Goal: Task Accomplishment & Management: Manage account settings

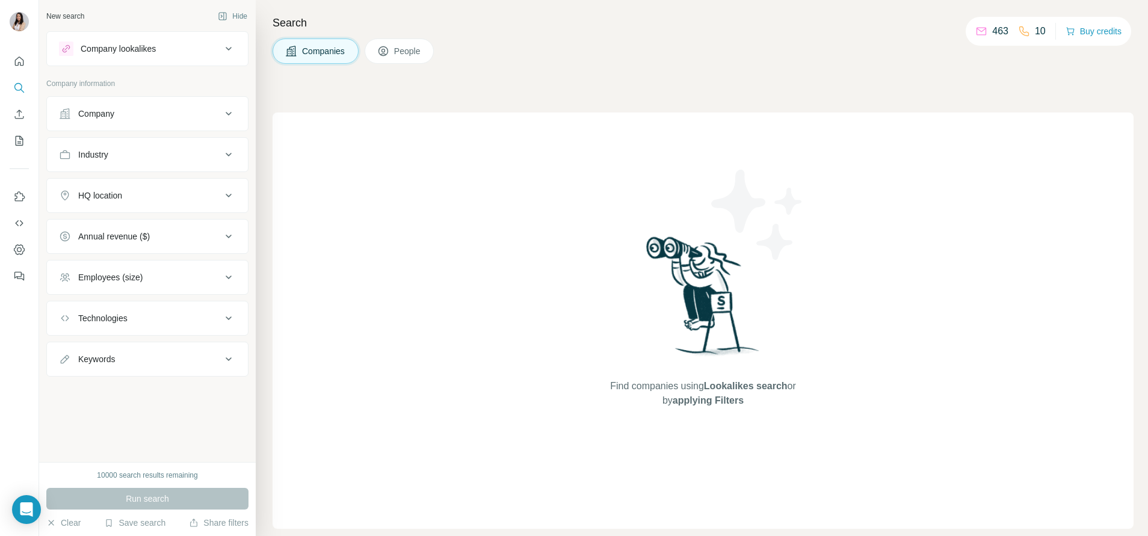
click at [382, 45] on icon at bounding box center [383, 51] width 12 height 12
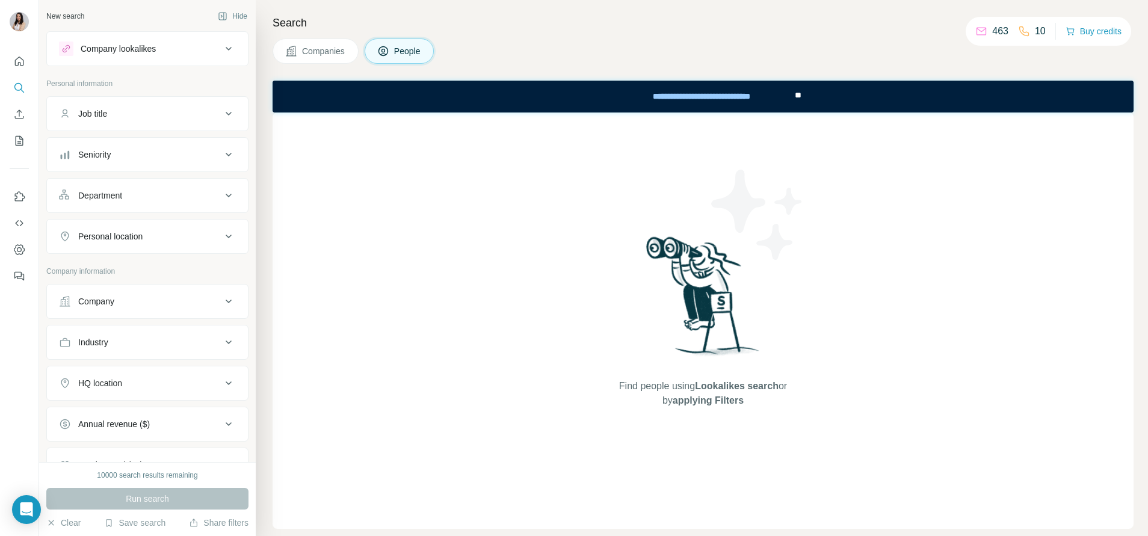
click at [172, 310] on button "Company" at bounding box center [147, 301] width 201 height 29
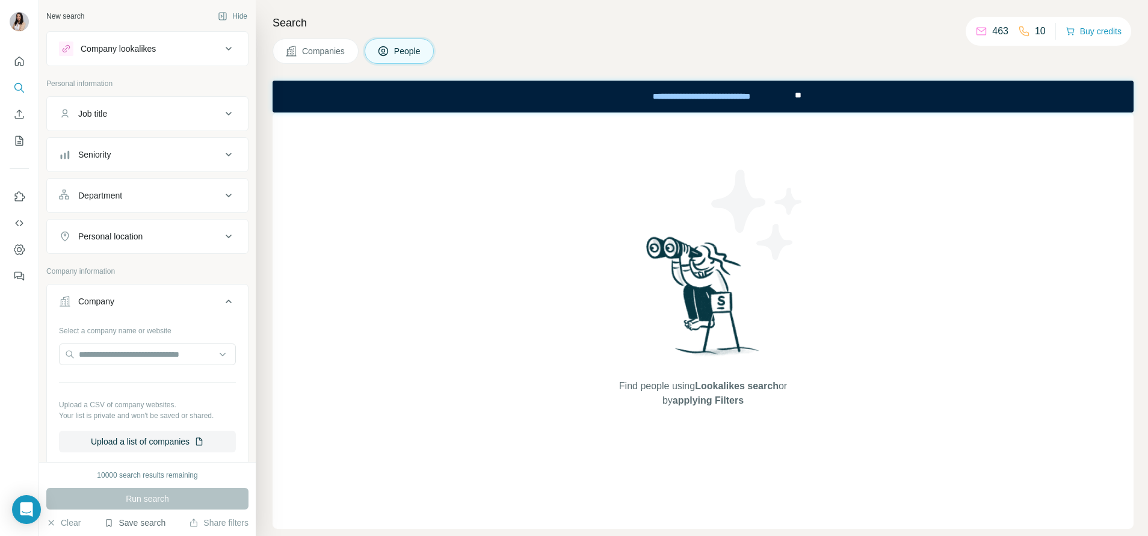
click at [152, 518] on button "Save search" at bounding box center [134, 523] width 61 height 12
click at [168, 499] on div "View my saved searches" at bounding box center [168, 502] width 127 height 24
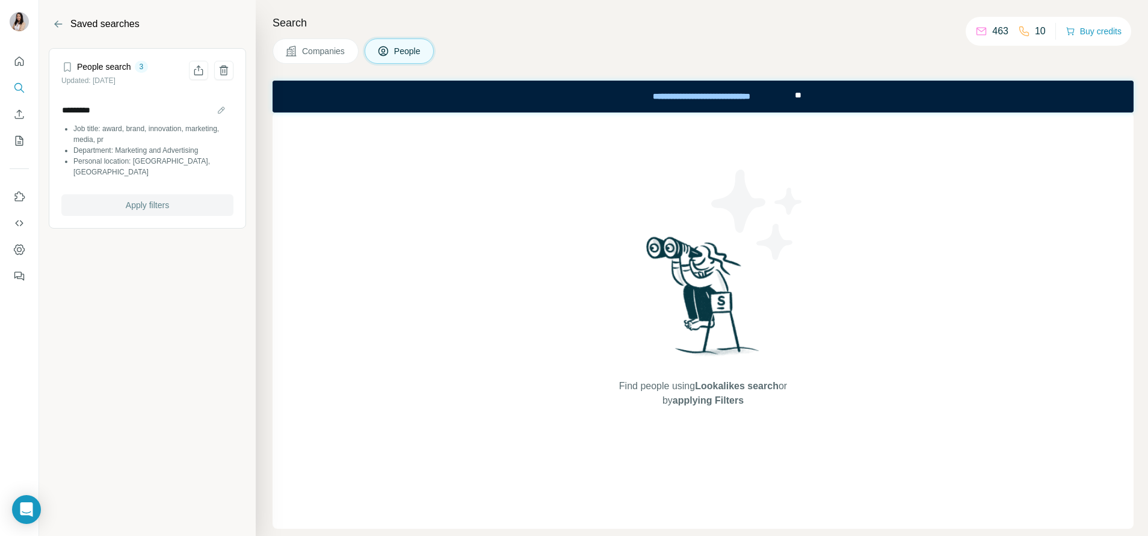
click at [185, 199] on button "Apply filters" at bounding box center [147, 205] width 172 height 22
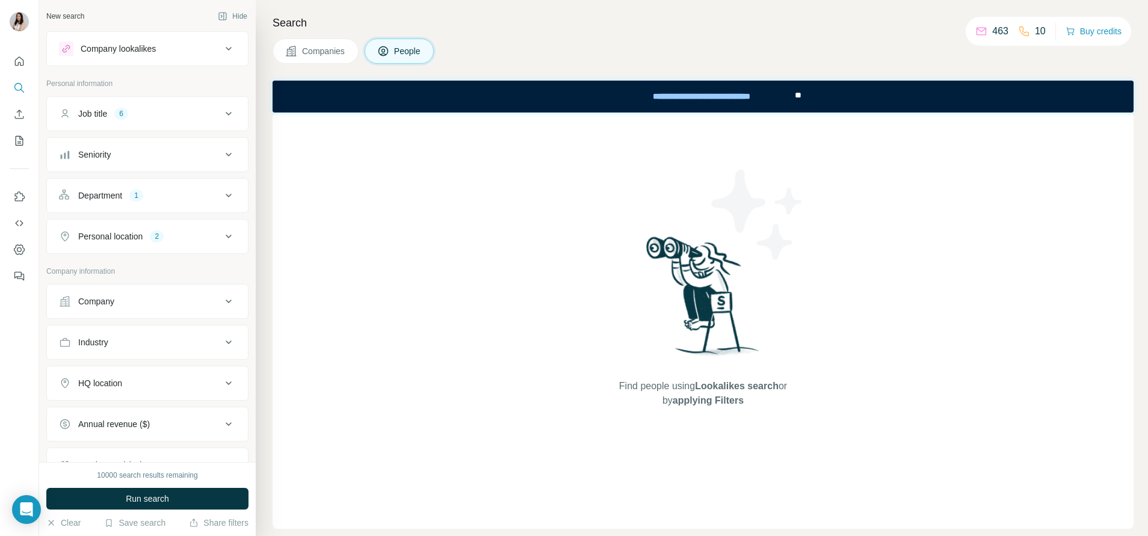
click at [194, 123] on button "Job title 6" at bounding box center [147, 113] width 201 height 29
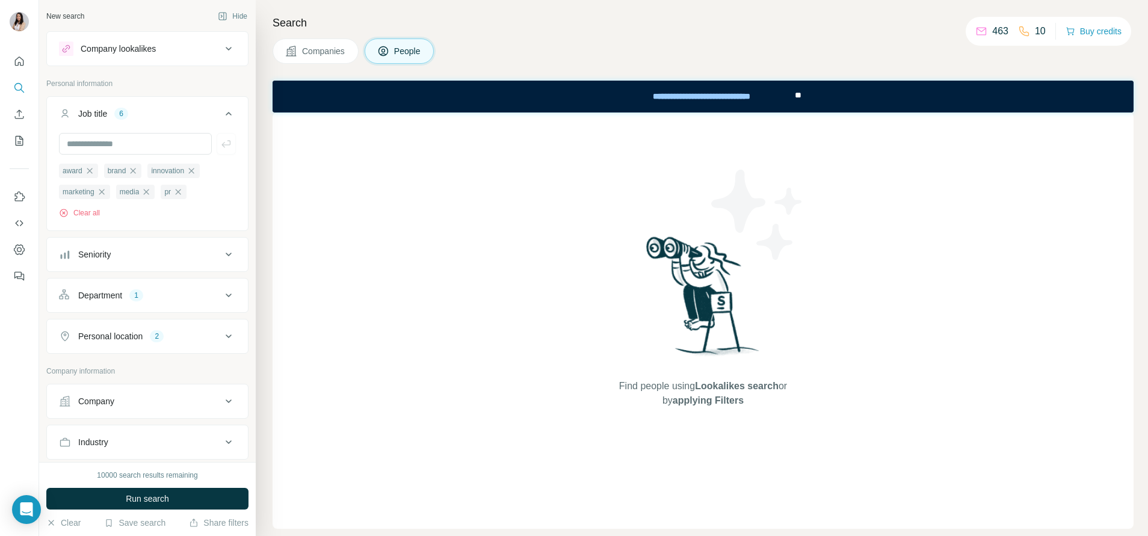
click at [138, 404] on div "Company" at bounding box center [140, 401] width 162 height 12
click at [134, 449] on input "text" at bounding box center [147, 454] width 177 height 22
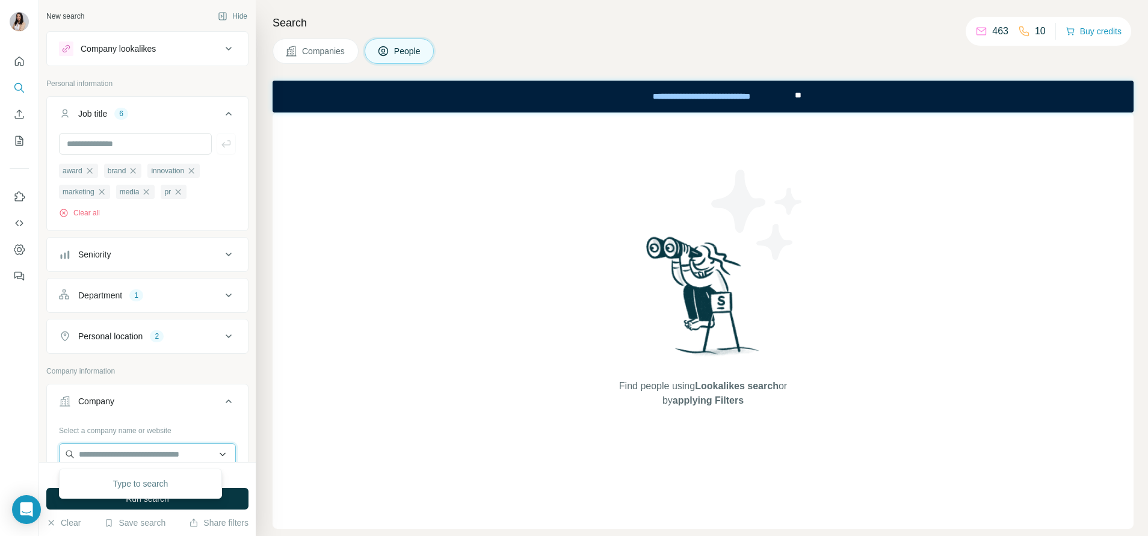
paste input "**********"
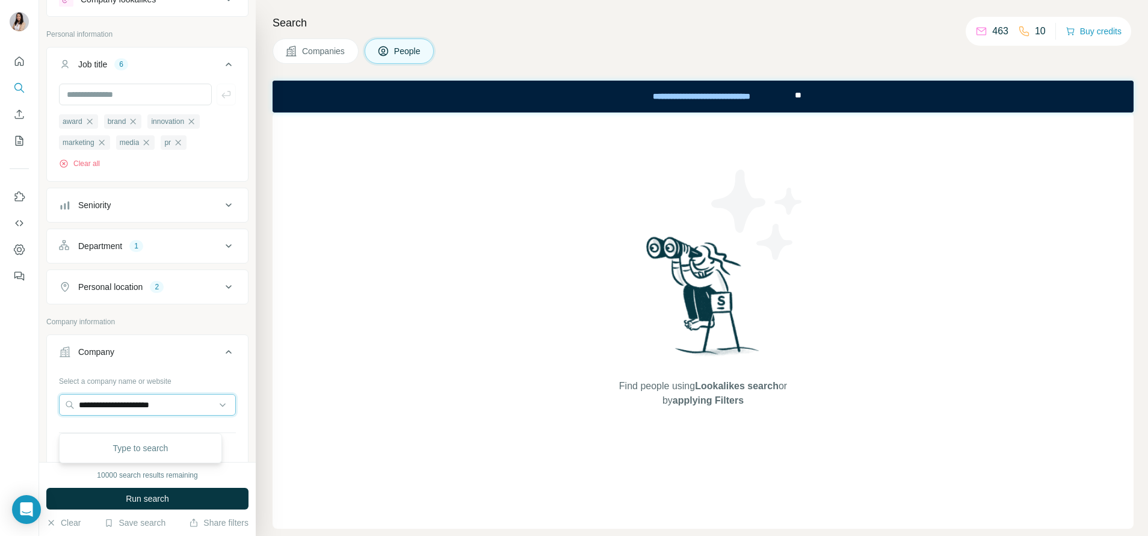
scroll to position [90, 0]
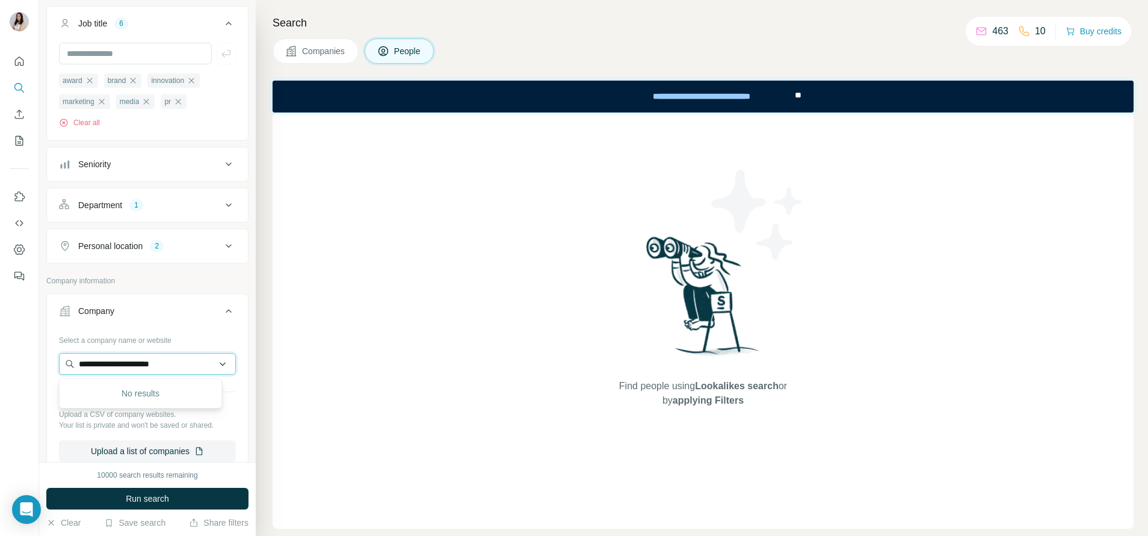
click at [123, 358] on input "**********" at bounding box center [147, 364] width 177 height 22
paste input "*****"
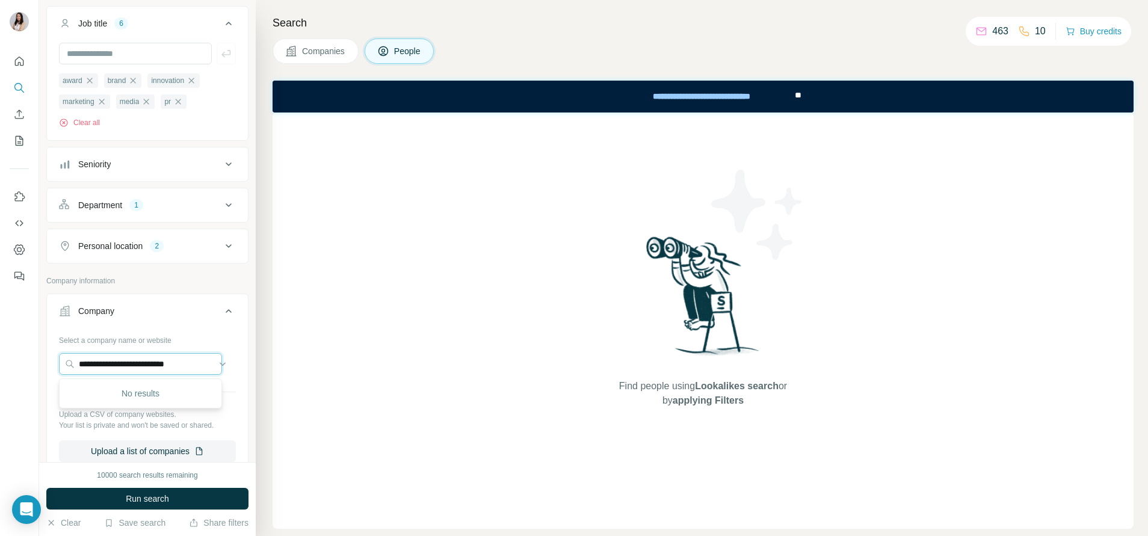
drag, startPoint x: 186, startPoint y: 366, endPoint x: 247, endPoint y: 378, distance: 61.8
click at [238, 376] on div "**********" at bounding box center [147, 231] width 217 height 462
type input "**********"
click at [189, 400] on div "marigold.com marigold.com" at bounding box center [140, 397] width 157 height 32
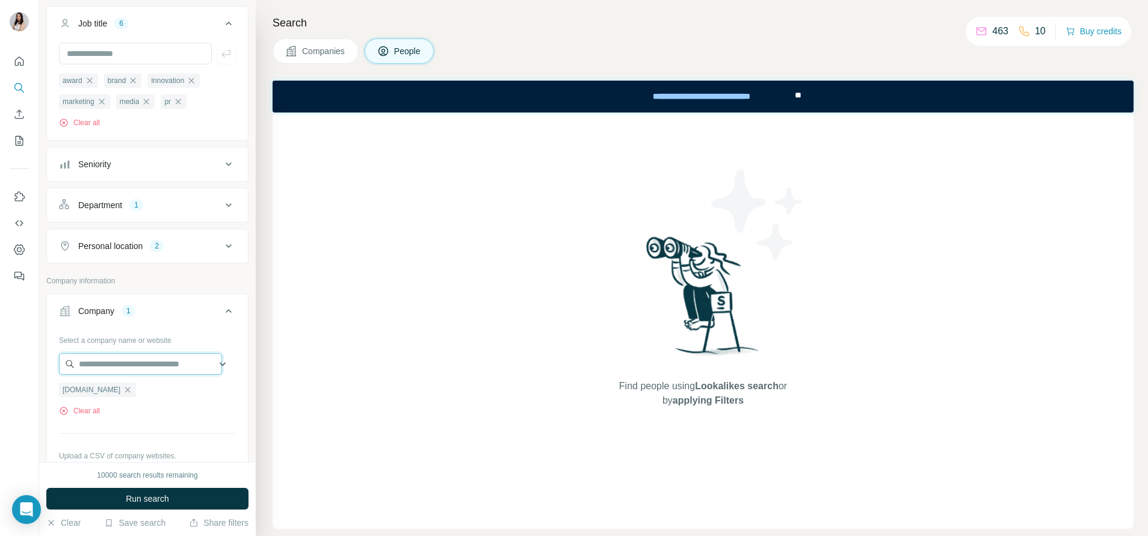
click at [166, 368] on input "text" at bounding box center [140, 364] width 163 height 22
paste input "**********"
drag, startPoint x: 182, startPoint y: 365, endPoint x: 236, endPoint y: 376, distance: 55.2
click at [233, 377] on div "**********" at bounding box center [147, 421] width 201 height 183
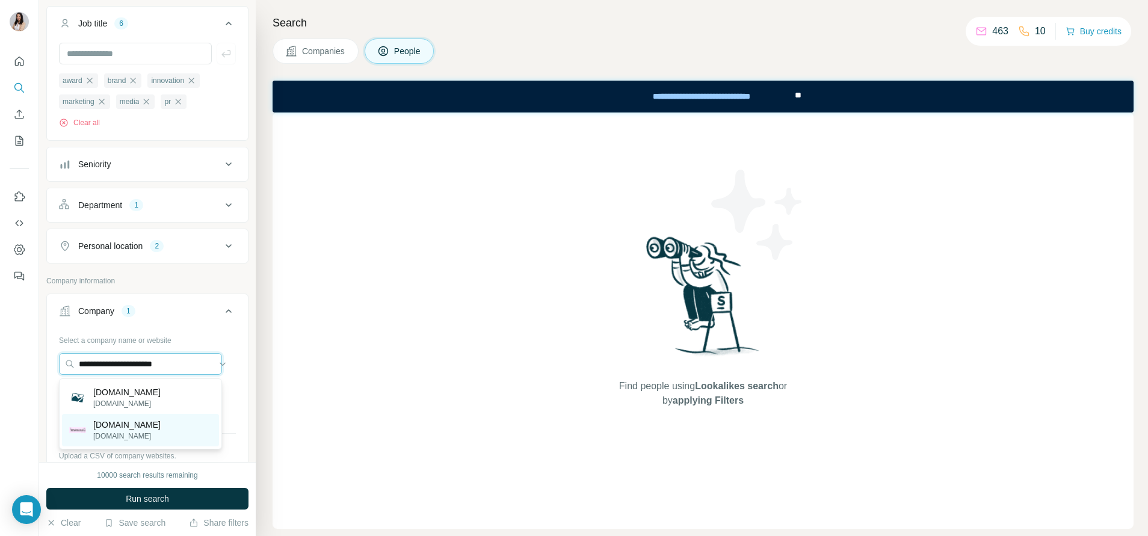
type input "**********"
click at [151, 420] on p "marigold.com.ua" at bounding box center [126, 425] width 67 height 12
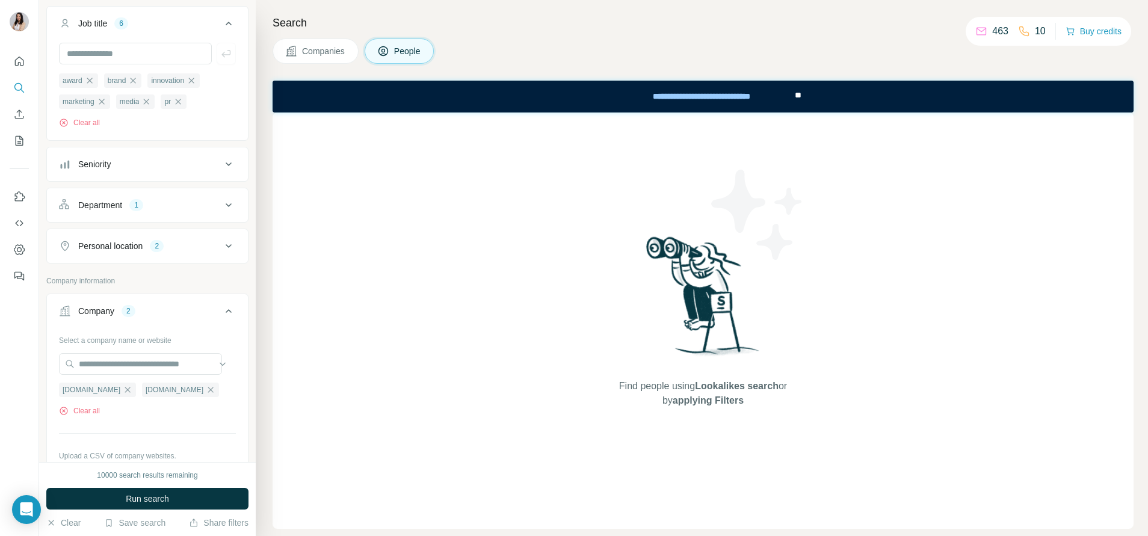
click at [352, 359] on div "Find people using Lookalikes search or by applying Filters" at bounding box center [702, 320] width 861 height 416
click at [168, 368] on input "text" at bounding box center [140, 364] width 163 height 22
paste input "**********"
drag, startPoint x: 139, startPoint y: 366, endPoint x: -4, endPoint y: 348, distance: 143.7
click at [0, 348] on html "**********" at bounding box center [574, 268] width 1148 height 536
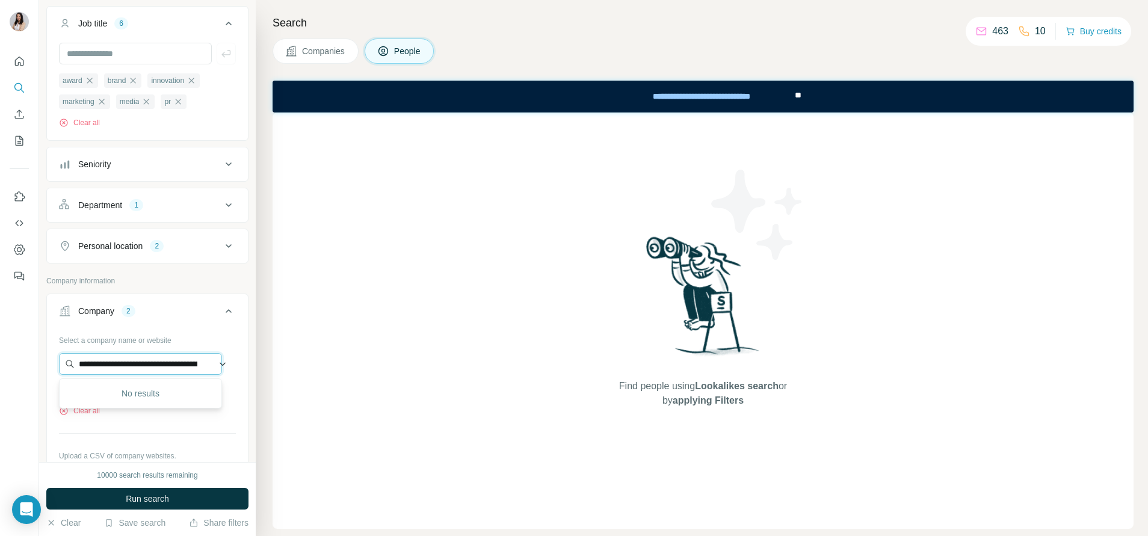
click at [154, 367] on input "**********" at bounding box center [140, 364] width 163 height 22
drag, startPoint x: 188, startPoint y: 366, endPoint x: 296, endPoint y: 374, distance: 108.6
click at [295, 374] on div "**********" at bounding box center [593, 268] width 1109 height 536
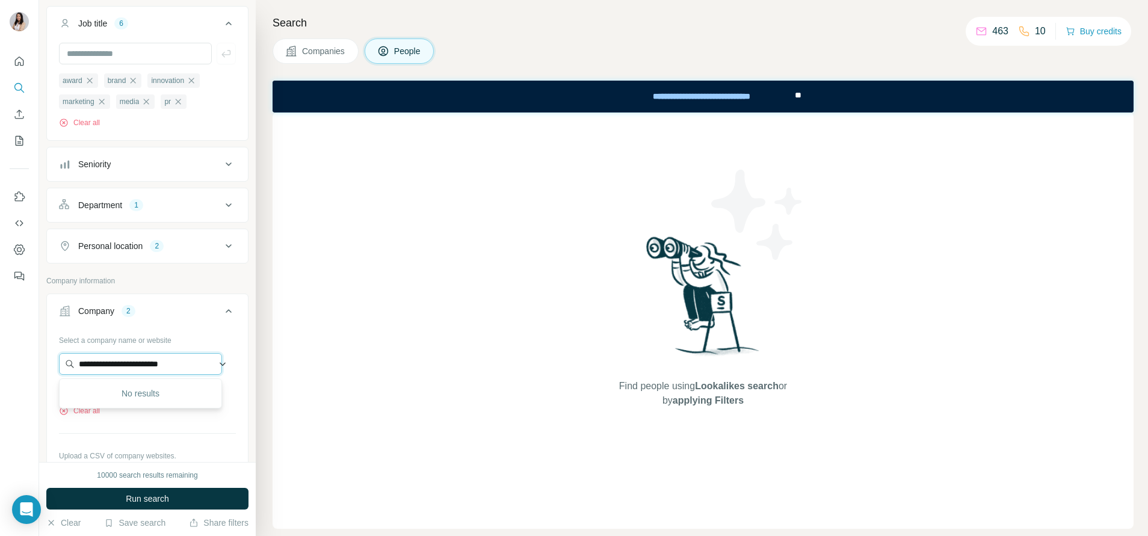
click at [167, 374] on input "**********" at bounding box center [140, 364] width 163 height 22
click at [166, 374] on input "**********" at bounding box center [140, 364] width 163 height 22
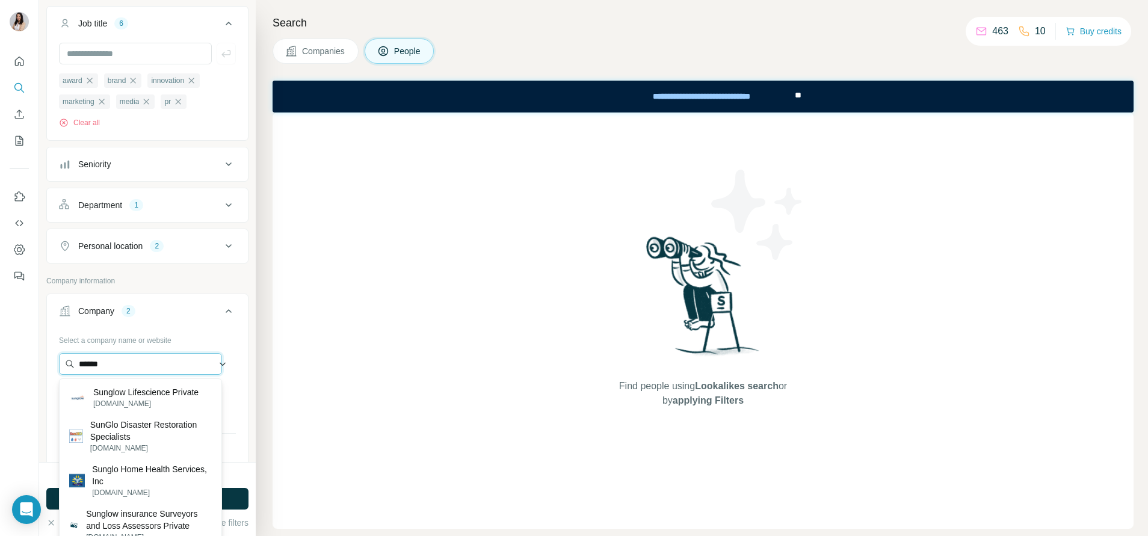
click at [178, 363] on input "******" at bounding box center [140, 364] width 163 height 22
click at [177, 363] on input "******" at bounding box center [140, 364] width 163 height 22
paste input "**********"
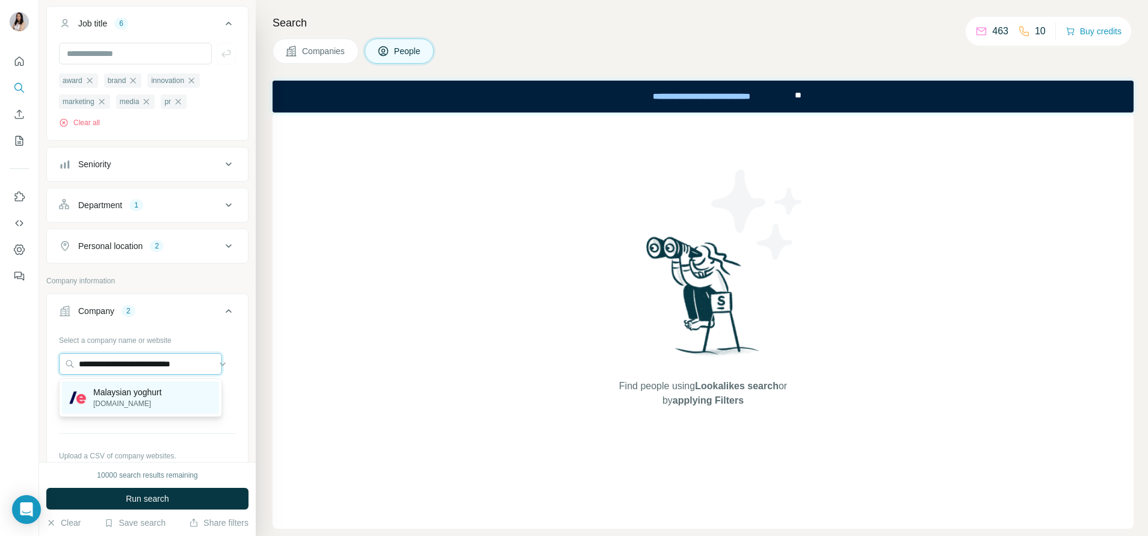
type input "**********"
click at [173, 402] on div "Malaysian yoghurt malaysian-yoghurt.com" at bounding box center [140, 397] width 157 height 32
click at [96, 369] on input "text" at bounding box center [140, 364] width 163 height 22
paste input "**********"
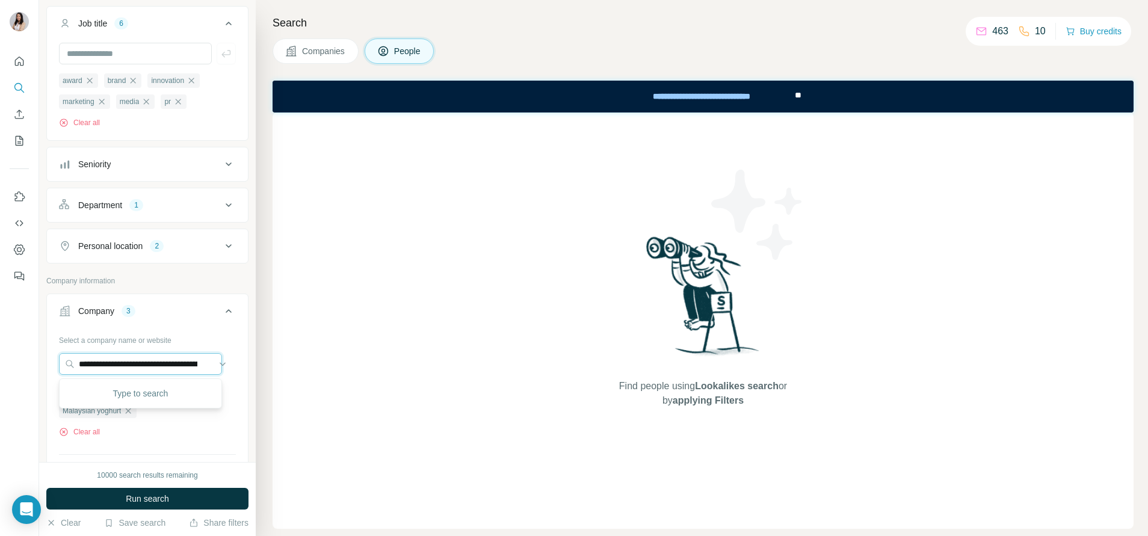
scroll to position [0, 150]
type input "**********"
click at [156, 392] on p "Etika Group of Companies" at bounding box center [142, 392] width 99 height 12
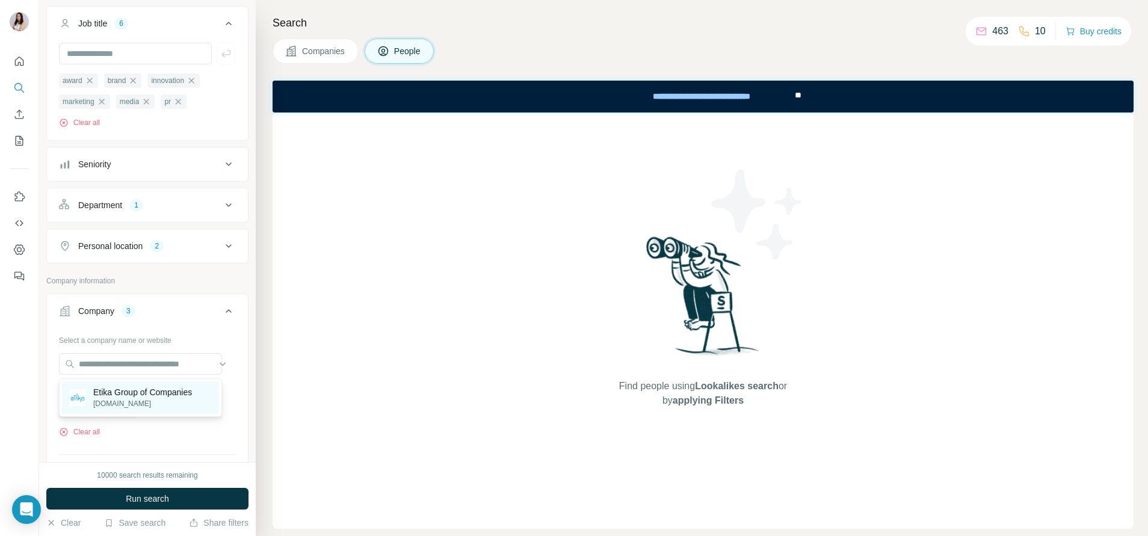
scroll to position [0, 0]
click at [171, 368] on input "text" at bounding box center [140, 364] width 163 height 22
paste input "**********"
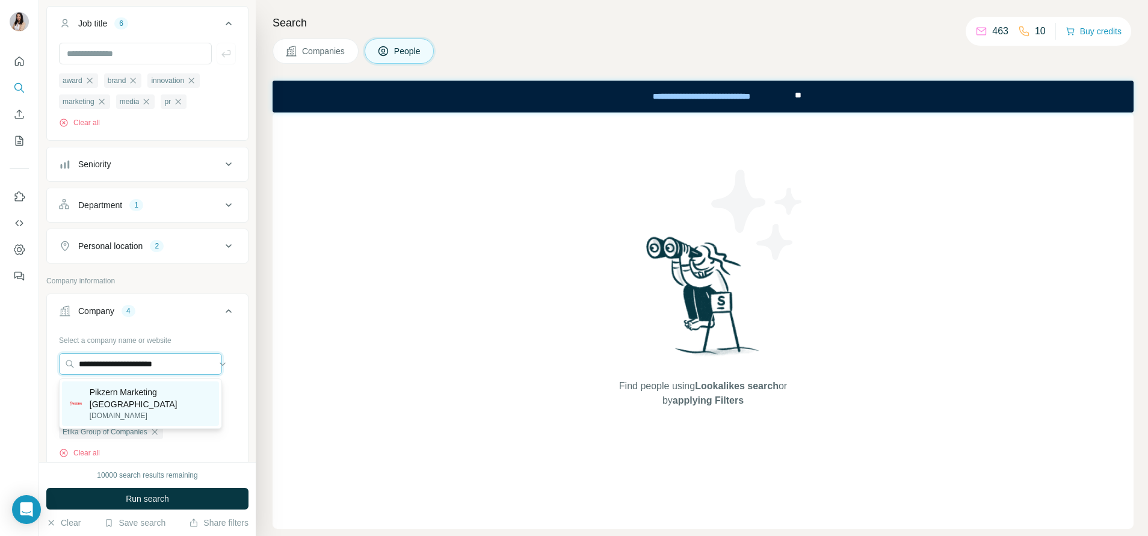
type input "**********"
click at [177, 397] on p "Pikzern Marketing Malaysia" at bounding box center [151, 398] width 122 height 24
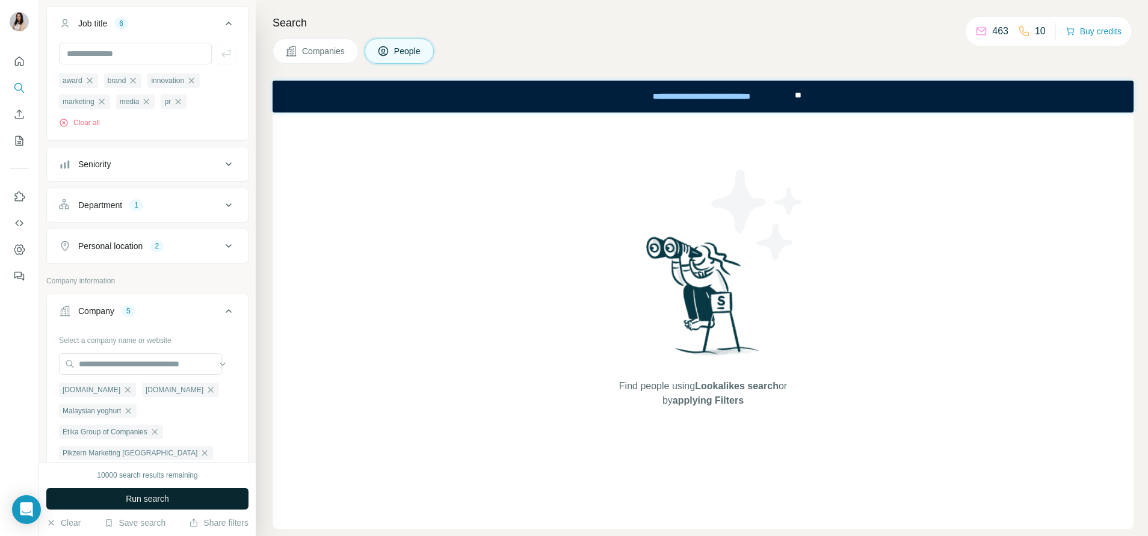
click at [165, 493] on span "Run search" at bounding box center [147, 499] width 43 height 12
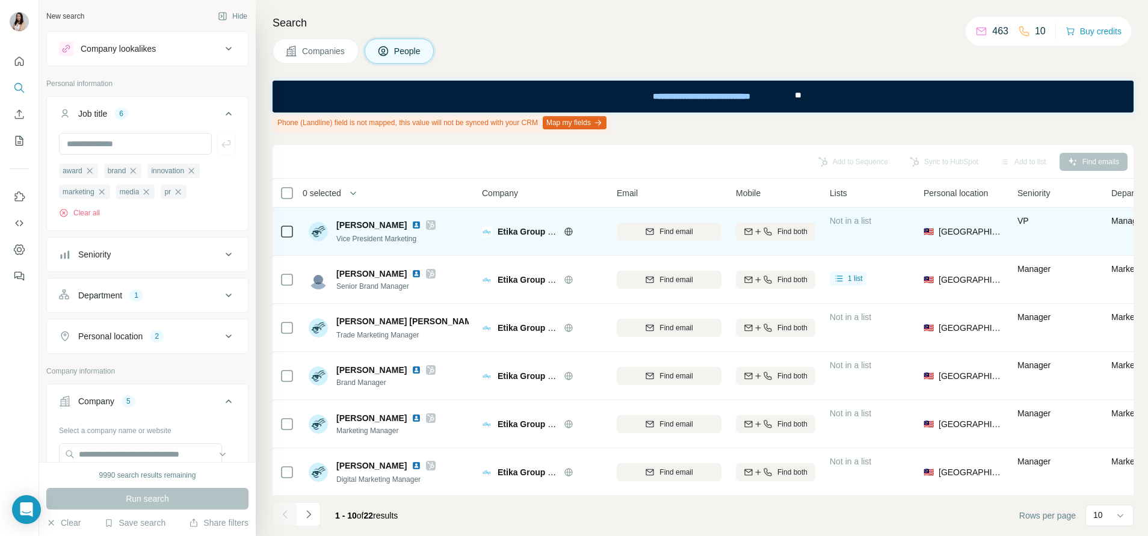
click at [427, 223] on icon at bounding box center [430, 225] width 7 height 10
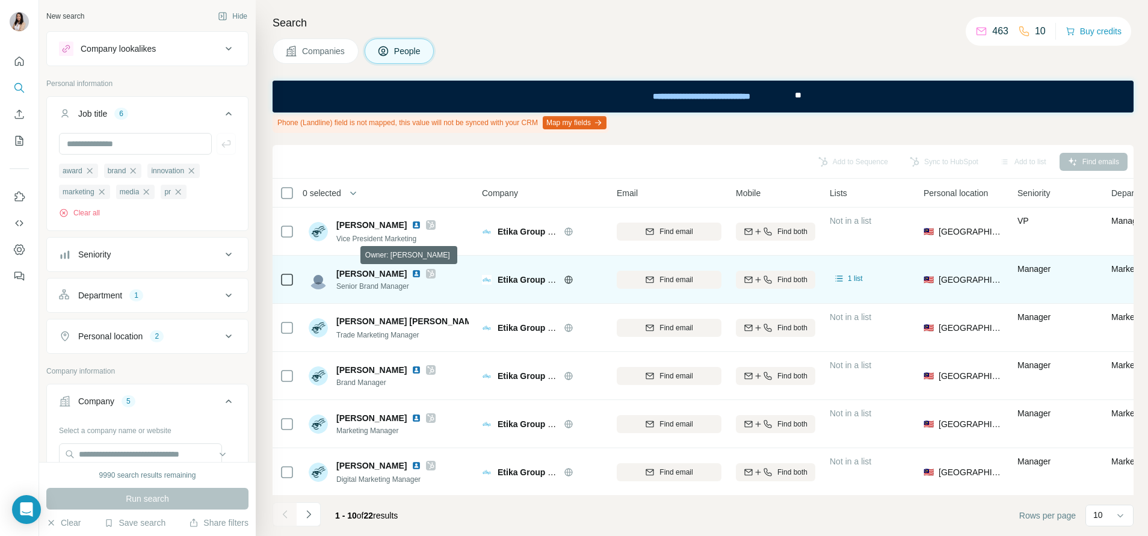
click at [428, 274] on icon at bounding box center [431, 273] width 7 height 7
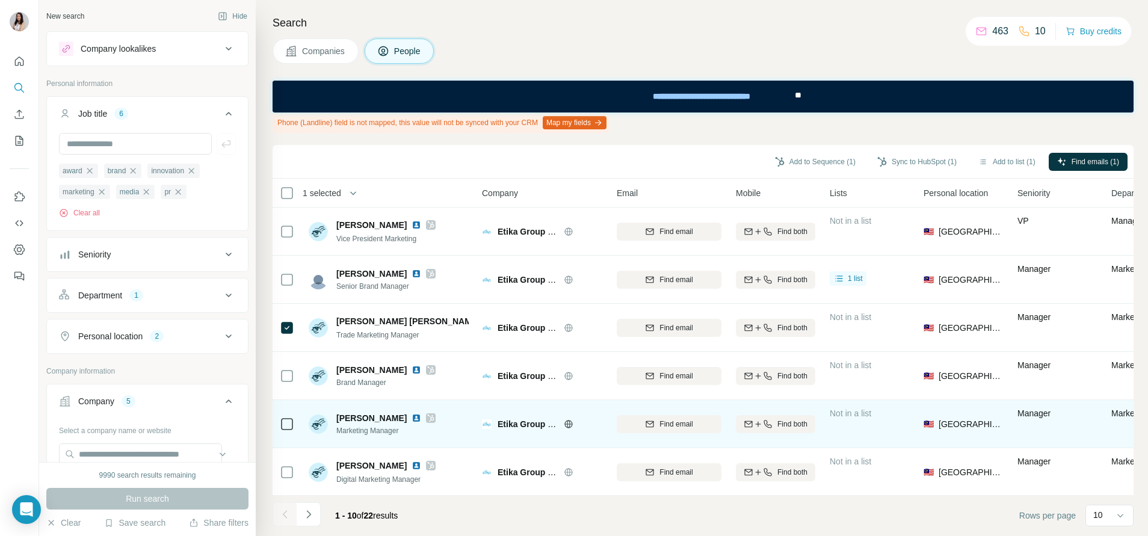
scroll to position [90, 0]
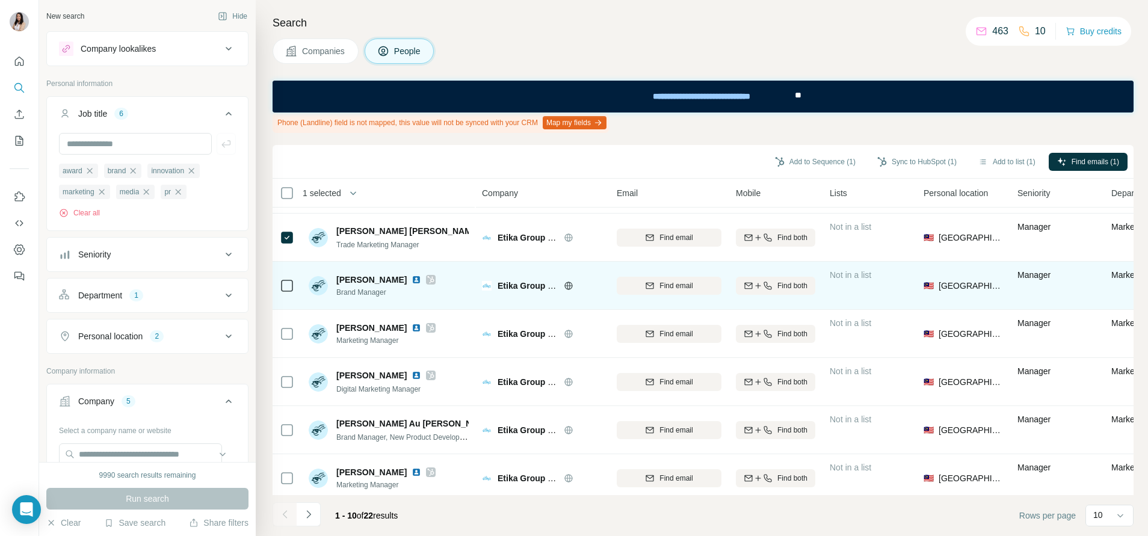
click at [427, 282] on icon at bounding box center [430, 280] width 7 height 10
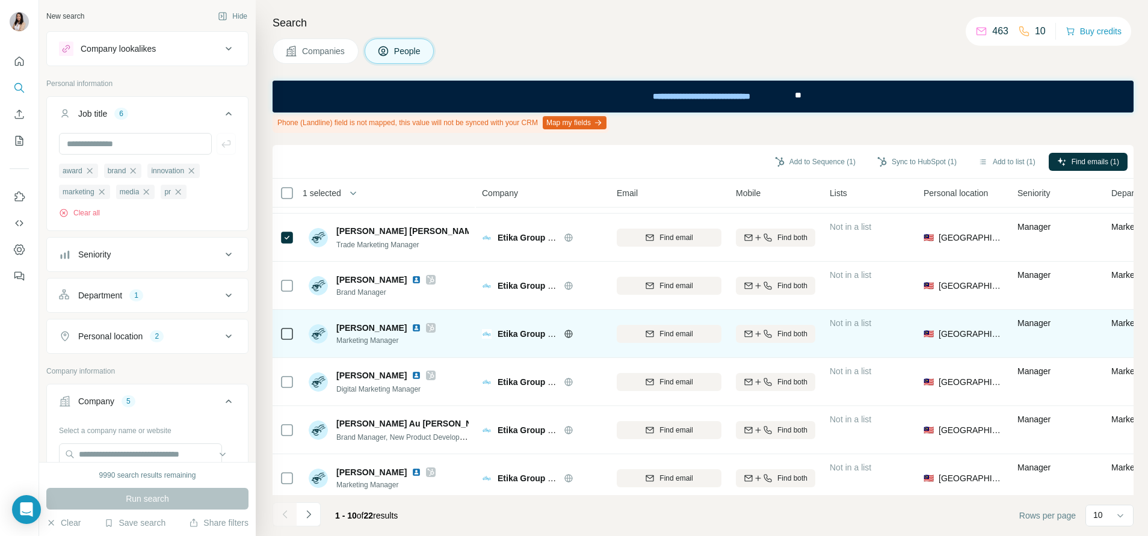
click at [434, 326] on icon at bounding box center [431, 327] width 7 height 7
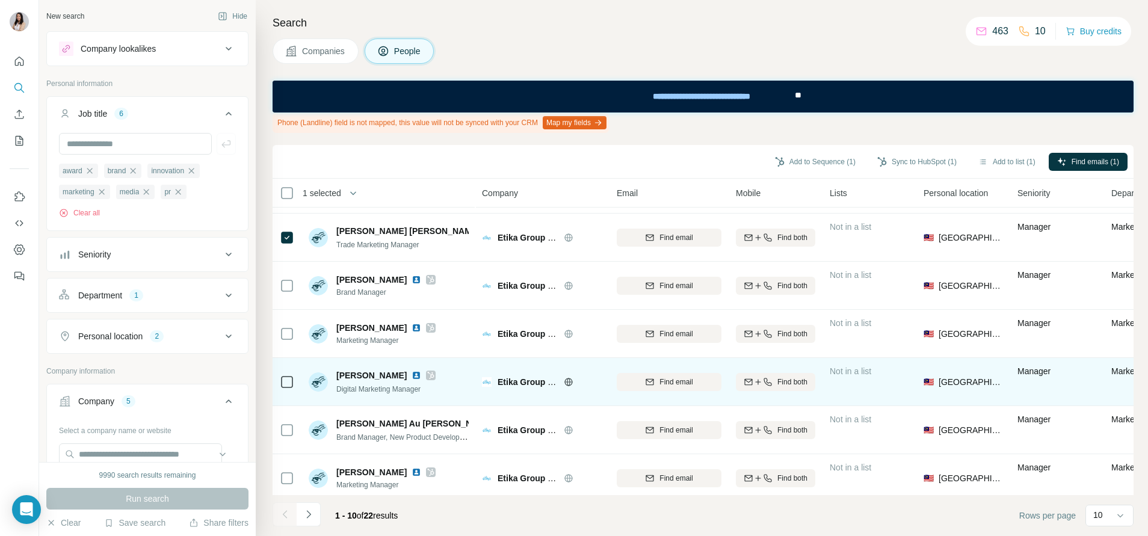
click at [427, 376] on icon at bounding box center [430, 376] width 7 height 10
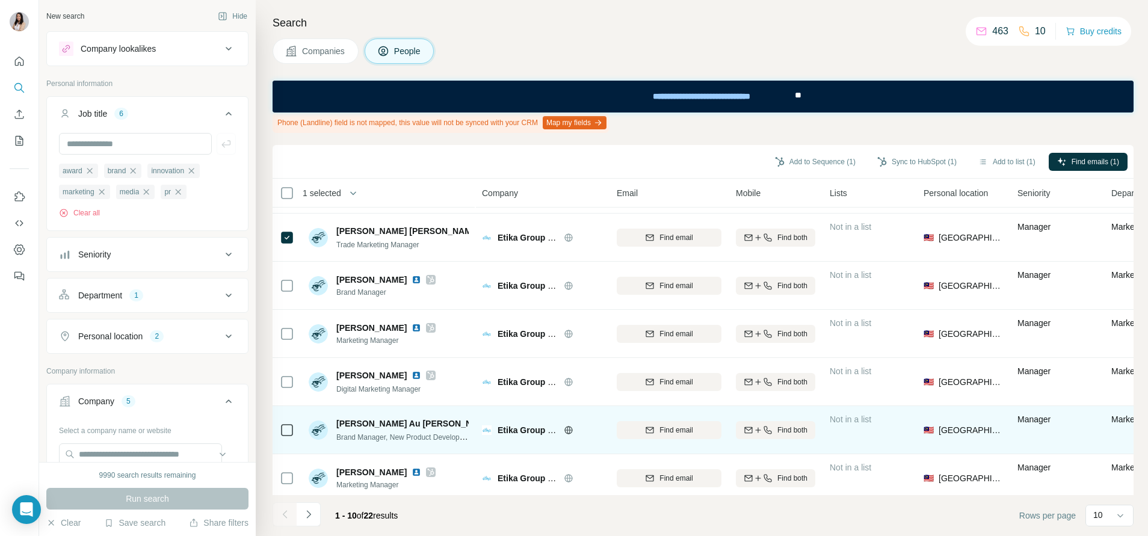
click at [512, 425] on div at bounding box center [517, 424] width 10 height 10
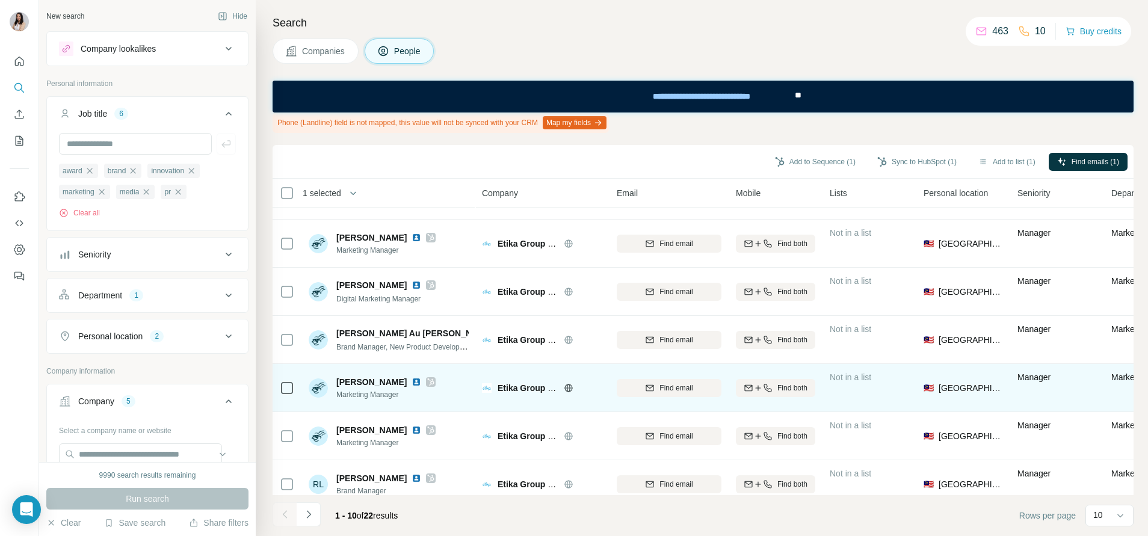
click at [427, 384] on icon at bounding box center [430, 382] width 7 height 10
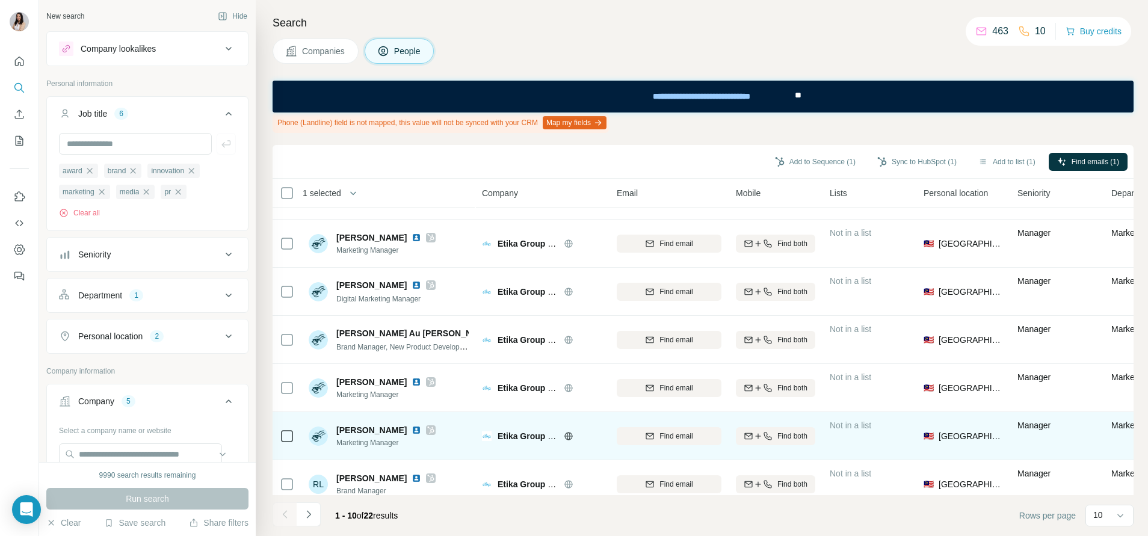
click at [428, 430] on icon at bounding box center [431, 429] width 7 height 7
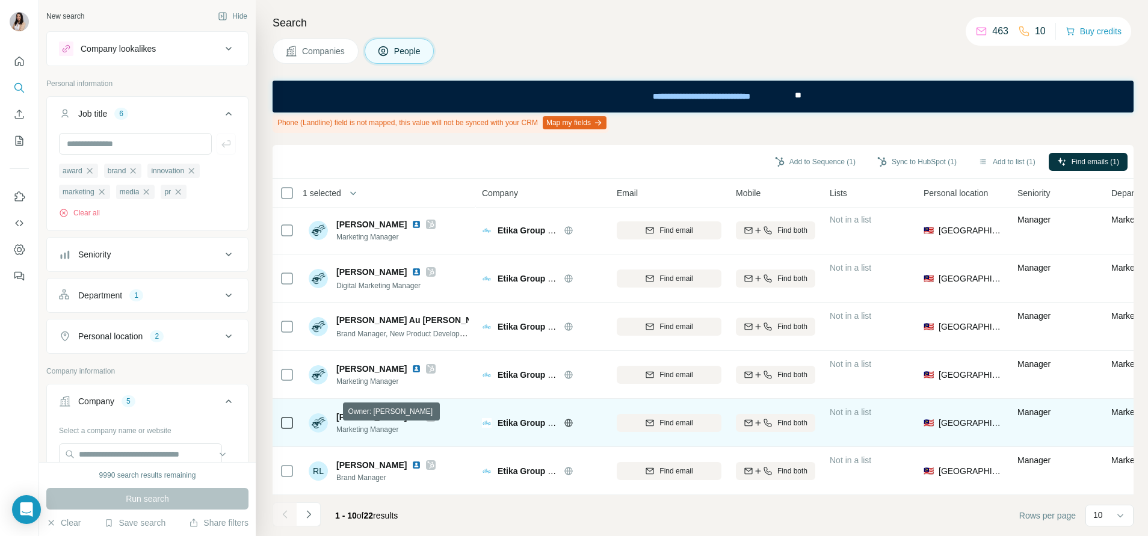
scroll to position [203, 0]
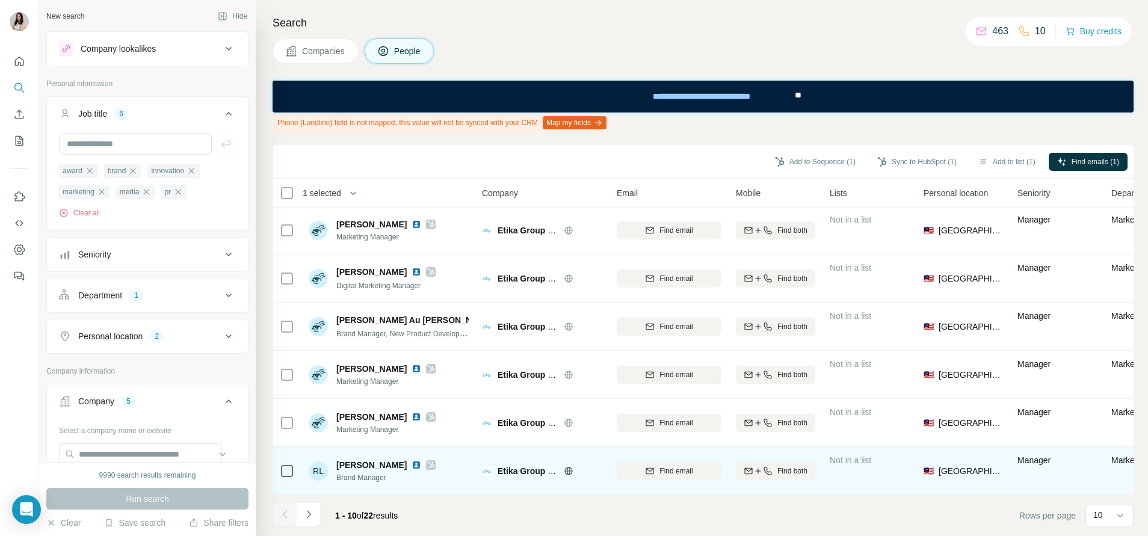
click at [427, 460] on icon at bounding box center [430, 465] width 7 height 10
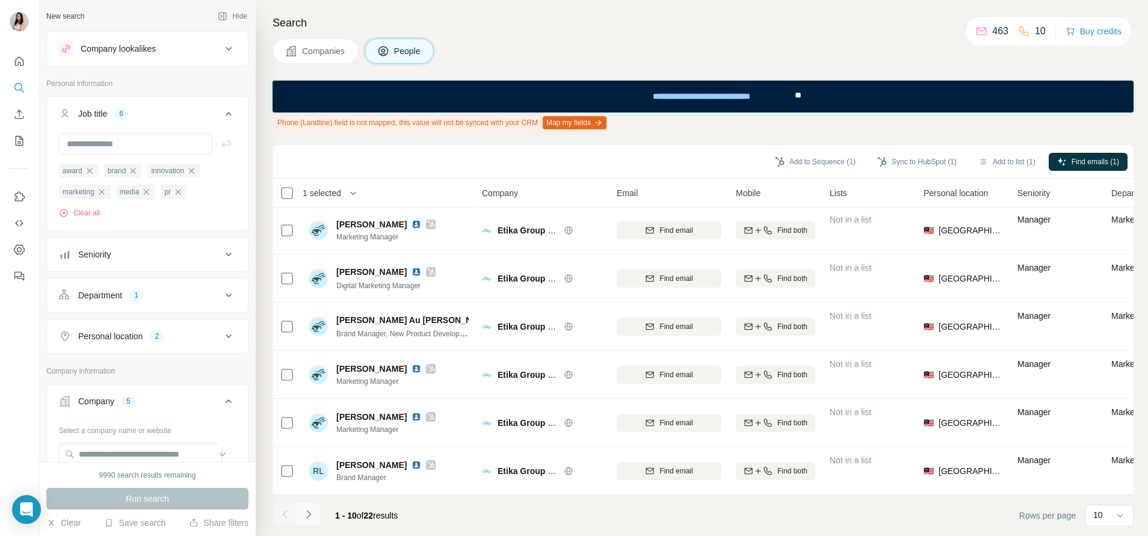
click at [315, 516] on button "Navigate to next page" at bounding box center [309, 514] width 24 height 24
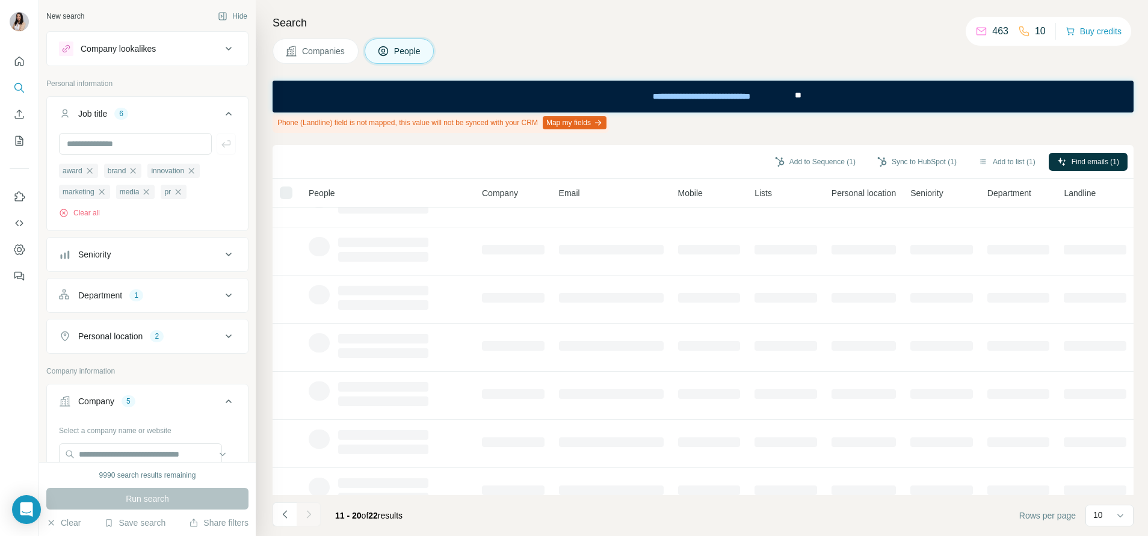
scroll to position [0, 0]
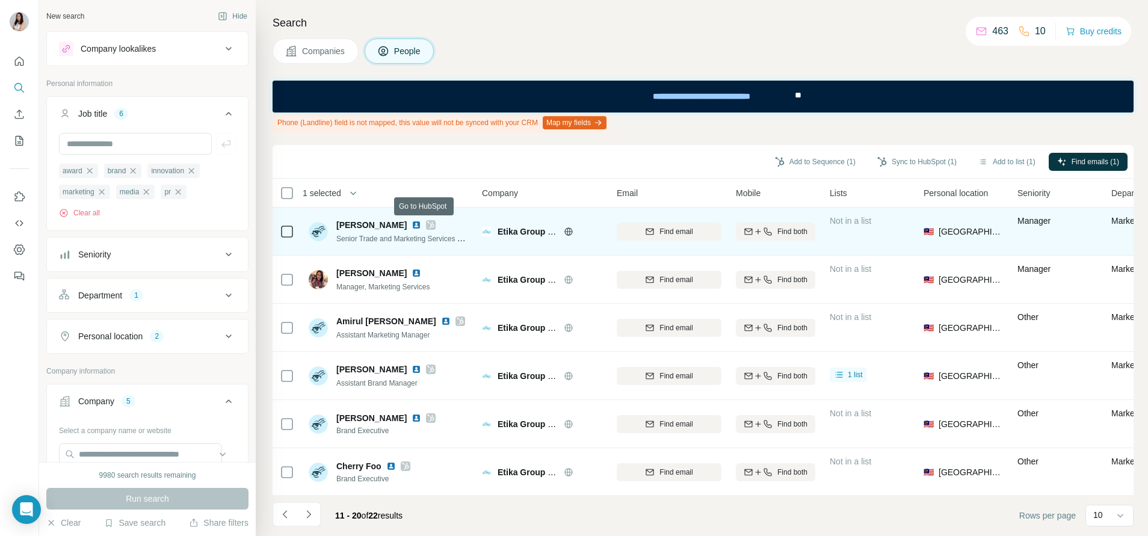
click at [428, 227] on icon at bounding box center [431, 224] width 7 height 7
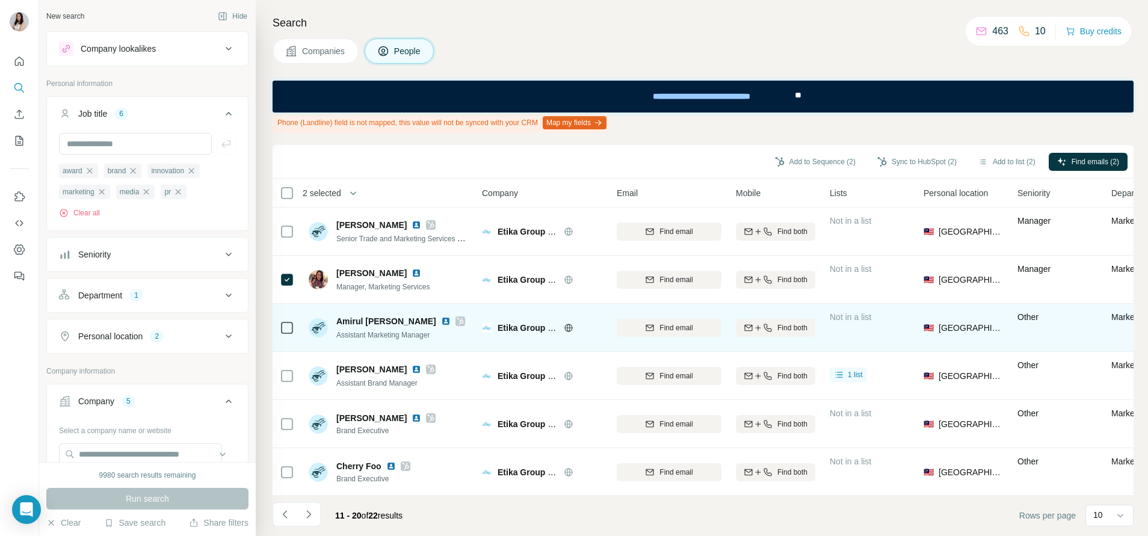
click at [457, 322] on icon at bounding box center [460, 321] width 7 height 10
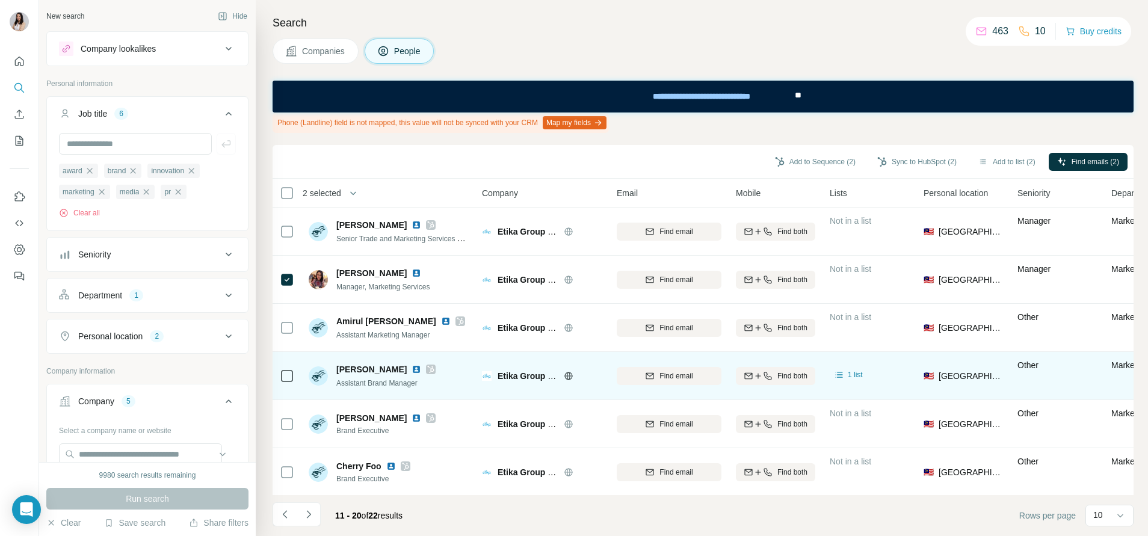
click at [427, 369] on icon at bounding box center [430, 370] width 7 height 10
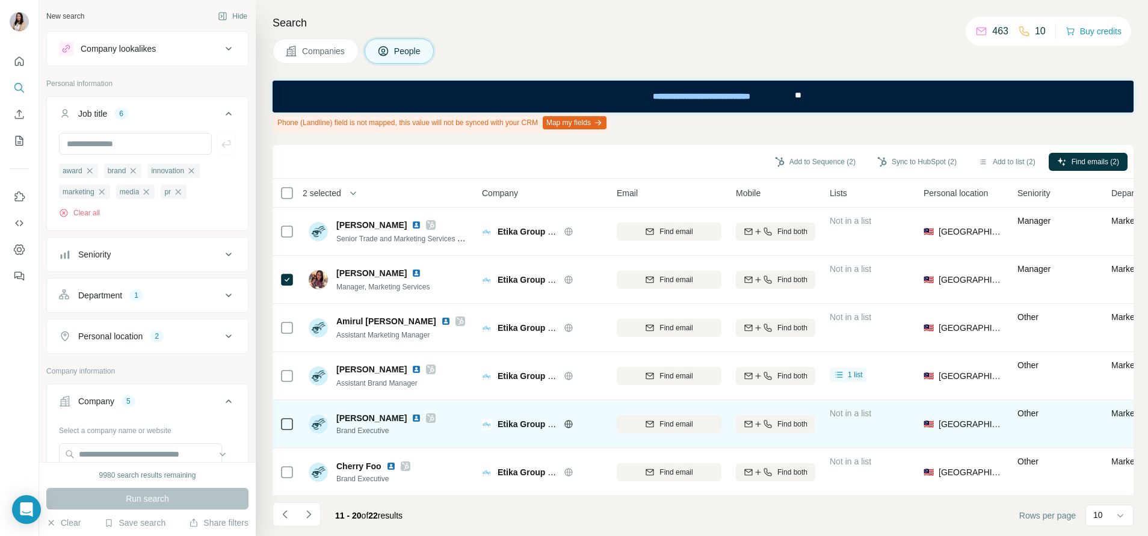
click at [428, 417] on icon at bounding box center [431, 417] width 7 height 7
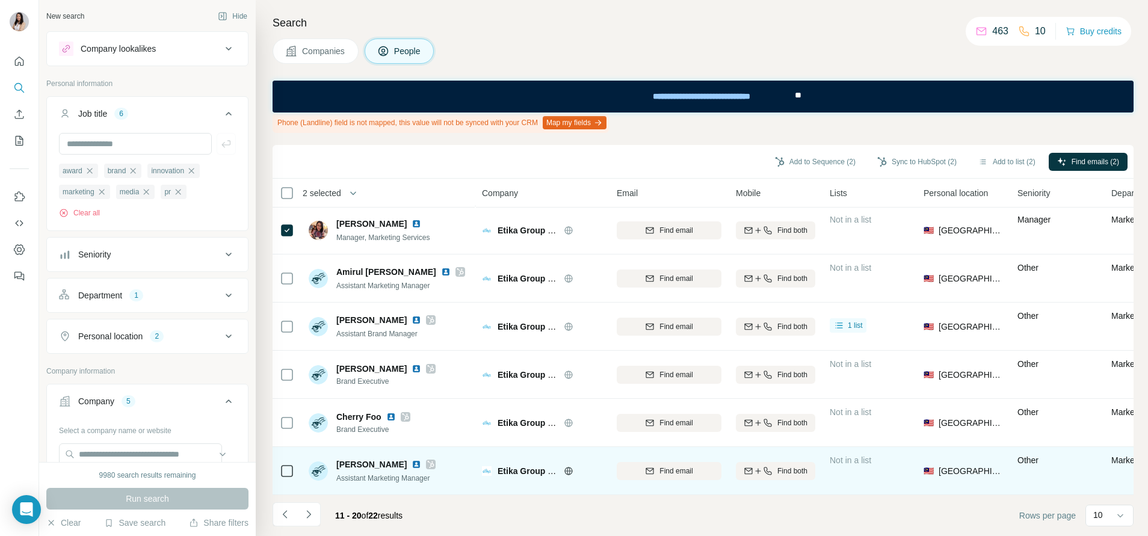
scroll to position [90, 0]
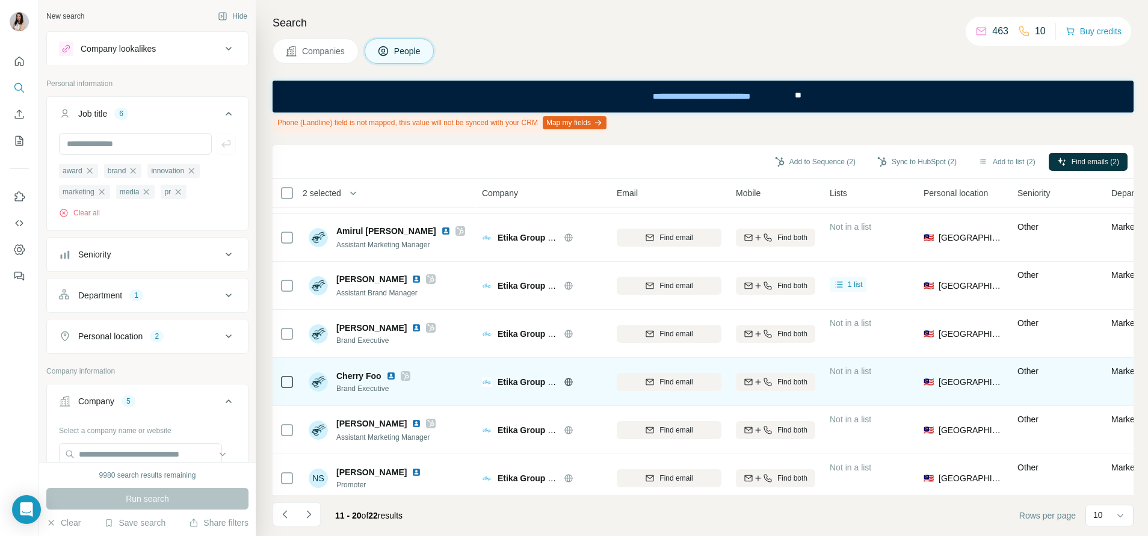
click at [404, 377] on icon at bounding box center [405, 376] width 7 height 10
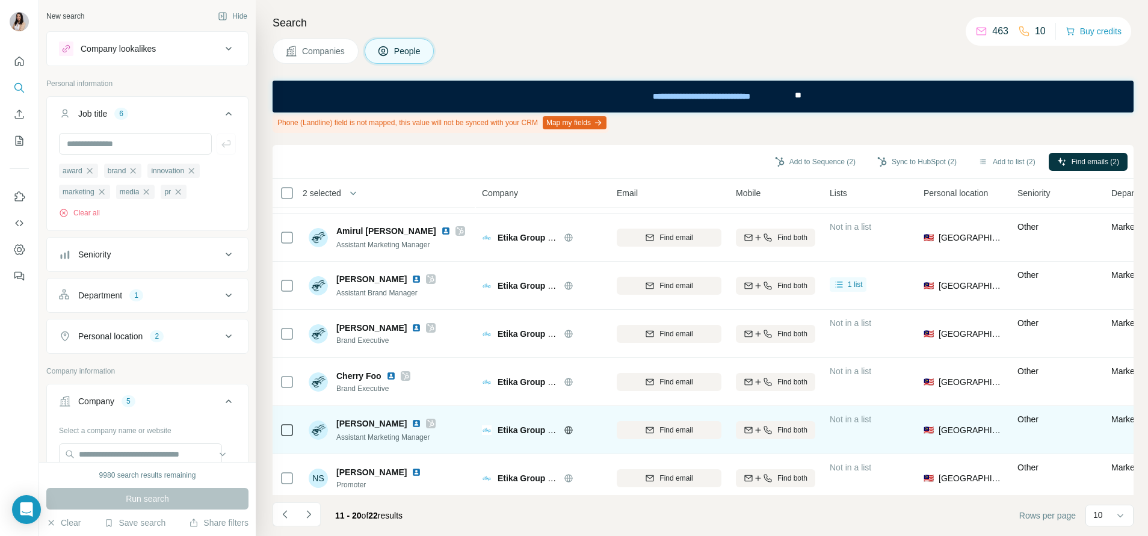
click at [427, 419] on icon at bounding box center [430, 424] width 7 height 10
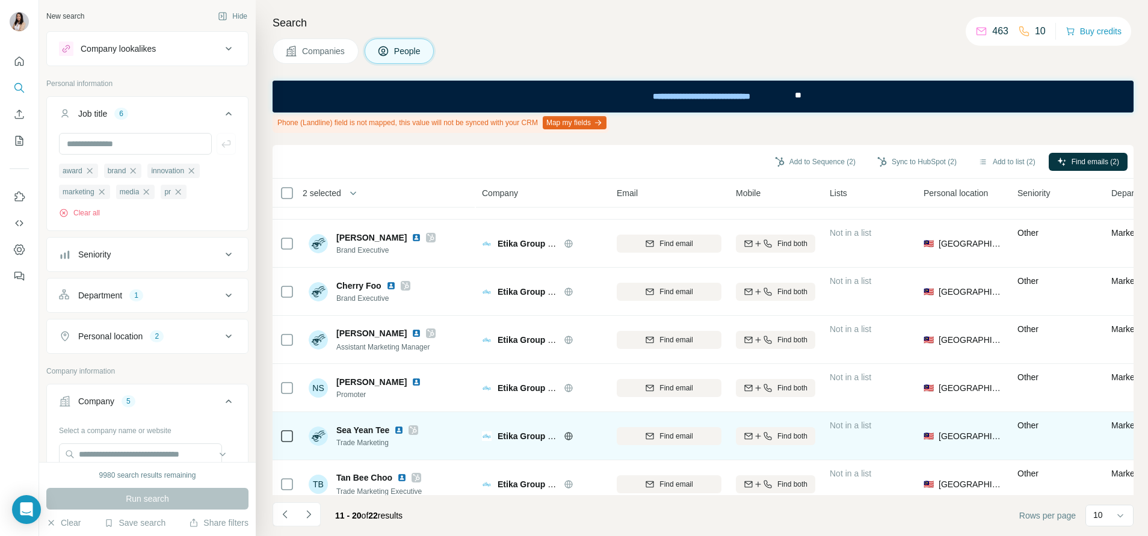
scroll to position [203, 0]
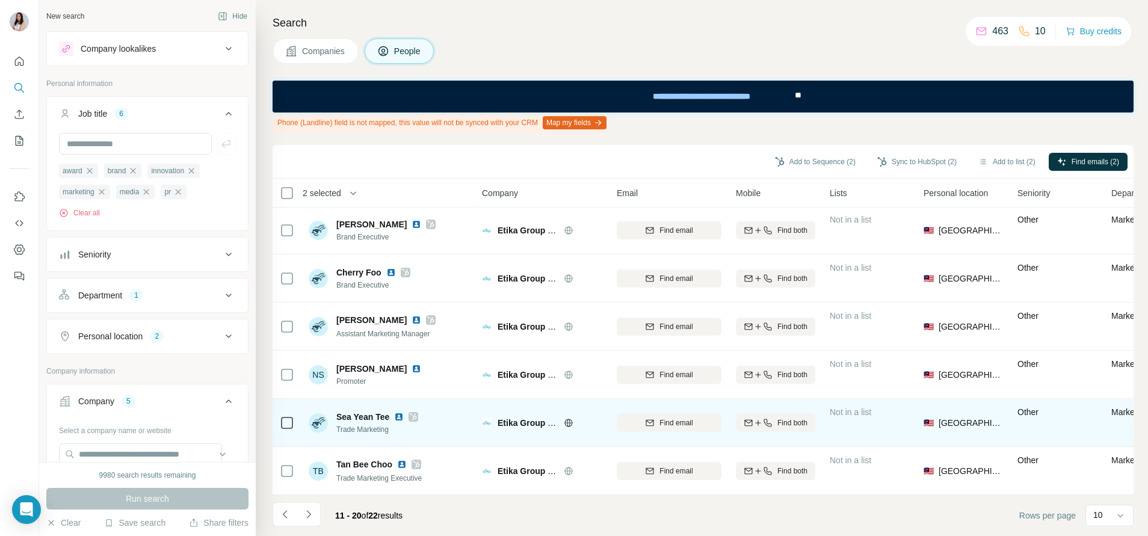
click at [411, 412] on icon at bounding box center [413, 417] width 7 height 10
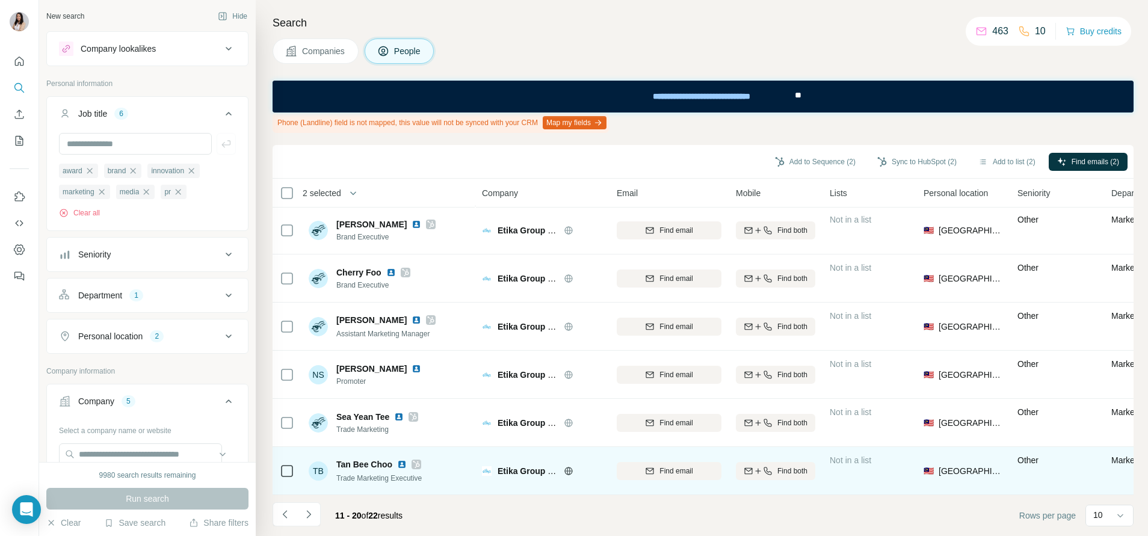
click at [417, 461] on icon at bounding box center [416, 464] width 7 height 7
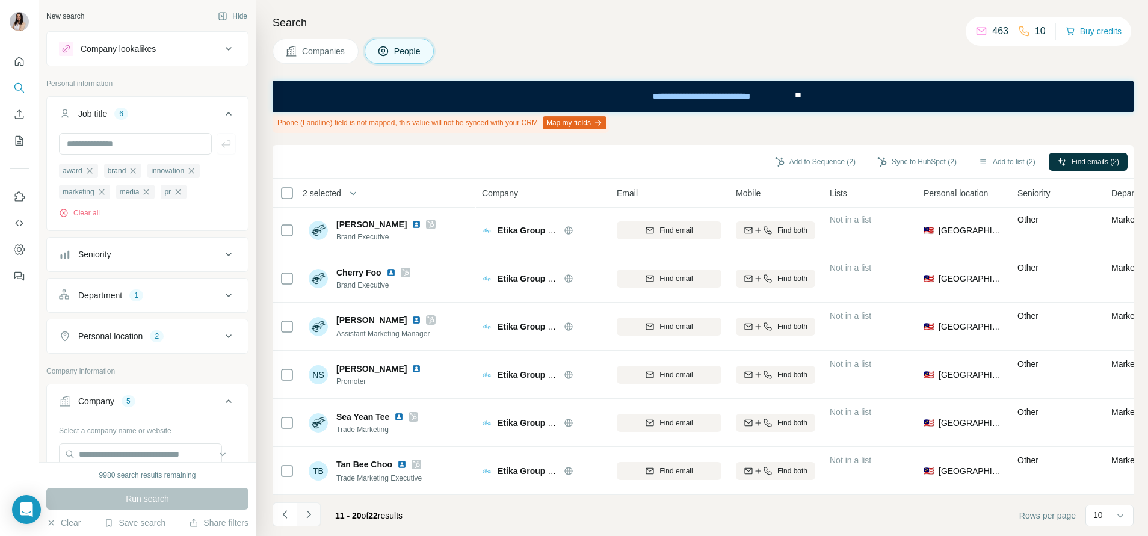
click at [307, 511] on icon "Navigate to next page" at bounding box center [308, 514] width 4 height 8
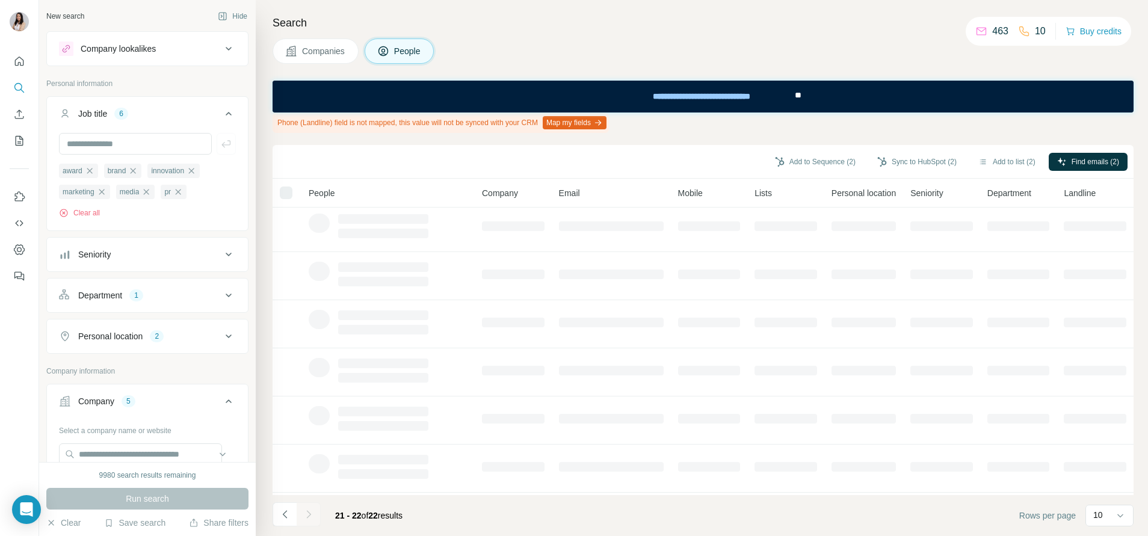
scroll to position [0, 0]
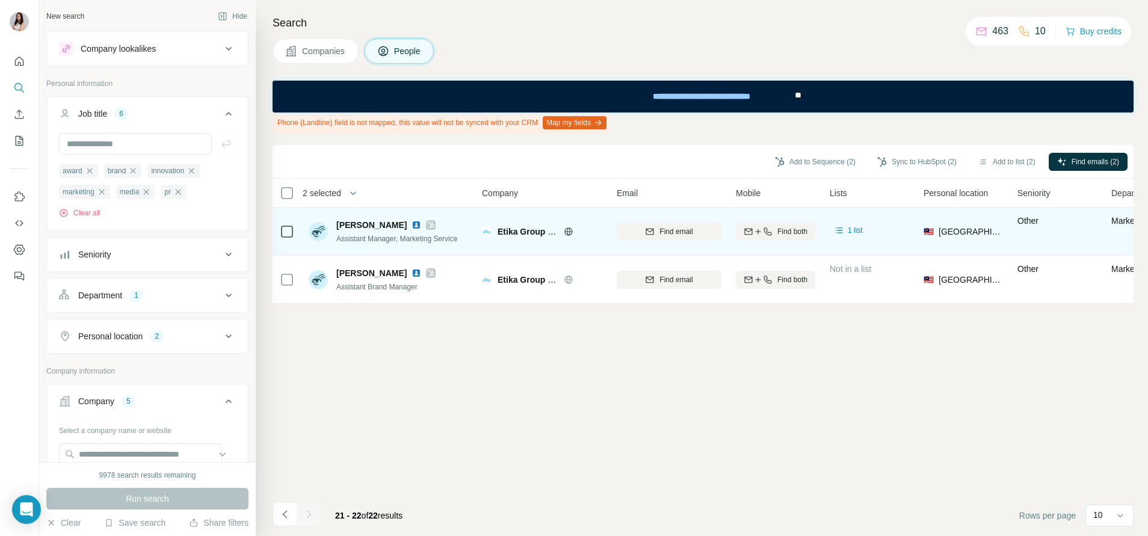
click at [427, 225] on icon at bounding box center [430, 225] width 7 height 10
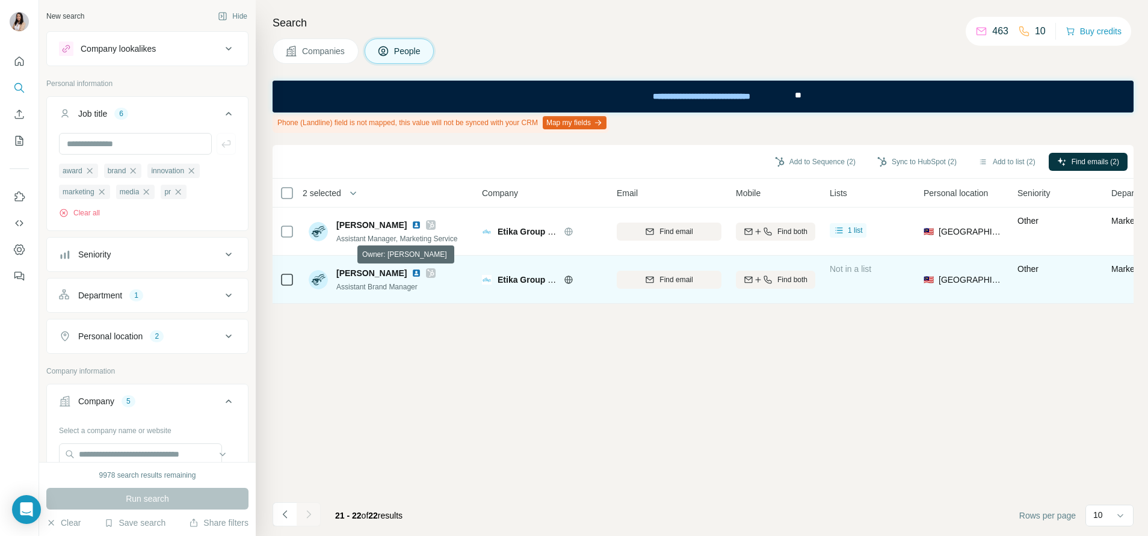
click at [428, 271] on icon at bounding box center [431, 272] width 7 height 7
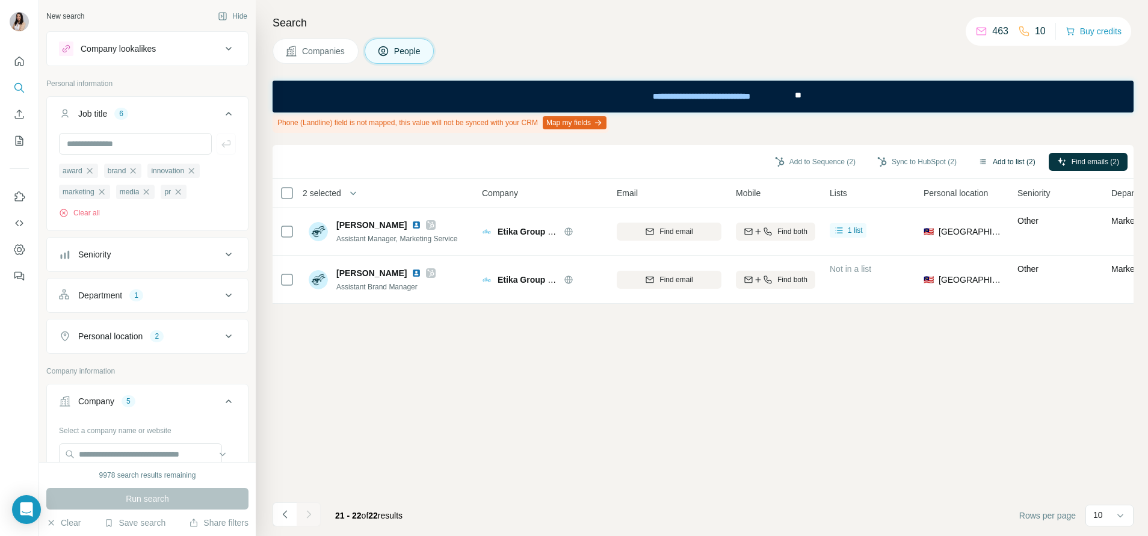
click at [1006, 162] on button "Add to list (2)" at bounding box center [1007, 162] width 74 height 18
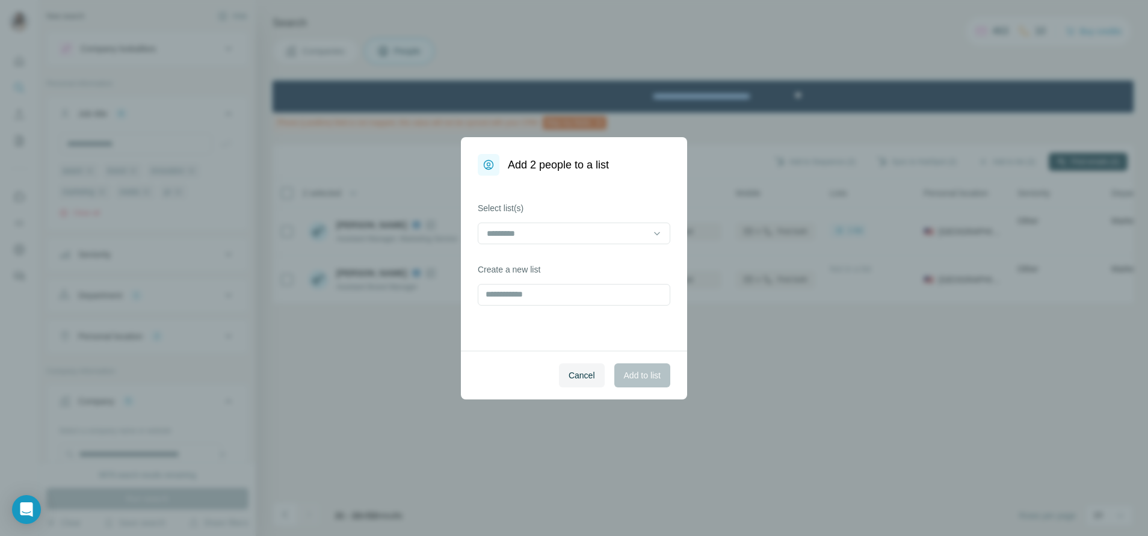
click at [570, 317] on div "Select list(s) Create a new list" at bounding box center [574, 263] width 226 height 175
click at [582, 292] on input "text" at bounding box center [574, 295] width 192 height 22
type input "**********"
click at [621, 233] on input at bounding box center [566, 233] width 162 height 13
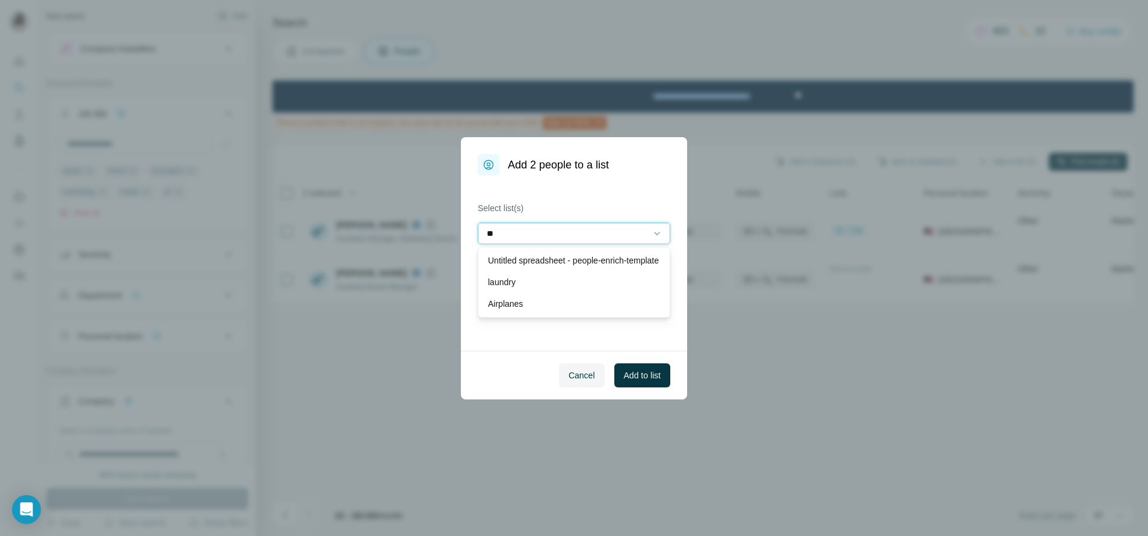
type input "*"
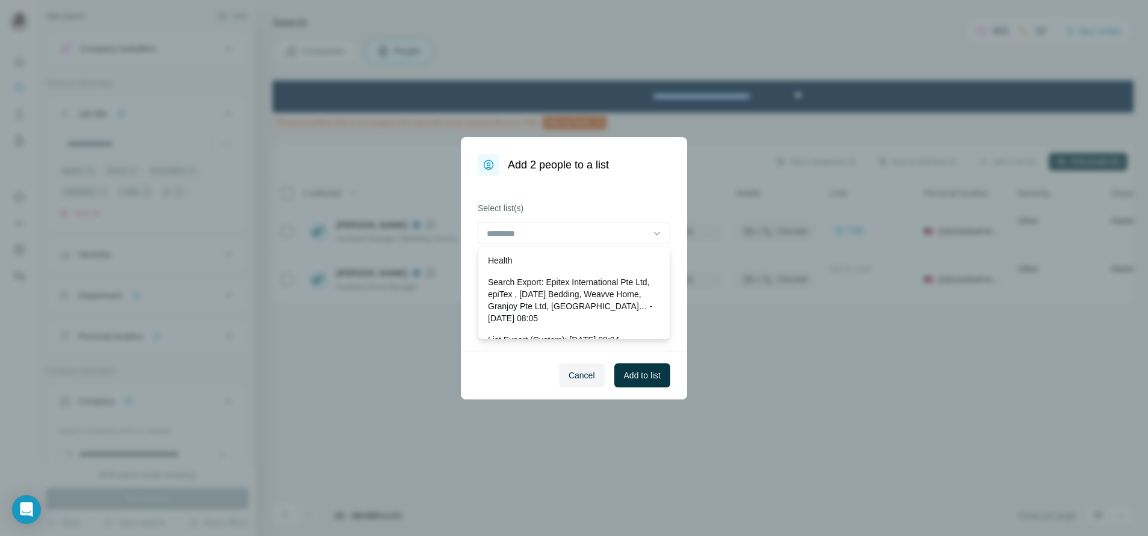
click at [633, 192] on div "**********" at bounding box center [574, 263] width 226 height 175
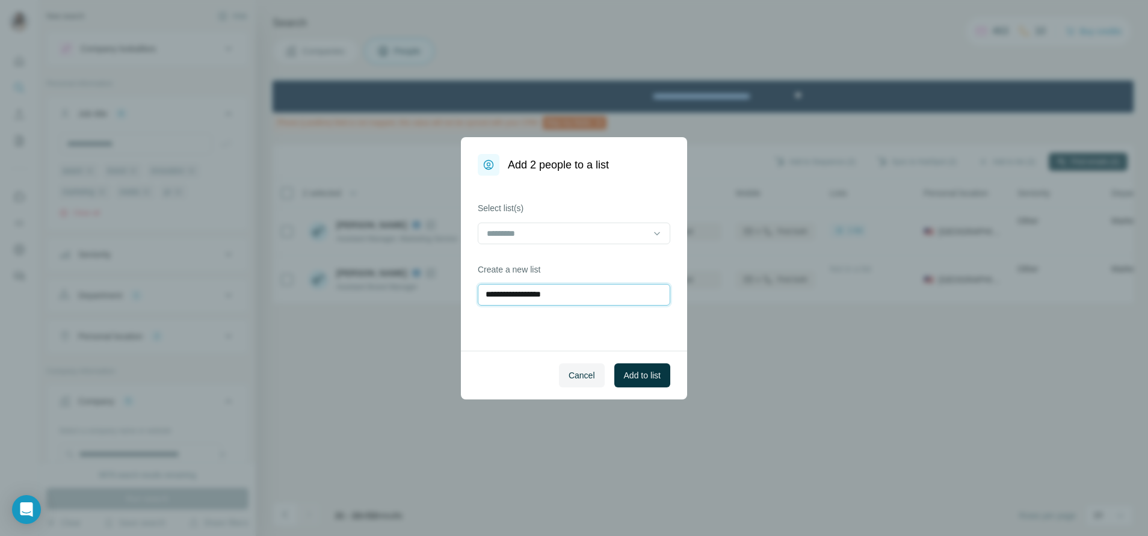
click at [626, 291] on input "**********" at bounding box center [574, 295] width 192 height 22
click at [650, 376] on span "Add to list" at bounding box center [642, 375] width 37 height 12
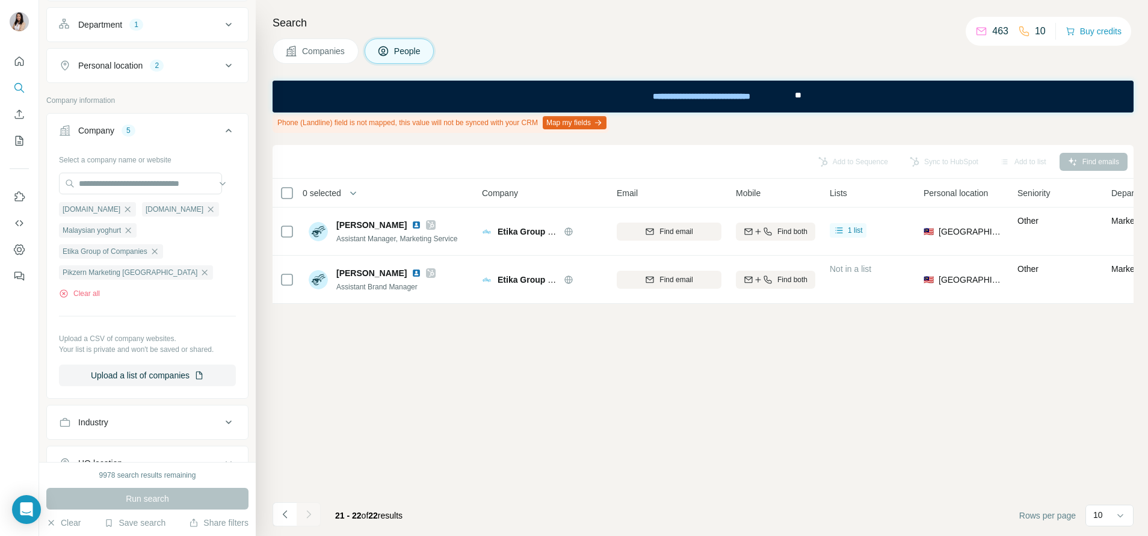
scroll to position [90, 0]
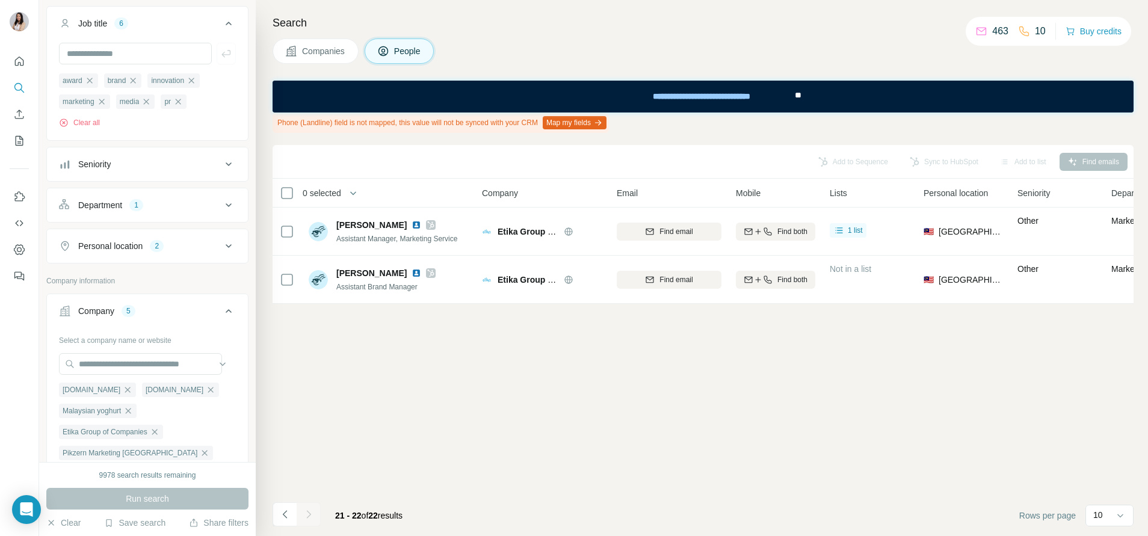
drag, startPoint x: 90, startPoint y: 408, endPoint x: 47, endPoint y: 408, distance: 43.3
click at [47, 408] on div "Select a company name or website marigold.com marigold.com.ua Malaysian yoghurt…" at bounding box center [147, 453] width 201 height 246
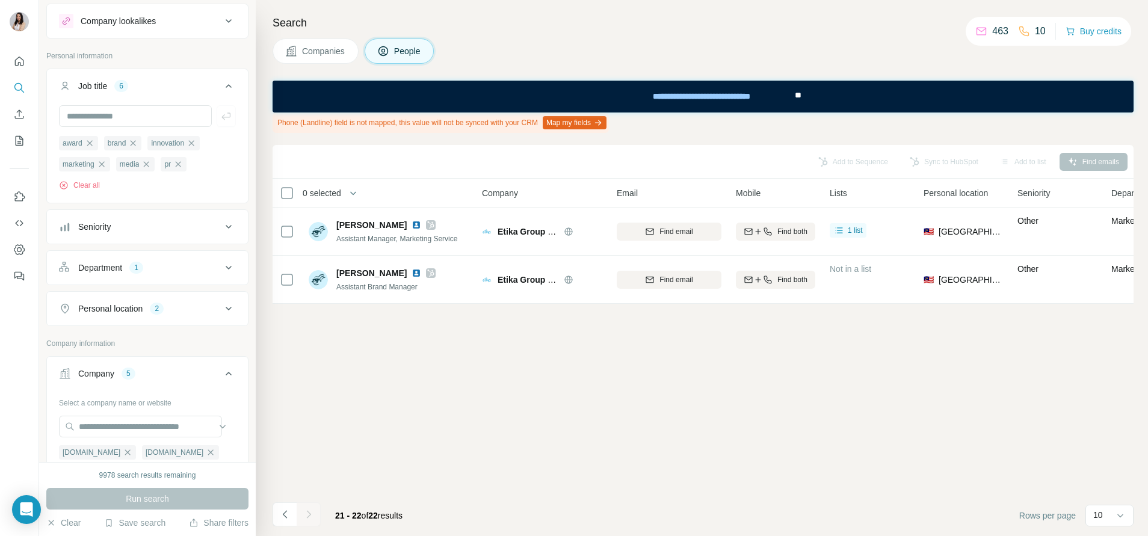
scroll to position [0, 0]
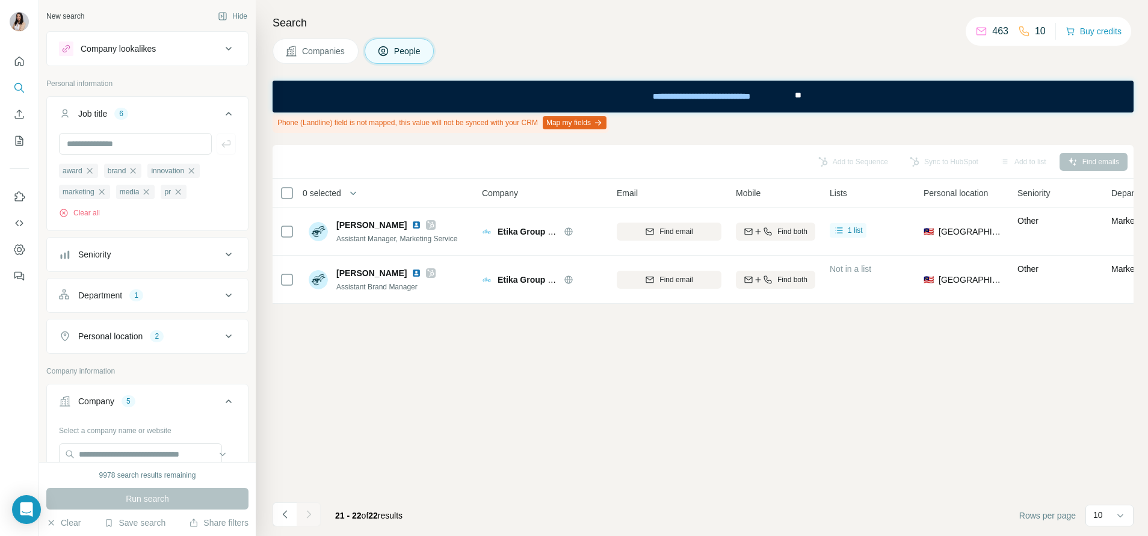
click at [147, 57] on button "Company lookalikes" at bounding box center [147, 48] width 201 height 29
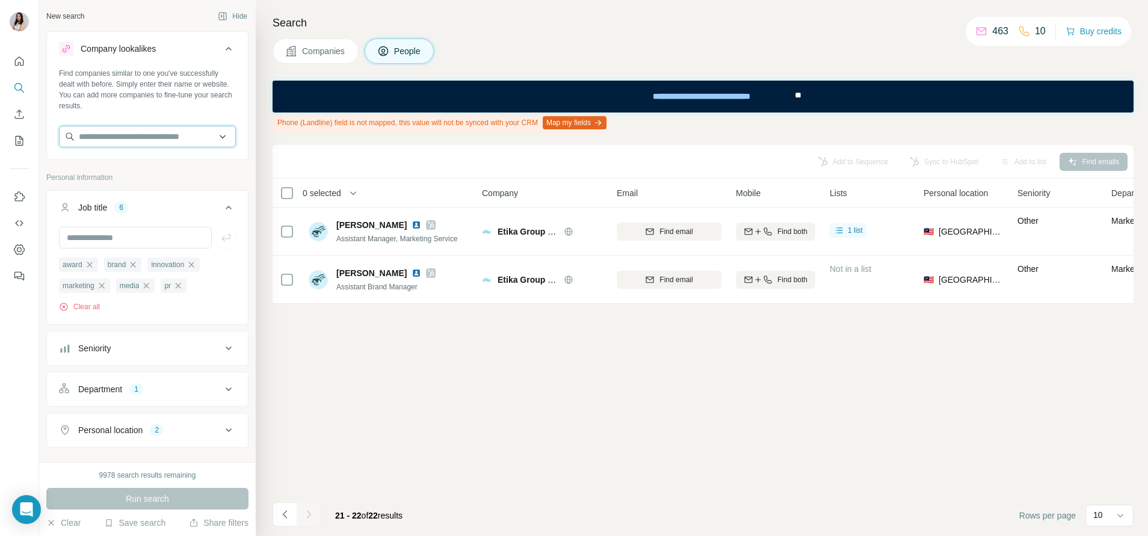
click at [135, 141] on input "text" at bounding box center [147, 137] width 177 height 22
paste input "**********"
type input "**********"
click at [162, 168] on p "Malaysian yoghurt" at bounding box center [127, 164] width 69 height 12
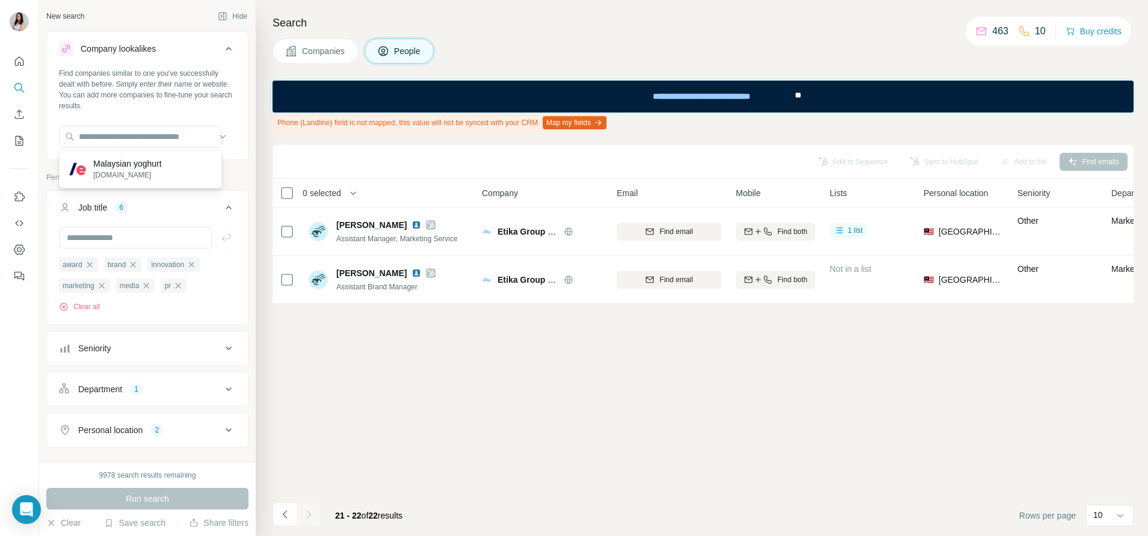
scroll to position [0, 0]
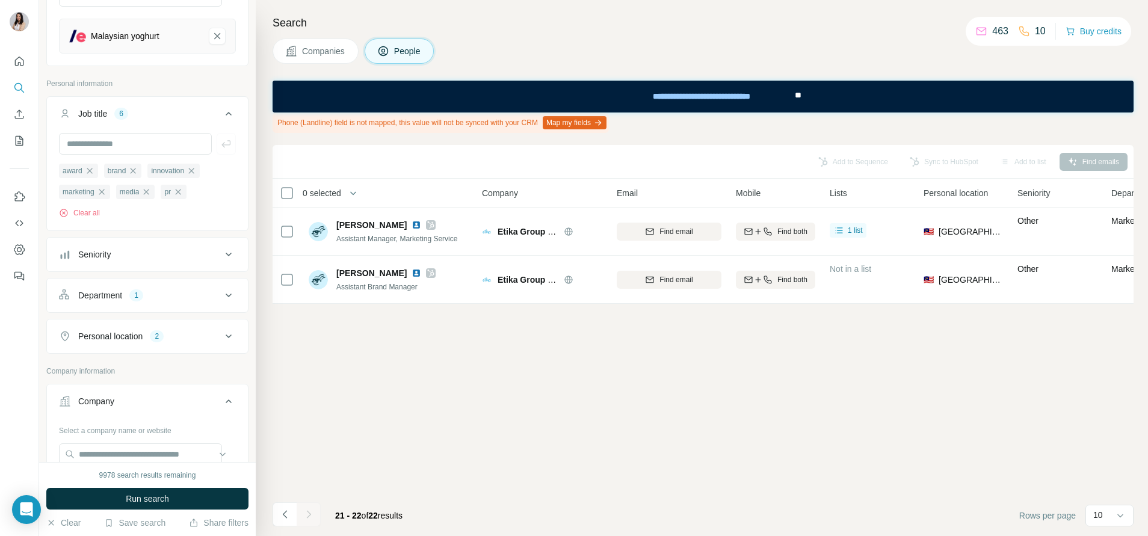
scroll to position [90, 0]
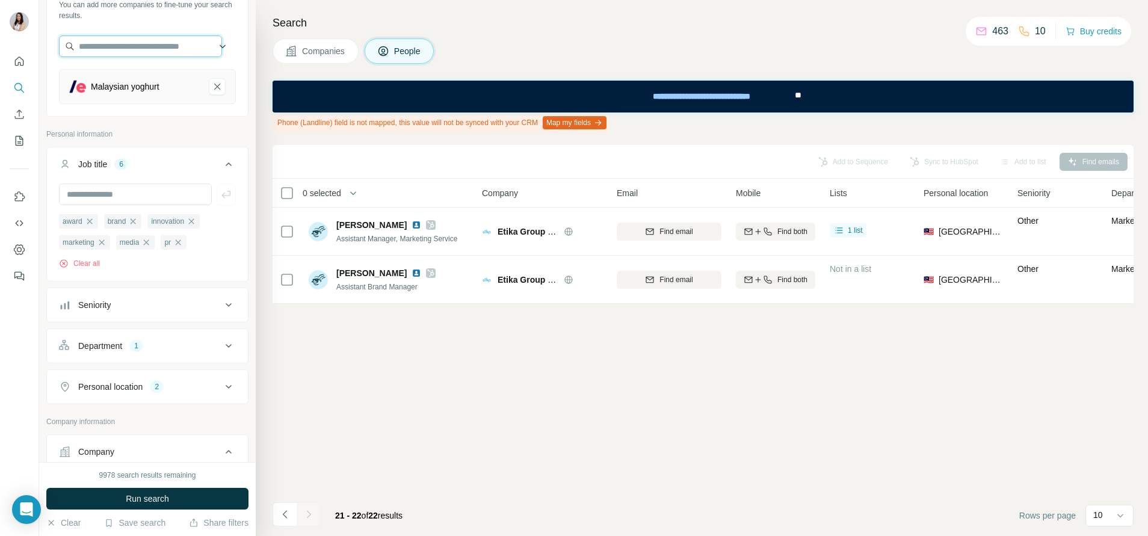
click at [156, 55] on input "text" at bounding box center [140, 46] width 163 height 22
paste input "**********"
type input "**********"
click at [152, 78] on p "Farm Fresh Malaysia" at bounding box center [151, 79] width 120 height 24
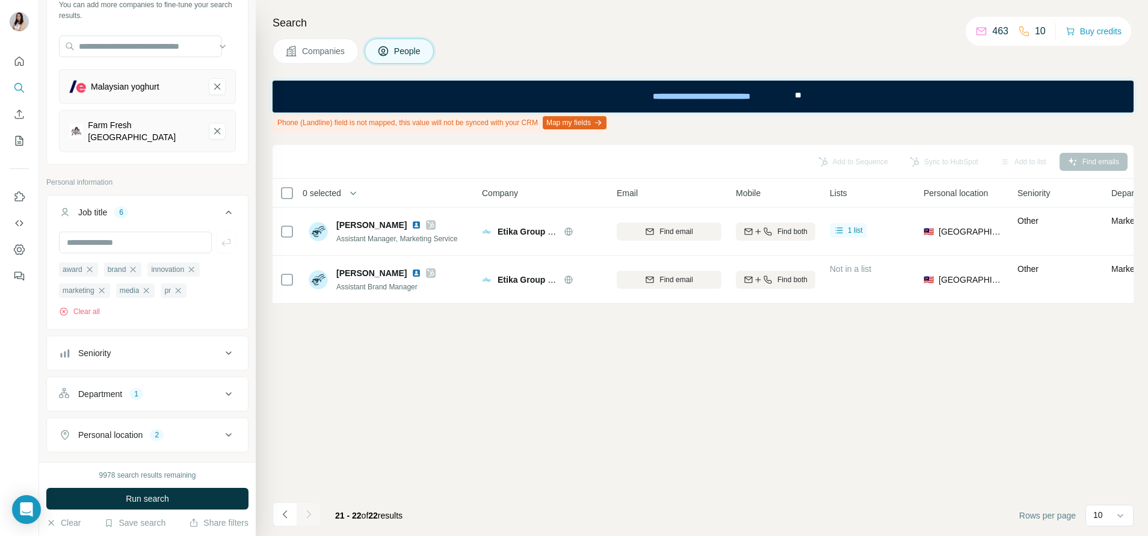
scroll to position [0, 0]
click at [188, 489] on button "Run search" at bounding box center [147, 499] width 202 height 22
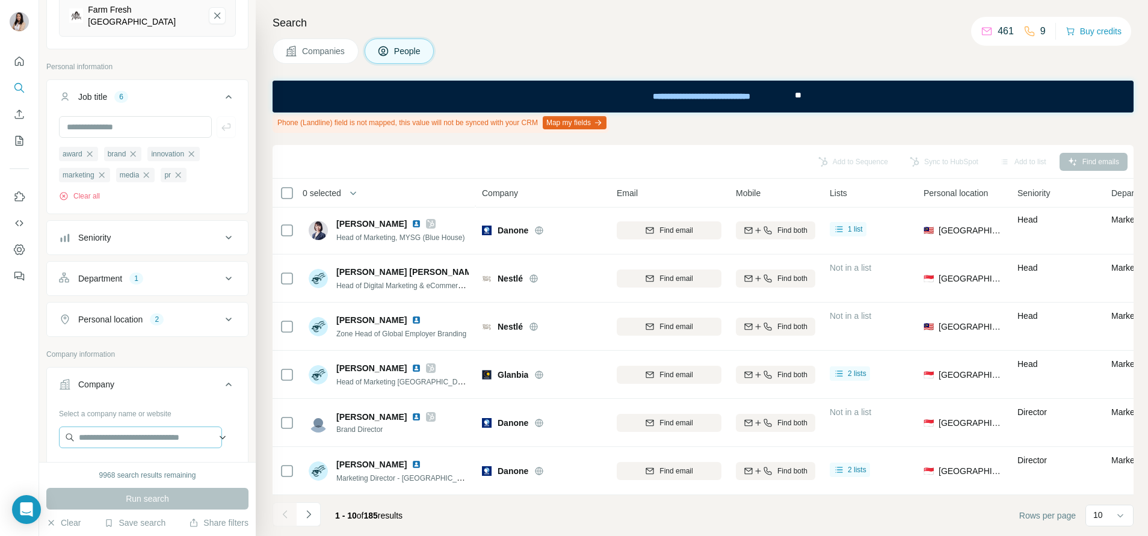
scroll to position [271, 0]
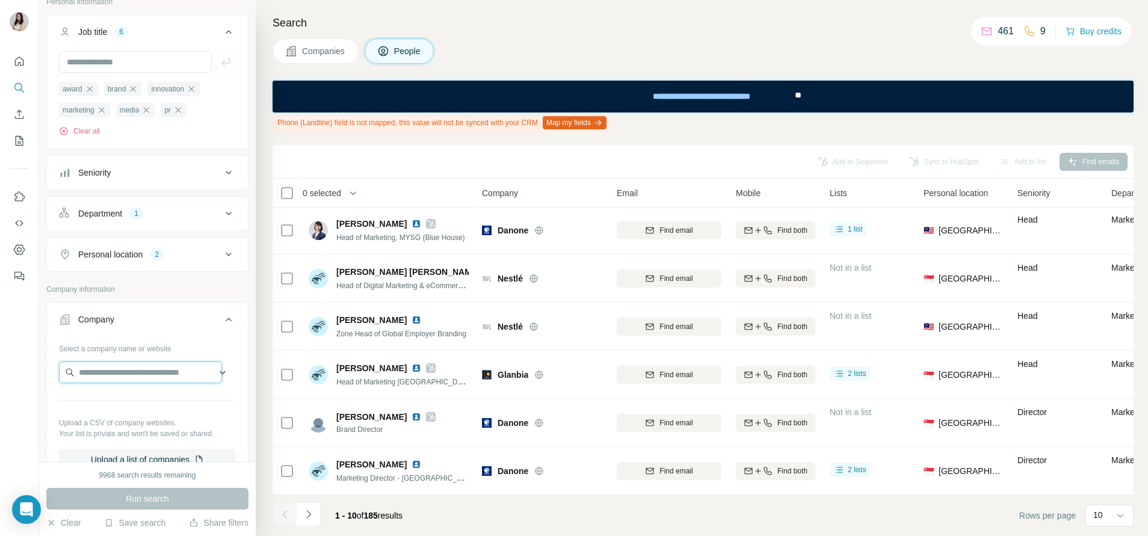
click at [169, 370] on input "text" at bounding box center [140, 372] width 163 height 22
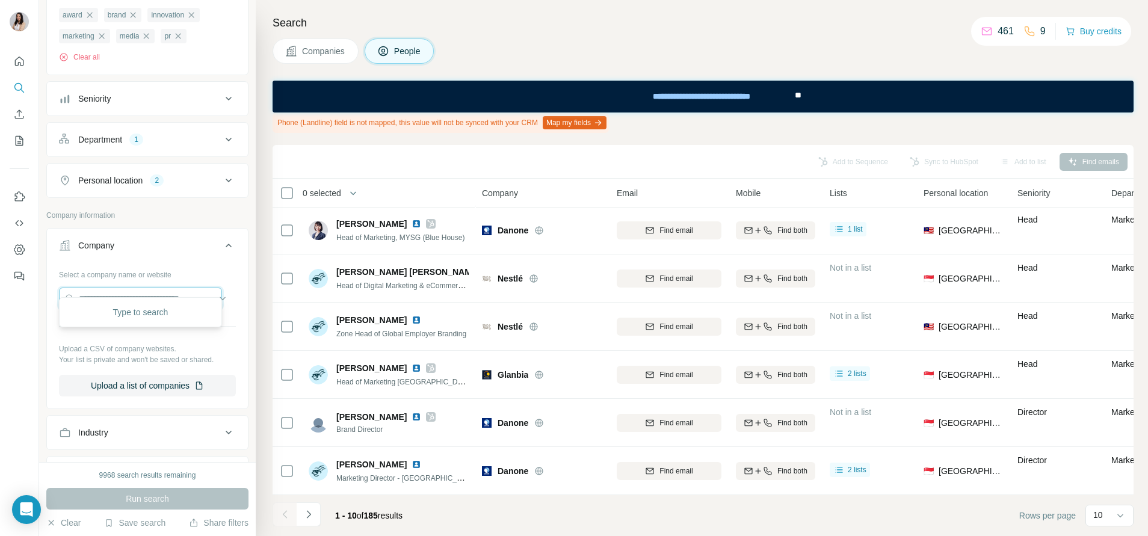
scroll to position [361, 0]
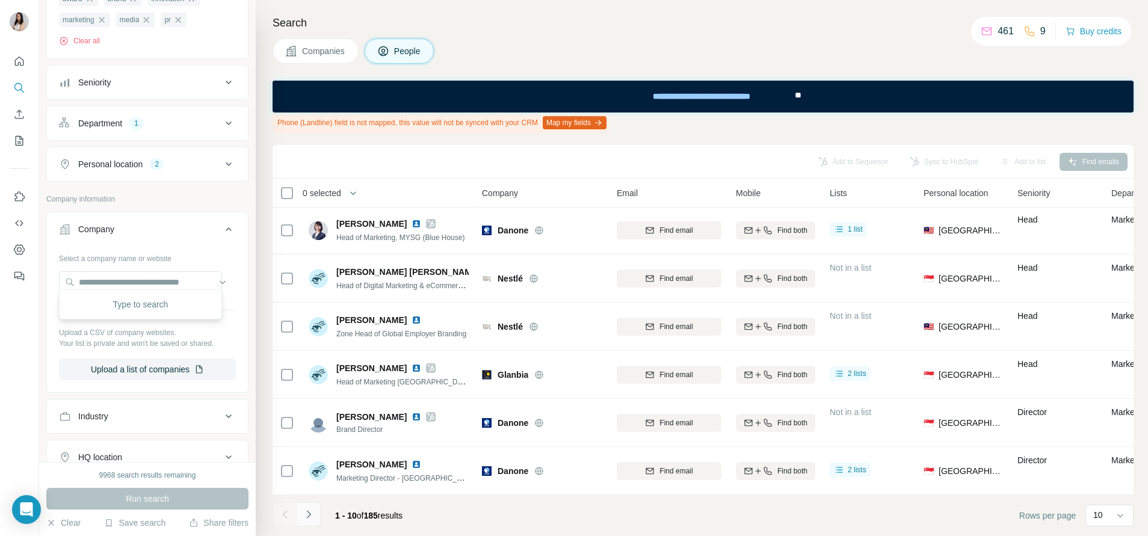
click at [309, 517] on icon "Navigate to next page" at bounding box center [309, 514] width 12 height 12
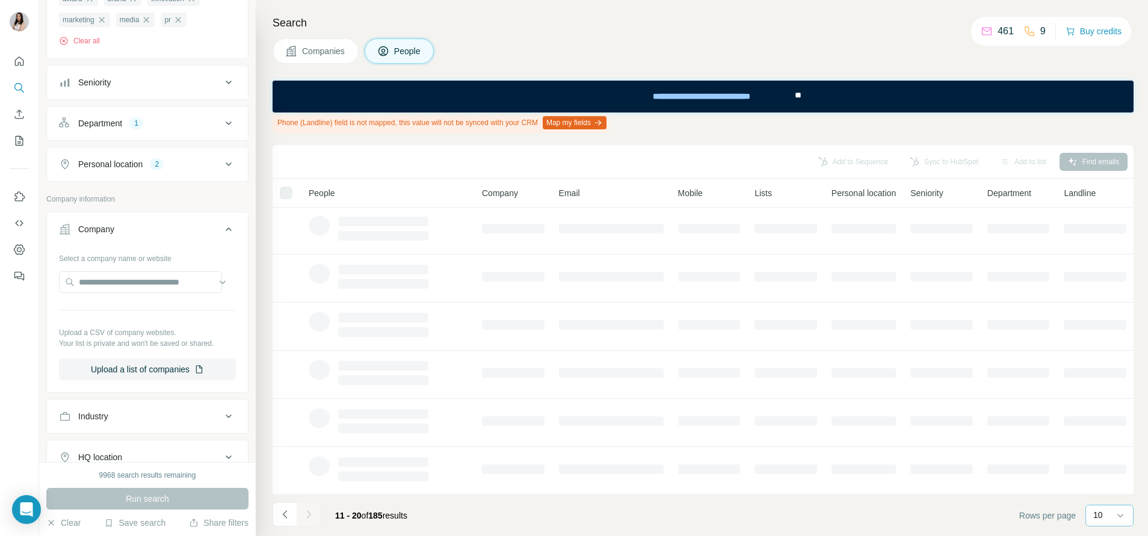
click at [1110, 515] on div "10" at bounding box center [1108, 515] width 30 height 12
click at [1097, 422] on p "60" at bounding box center [1100, 423] width 10 height 12
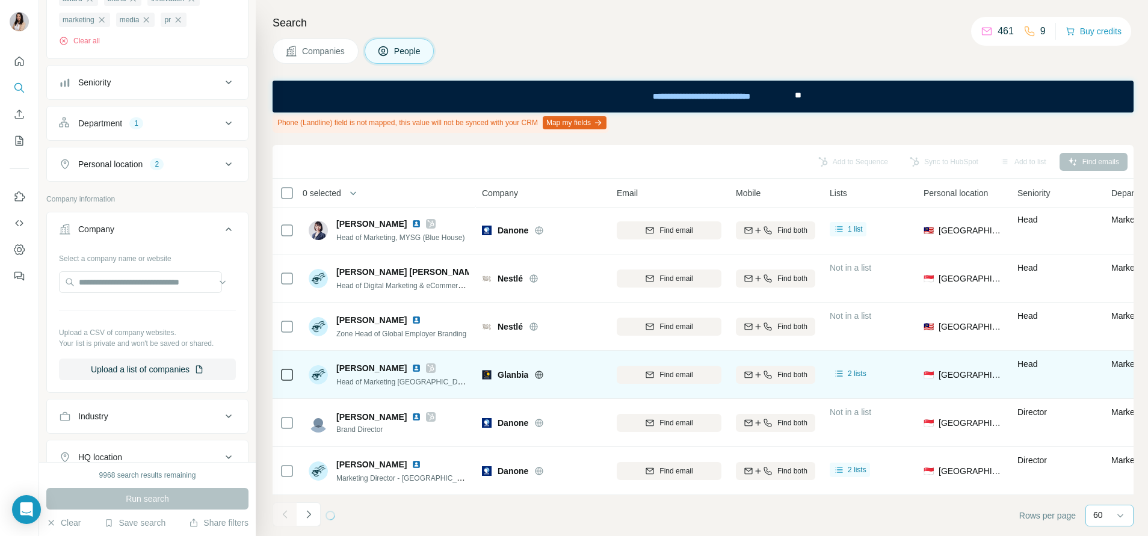
scroll to position [203, 0]
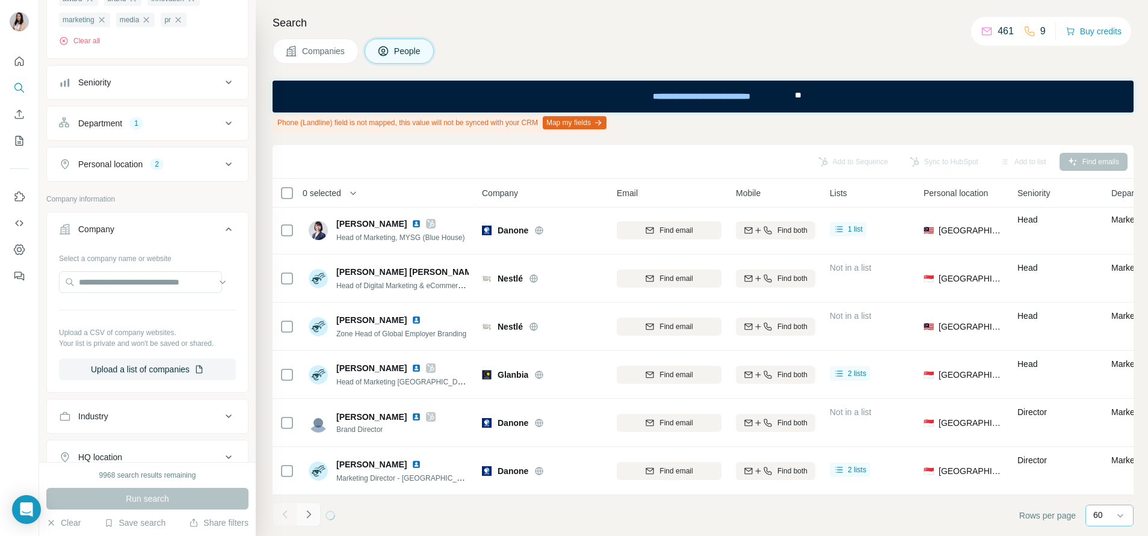
click at [309, 509] on icon "Navigate to next page" at bounding box center [309, 514] width 12 height 12
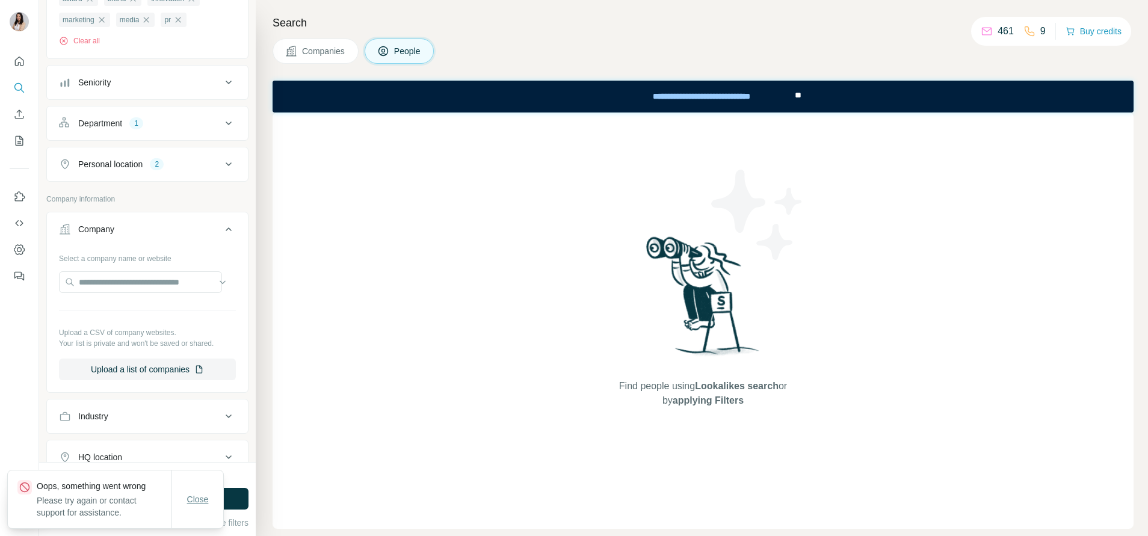
click at [201, 497] on span "Close" at bounding box center [198, 499] width 22 height 12
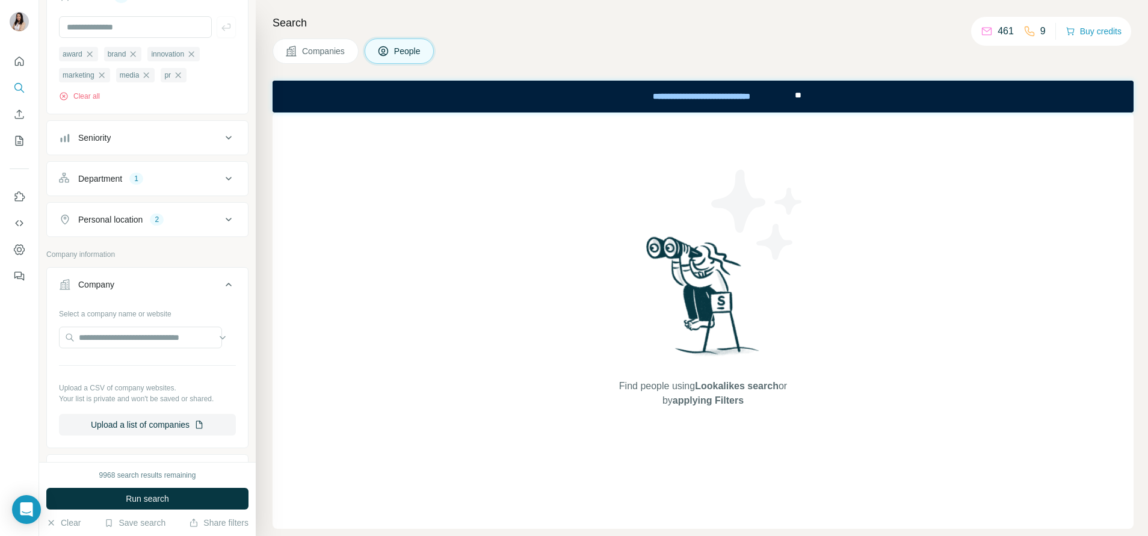
scroll to position [121, 0]
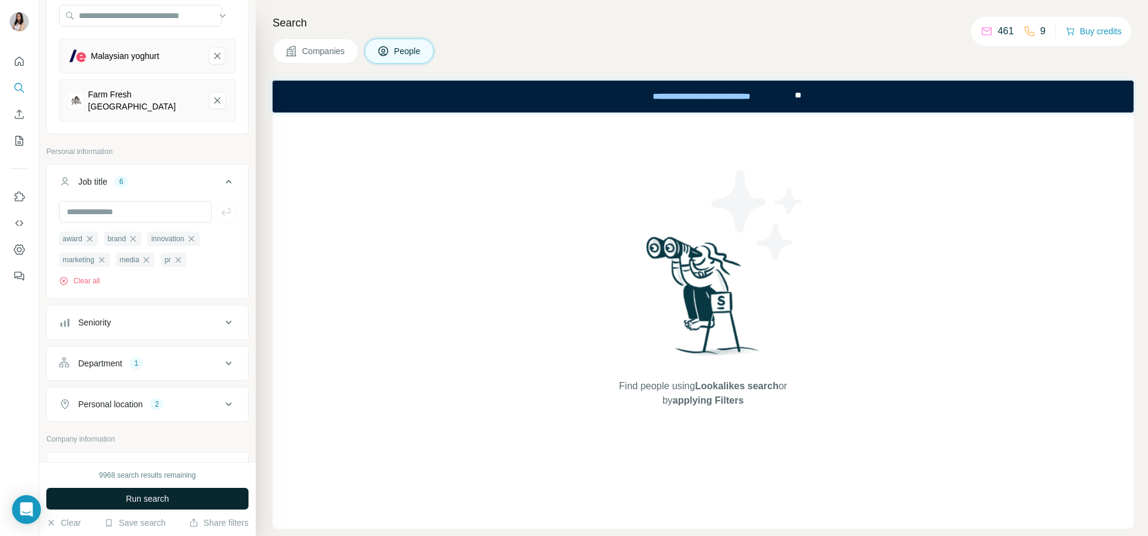
click at [159, 500] on span "Run search" at bounding box center [147, 499] width 43 height 12
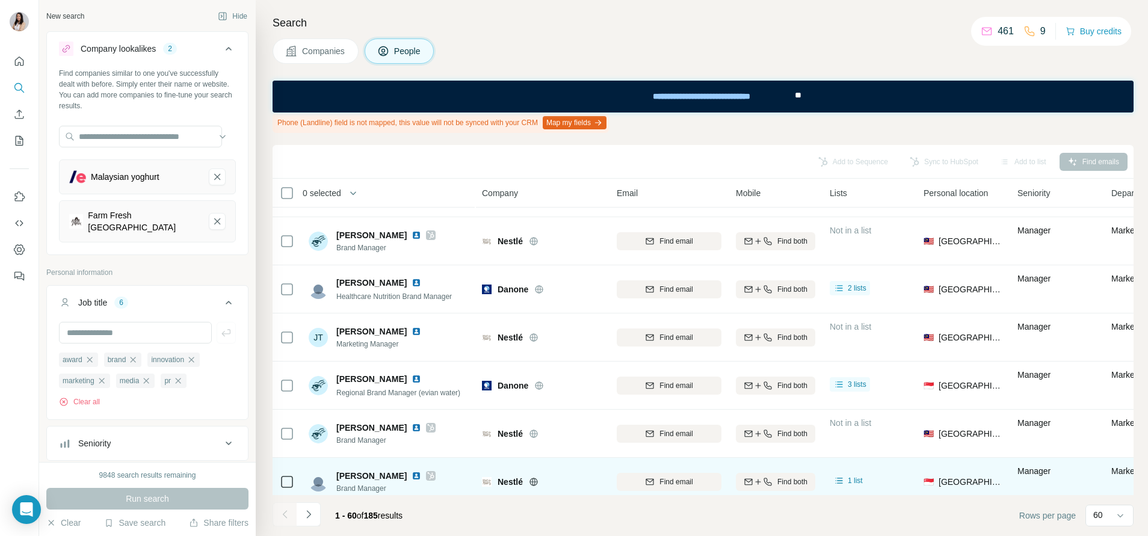
scroll to position [2609, 0]
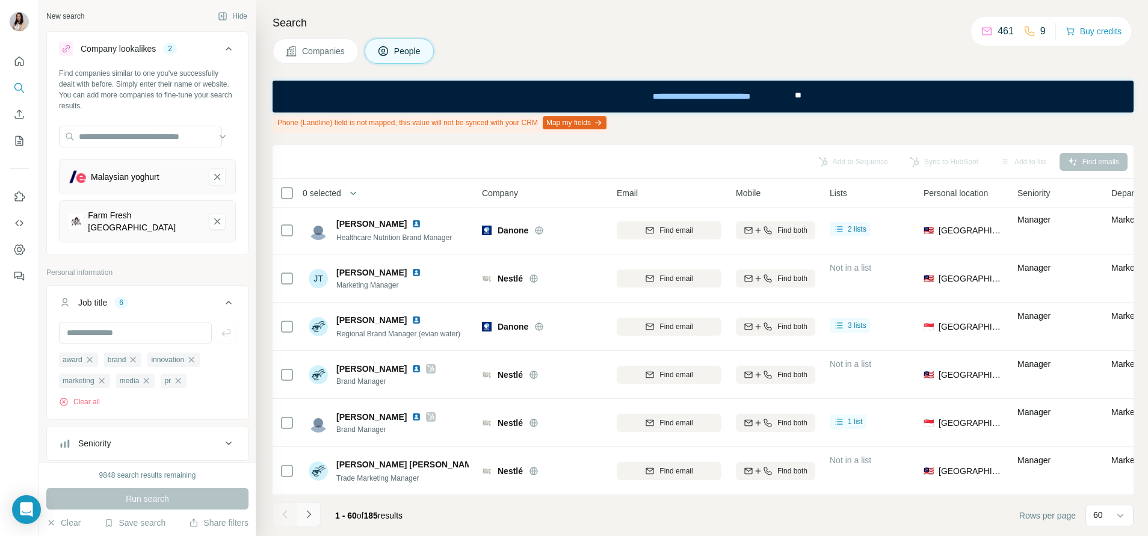
click at [309, 514] on icon "Navigate to next page" at bounding box center [309, 514] width 12 height 12
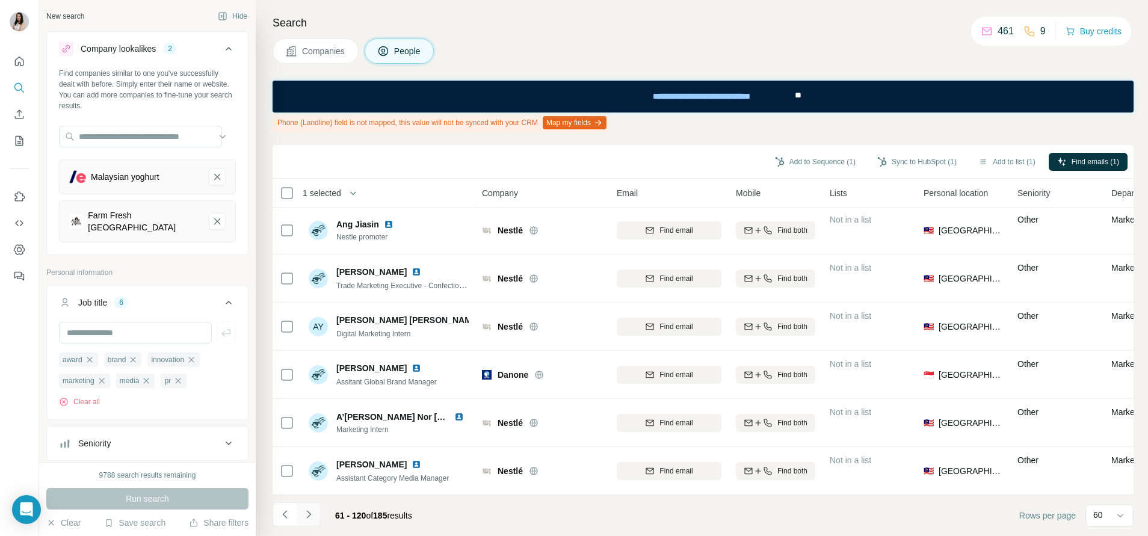
click at [309, 511] on icon "Navigate to next page" at bounding box center [309, 514] width 12 height 12
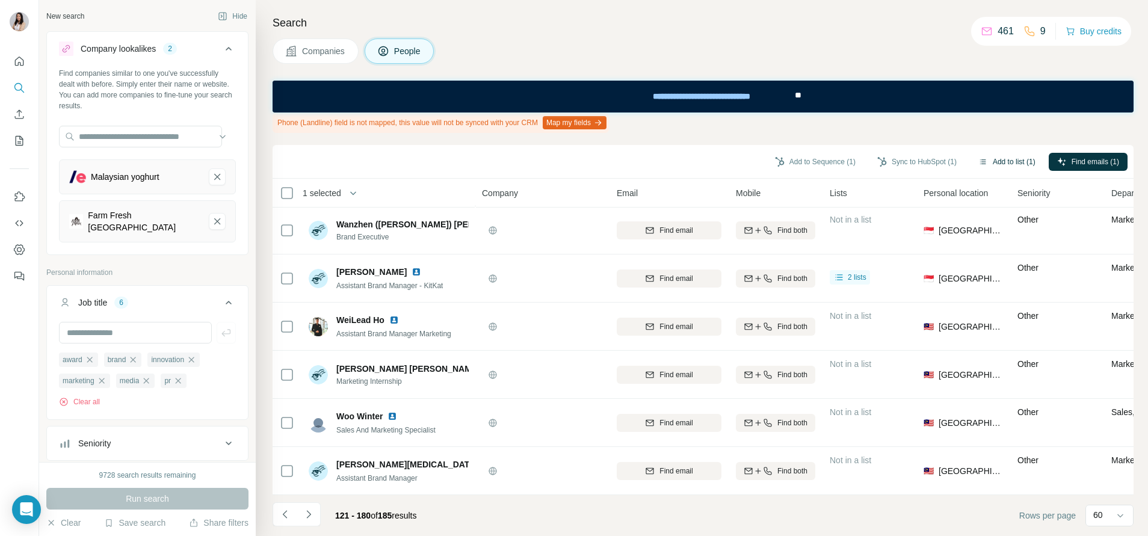
click at [990, 156] on button "Add to list (1)" at bounding box center [1007, 162] width 74 height 18
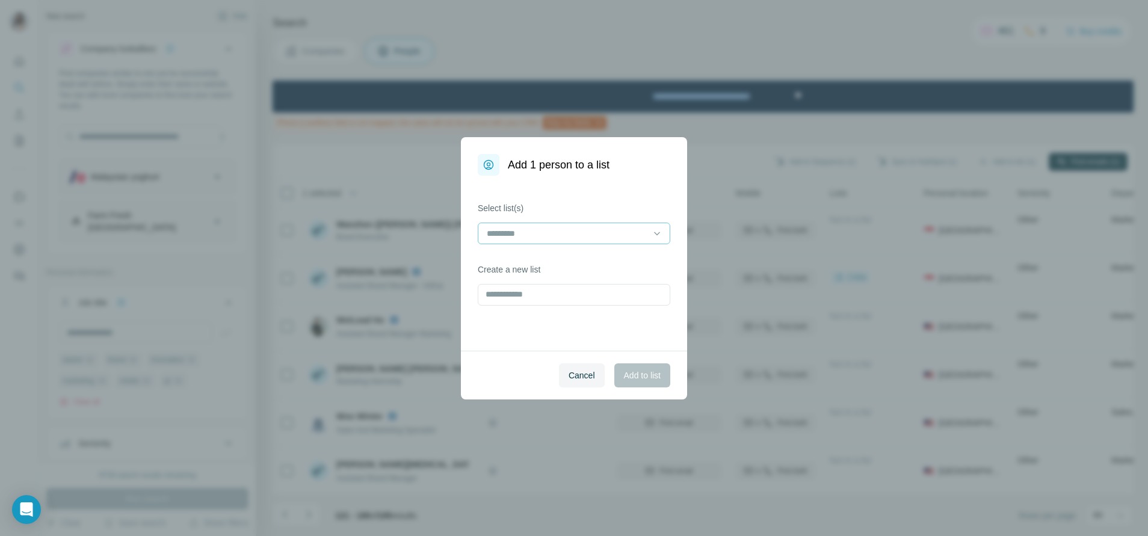
click at [609, 229] on input at bounding box center [566, 233] width 162 height 13
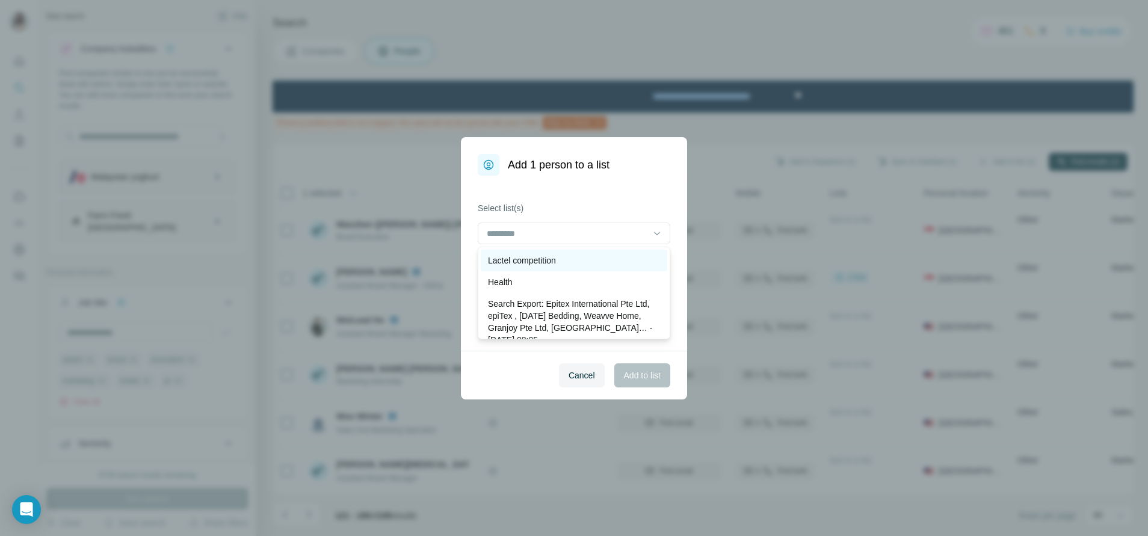
click at [600, 262] on div "Lactel competition" at bounding box center [574, 260] width 172 height 12
click at [644, 370] on span "Add to list" at bounding box center [642, 375] width 37 height 12
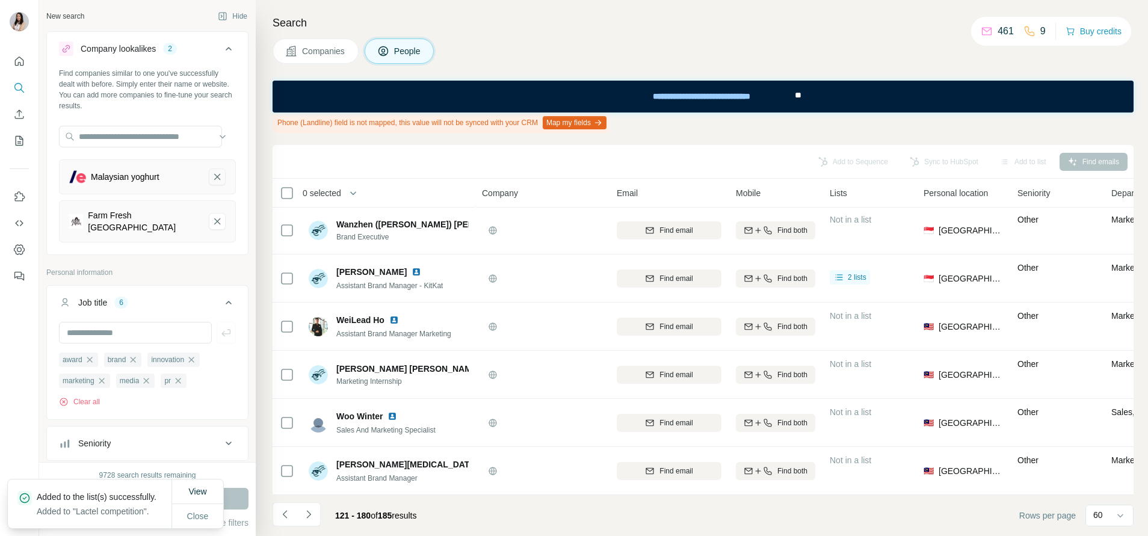
click at [209, 169] on button "Malaysian yoghurt-remove-button" at bounding box center [217, 176] width 17 height 17
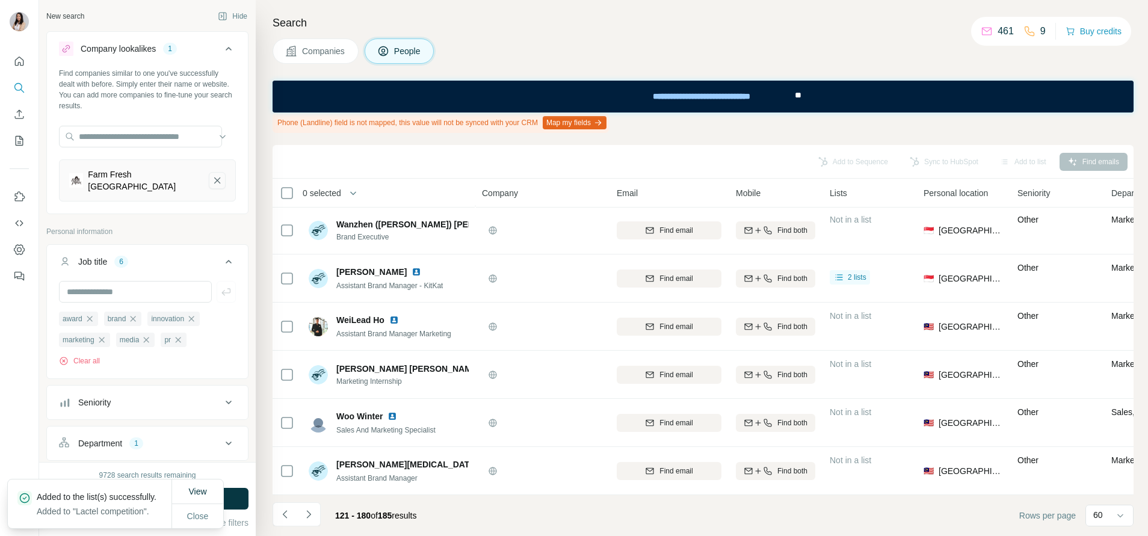
click at [212, 177] on icon "Farm Fresh Malaysia-remove-button" at bounding box center [217, 180] width 11 height 12
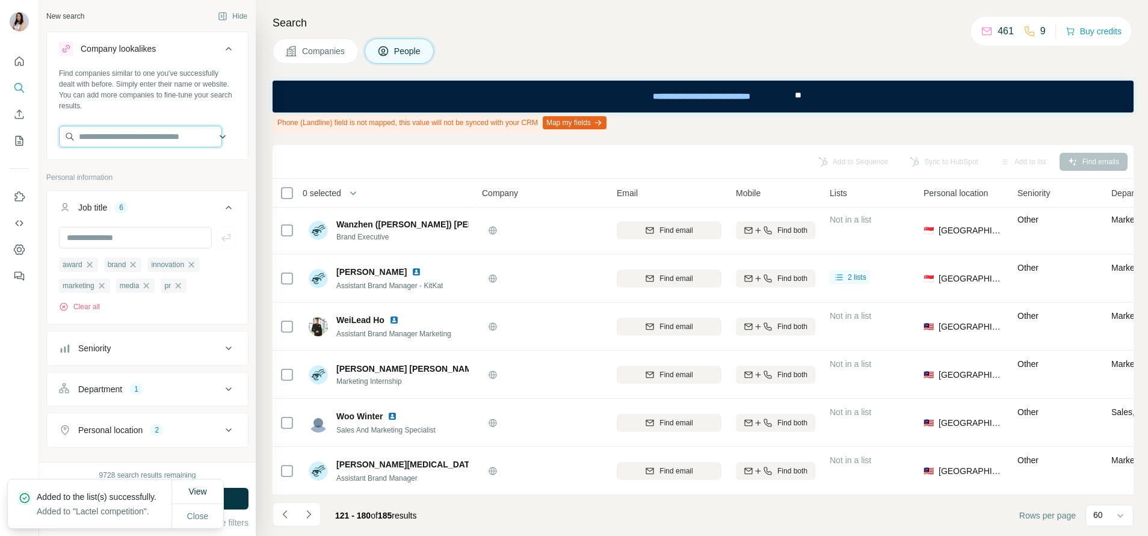
click at [191, 138] on input "text" at bounding box center [140, 137] width 163 height 22
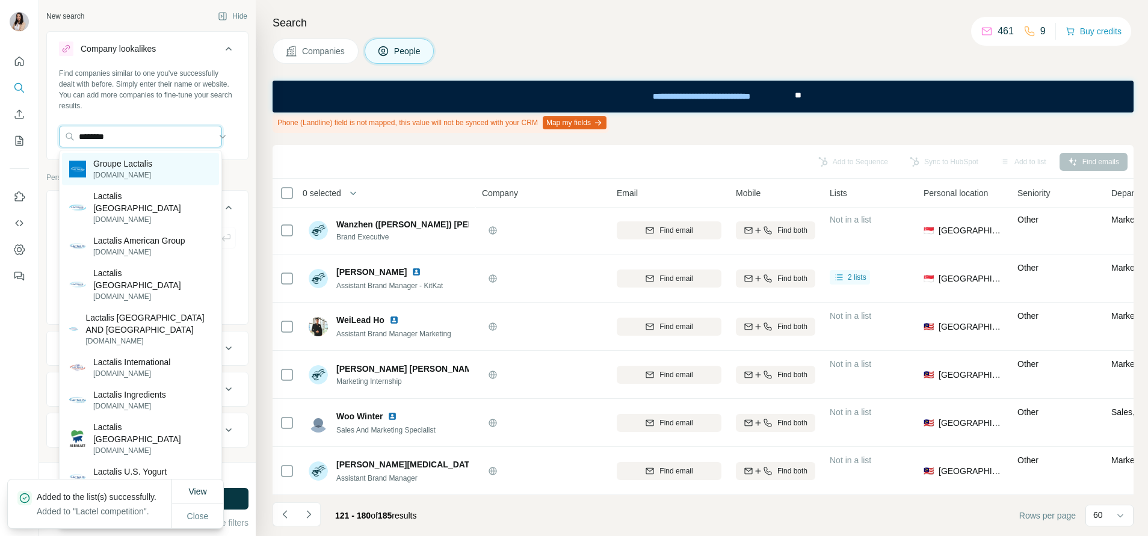
type input "********"
click at [173, 167] on div "Groupe Lactalis lactalis.com" at bounding box center [140, 169] width 157 height 32
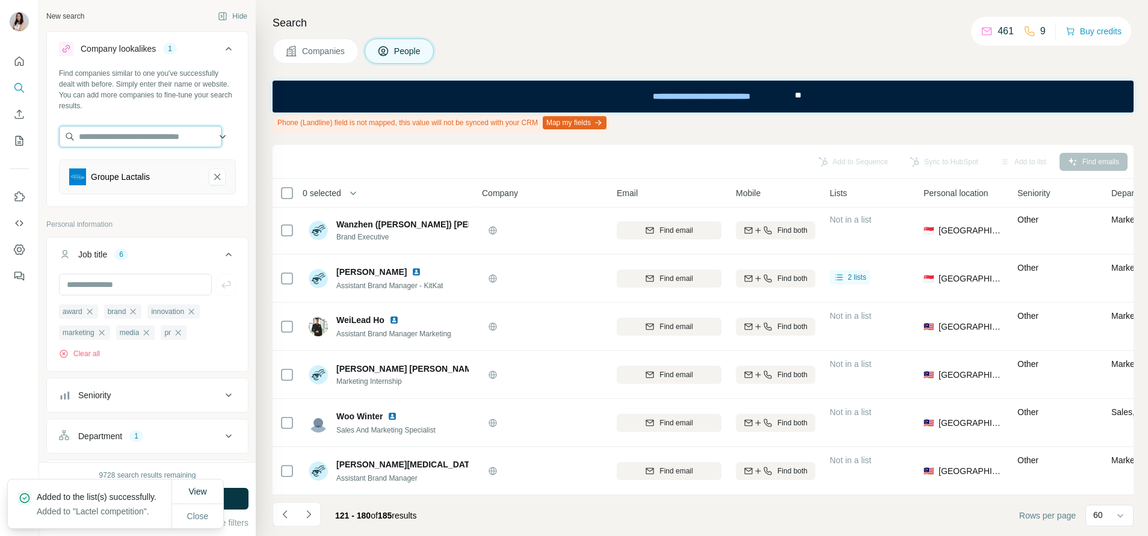
click at [165, 126] on input "text" at bounding box center [140, 137] width 163 height 22
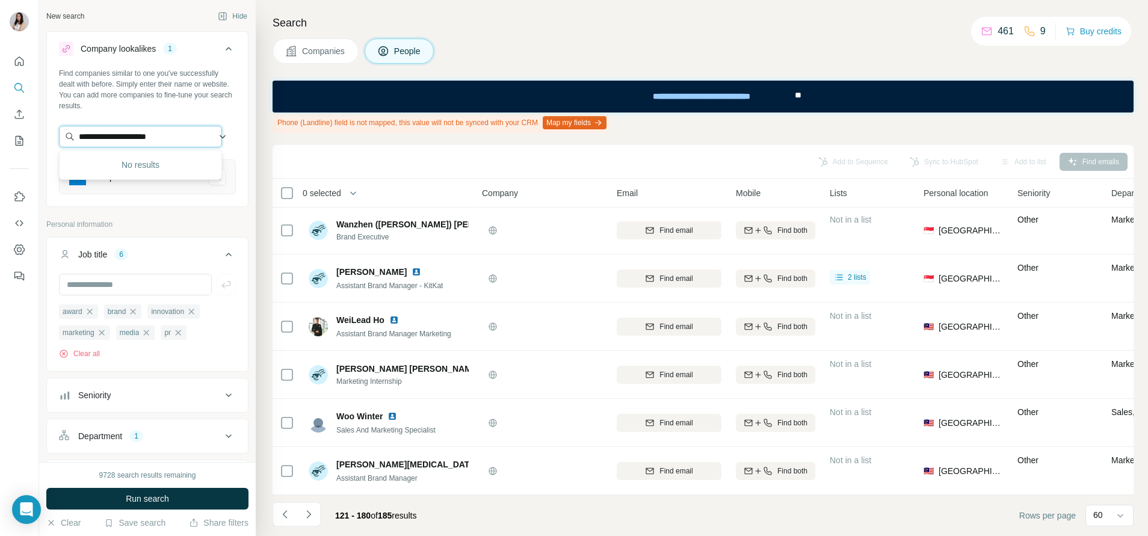
click at [156, 139] on input "**********" at bounding box center [140, 137] width 163 height 22
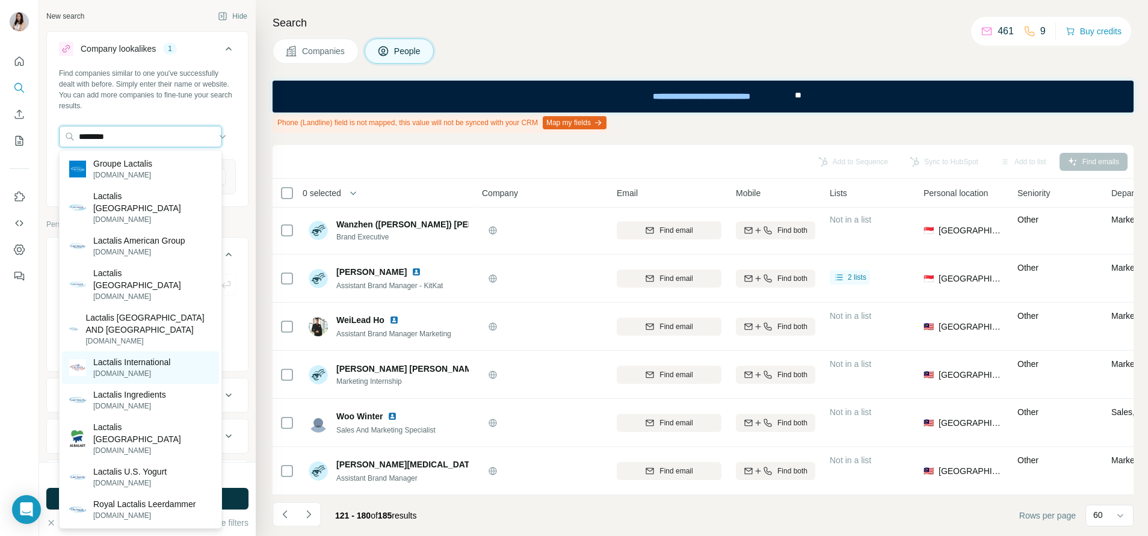
type input "********"
click at [170, 356] on p "Lactalis International" at bounding box center [131, 362] width 77 height 12
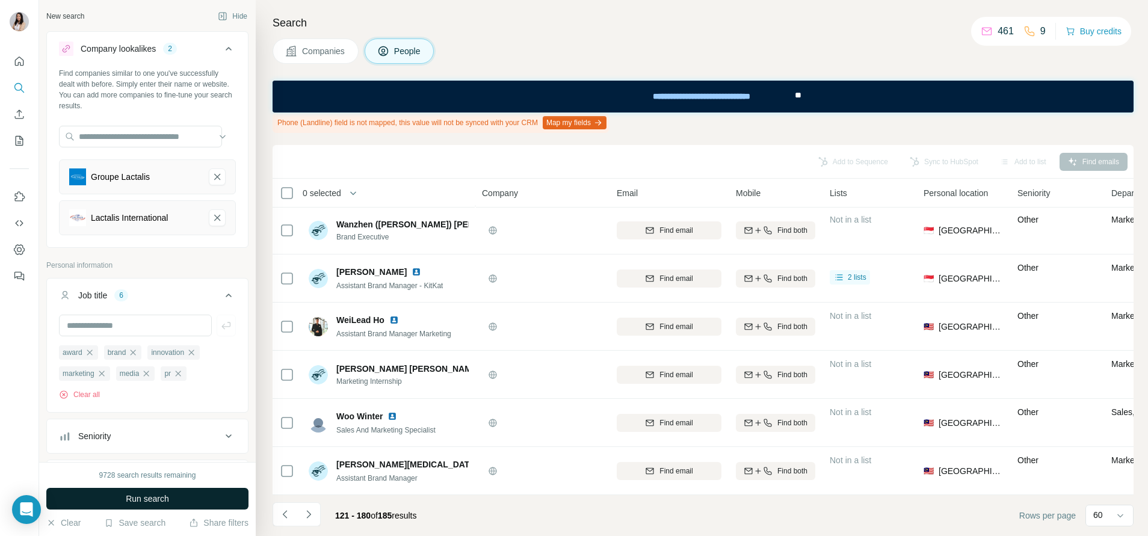
click at [203, 498] on button "Run search" at bounding box center [147, 499] width 202 height 22
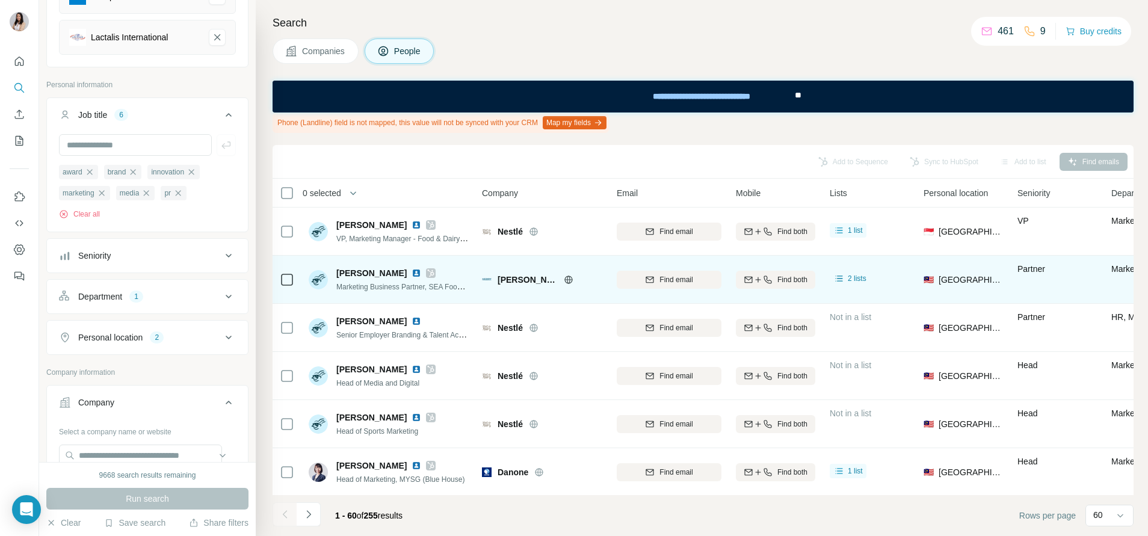
click at [428, 274] on icon at bounding box center [431, 272] width 7 height 7
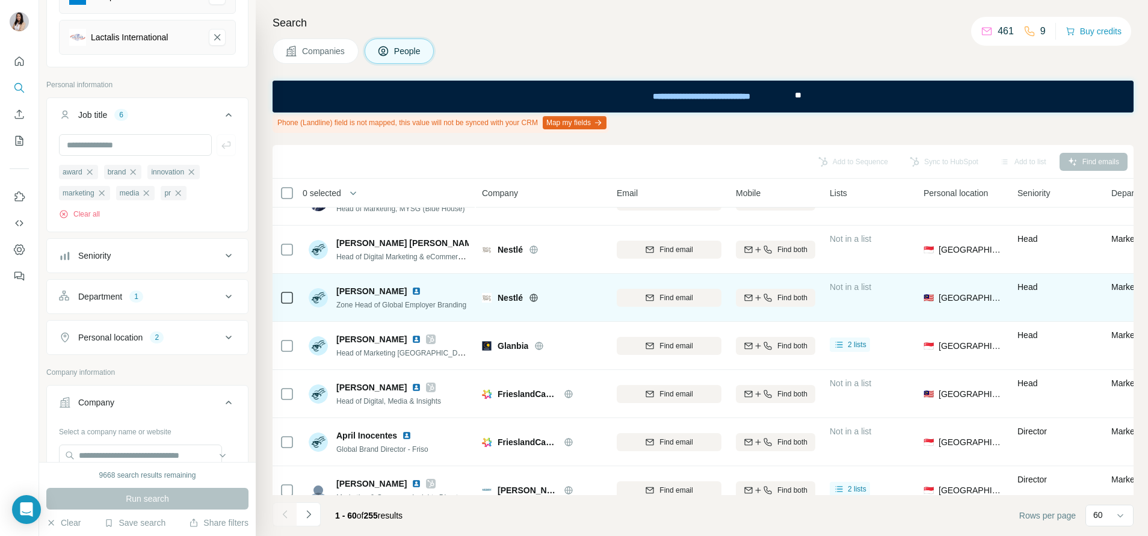
scroll to position [361, 0]
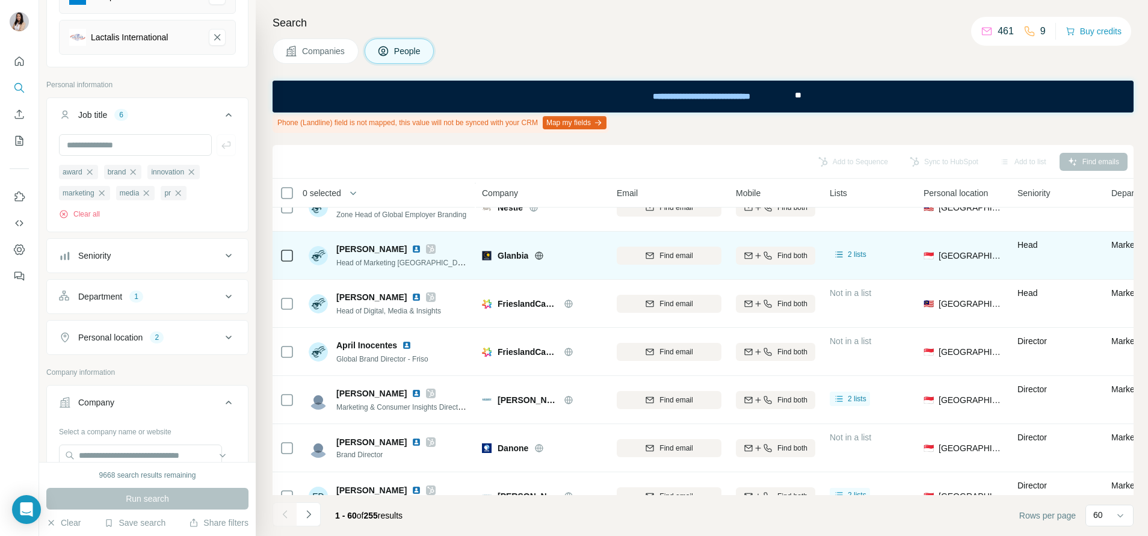
click at [429, 250] on div at bounding box center [431, 249] width 10 height 10
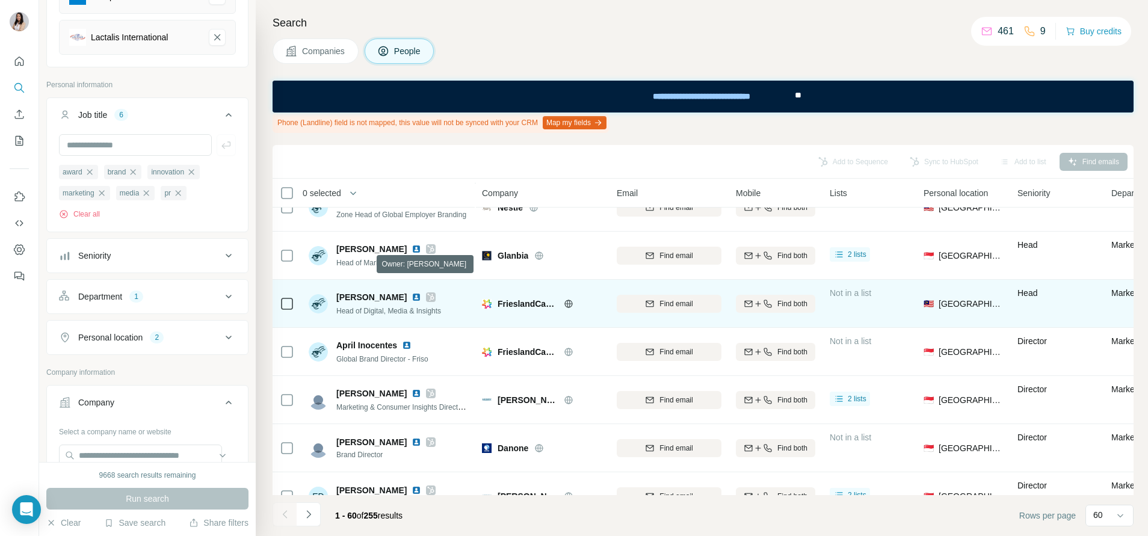
scroll to position [451, 0]
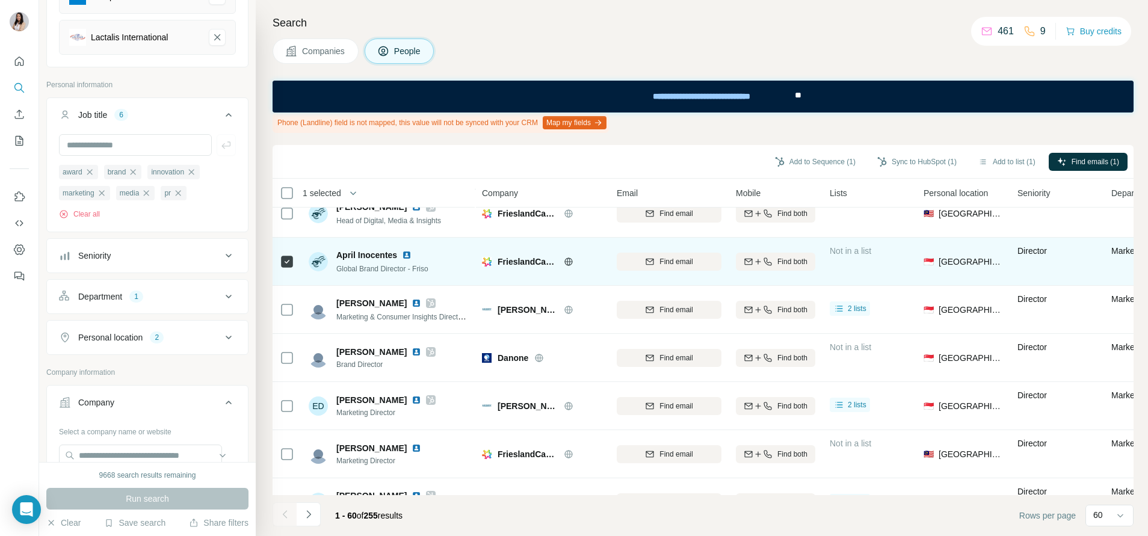
click at [404, 256] on img at bounding box center [407, 255] width 10 height 10
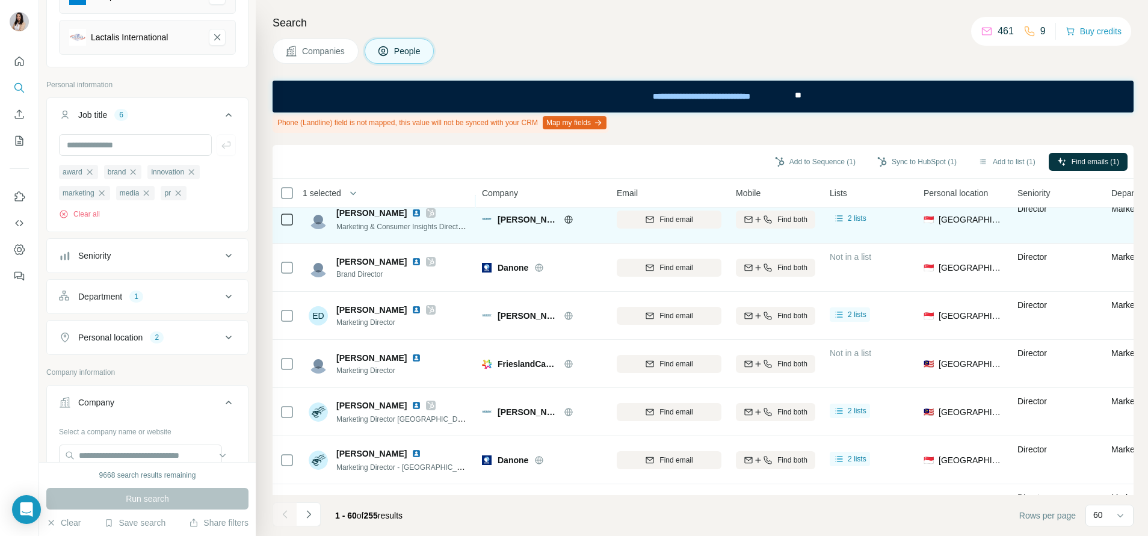
click at [426, 214] on div at bounding box center [431, 213] width 10 height 10
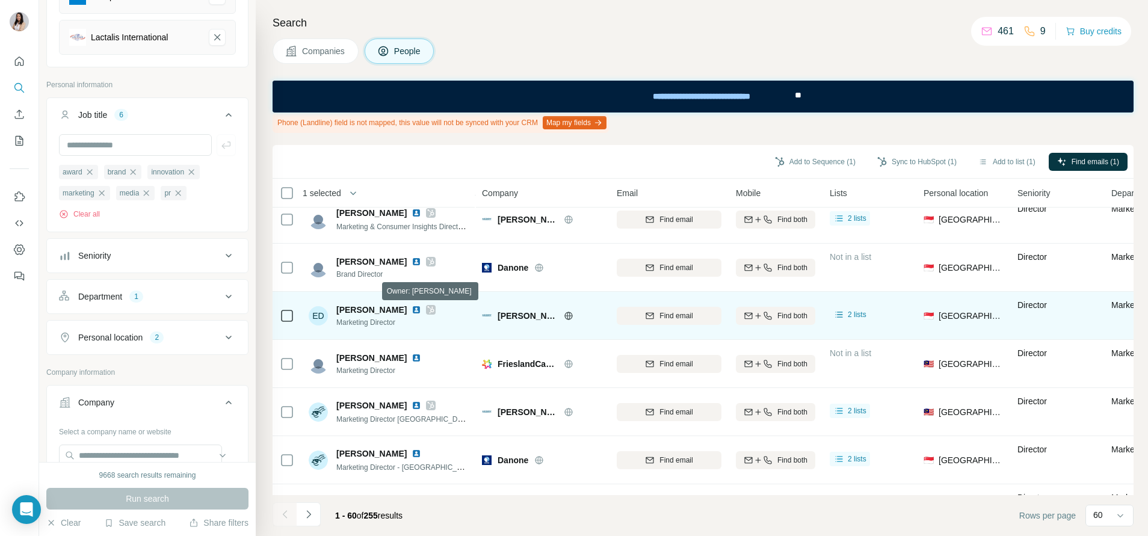
click at [432, 309] on icon at bounding box center [431, 309] width 7 height 7
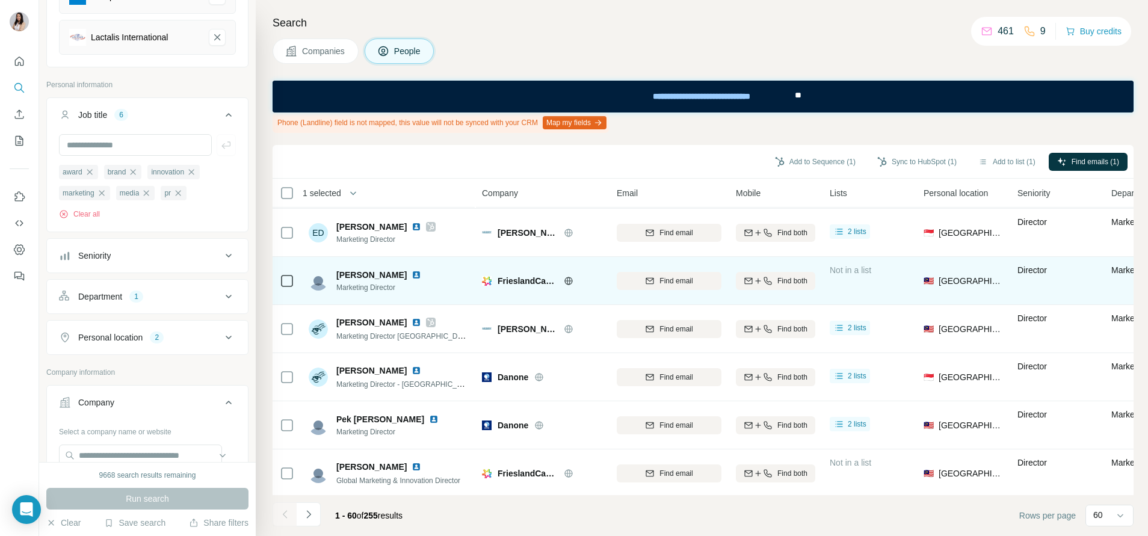
scroll to position [632, 0]
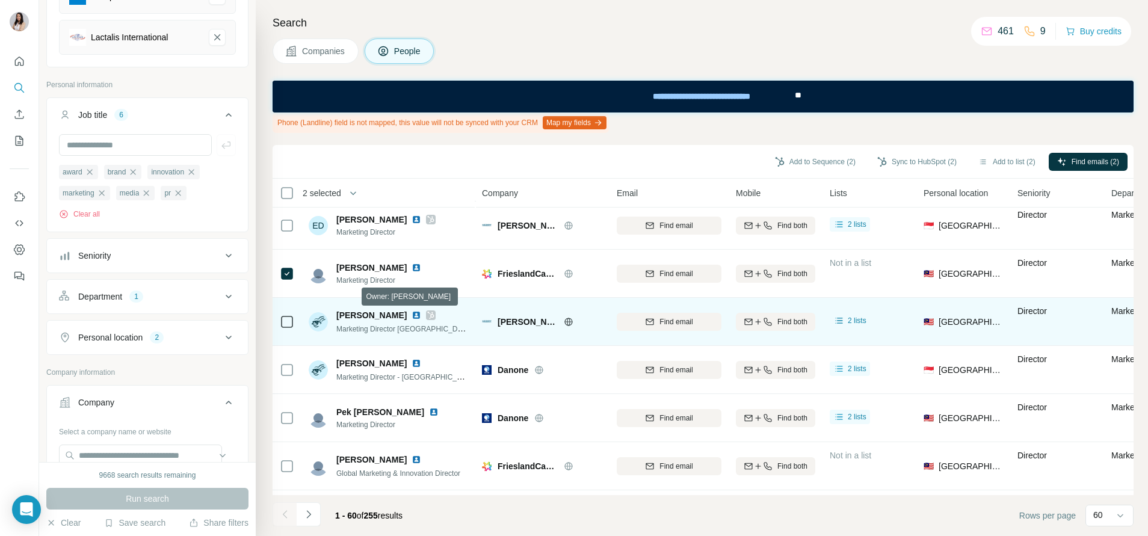
click at [427, 319] on icon at bounding box center [430, 315] width 7 height 10
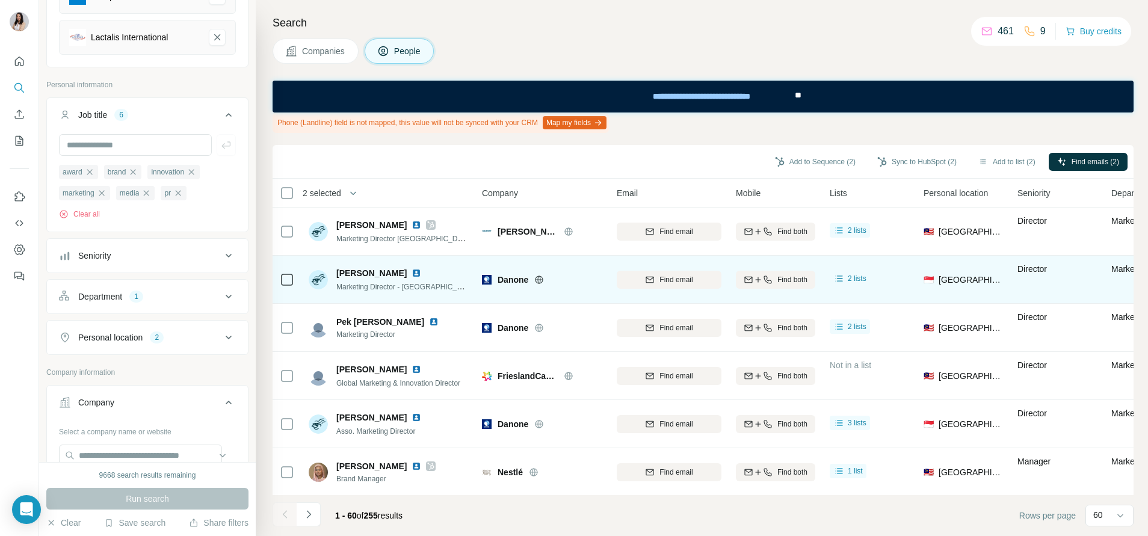
click at [411, 273] on img at bounding box center [416, 273] width 10 height 10
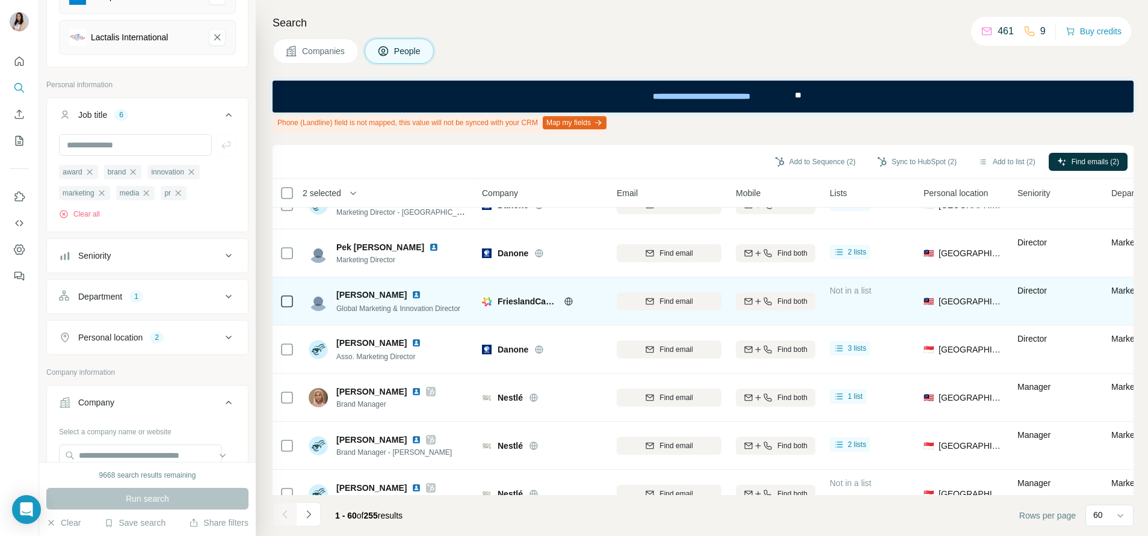
scroll to position [812, 0]
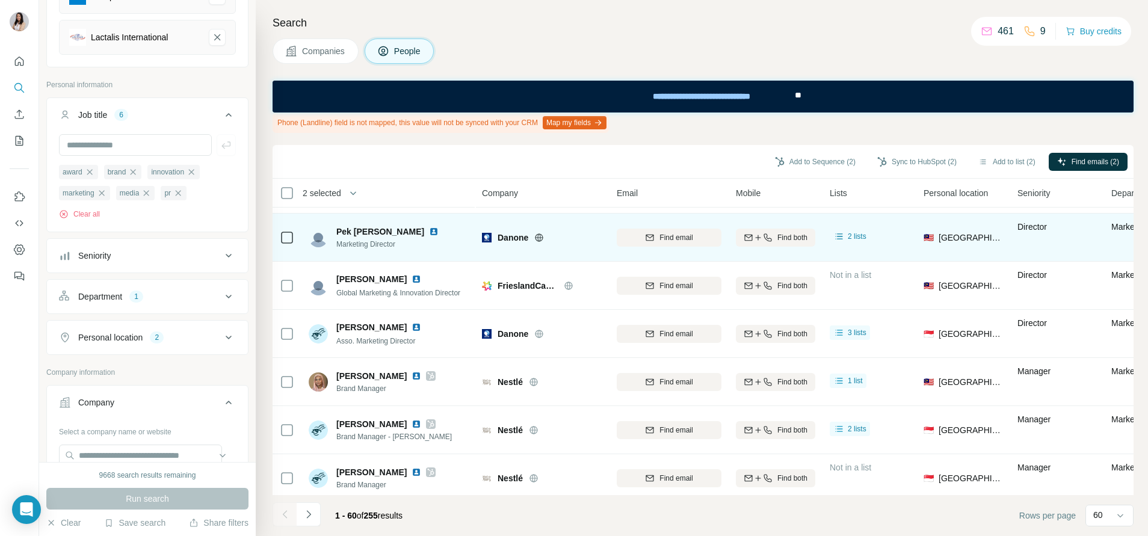
click at [429, 232] on img at bounding box center [434, 232] width 10 height 10
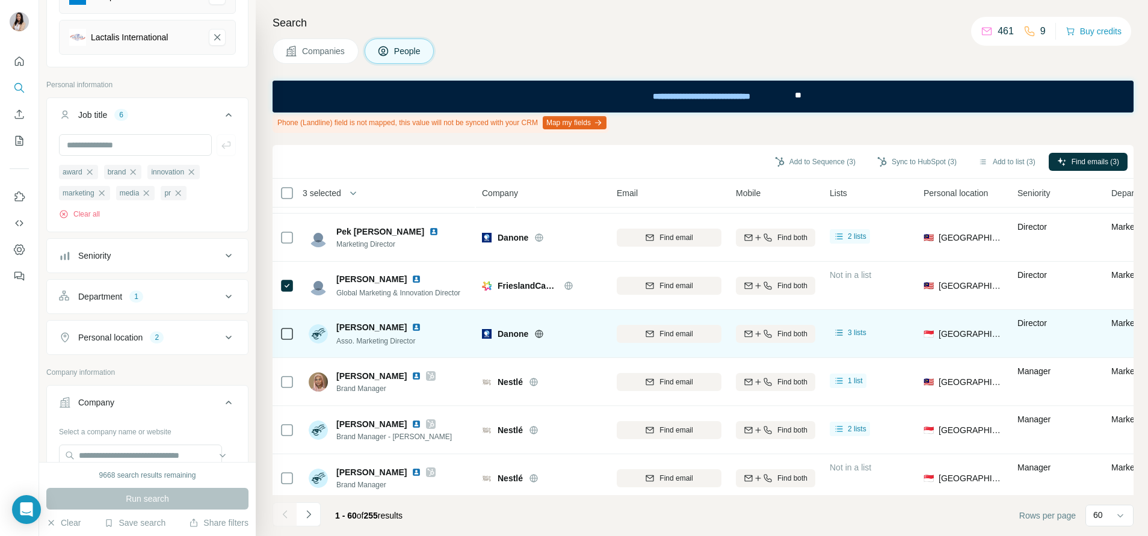
click at [411, 327] on img at bounding box center [416, 327] width 10 height 10
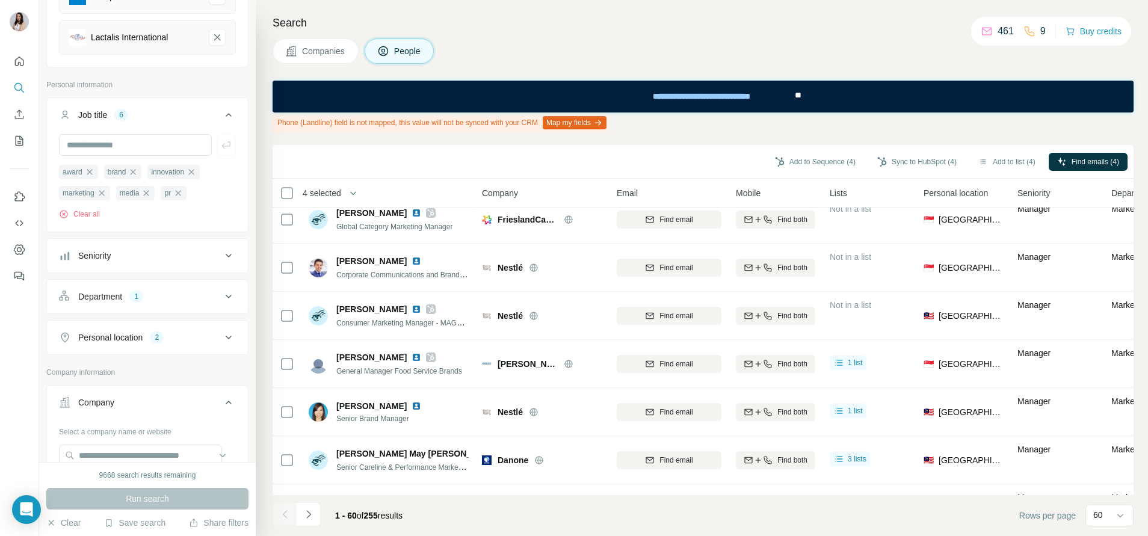
scroll to position [2075, 0]
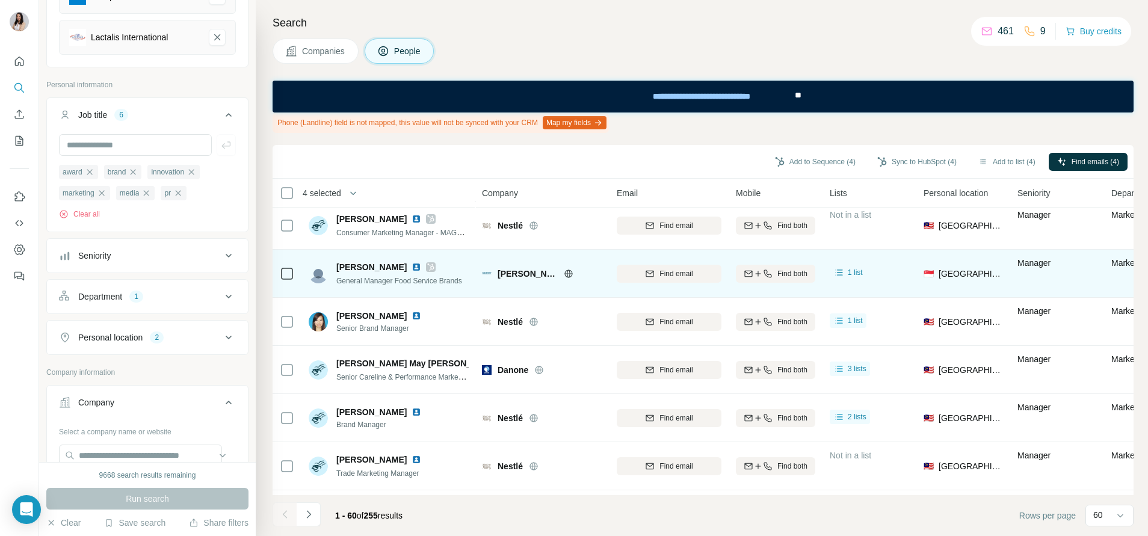
click at [428, 264] on icon at bounding box center [431, 266] width 7 height 7
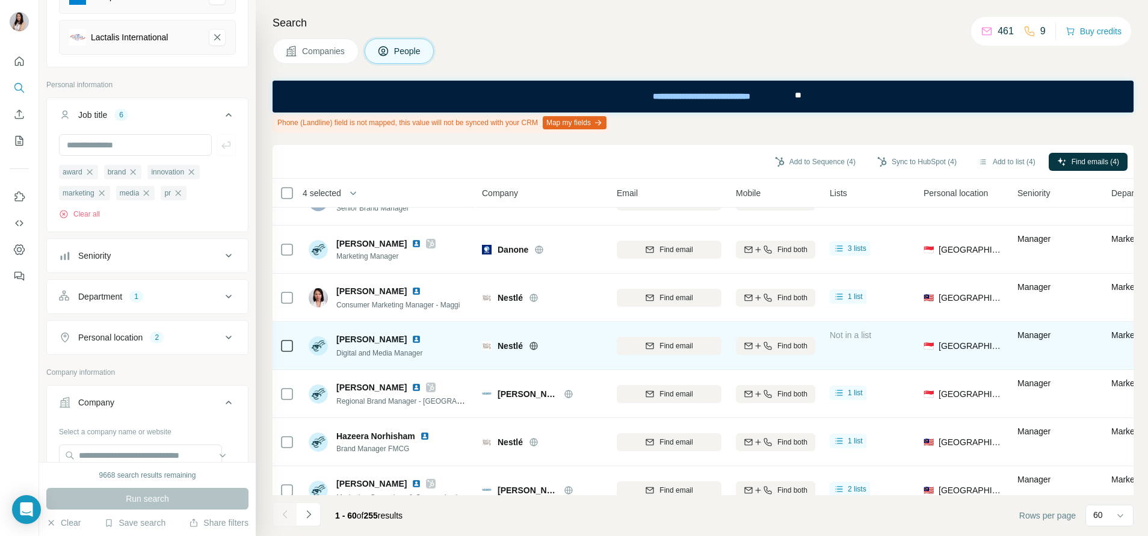
scroll to position [2526, 0]
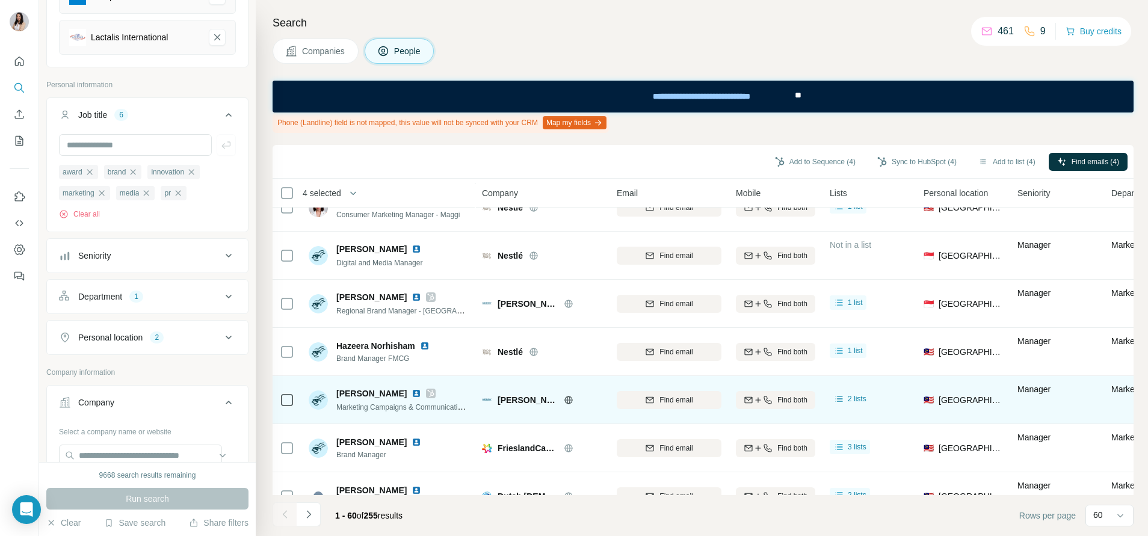
click at [434, 393] on icon at bounding box center [431, 393] width 7 height 7
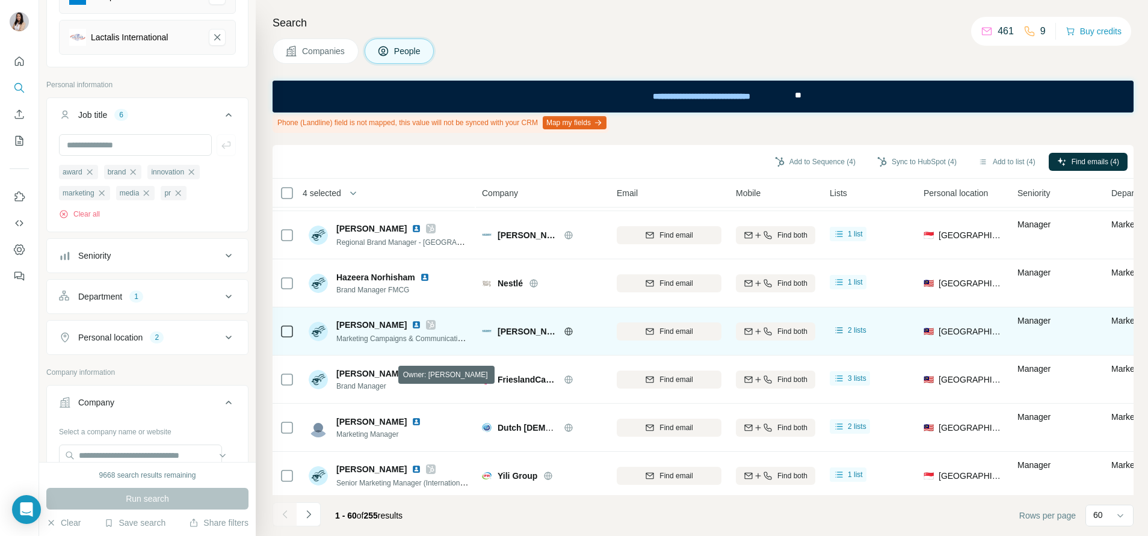
scroll to position [2609, 0]
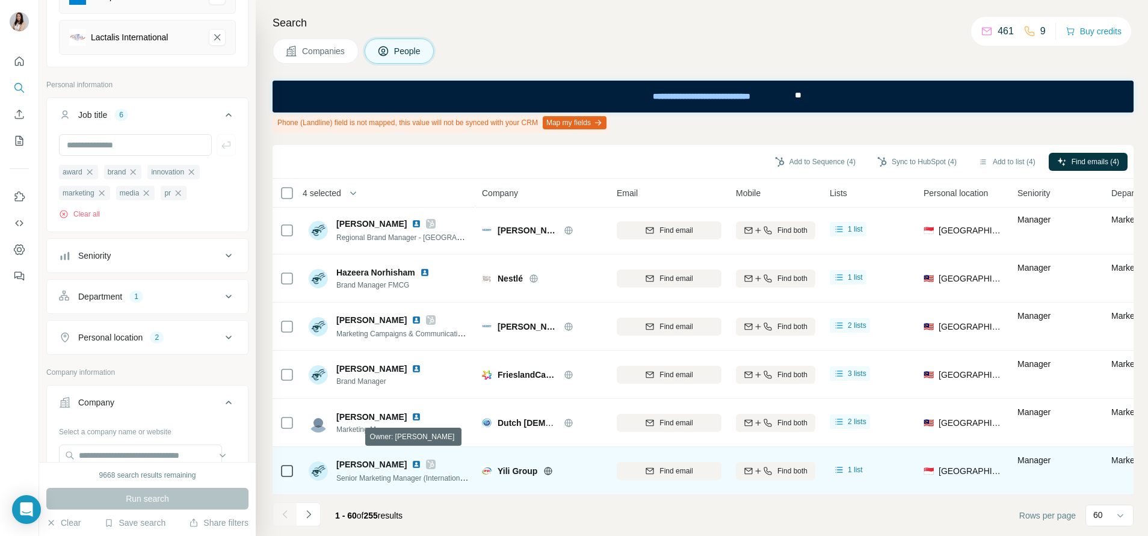
click at [427, 460] on icon at bounding box center [430, 465] width 7 height 10
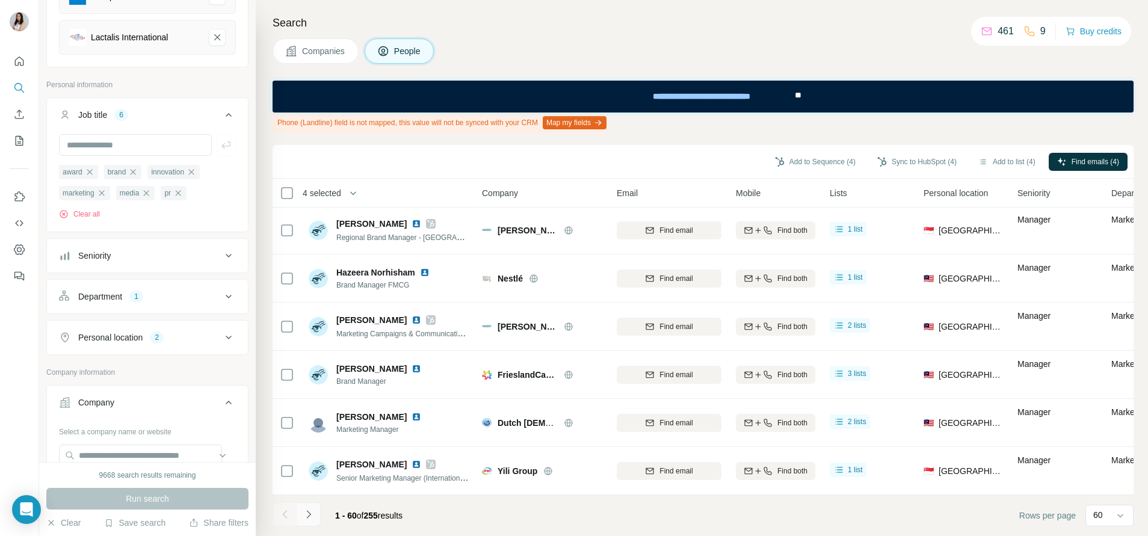
click at [307, 512] on icon "Navigate to next page" at bounding box center [309, 514] width 12 height 12
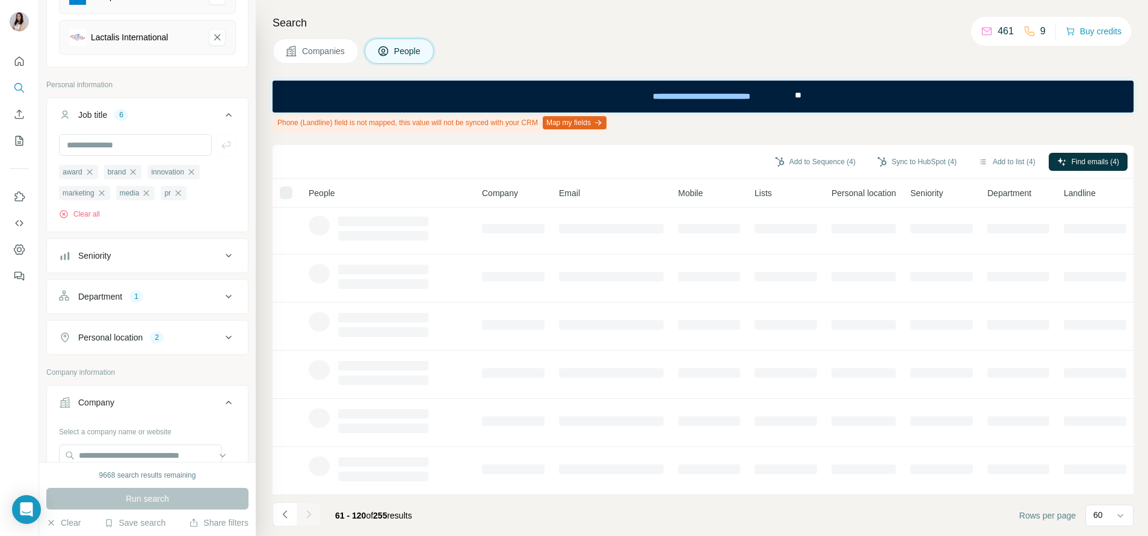
scroll to position [203, 0]
click at [986, 158] on button "Add to list (4)" at bounding box center [1007, 162] width 74 height 18
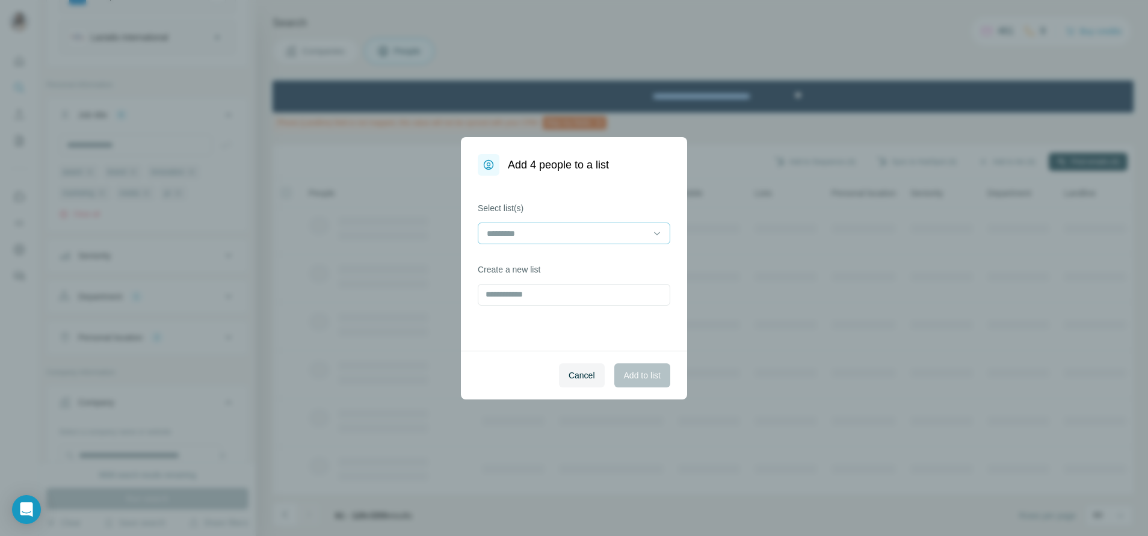
click at [622, 242] on div at bounding box center [566, 233] width 162 height 20
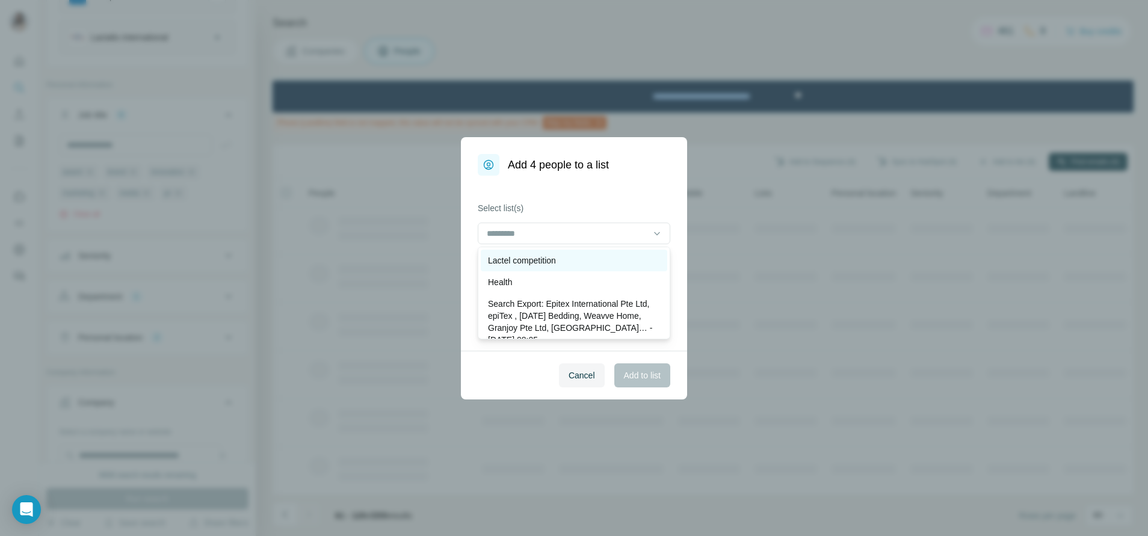
click at [617, 267] on div "Lactel competition" at bounding box center [574, 261] width 186 height 22
click at [641, 372] on span "Add to list" at bounding box center [642, 375] width 37 height 12
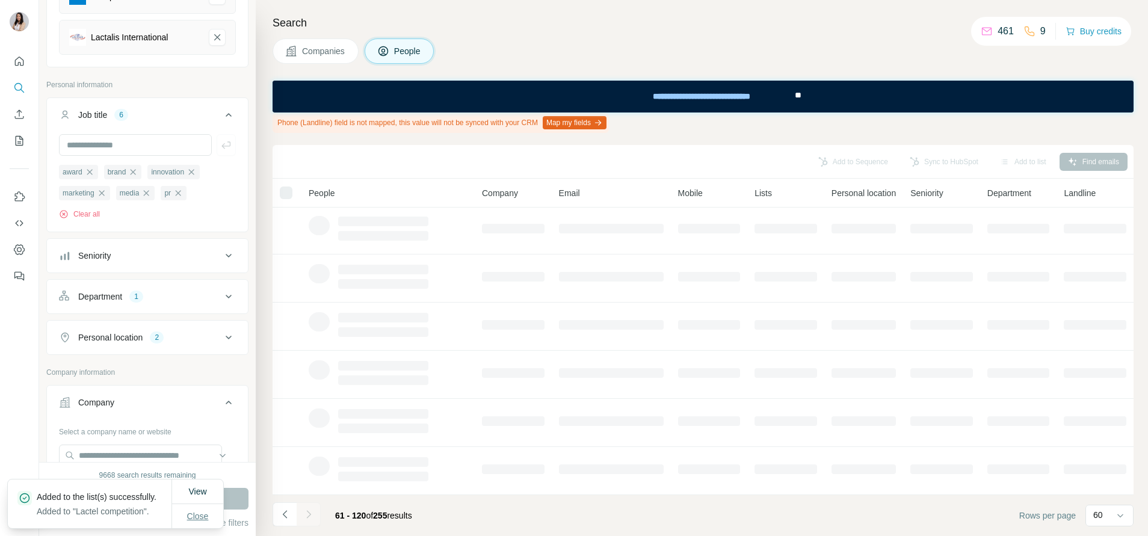
click at [199, 518] on span "Close" at bounding box center [198, 516] width 22 height 12
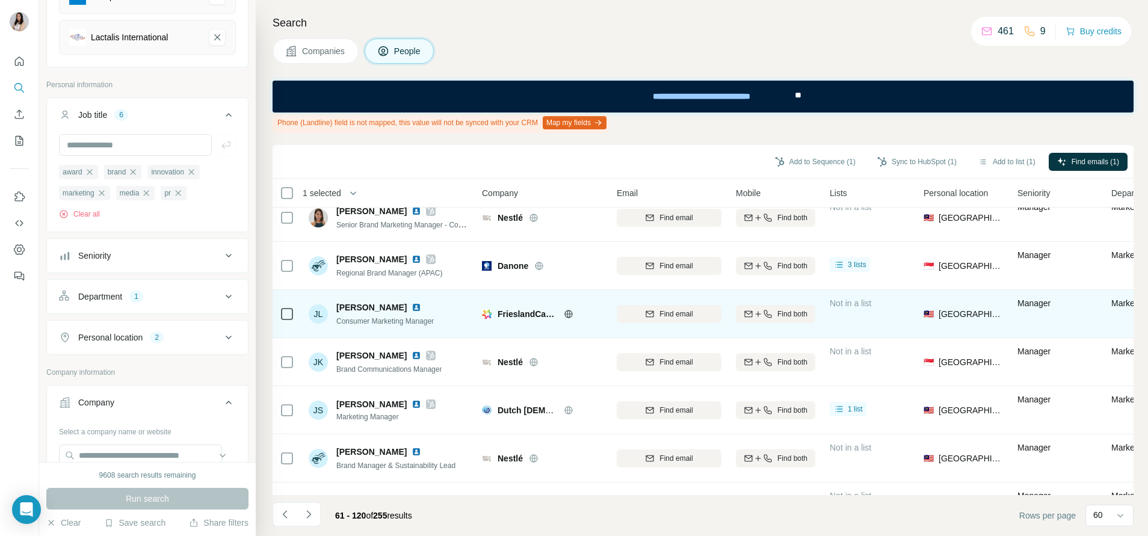
scroll to position [271, 0]
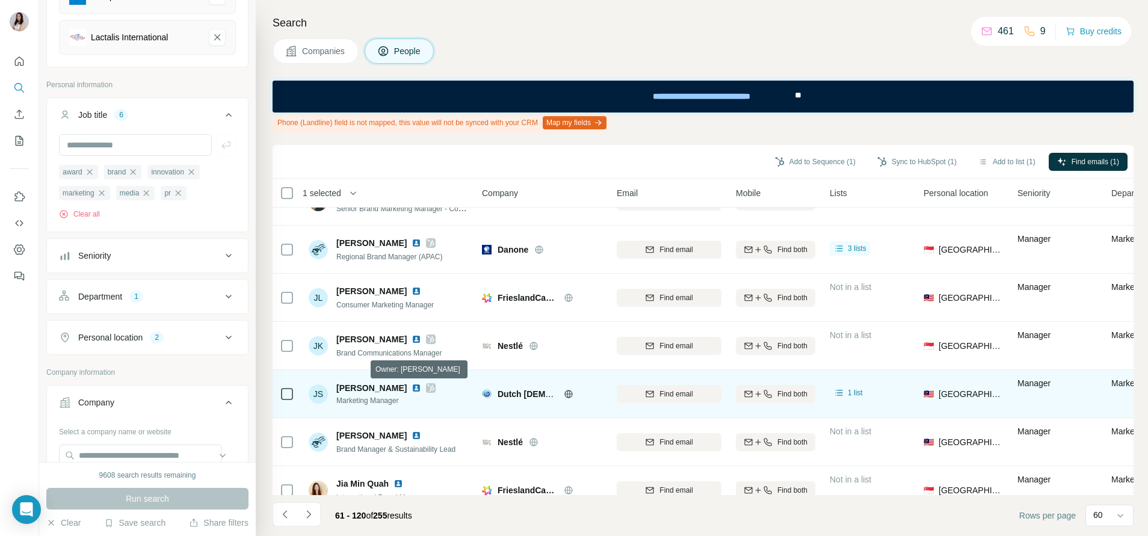
click at [427, 387] on icon at bounding box center [430, 388] width 7 height 10
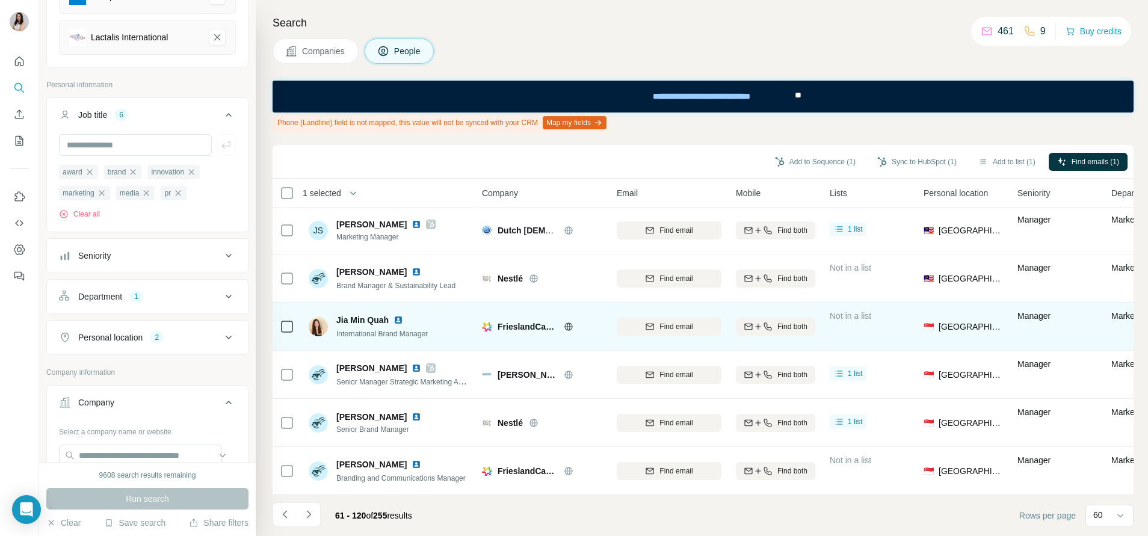
scroll to position [451, 0]
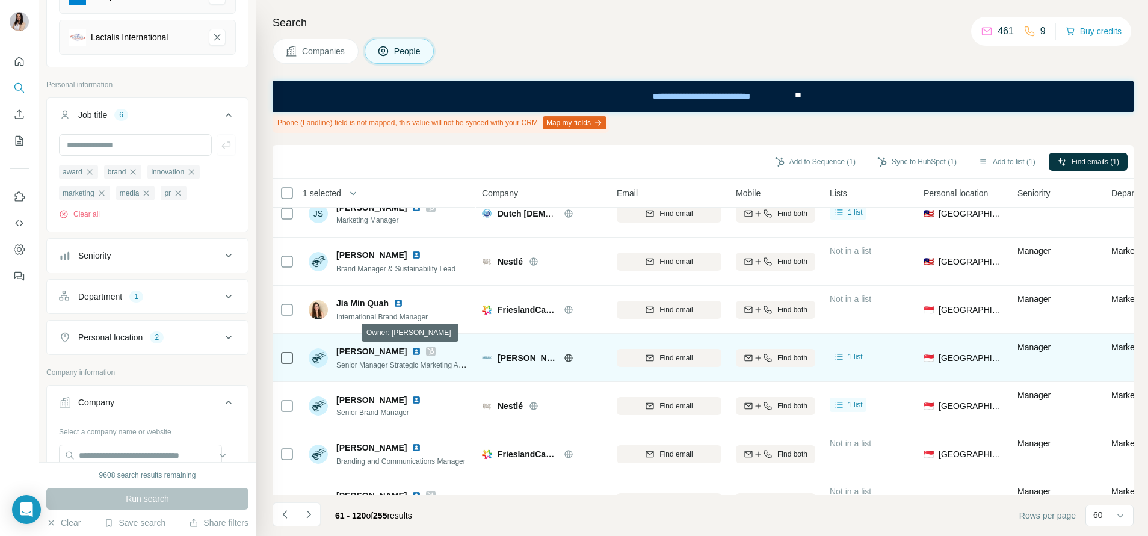
click at [428, 349] on icon at bounding box center [431, 351] width 7 height 7
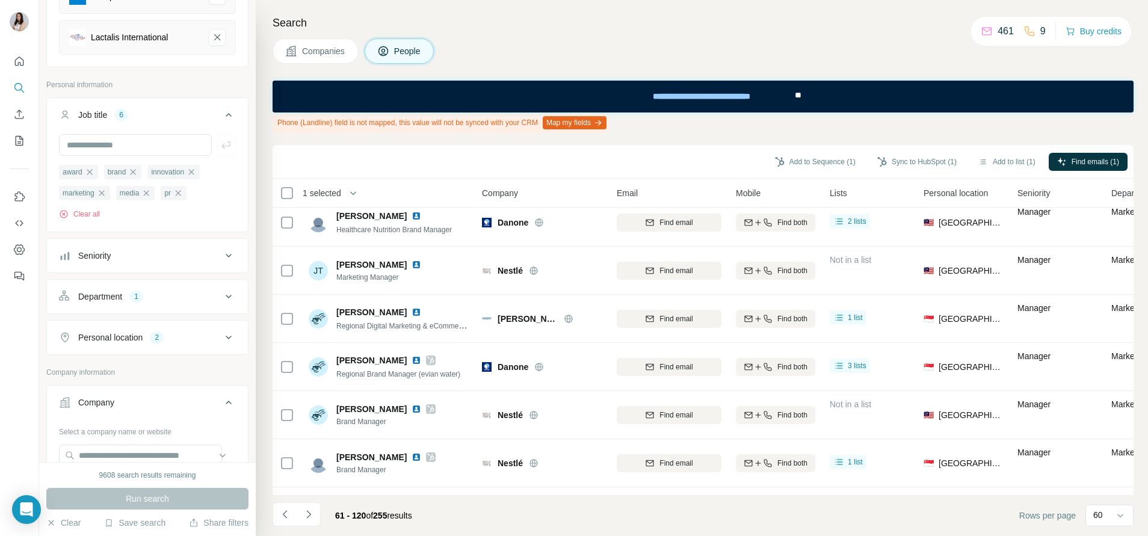
scroll to position [902, 0]
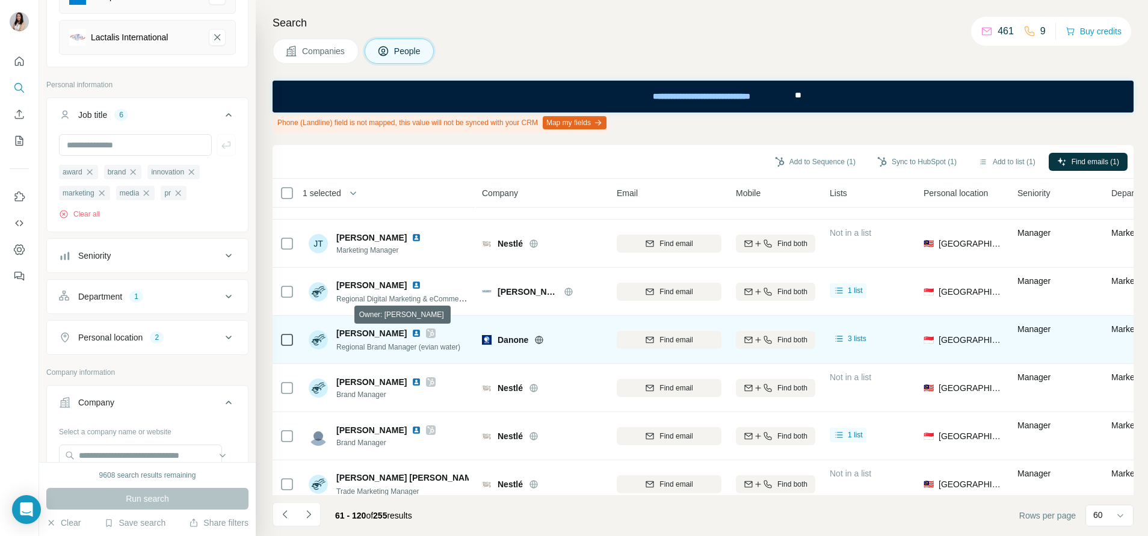
click at [427, 334] on icon at bounding box center [430, 333] width 7 height 10
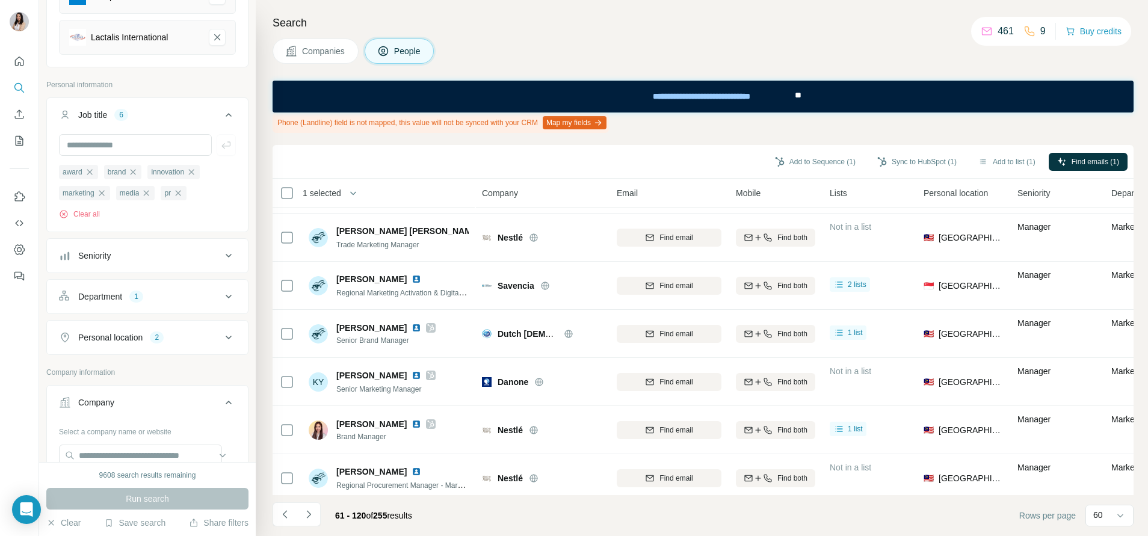
scroll to position [1173, 0]
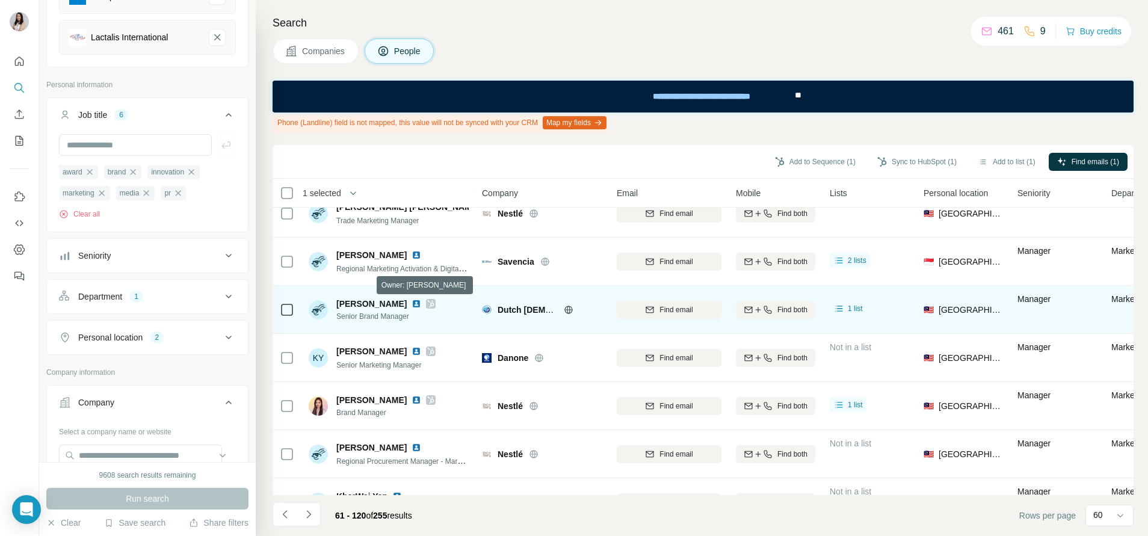
click at [427, 306] on icon at bounding box center [430, 304] width 7 height 10
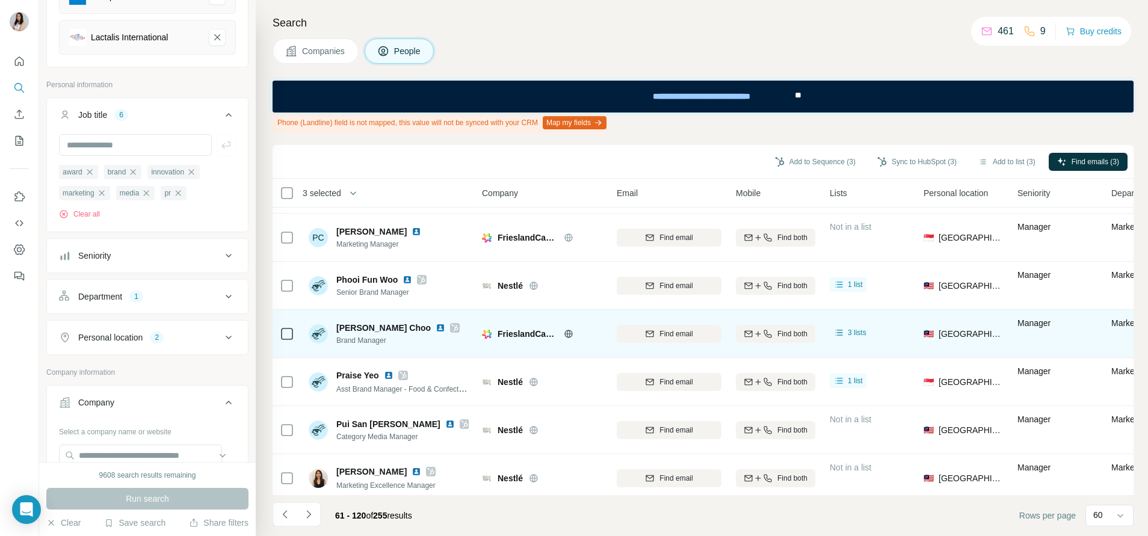
scroll to position [2609, 0]
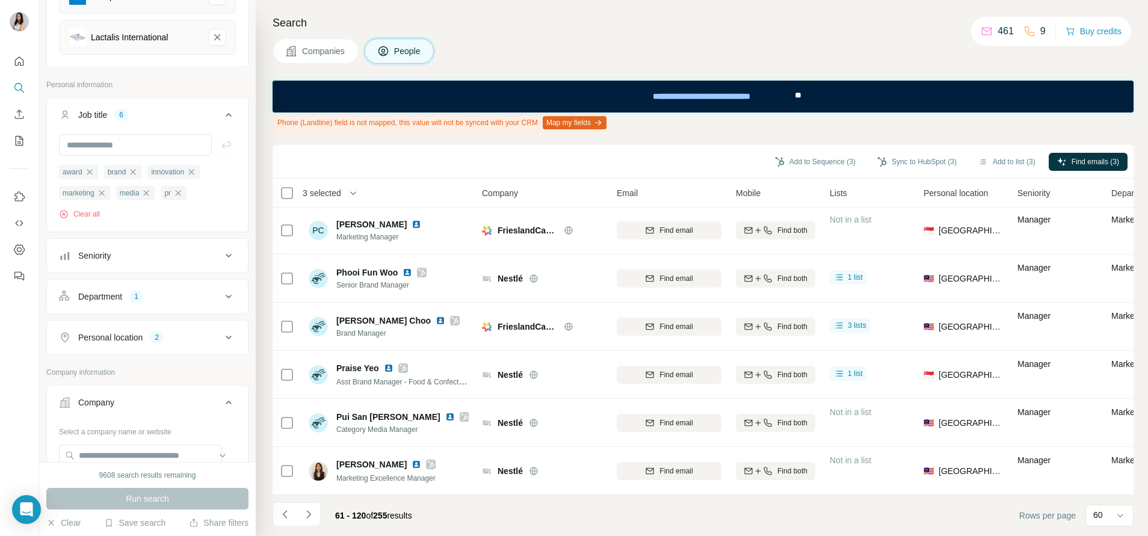
click at [313, 514] on icon "Navigate to next page" at bounding box center [309, 514] width 12 height 12
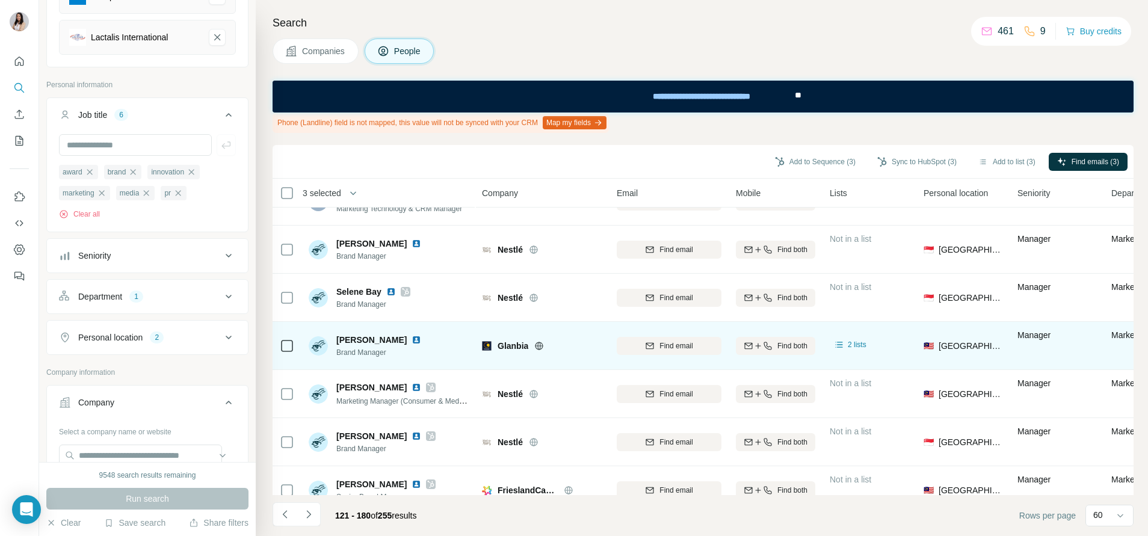
scroll to position [361, 0]
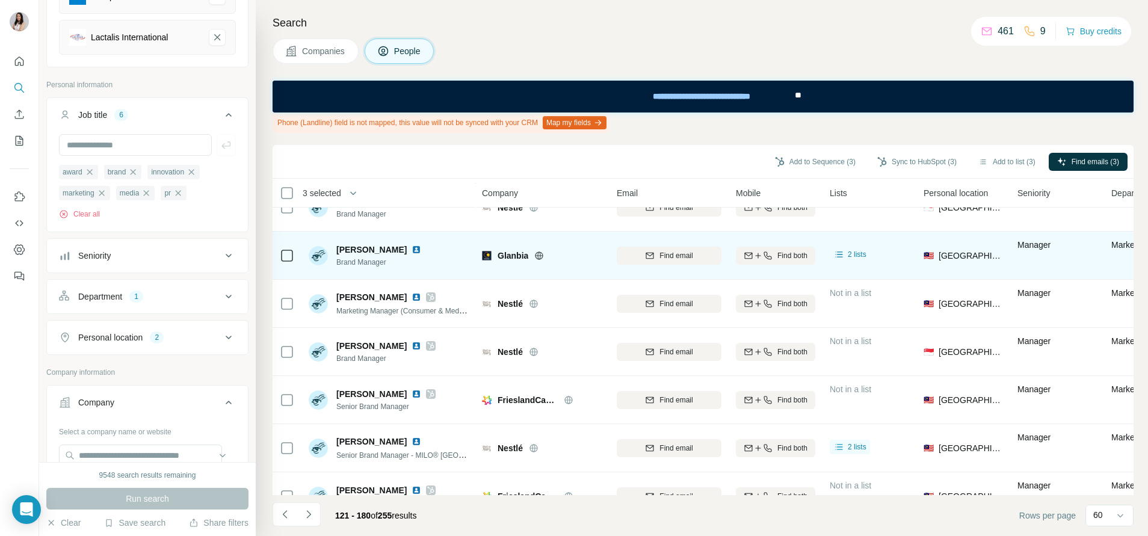
click at [411, 252] on img at bounding box center [416, 250] width 10 height 10
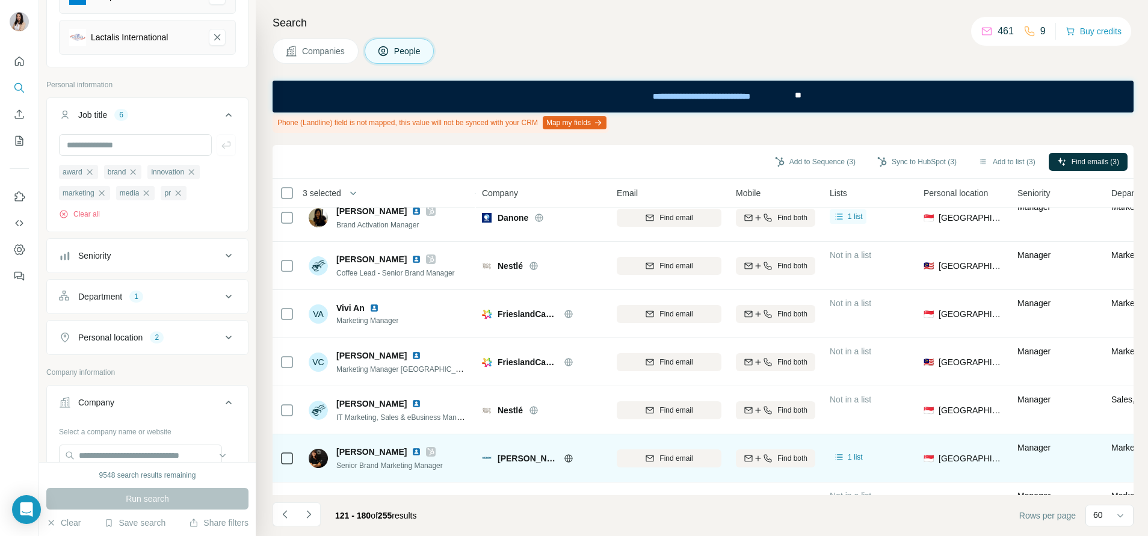
scroll to position [992, 0]
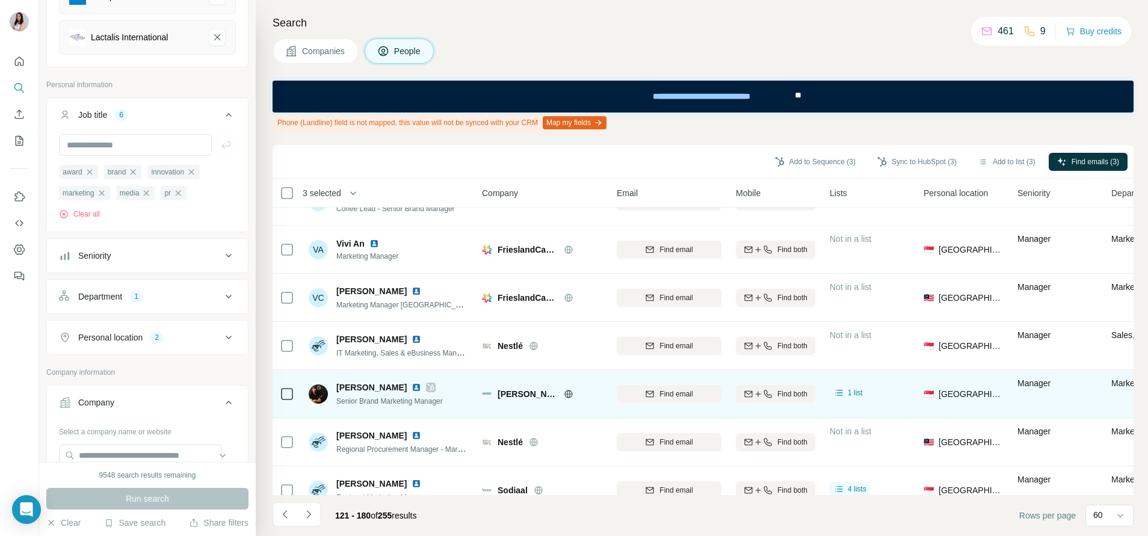
click at [428, 389] on icon at bounding box center [431, 387] width 7 height 7
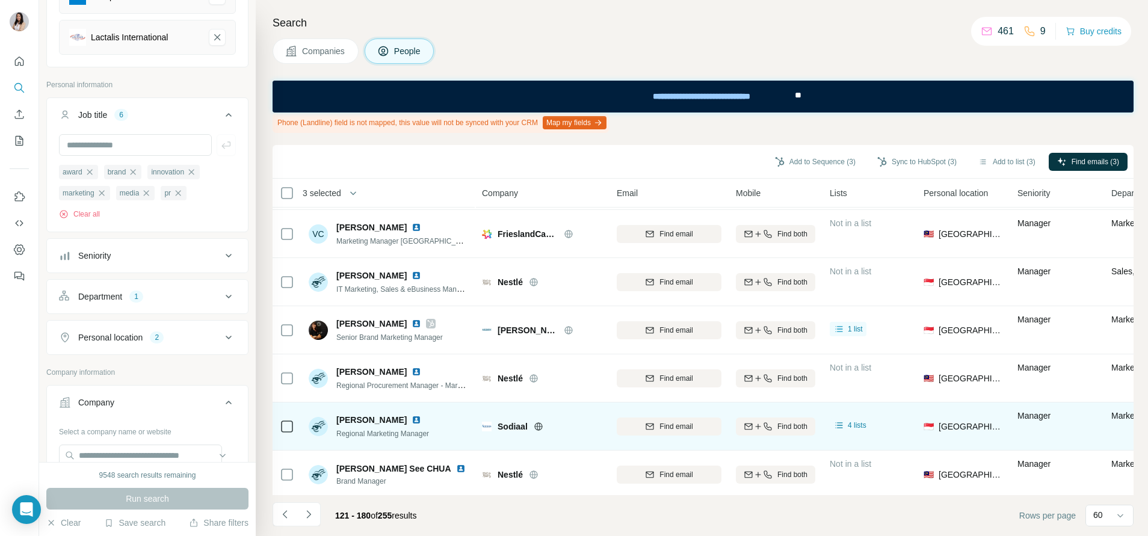
scroll to position [1083, 0]
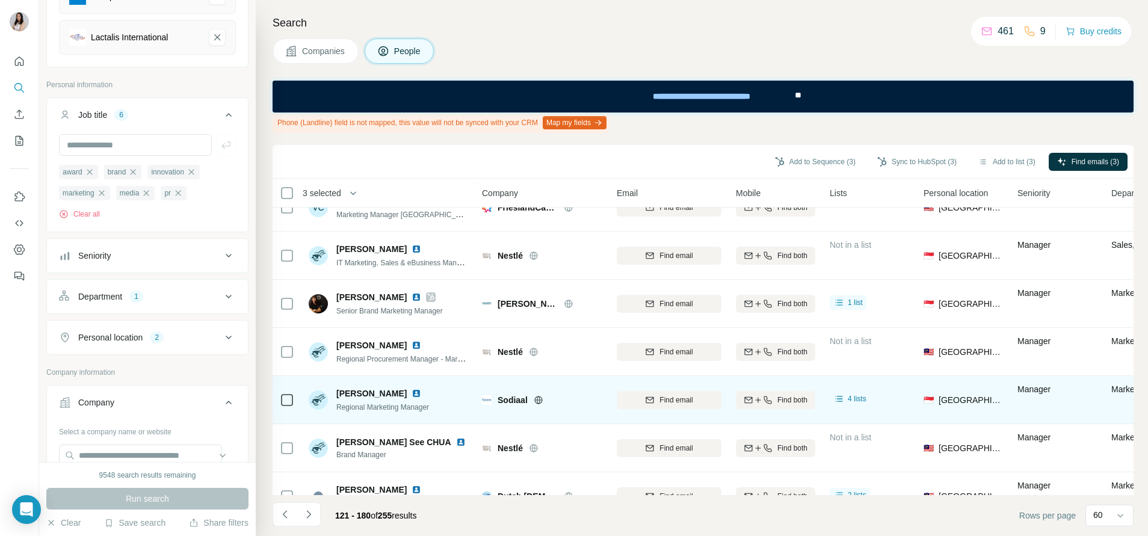
click at [538, 399] on icon at bounding box center [539, 400] width 10 height 10
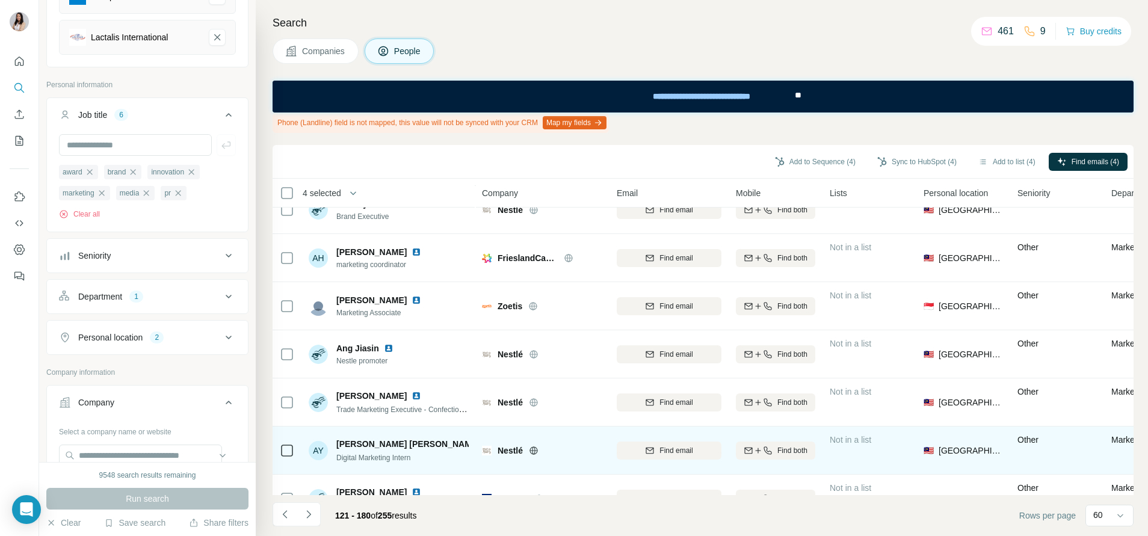
scroll to position [1895, 0]
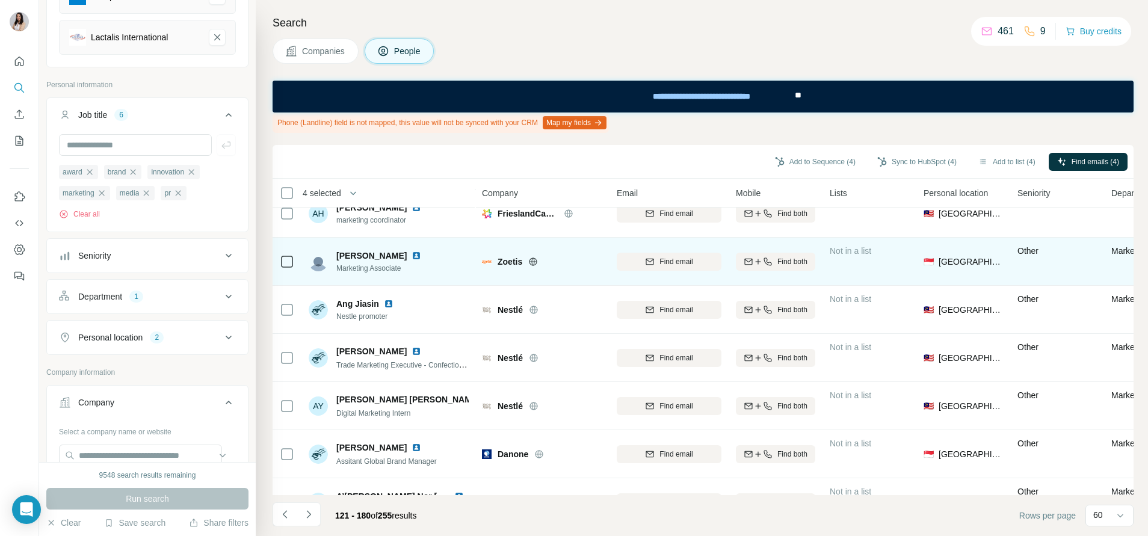
click at [537, 260] on icon at bounding box center [533, 261] width 8 height 8
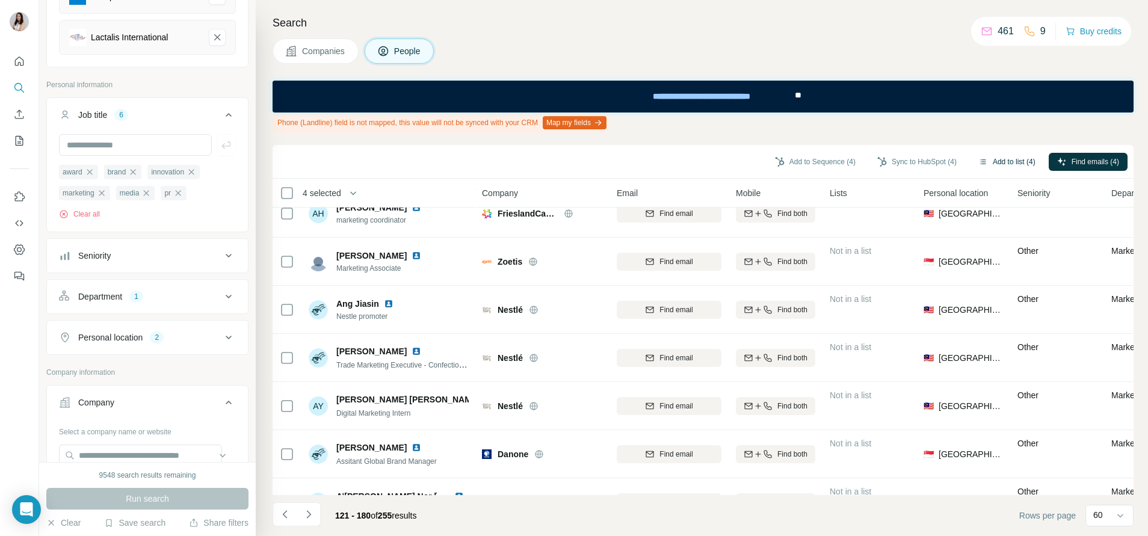
click at [1002, 159] on button "Add to list (4)" at bounding box center [1007, 162] width 74 height 18
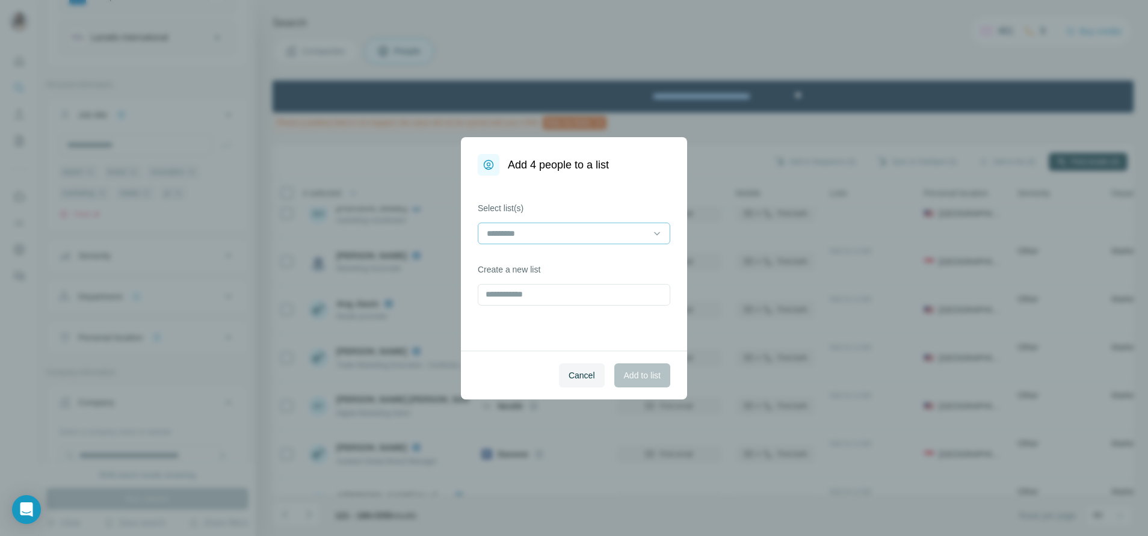
click at [614, 237] on input at bounding box center [566, 233] width 162 height 13
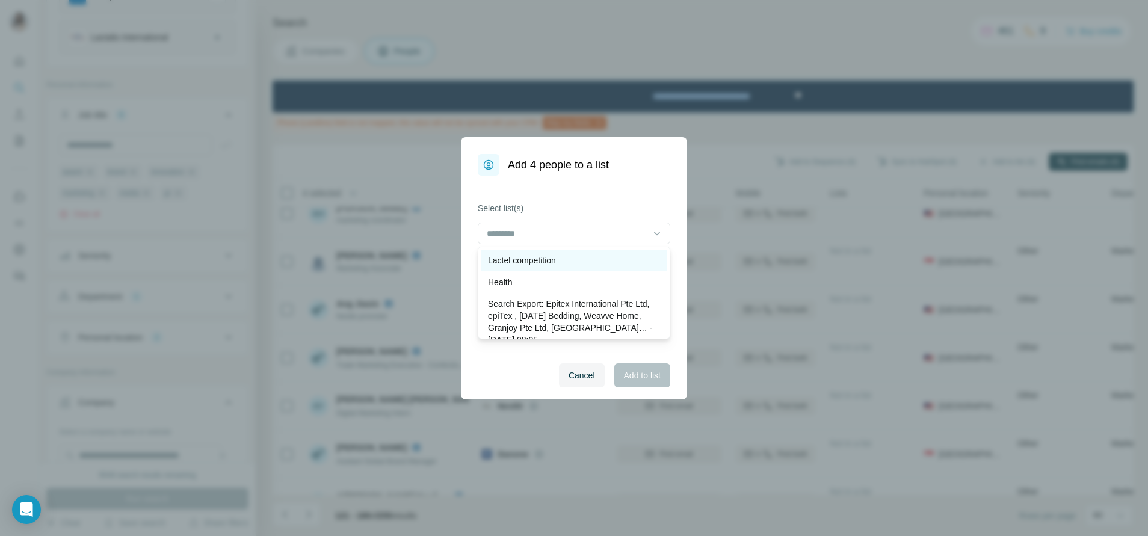
click at [606, 251] on div "Lactel competition" at bounding box center [574, 261] width 186 height 22
click at [662, 375] on button "Add to list" at bounding box center [642, 375] width 56 height 24
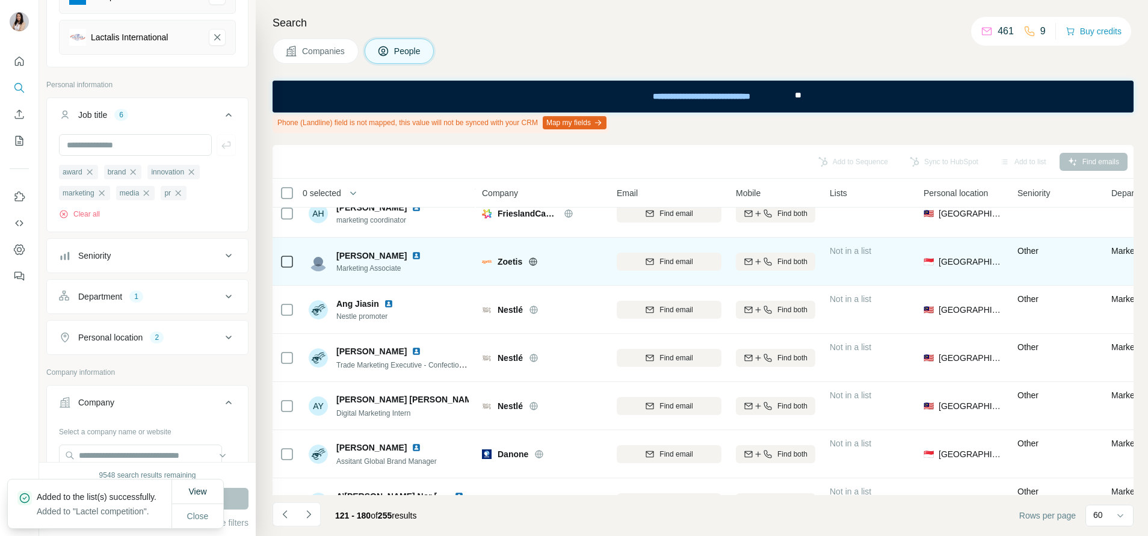
click at [280, 259] on td at bounding box center [286, 262] width 29 height 48
click at [292, 268] on icon at bounding box center [287, 261] width 14 height 14
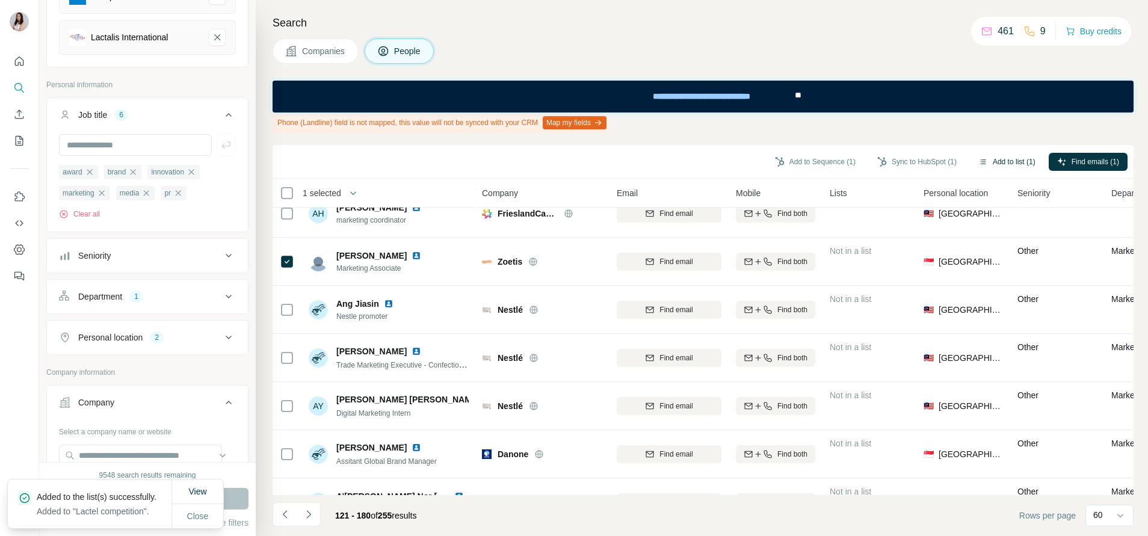
click at [996, 162] on button "Add to list (1)" at bounding box center [1007, 162] width 74 height 18
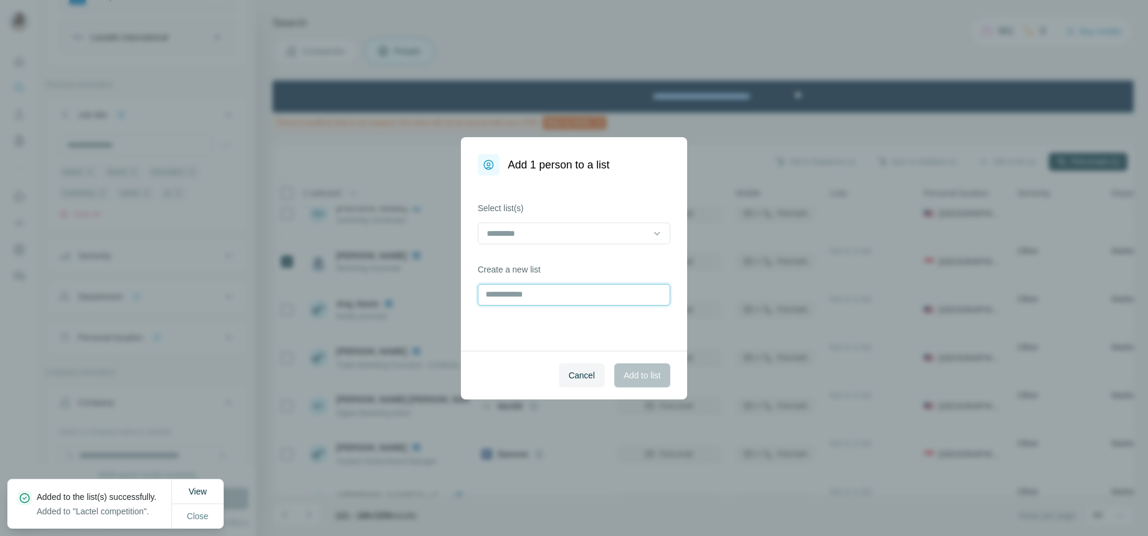
click at [569, 299] on input "text" at bounding box center [574, 295] width 192 height 22
type input "********"
click at [650, 378] on span "Add to list" at bounding box center [642, 375] width 37 height 12
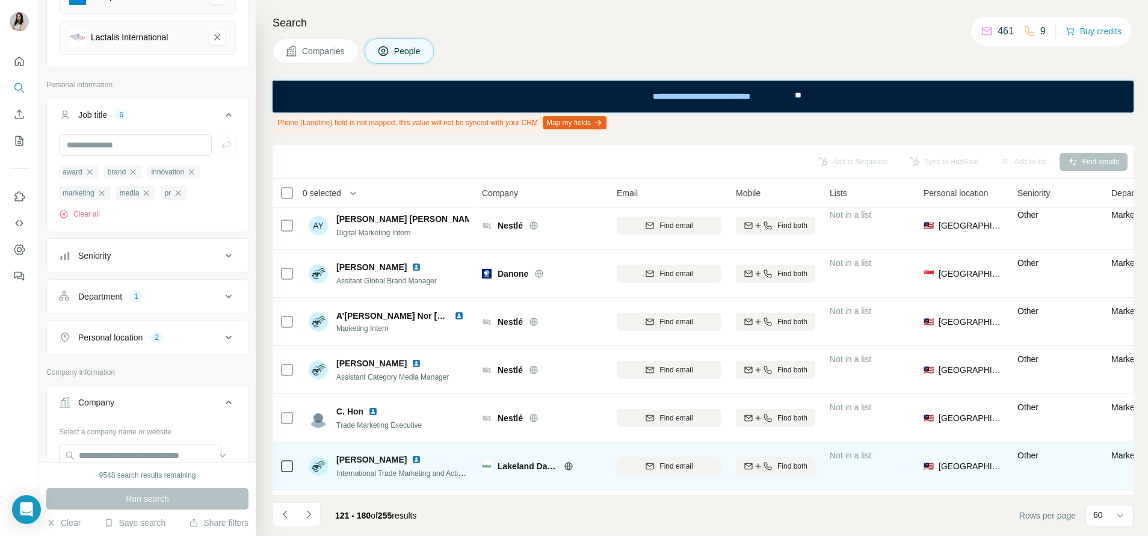
scroll to position [2165, 0]
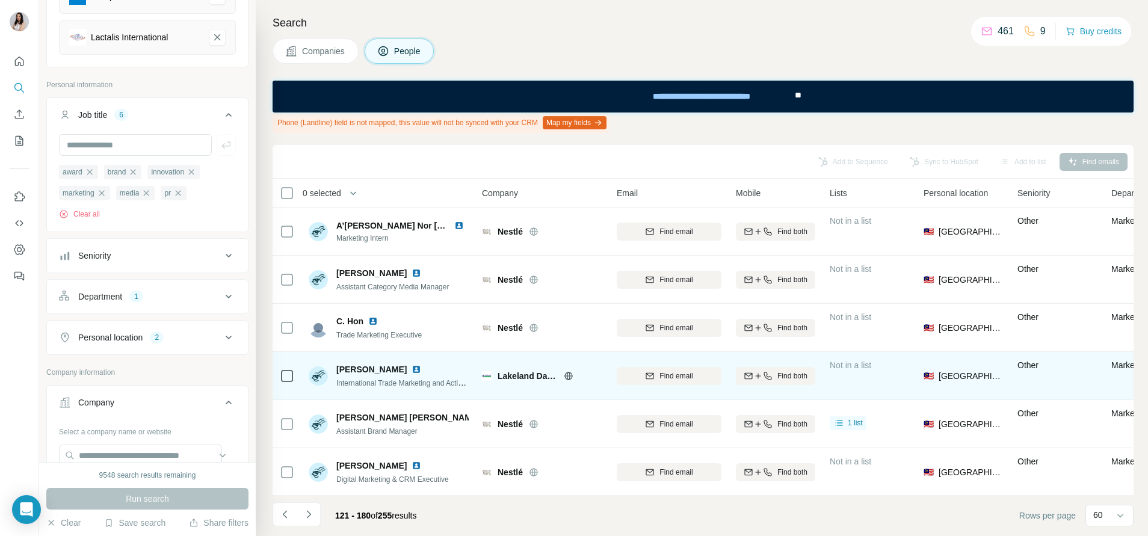
click at [565, 377] on icon at bounding box center [568, 376] width 8 height 8
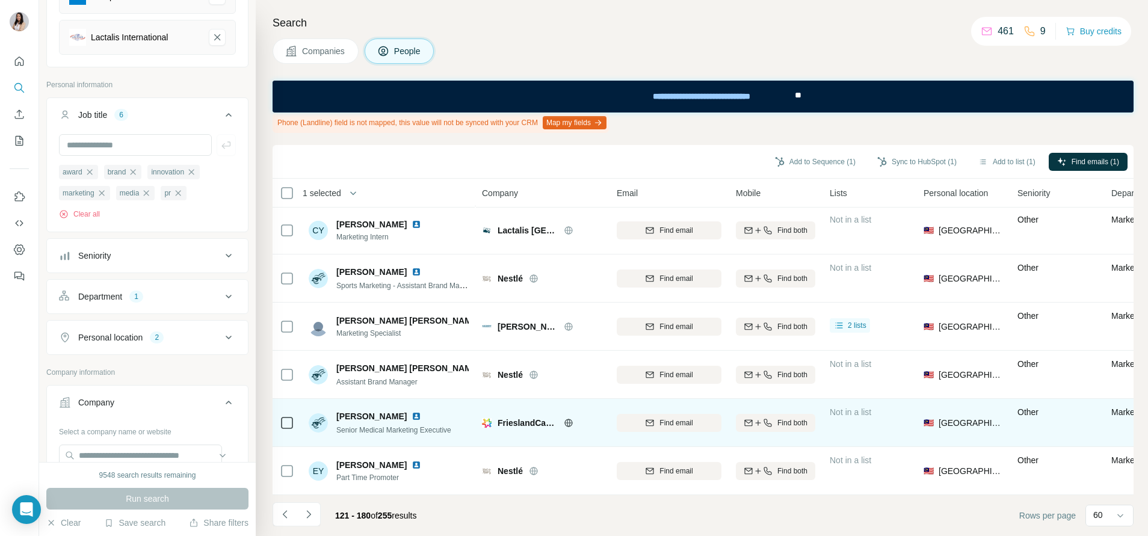
scroll to position [2609, 0]
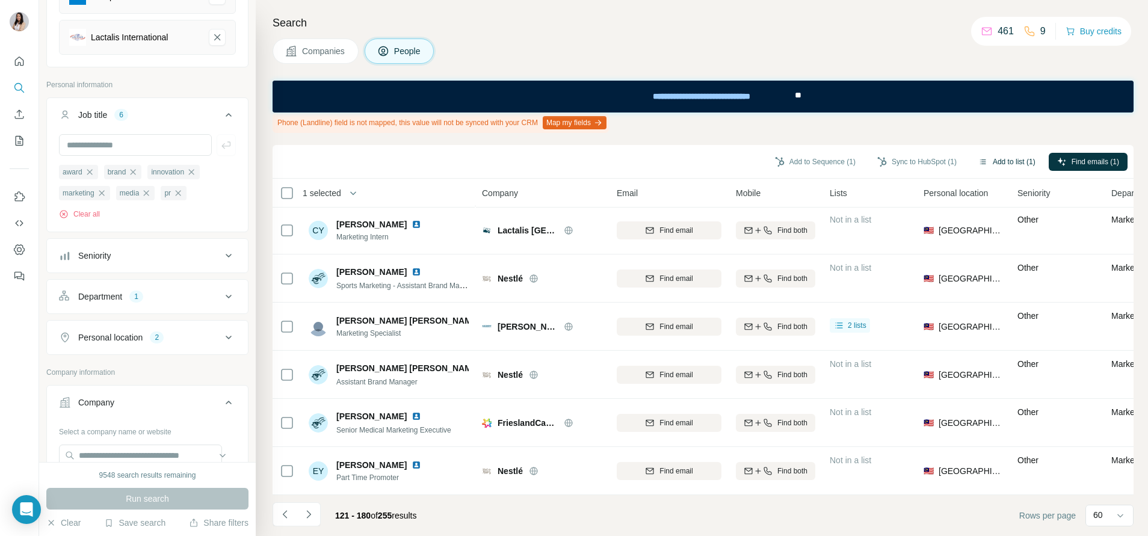
click at [997, 160] on button "Add to list (1)" at bounding box center [1007, 162] width 74 height 18
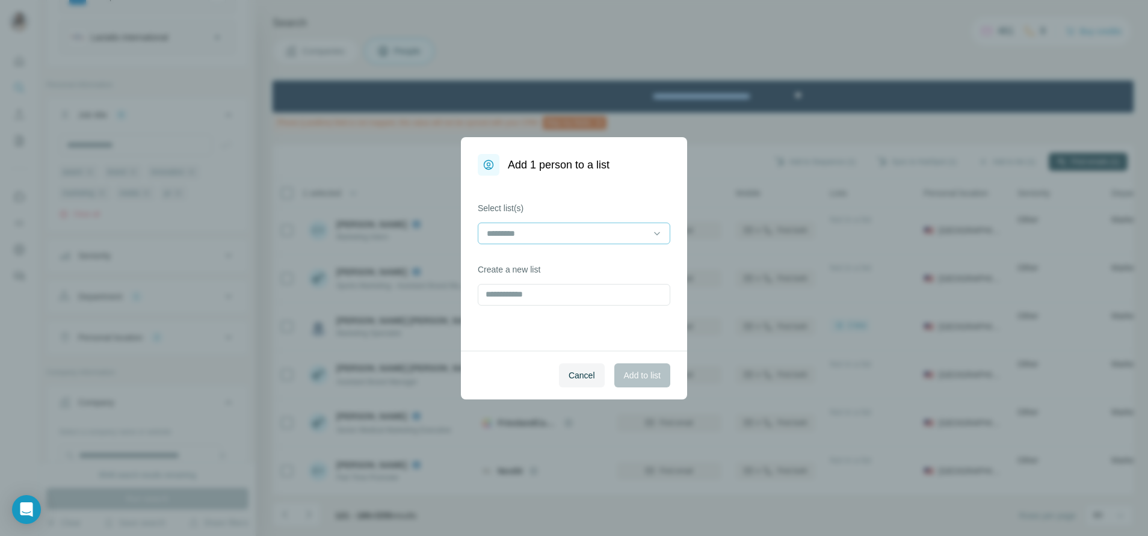
click at [645, 228] on input at bounding box center [566, 233] width 162 height 13
click at [599, 284] on div "Lactel competition" at bounding box center [574, 282] width 172 height 12
click at [641, 374] on span "Add to list" at bounding box center [642, 375] width 37 height 12
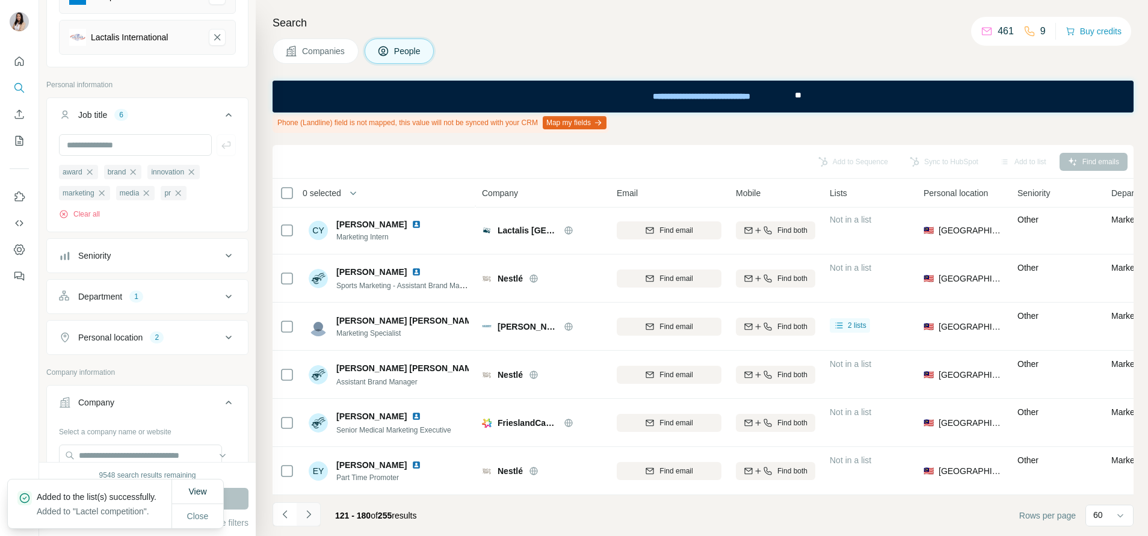
click at [306, 513] on icon "Navigate to next page" at bounding box center [309, 514] width 12 height 12
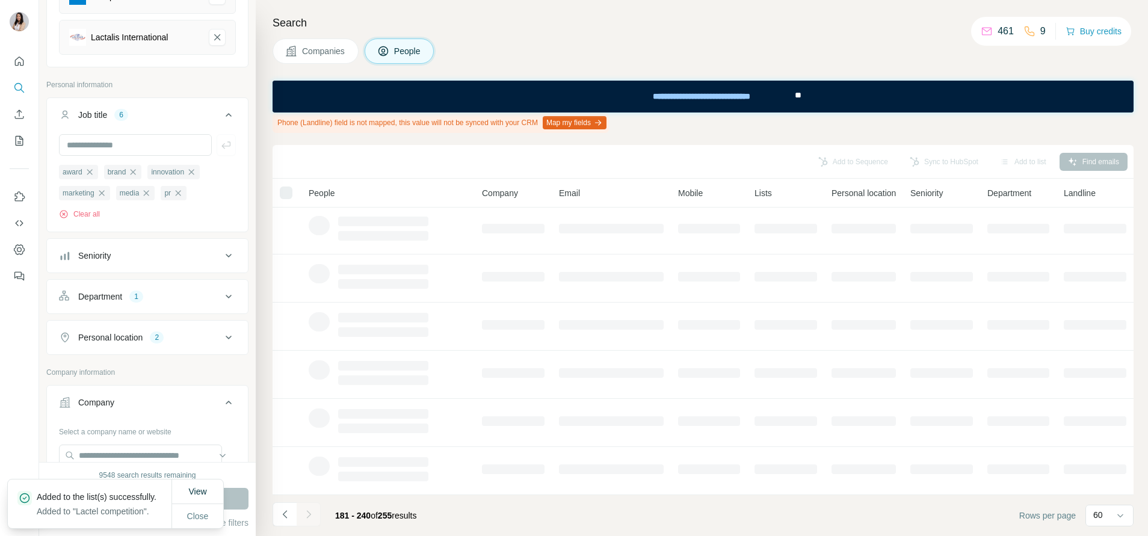
scroll to position [203, 0]
click at [197, 518] on span "Close" at bounding box center [198, 516] width 22 height 12
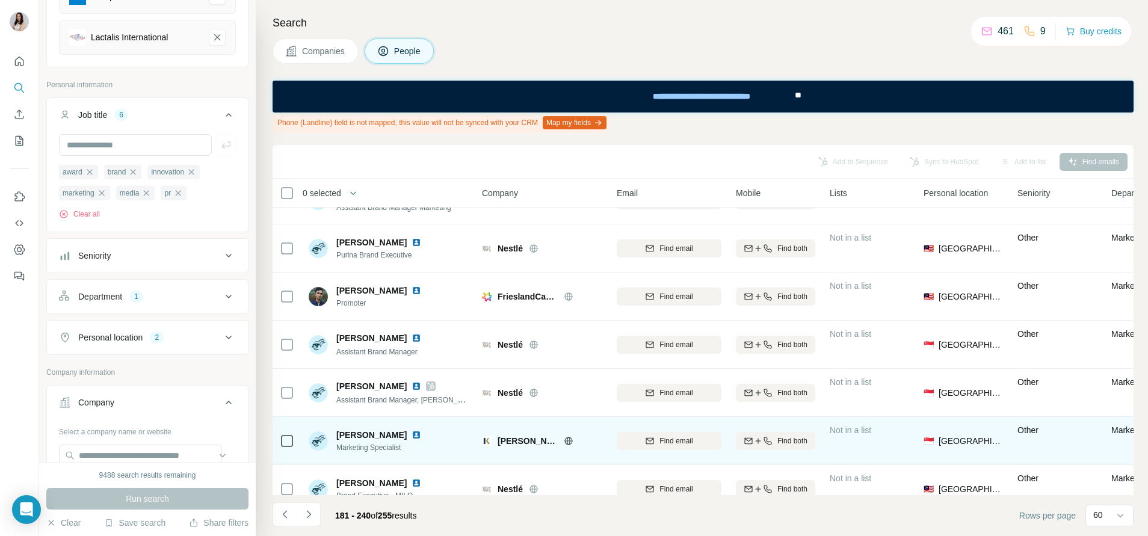
scroll to position [2609, 0]
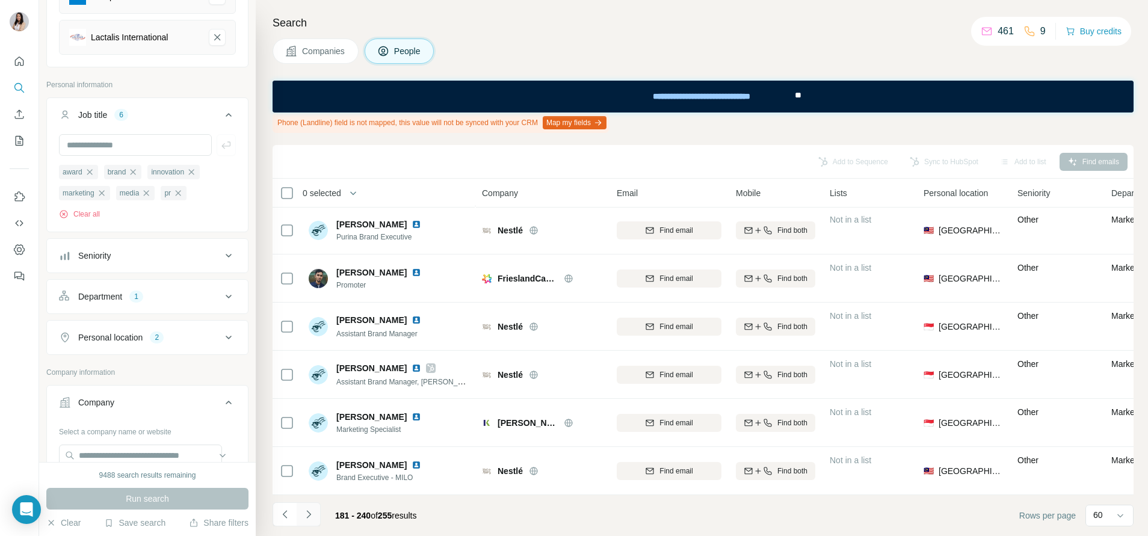
click at [310, 514] on icon "Navigate to next page" at bounding box center [308, 514] width 4 height 8
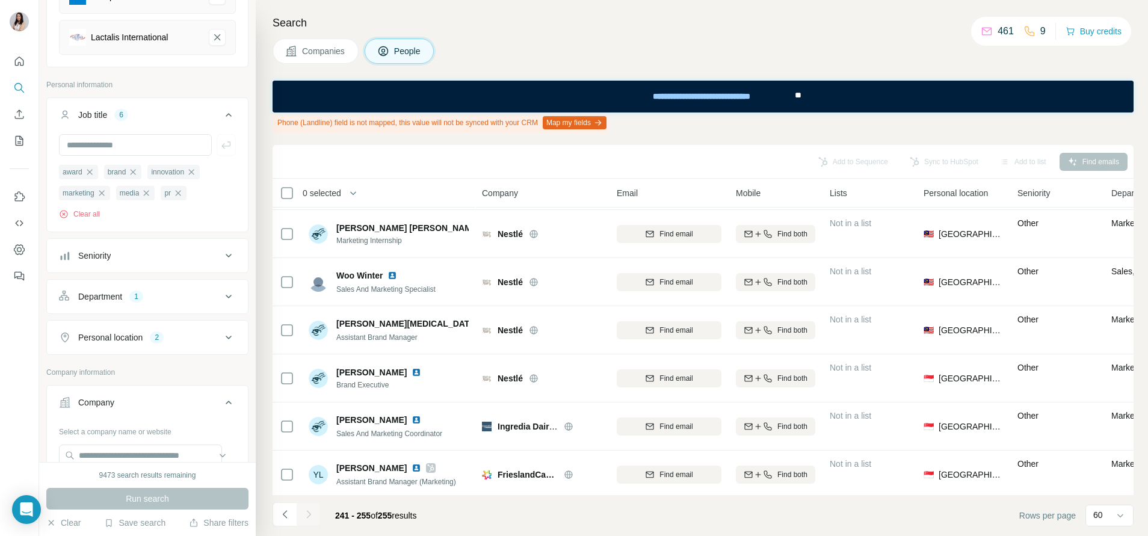
scroll to position [271, 0]
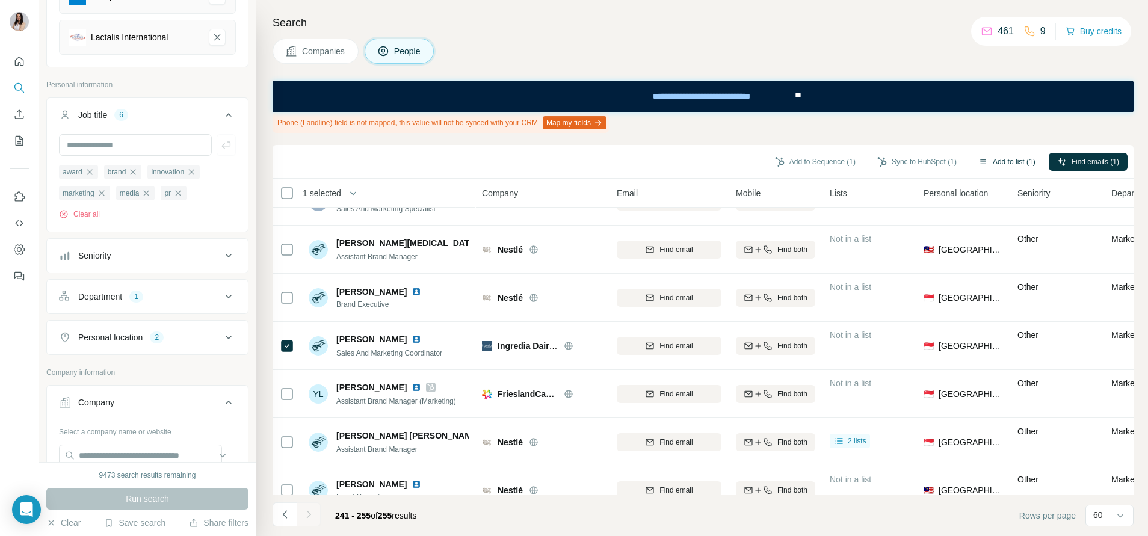
click at [1011, 159] on button "Add to list (1)" at bounding box center [1007, 162] width 74 height 18
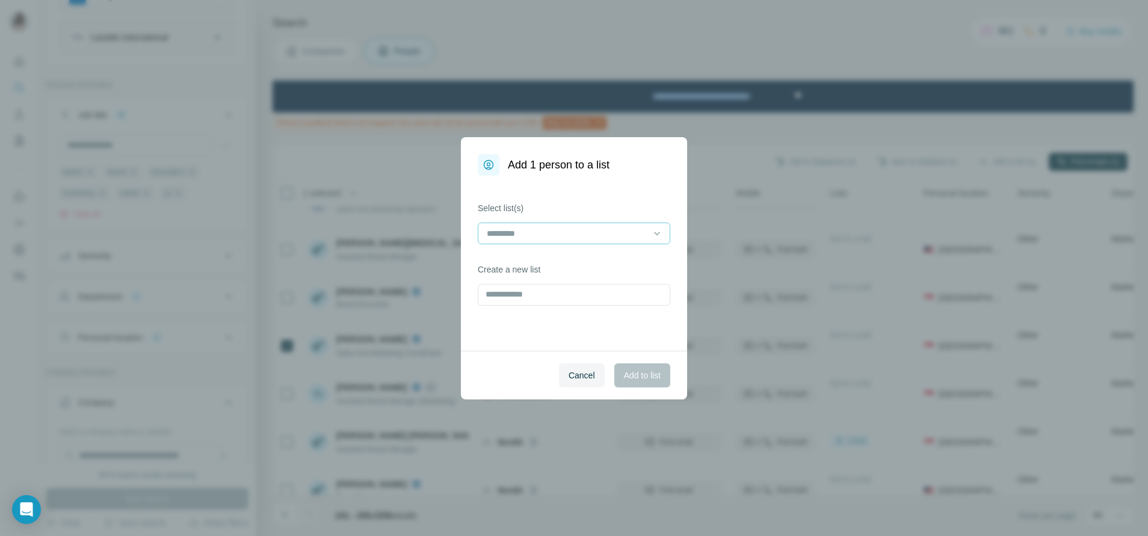
click at [562, 235] on input at bounding box center [566, 233] width 162 height 13
click at [565, 279] on div "Lactel competition" at bounding box center [574, 282] width 172 height 12
click at [648, 375] on span "Add to list" at bounding box center [642, 375] width 37 height 12
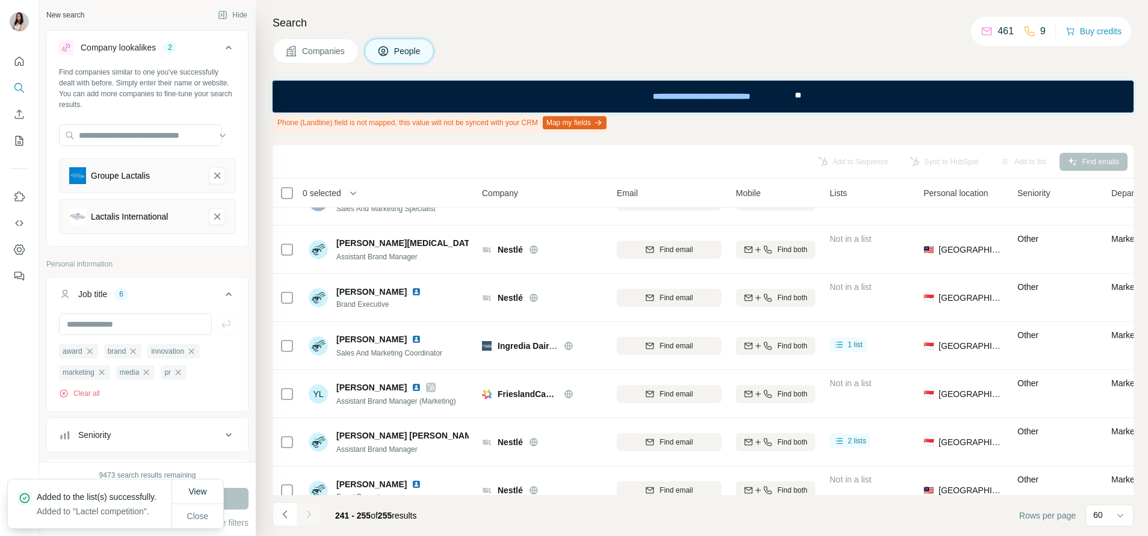
scroll to position [0, 0]
click at [212, 171] on icon "Groupe Lactalis-remove-button" at bounding box center [217, 177] width 11 height 12
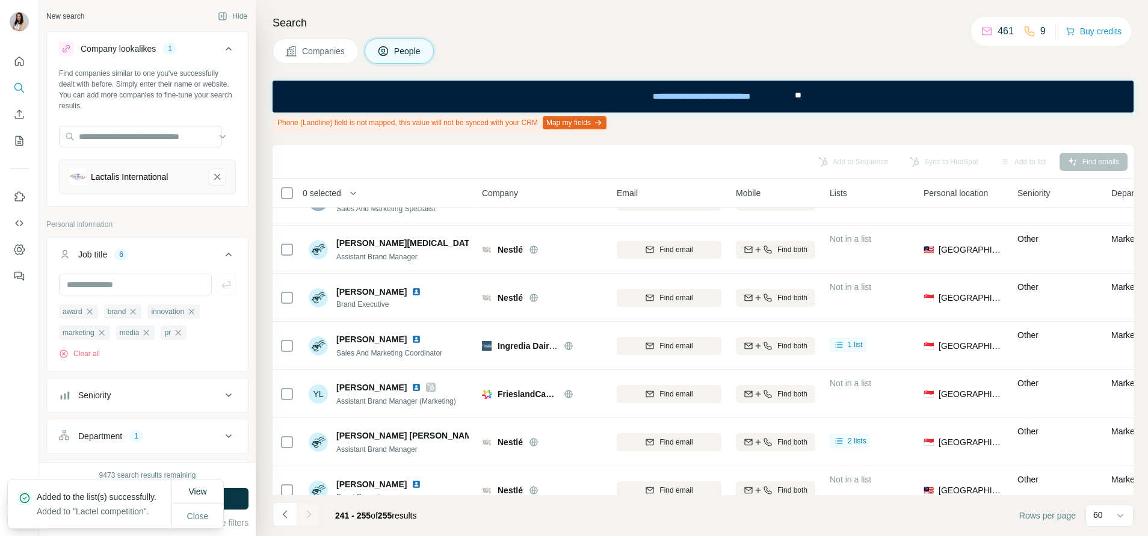
click at [212, 171] on icon "Lactalis International-remove-button" at bounding box center [217, 177] width 11 height 12
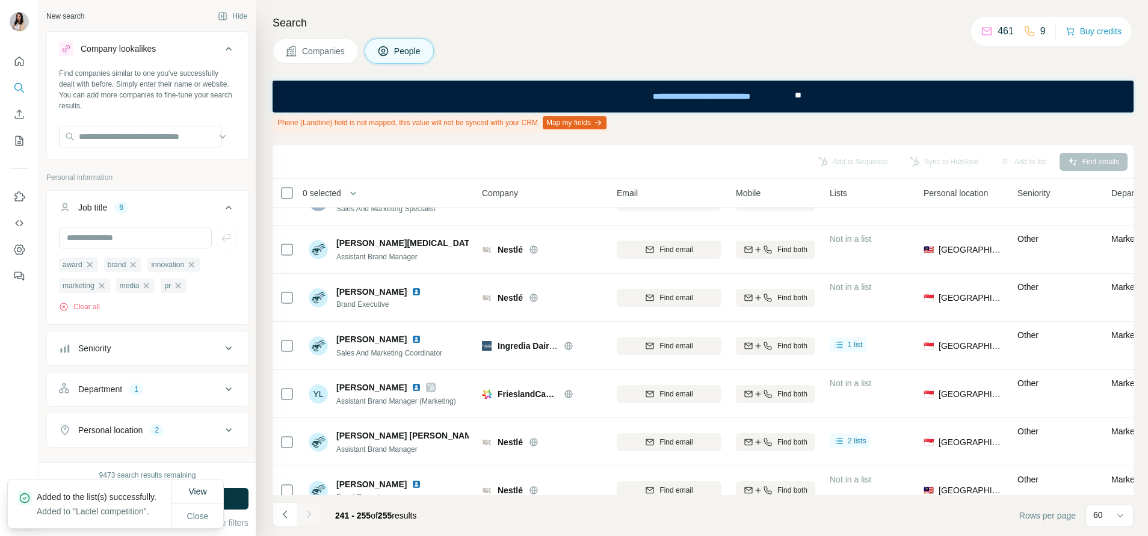
click at [144, 125] on div "Find companies similar to one you've successfully dealt with before. Simply ent…" at bounding box center [147, 112] width 201 height 89
click at [149, 137] on input "text" at bounding box center [140, 137] width 163 height 22
type input "**********"
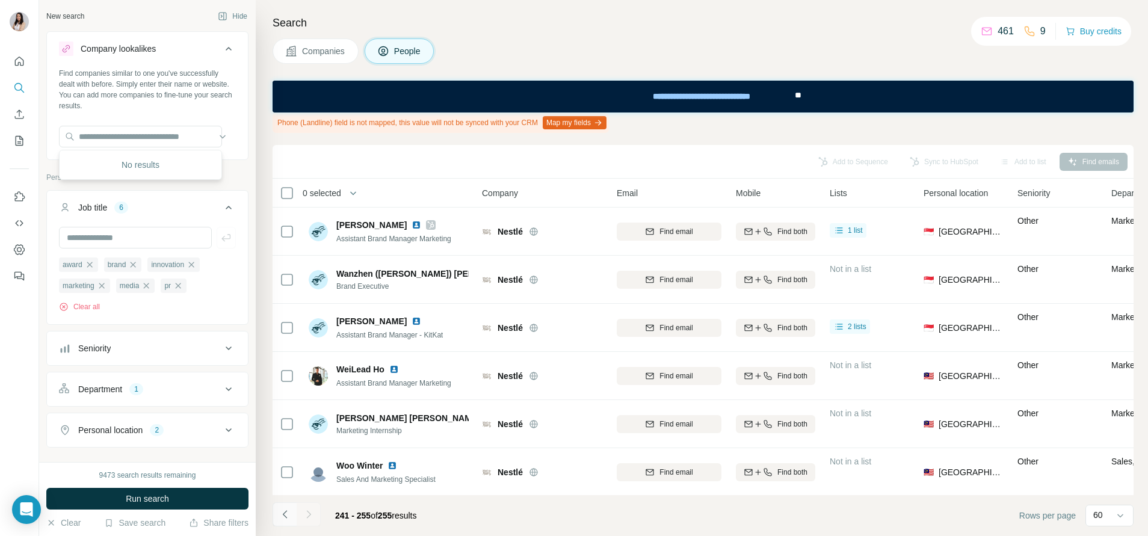
click at [281, 507] on button "Navigate to previous page" at bounding box center [284, 514] width 24 height 24
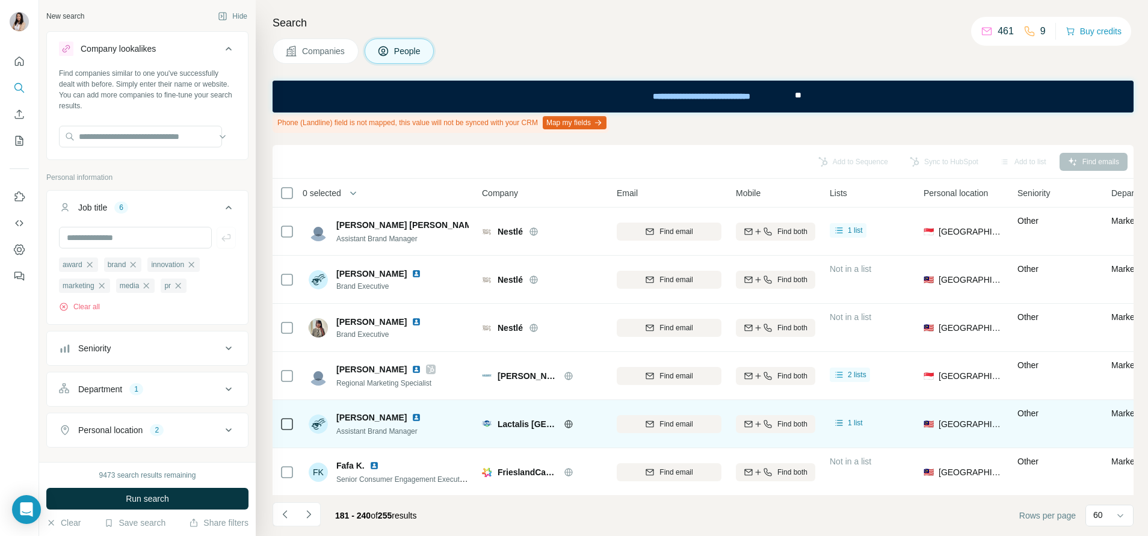
click at [567, 420] on icon at bounding box center [569, 424] width 10 height 10
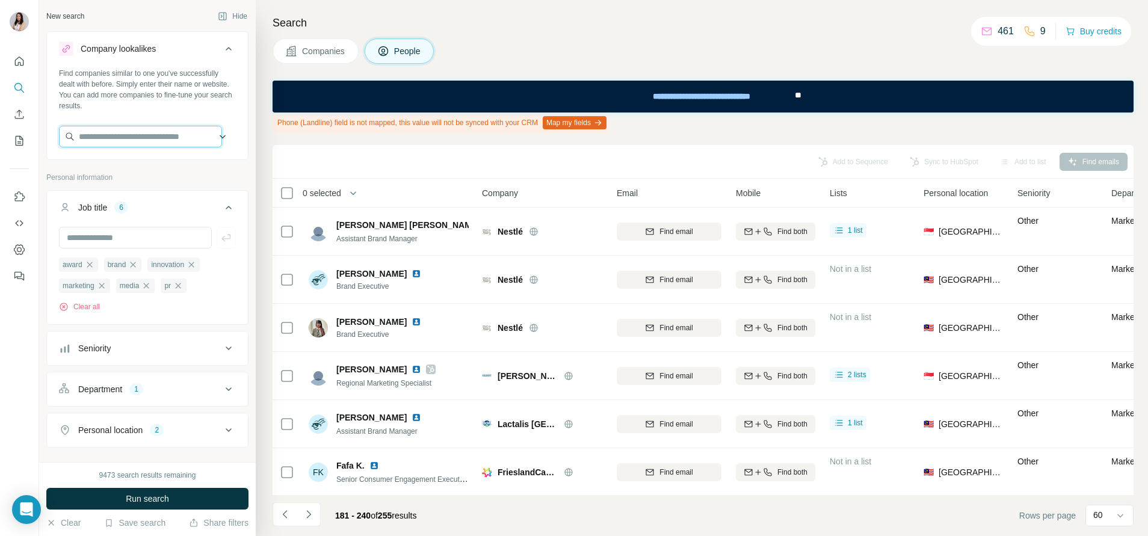
click at [149, 137] on input "text" at bounding box center [140, 137] width 163 height 22
paste input "**********"
type input "**********"
click at [134, 182] on p "lactel.com.my" at bounding box center [152, 187] width 118 height 11
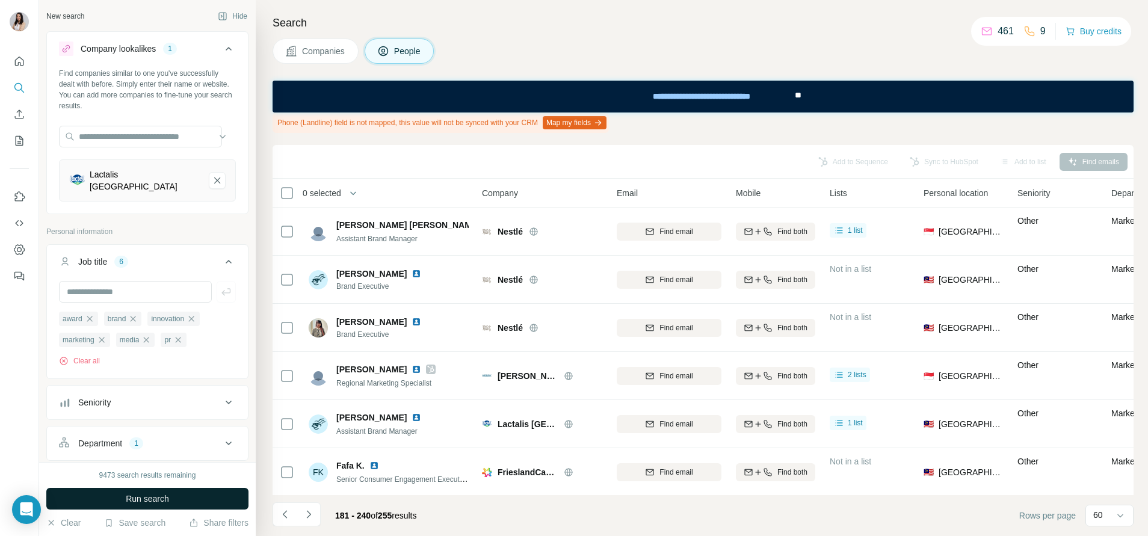
click at [180, 496] on button "Run search" at bounding box center [147, 499] width 202 height 22
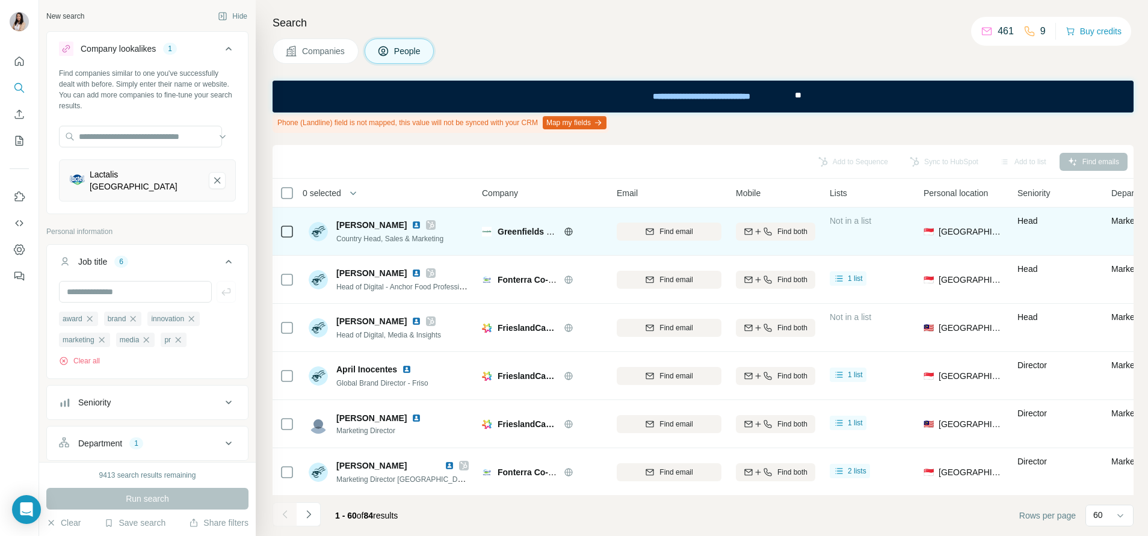
click at [427, 224] on icon at bounding box center [430, 225] width 7 height 10
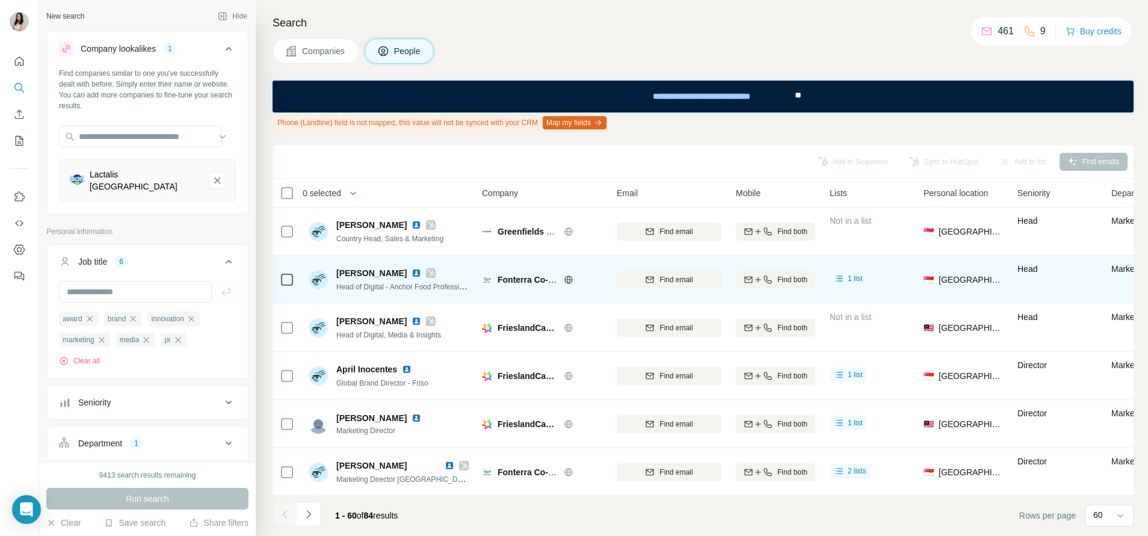
click at [434, 275] on icon at bounding box center [431, 272] width 7 height 7
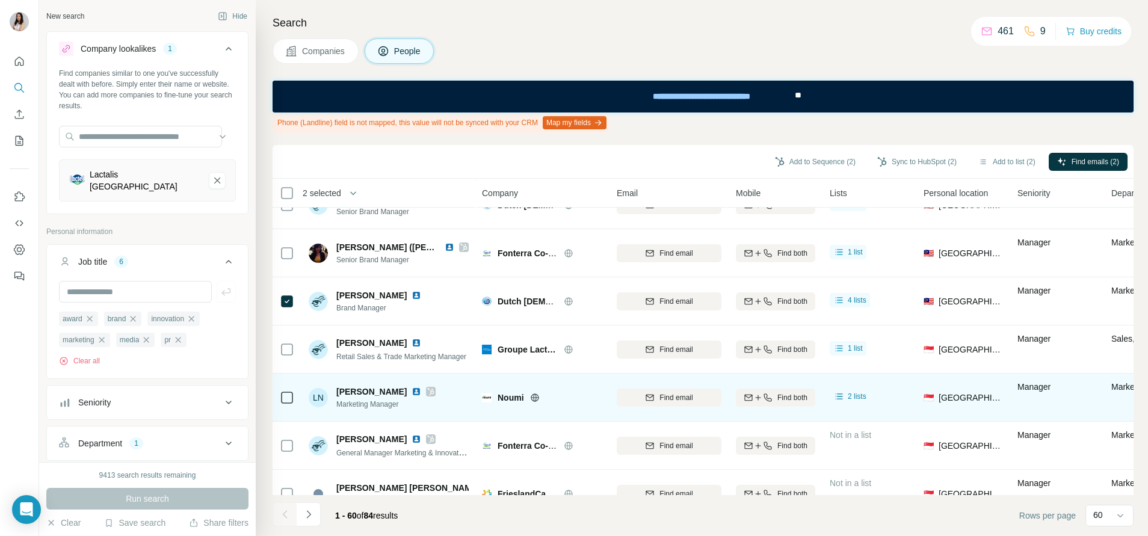
scroll to position [1353, 0]
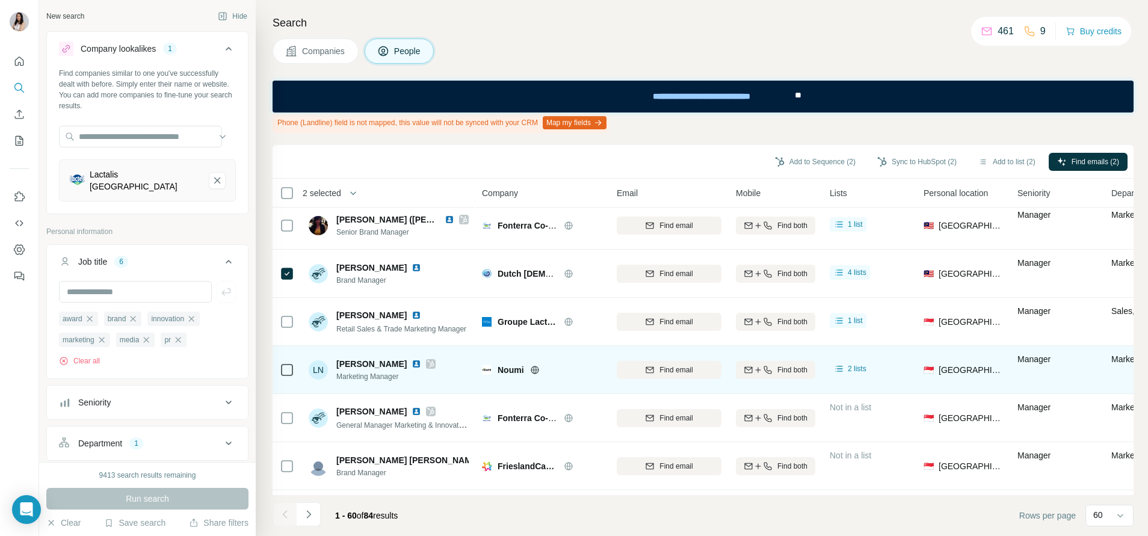
click at [534, 372] on icon at bounding box center [534, 370] width 3 height 8
click at [428, 365] on icon at bounding box center [431, 363] width 7 height 7
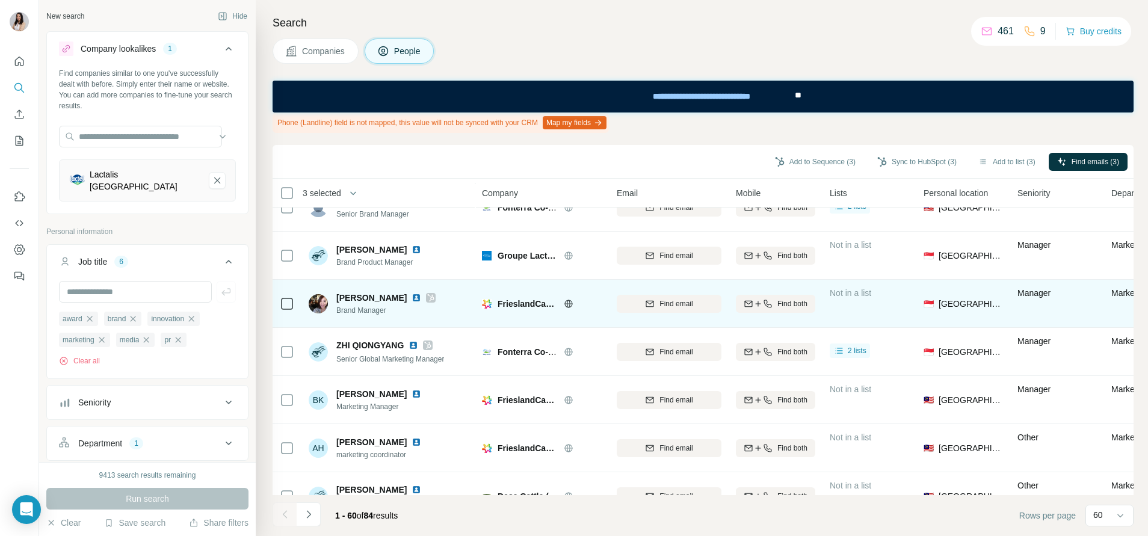
scroll to position [2609, 0]
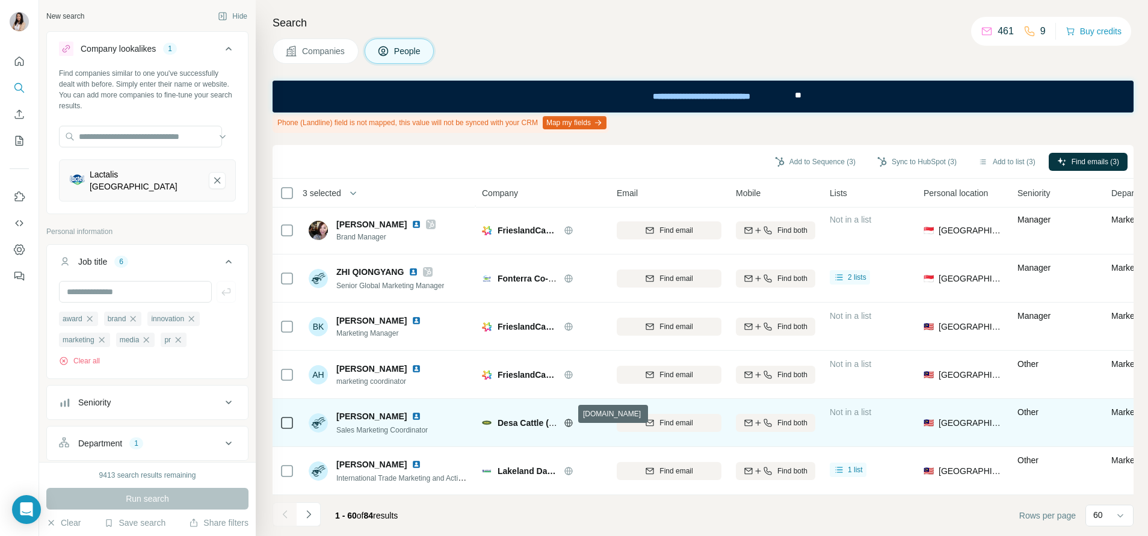
click at [568, 419] on icon at bounding box center [568, 423] width 3 height 8
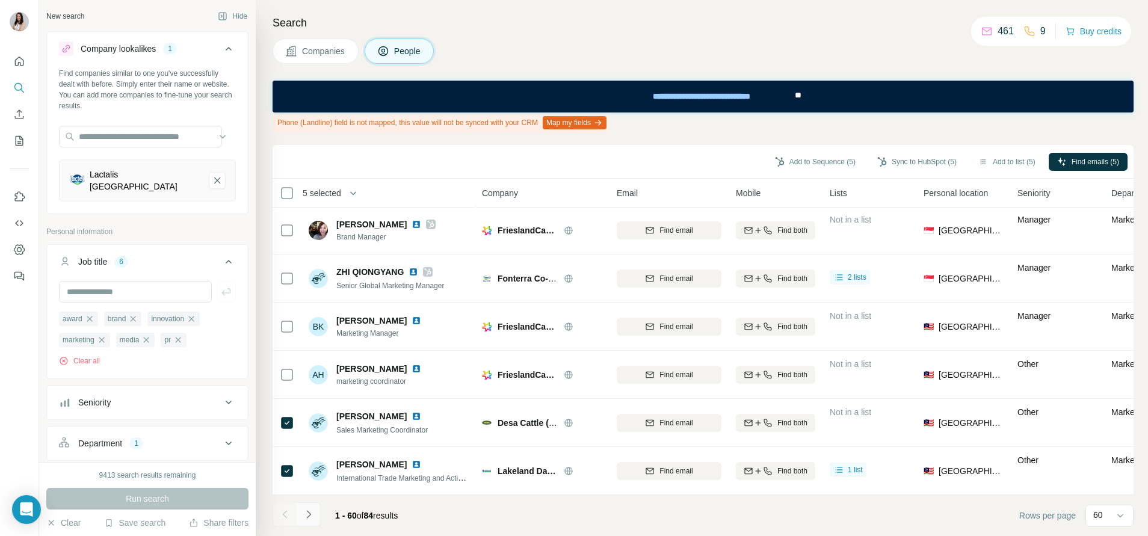
click at [314, 512] on icon "Navigate to next page" at bounding box center [309, 514] width 12 height 12
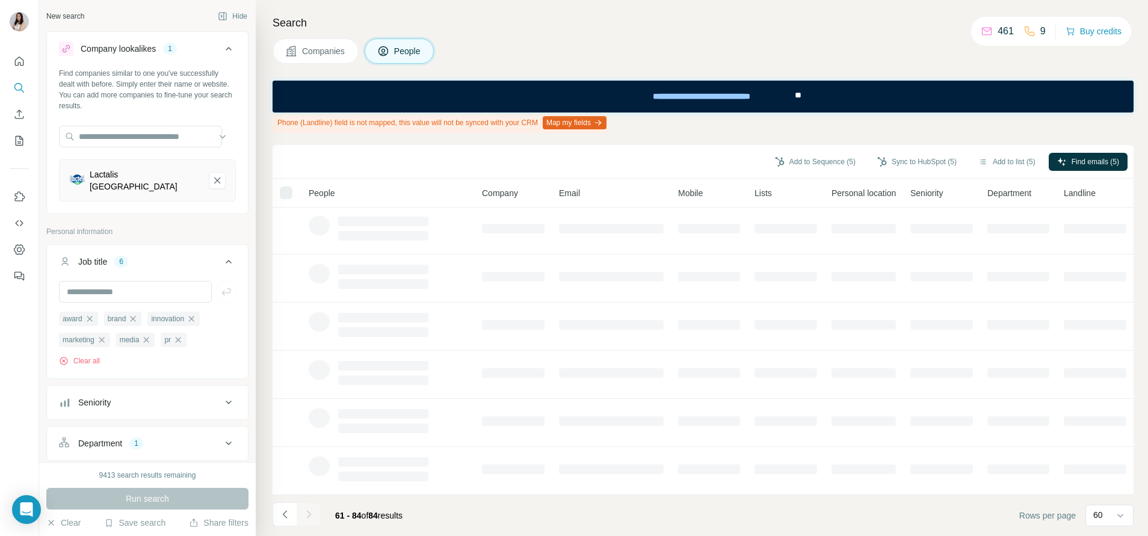
scroll to position [203, 0]
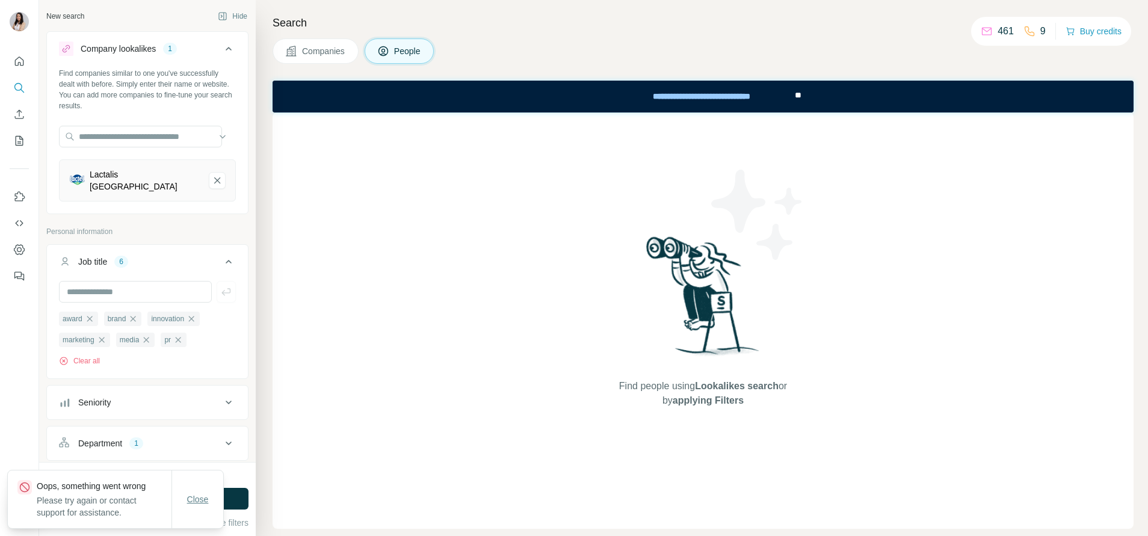
click at [194, 497] on span "Close" at bounding box center [198, 499] width 22 height 12
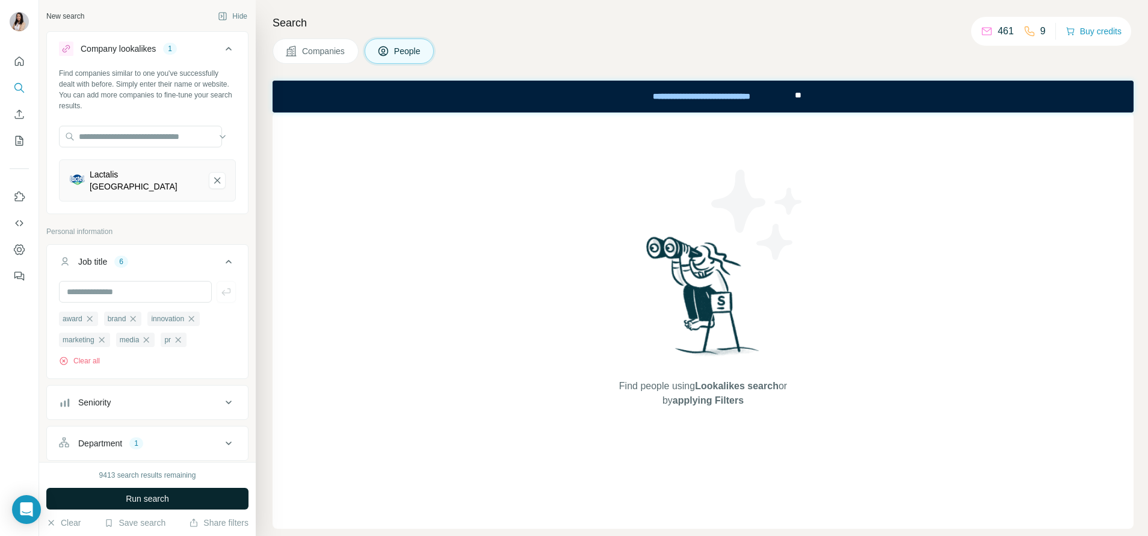
click at [212, 506] on button "Run search" at bounding box center [147, 499] width 202 height 22
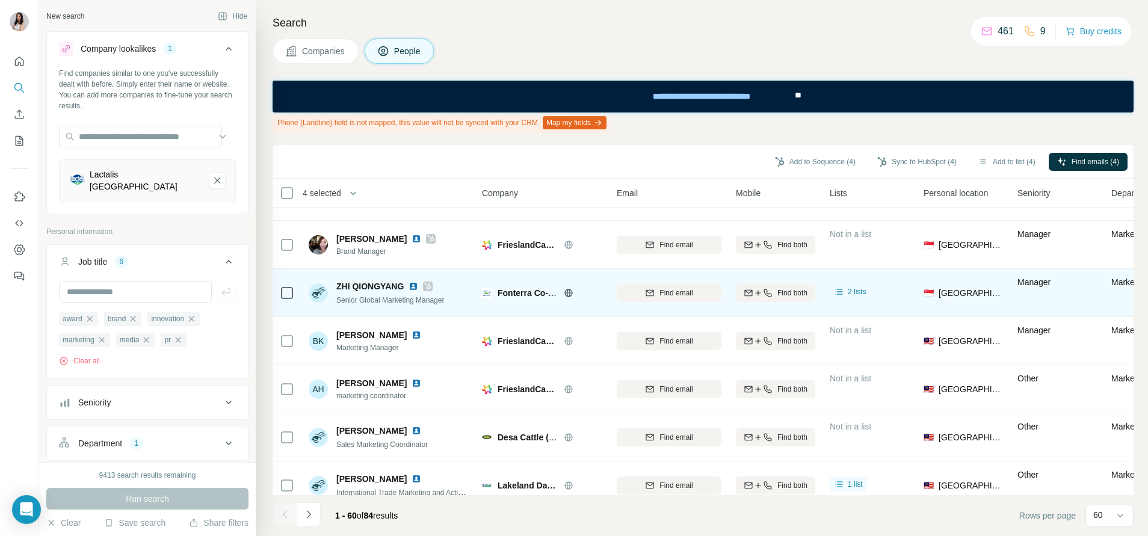
scroll to position [2609, 0]
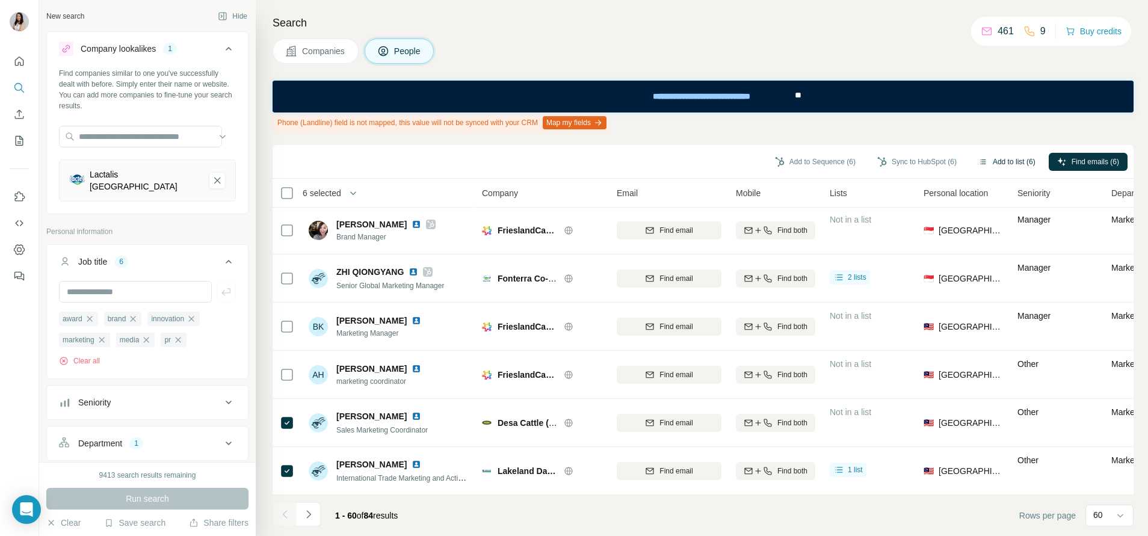
click at [1009, 164] on button "Add to list (6)" at bounding box center [1007, 162] width 74 height 18
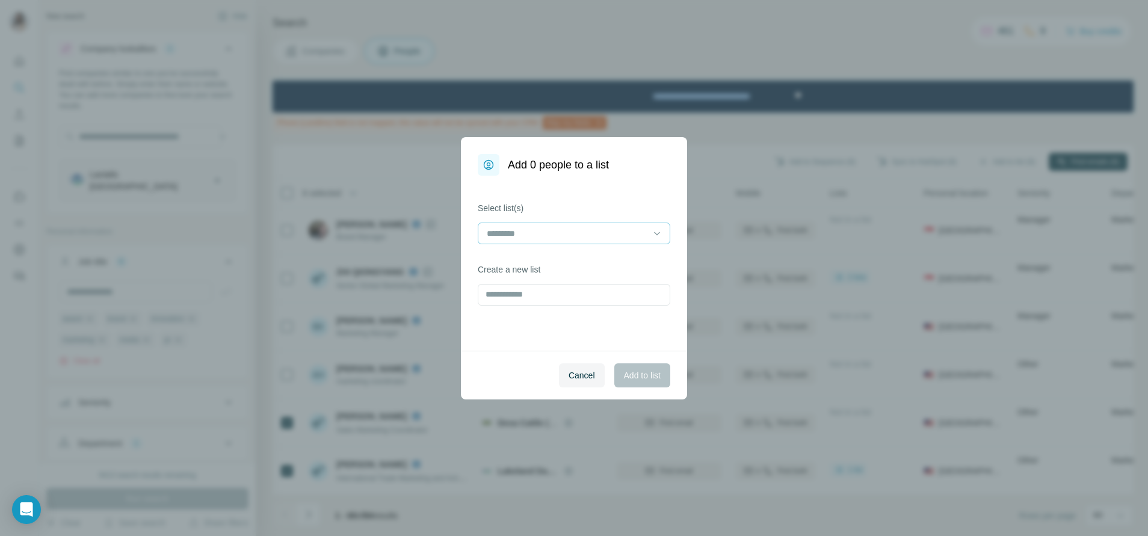
click at [643, 238] on input at bounding box center [566, 233] width 162 height 13
click at [615, 278] on div "Lactel competition" at bounding box center [574, 282] width 172 height 12
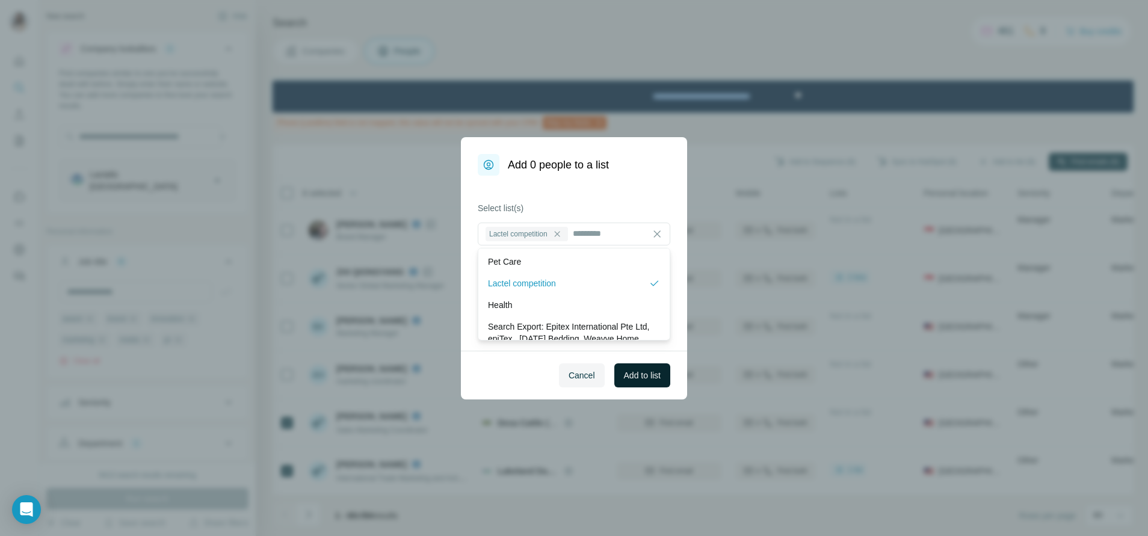
click at [641, 377] on span "Add to list" at bounding box center [642, 375] width 37 height 12
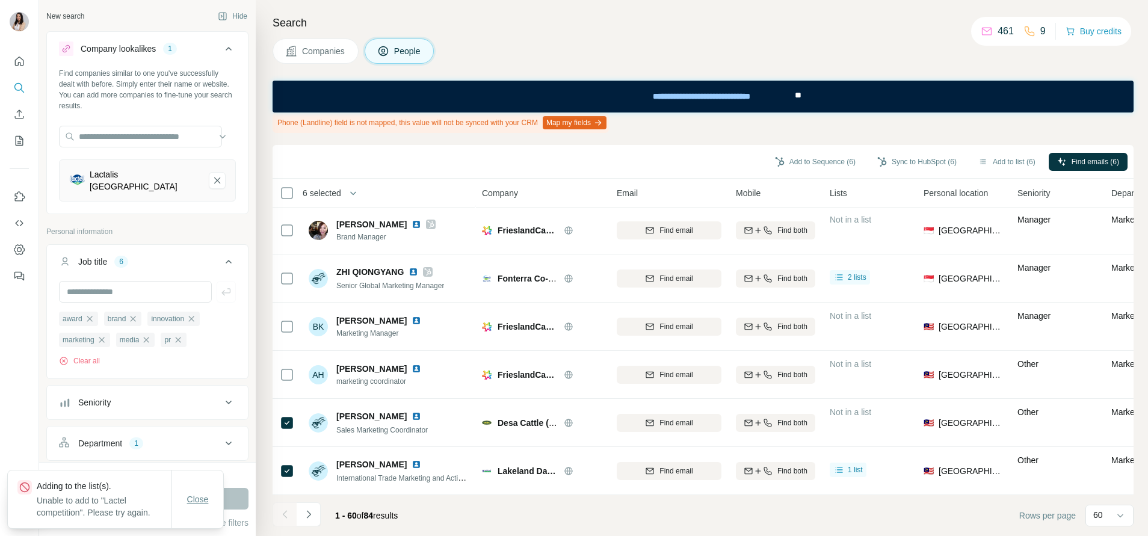
click at [209, 500] on button "Close" at bounding box center [198, 499] width 38 height 22
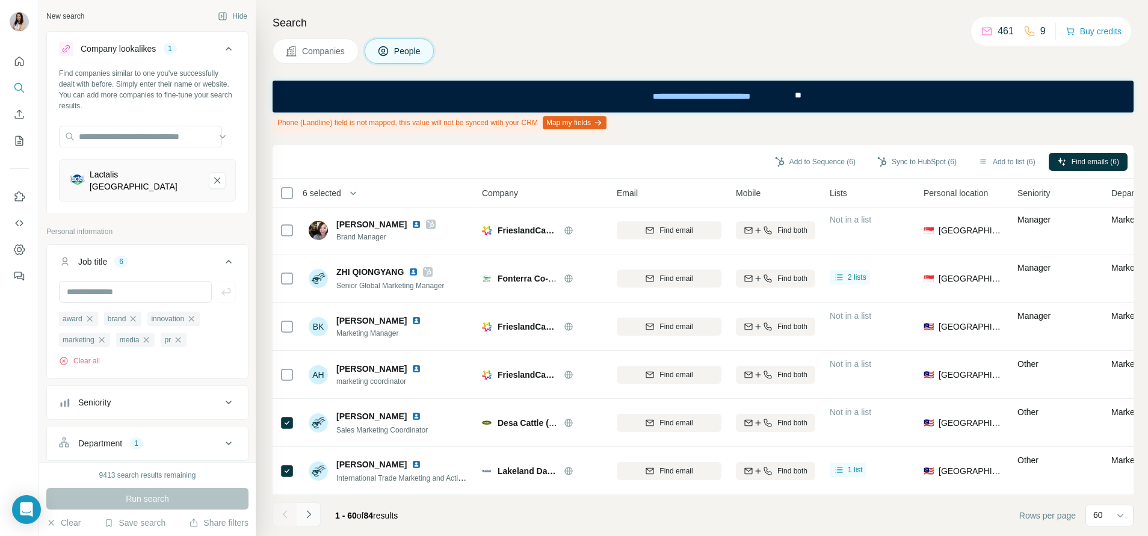
click at [313, 520] on button "Navigate to next page" at bounding box center [309, 514] width 24 height 24
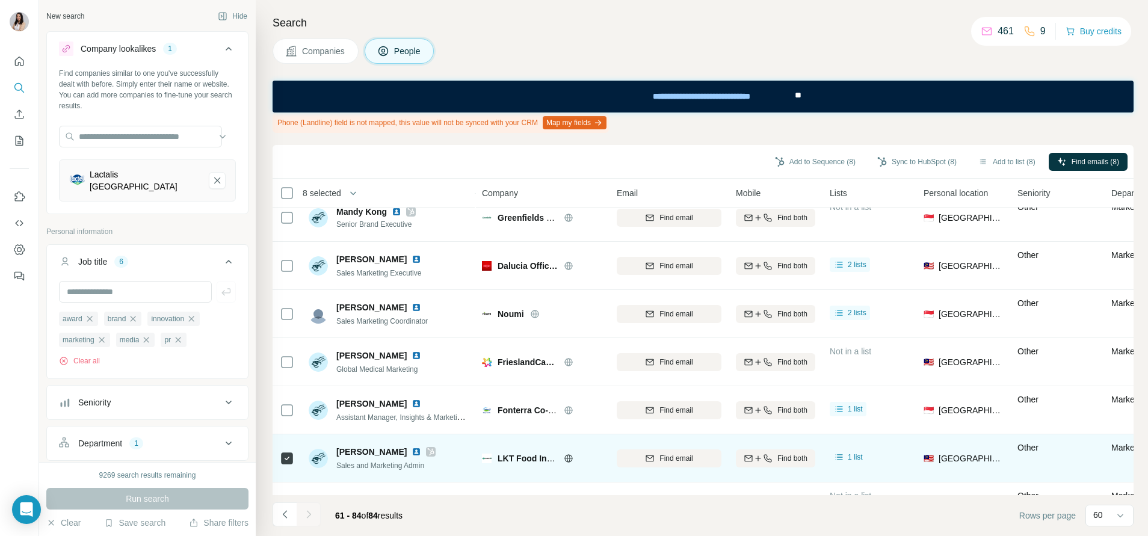
scroll to position [515, 0]
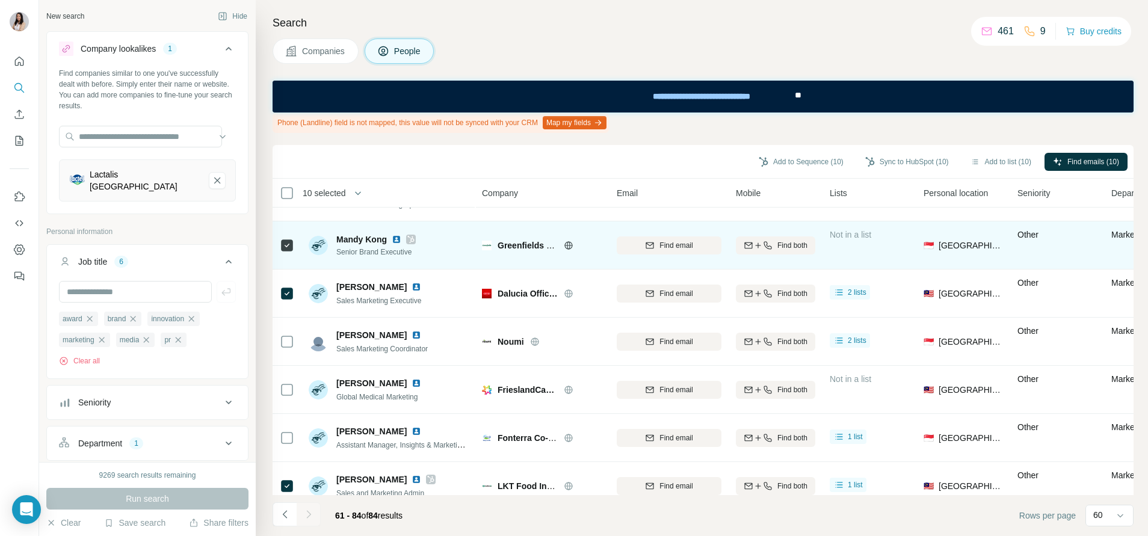
click at [411, 238] on icon at bounding box center [410, 240] width 7 height 10
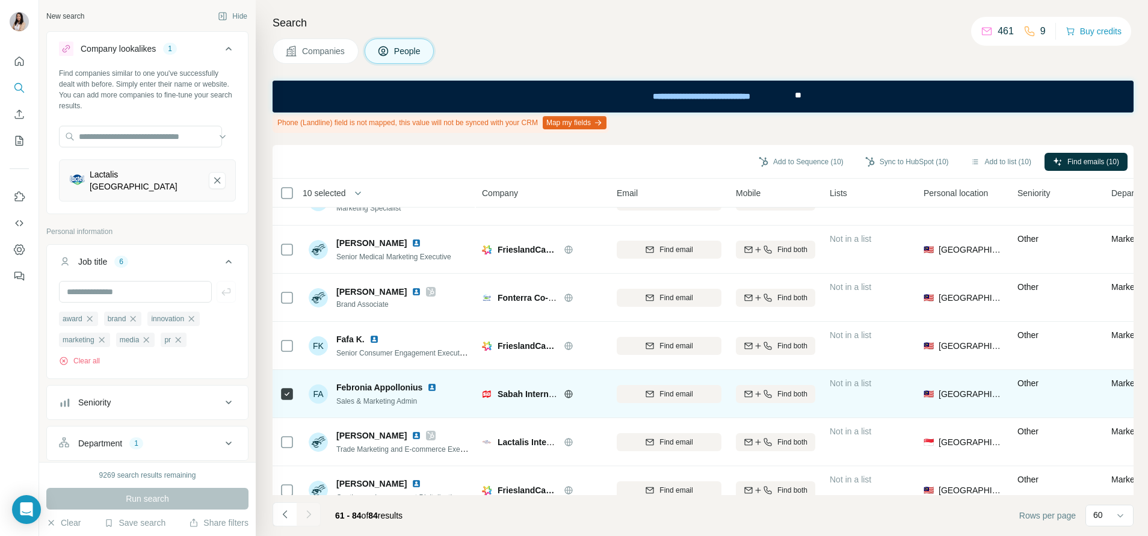
scroll to position [0, 0]
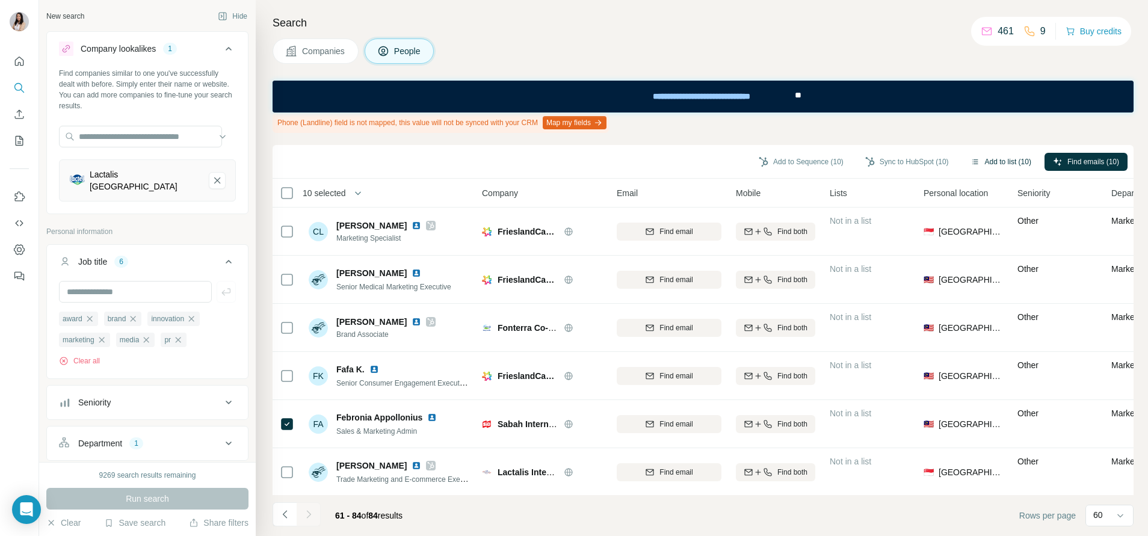
click at [1002, 166] on button "Add to list (10)" at bounding box center [1001, 162] width 78 height 18
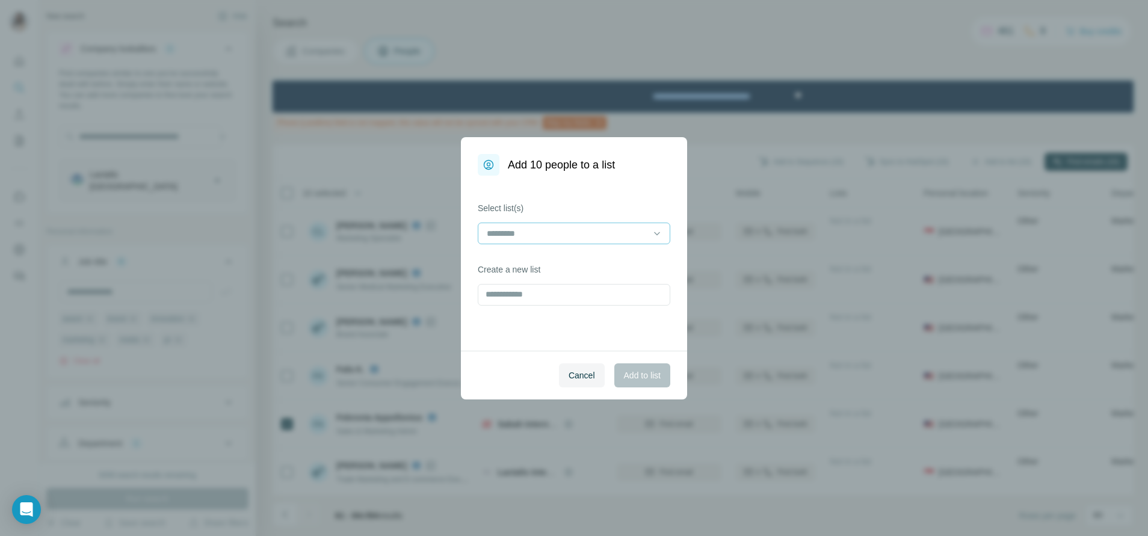
click at [632, 231] on input at bounding box center [566, 233] width 162 height 13
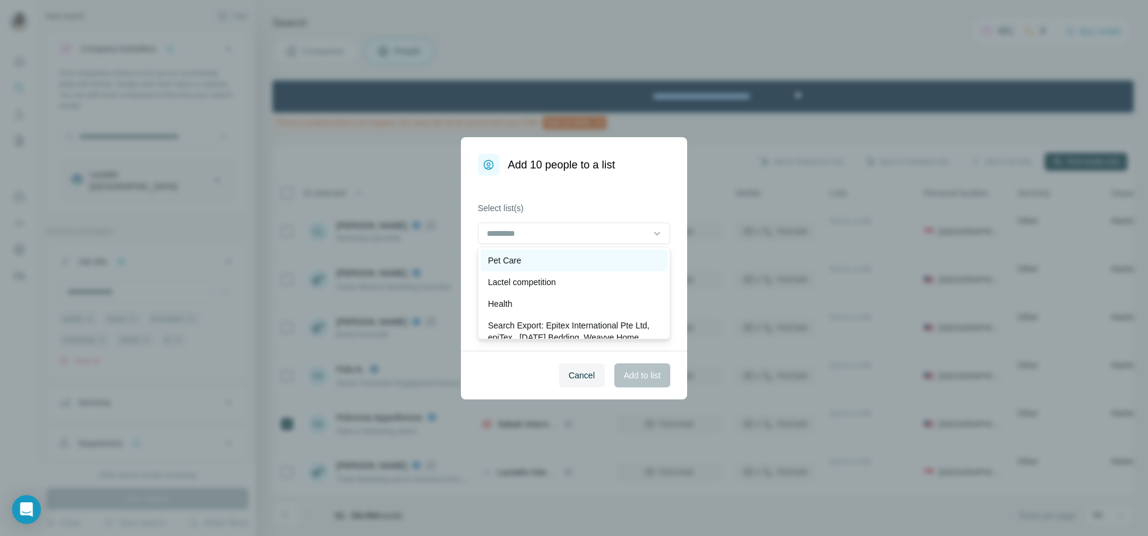
click at [614, 264] on div "Pet Care" at bounding box center [574, 260] width 172 height 12
click at [614, 264] on div "Pet Care" at bounding box center [568, 262] width 161 height 12
click at [609, 289] on div "Lactel competition" at bounding box center [574, 282] width 186 height 22
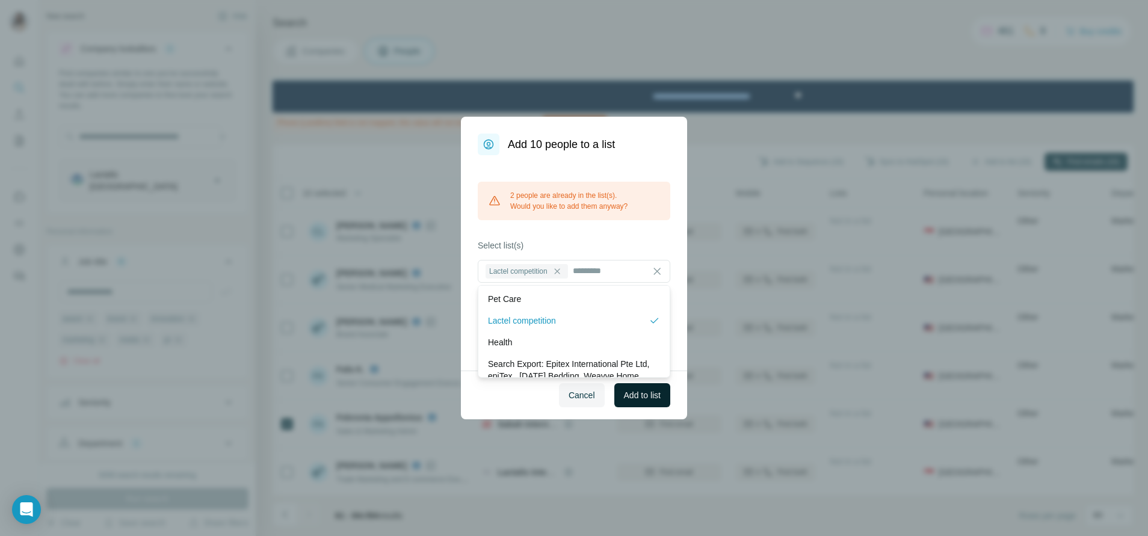
click at [651, 395] on span "Add to list" at bounding box center [642, 395] width 37 height 12
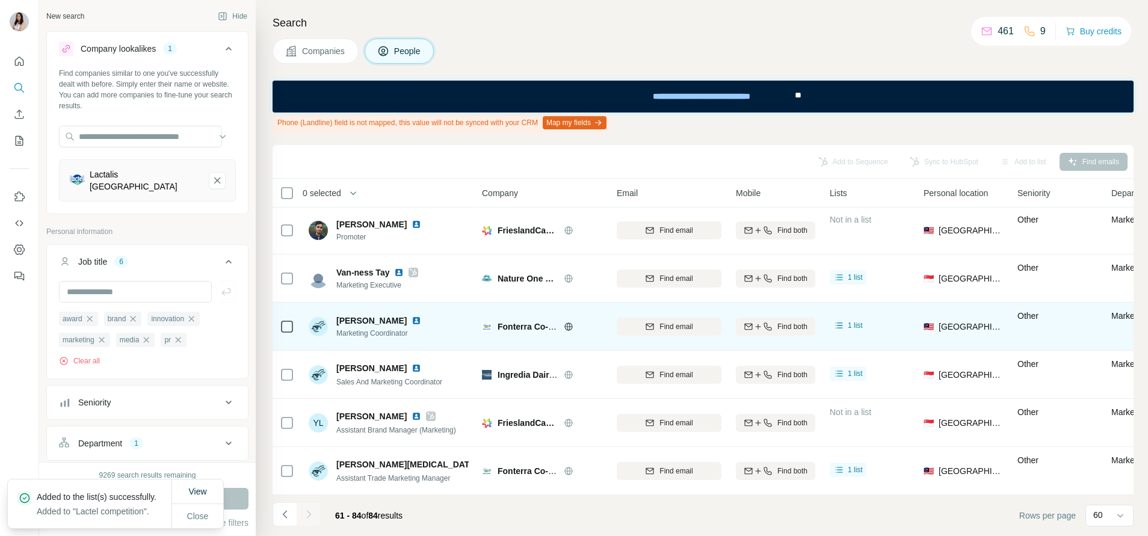
scroll to position [876, 0]
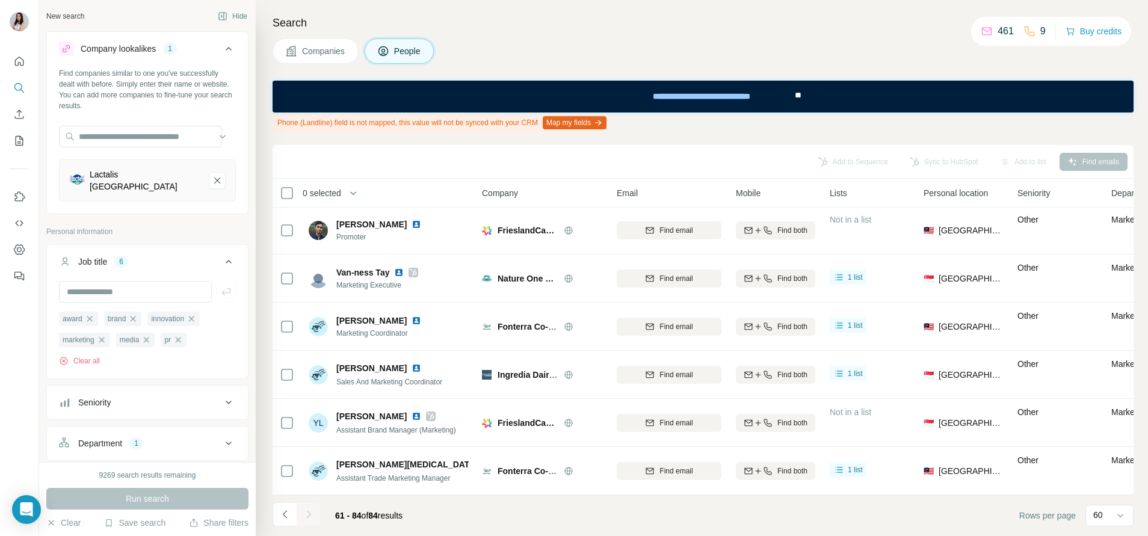
click at [214, 182] on div "Lactalis Malaysia" at bounding box center [147, 180] width 177 height 42
click at [212, 180] on icon "Lactalis Malaysia-remove-button" at bounding box center [217, 180] width 11 height 12
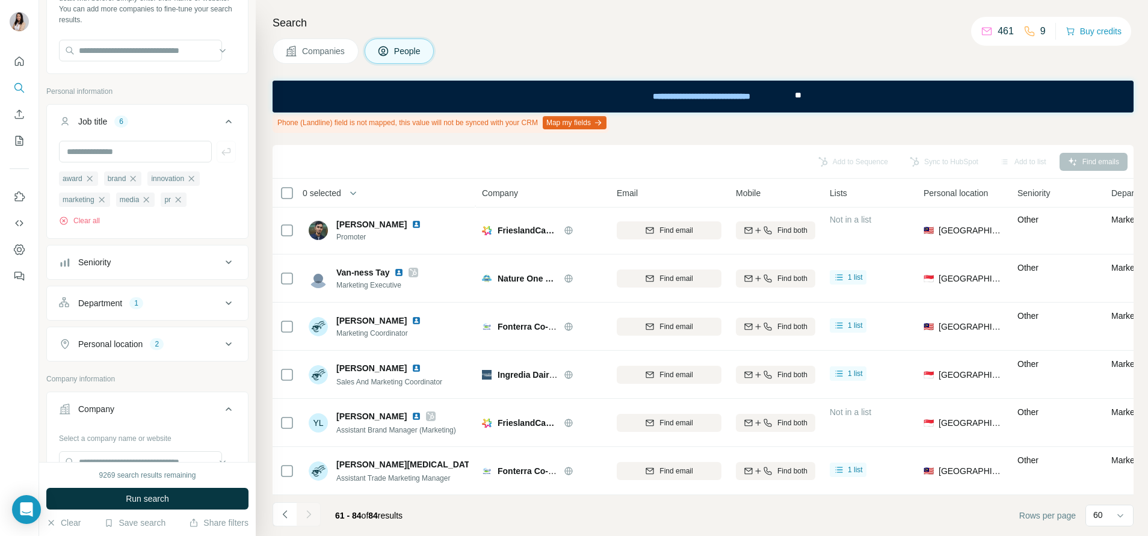
scroll to position [271, 0]
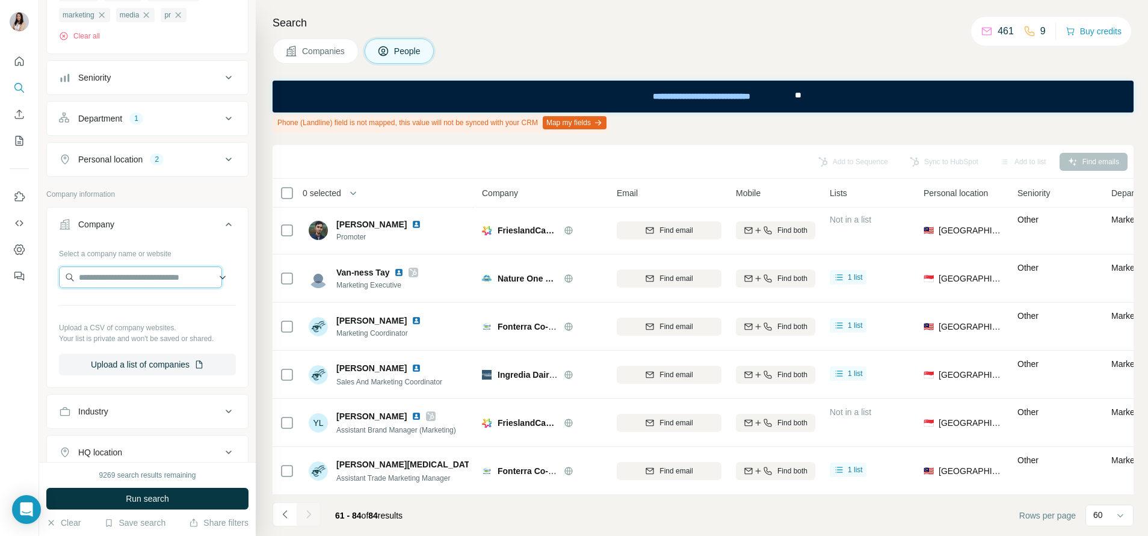
click at [140, 278] on input "text" at bounding box center [140, 277] width 163 height 22
type input "**********"
click at [157, 315] on p "greenfieldsdairy.com" at bounding box center [138, 317] width 91 height 11
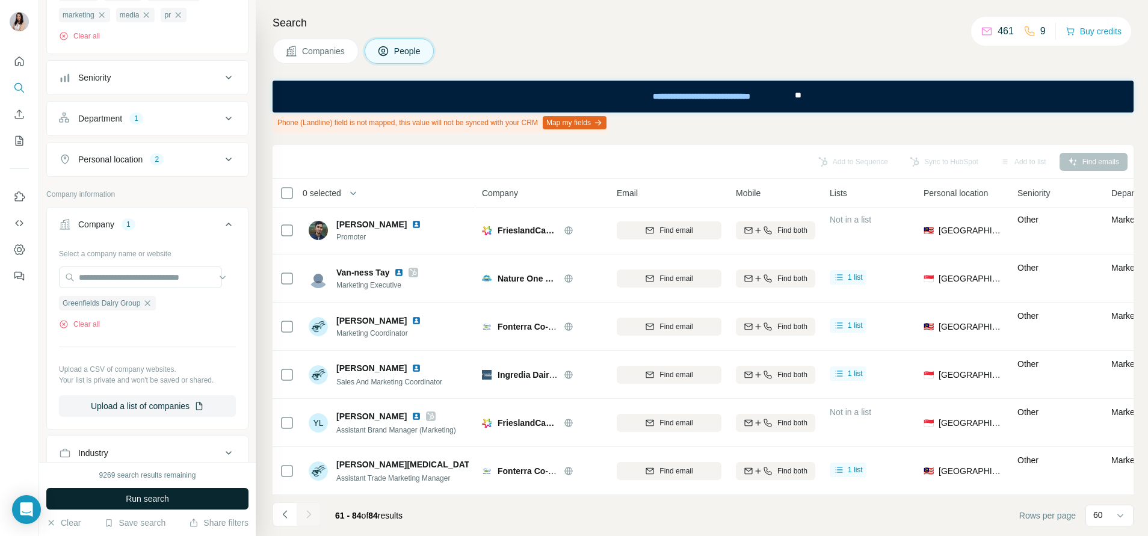
click at [142, 499] on span "Run search" at bounding box center [147, 499] width 43 height 12
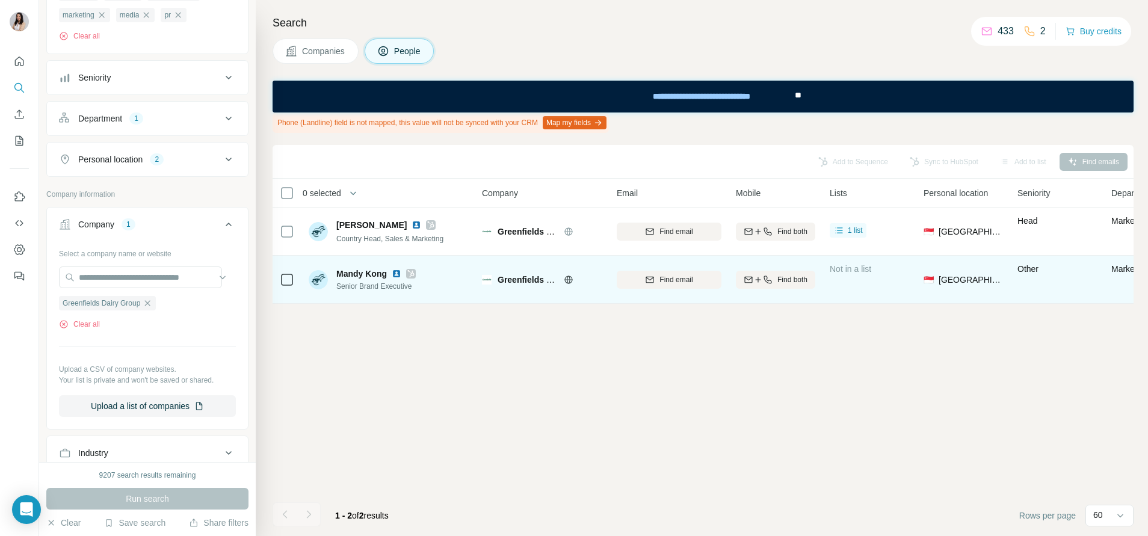
click at [410, 275] on icon at bounding box center [410, 274] width 7 height 10
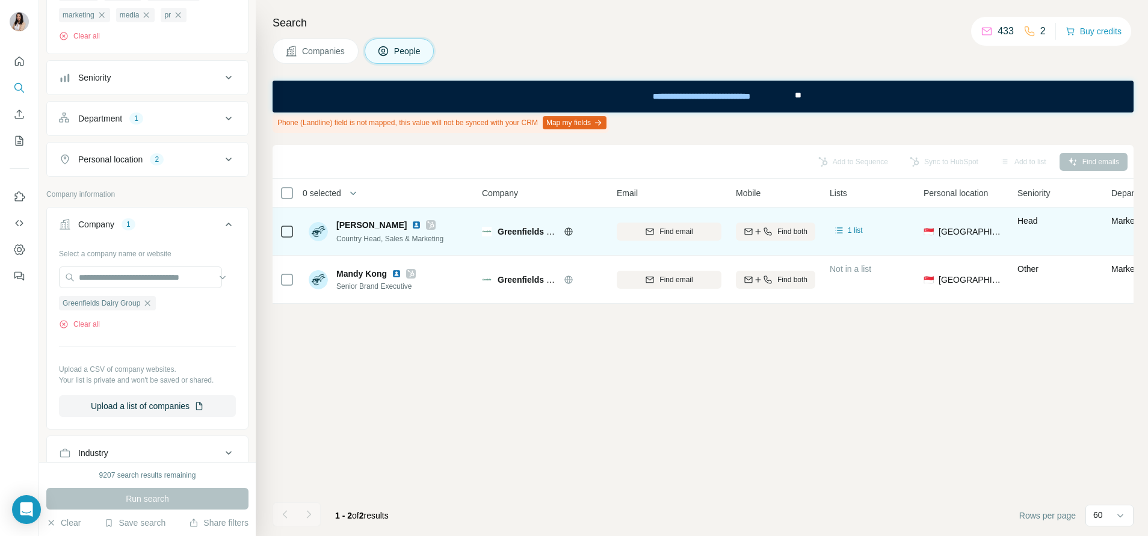
click at [426, 228] on div at bounding box center [431, 225] width 10 height 10
click at [428, 226] on icon at bounding box center [431, 224] width 7 height 7
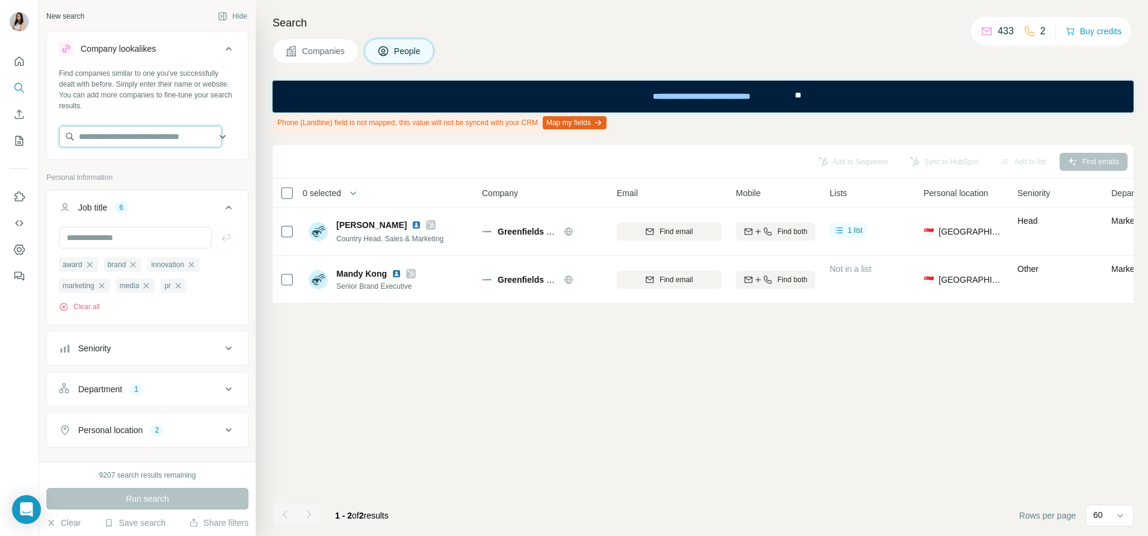
click at [144, 139] on input "text" at bounding box center [140, 137] width 163 height 22
paste input "**********"
type input "**********"
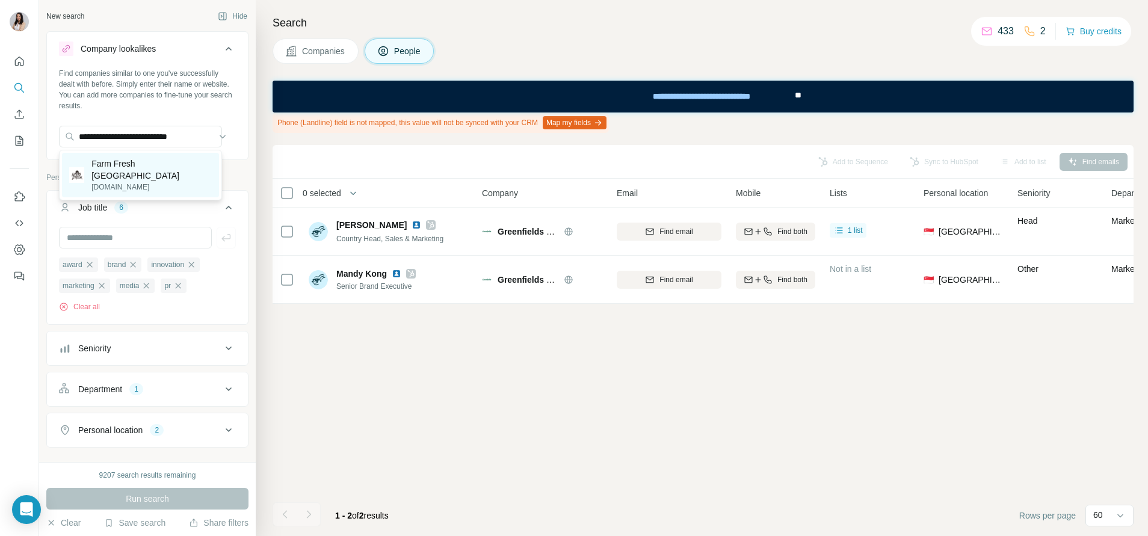
click at [180, 167] on div "Farm Fresh Malaysia farmfresh.com.my" at bounding box center [140, 175] width 157 height 45
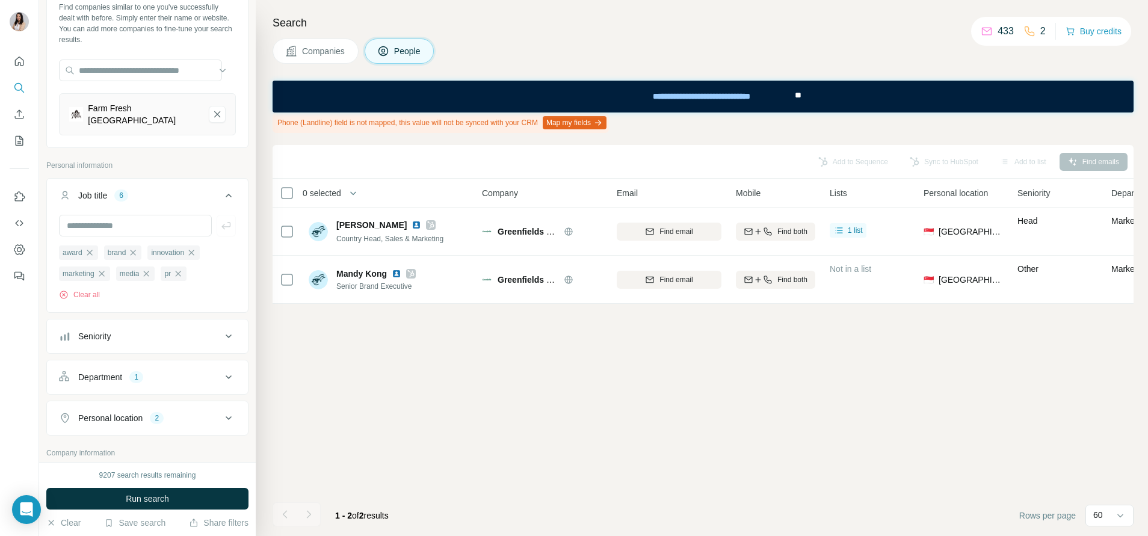
scroll to position [180, 0]
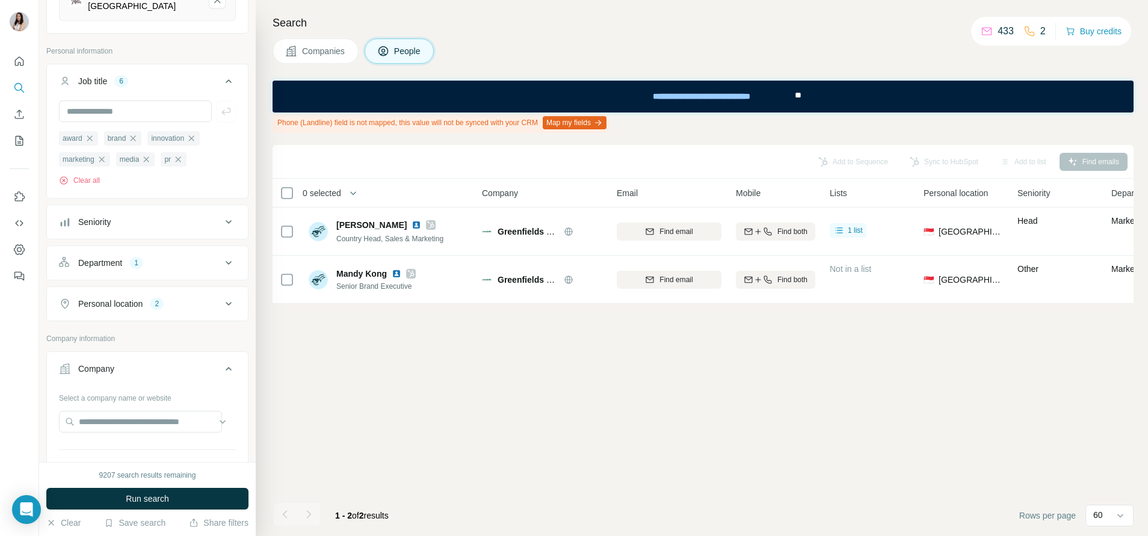
click at [200, 495] on button "Run search" at bounding box center [147, 499] width 202 height 22
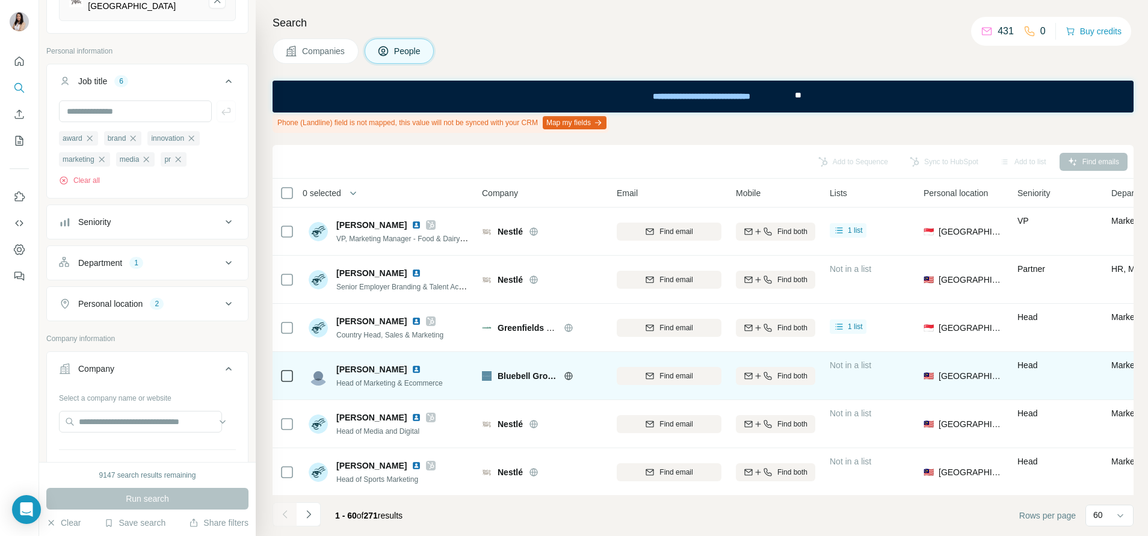
click at [567, 376] on icon at bounding box center [568, 376] width 3 height 8
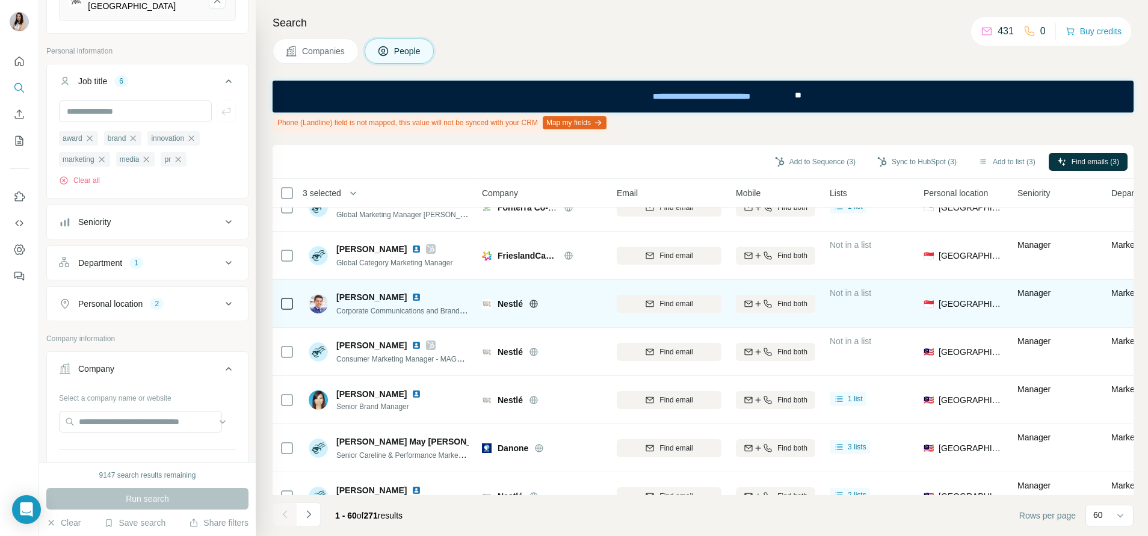
scroll to position [2609, 0]
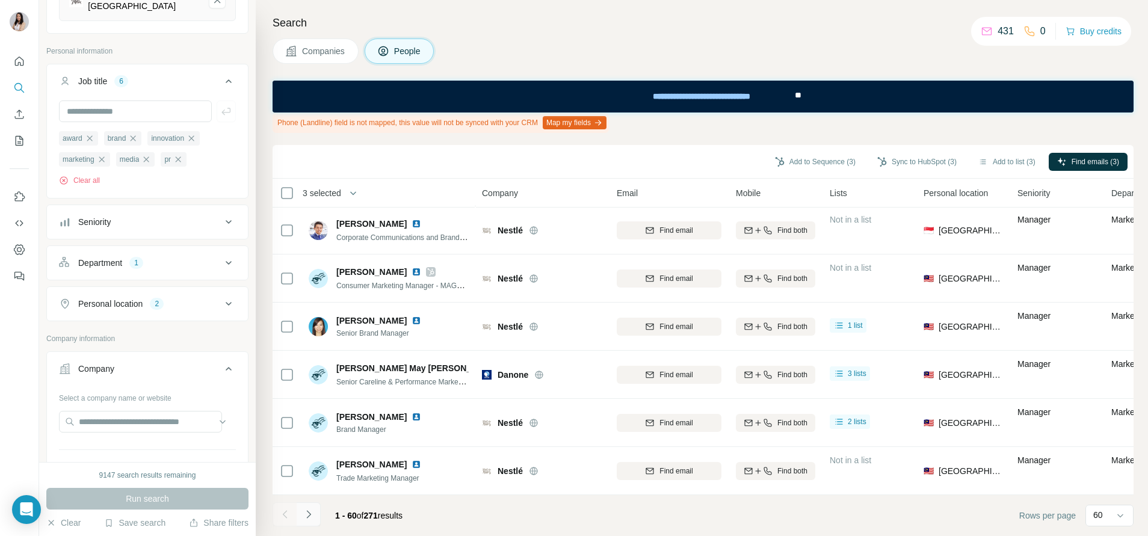
click at [314, 503] on button "Navigate to next page" at bounding box center [309, 514] width 24 height 24
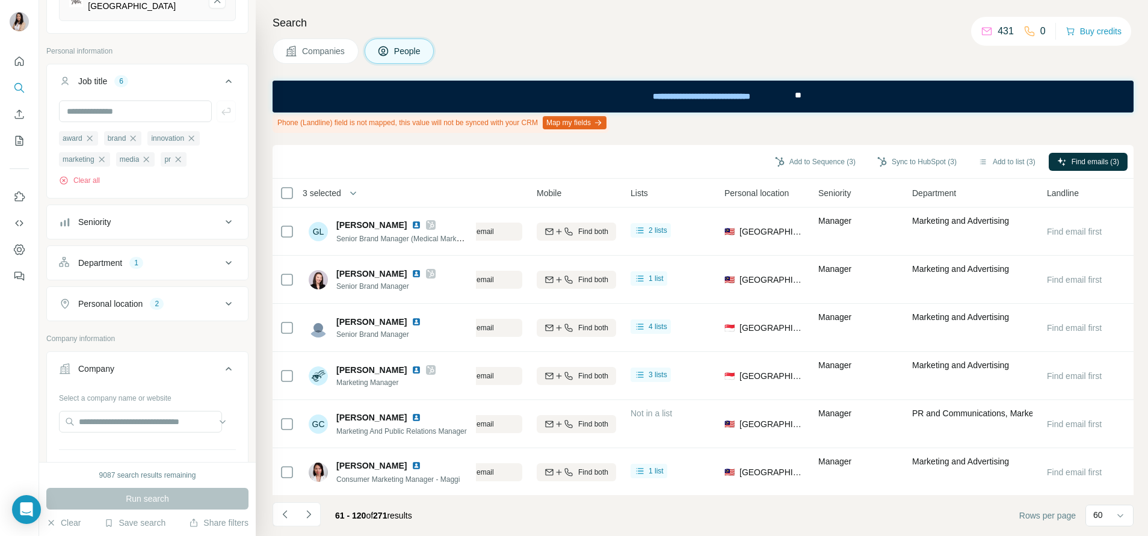
scroll to position [0, 0]
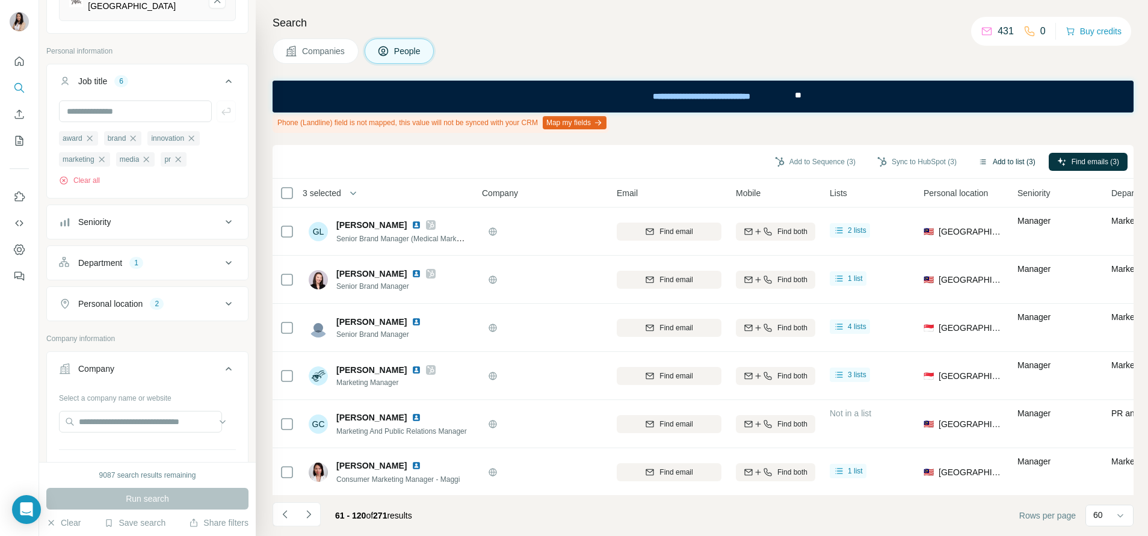
click at [1015, 156] on button "Add to list (3)" at bounding box center [1007, 162] width 74 height 18
click at [988, 159] on button "Add to list (3)" at bounding box center [1007, 162] width 74 height 18
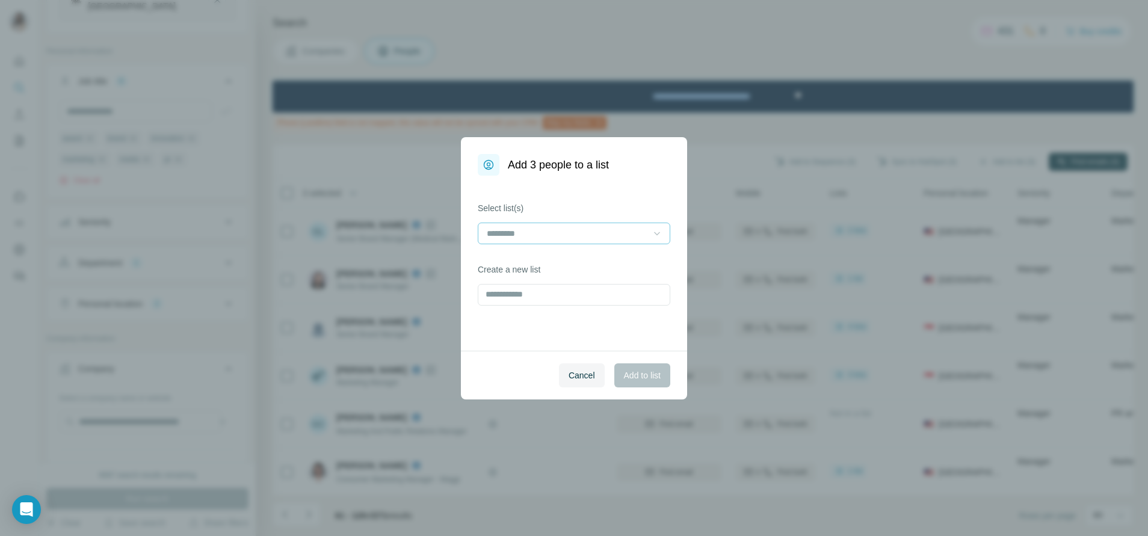
click at [653, 233] on icon at bounding box center [657, 233] width 12 height 12
drag, startPoint x: 609, startPoint y: 261, endPoint x: 598, endPoint y: 280, distance: 21.3
click at [598, 280] on div "Pet Care Lactel competition Health Search Export: Epitex International Pte Ltd,…" at bounding box center [574, 293] width 192 height 93
click at [598, 280] on div "Lactel competition" at bounding box center [574, 282] width 172 height 12
click at [645, 374] on span "Add to list" at bounding box center [642, 375] width 37 height 12
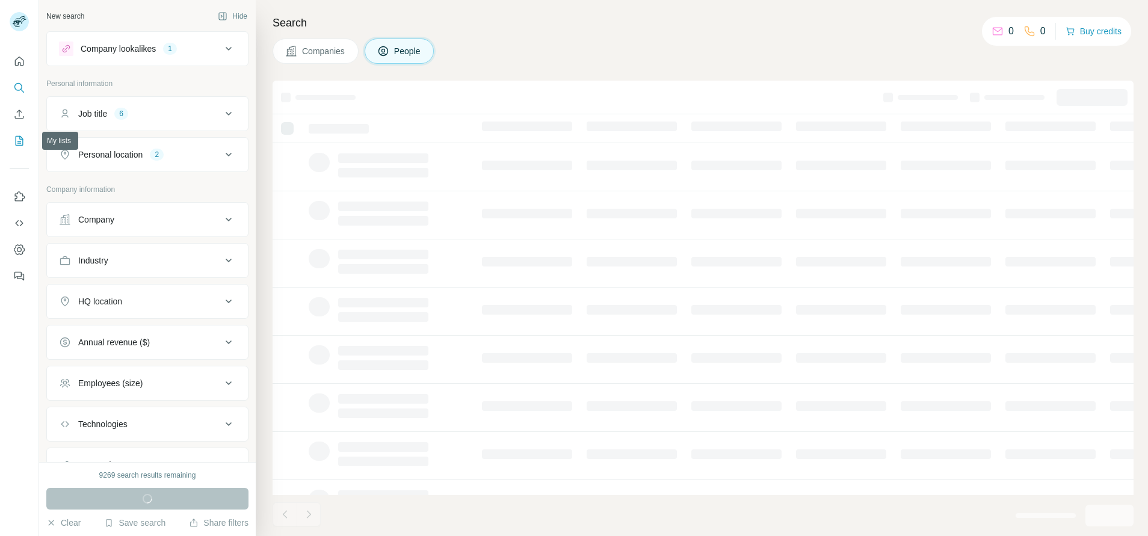
click at [26, 146] on button "My lists" at bounding box center [19, 141] width 19 height 22
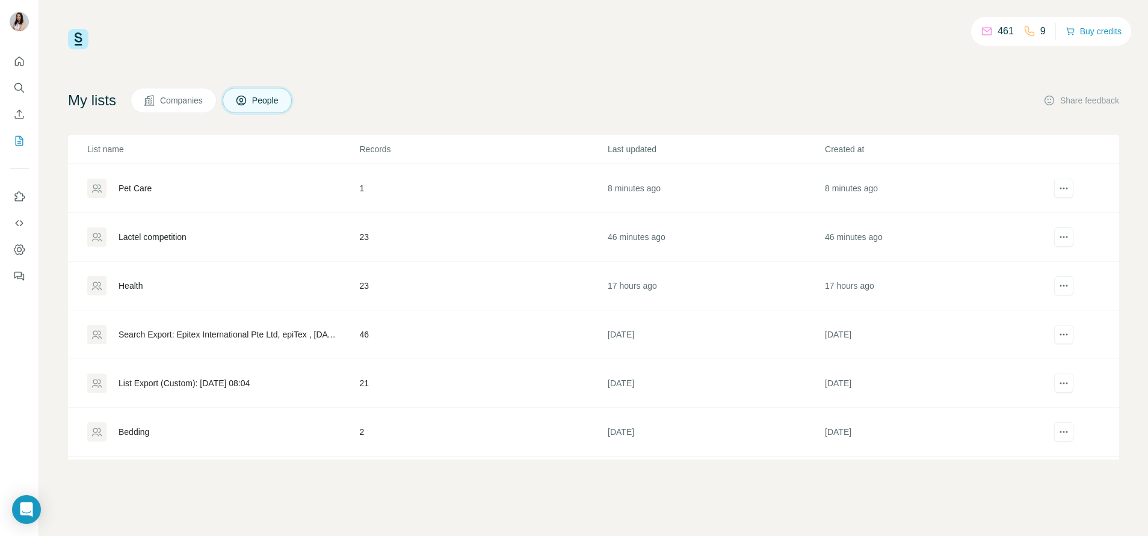
click at [135, 187] on div "Pet Care" at bounding box center [134, 188] width 33 height 12
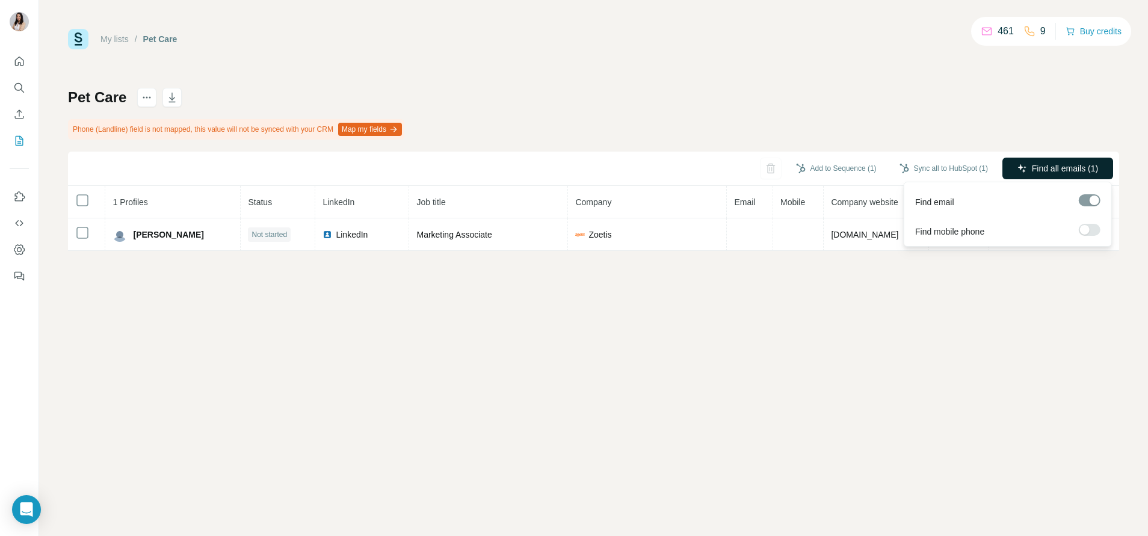
click at [1065, 158] on button "Find all emails (1)" at bounding box center [1057, 169] width 111 height 22
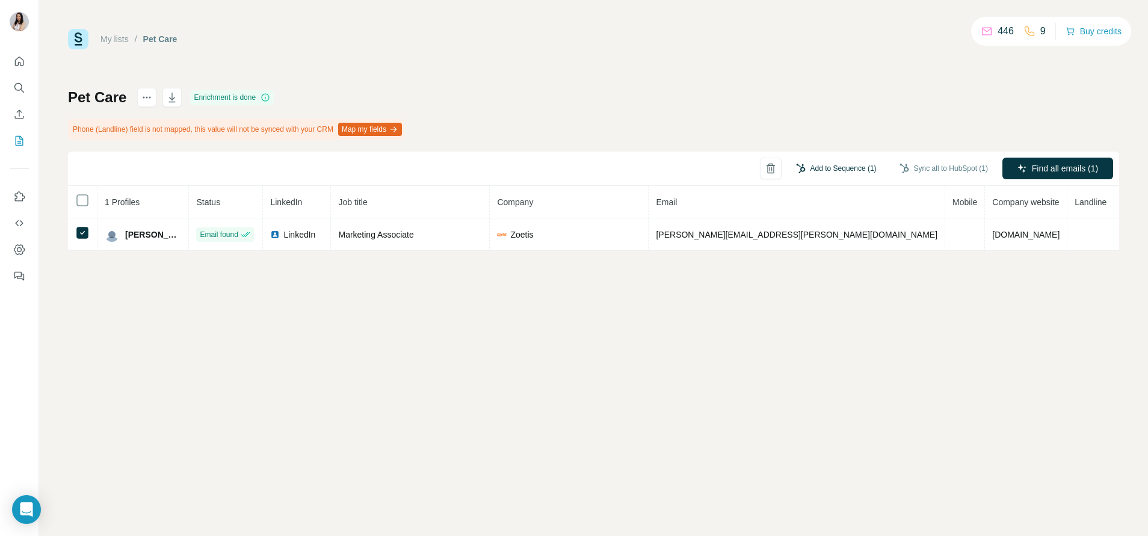
click at [814, 163] on button "Add to Sequence (1)" at bounding box center [835, 168] width 97 height 18
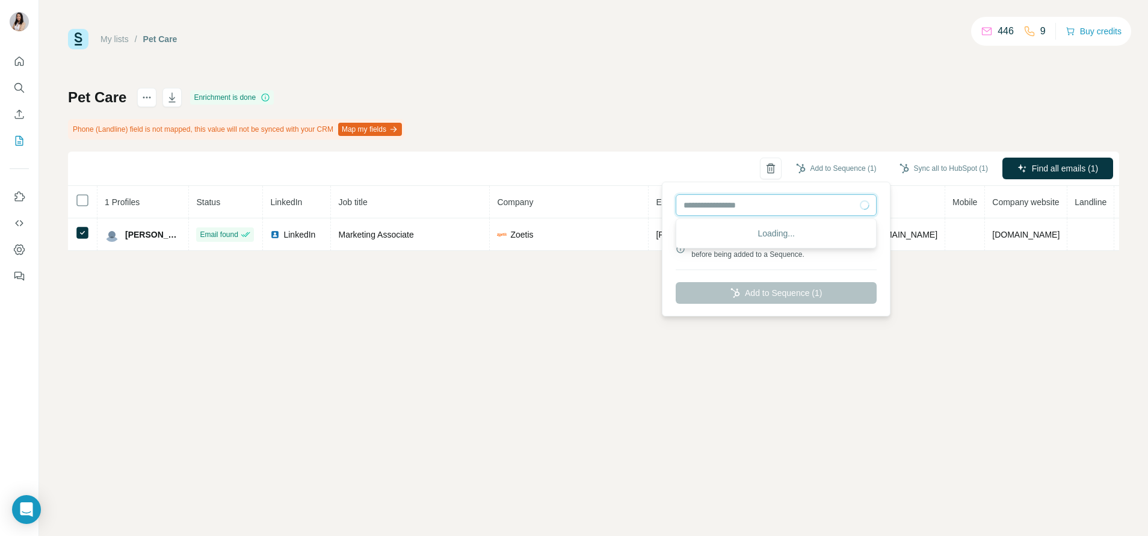
click at [743, 211] on input "text" at bounding box center [775, 205] width 201 height 22
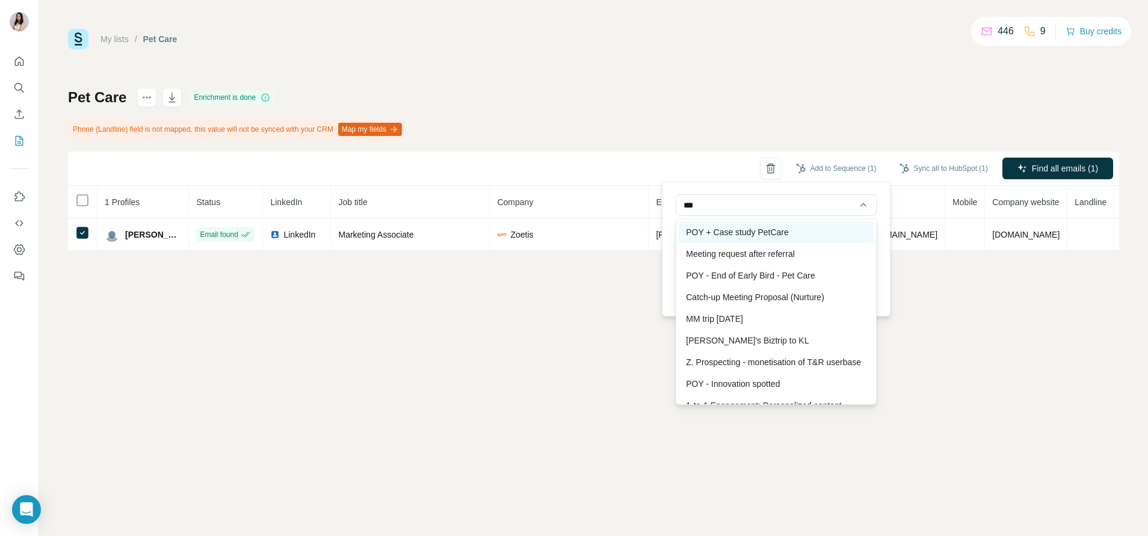
click at [754, 237] on div "POY + Case study PetCare" at bounding box center [775, 232] width 195 height 22
type input "**********"
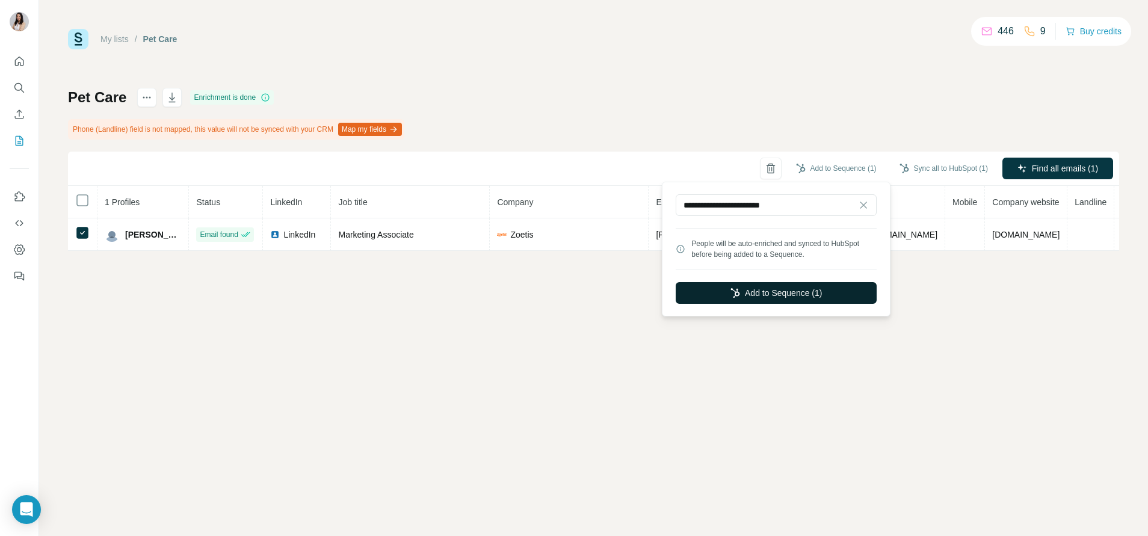
click at [726, 297] on button "Add to Sequence (1)" at bounding box center [775, 293] width 201 height 22
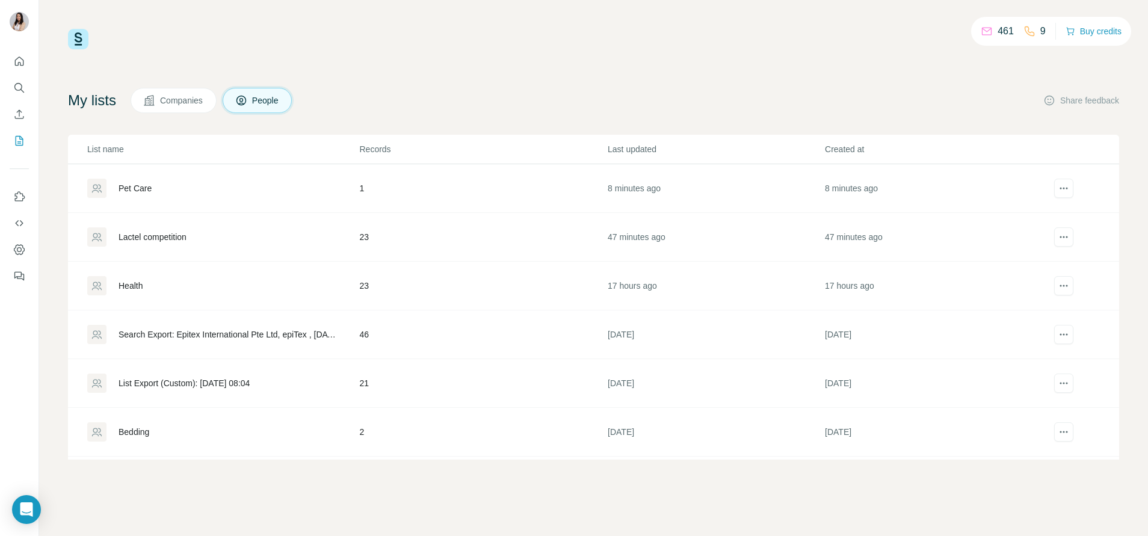
click at [169, 242] on div "Lactel competition" at bounding box center [152, 237] width 68 height 12
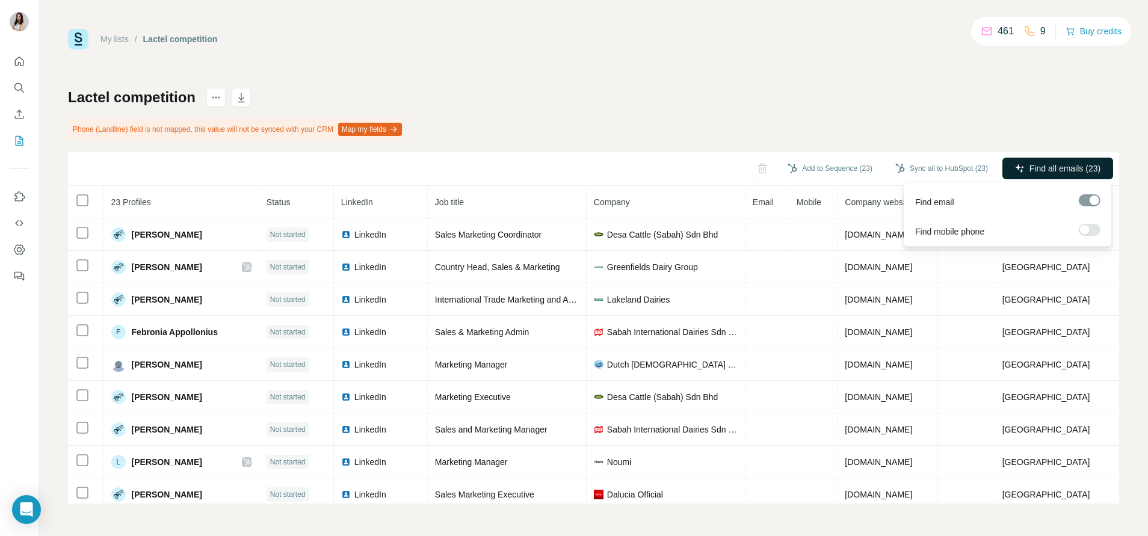
click at [1072, 162] on span "Find all emails (23)" at bounding box center [1064, 168] width 71 height 12
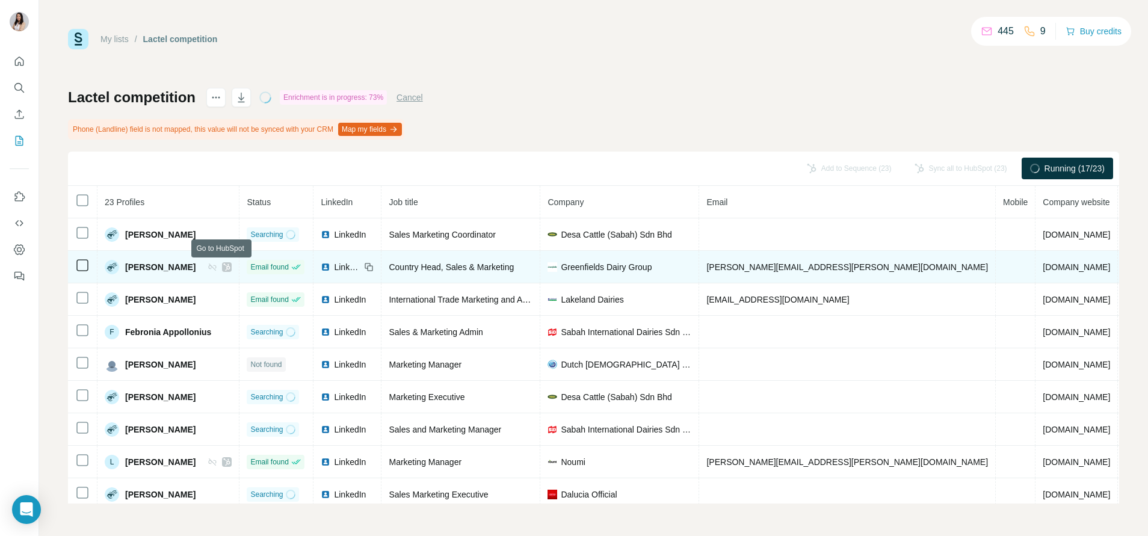
click at [223, 267] on icon at bounding box center [226, 267] width 7 height 10
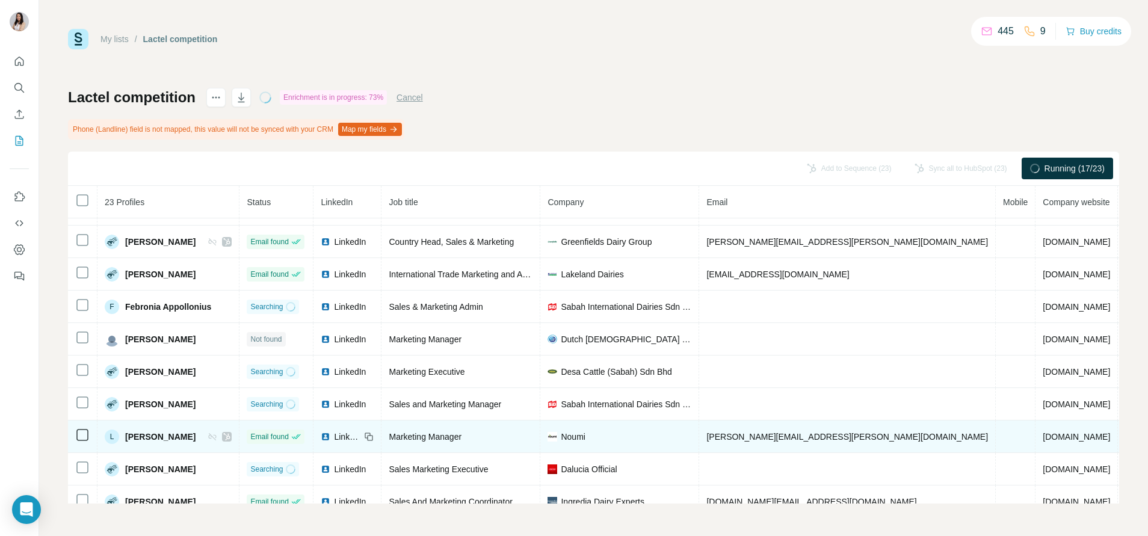
scroll to position [40, 0]
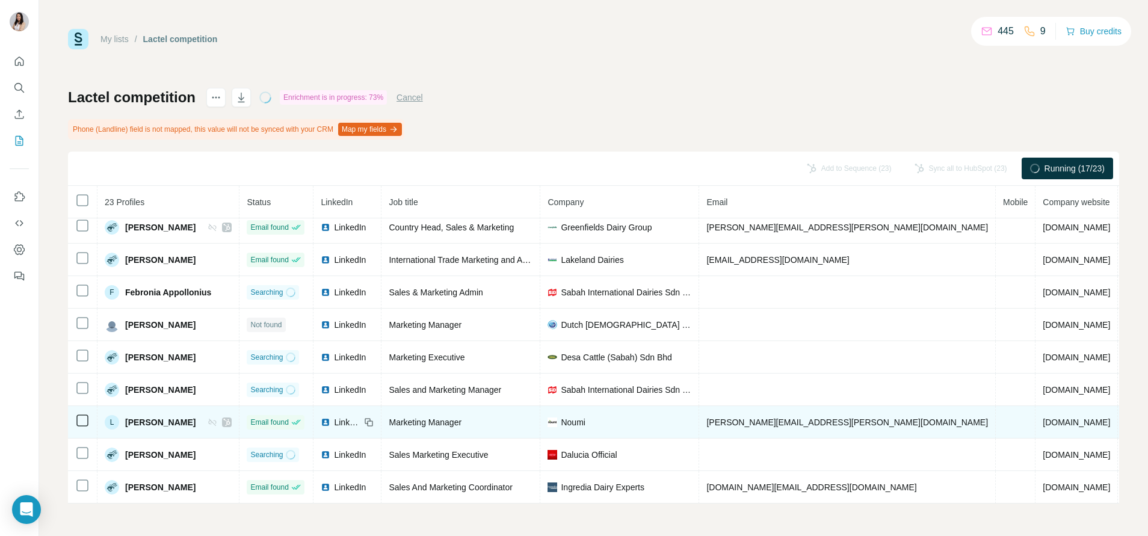
click at [223, 419] on icon at bounding box center [226, 422] width 7 height 10
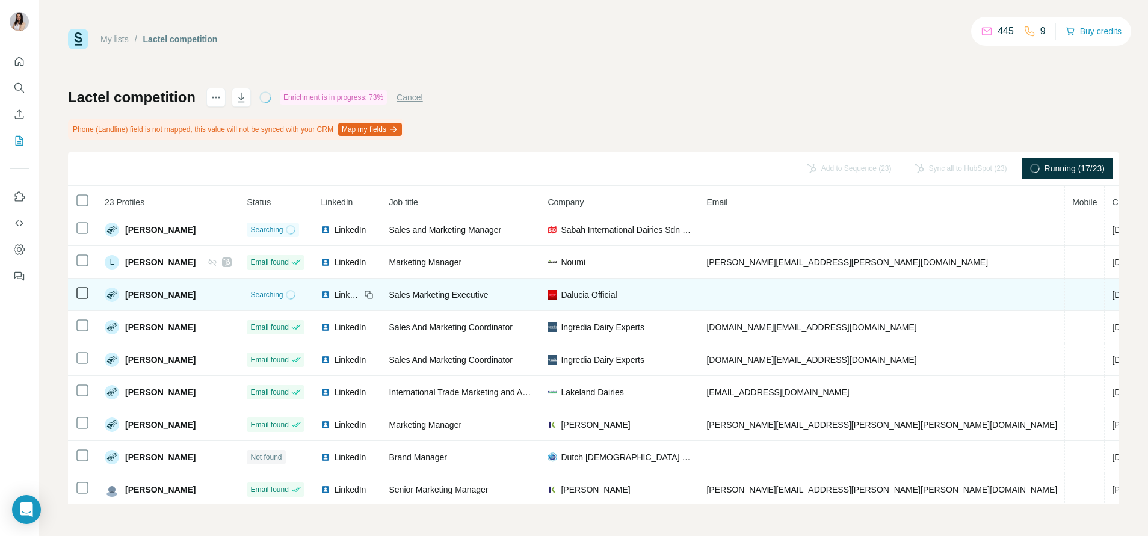
scroll to position [374, 0]
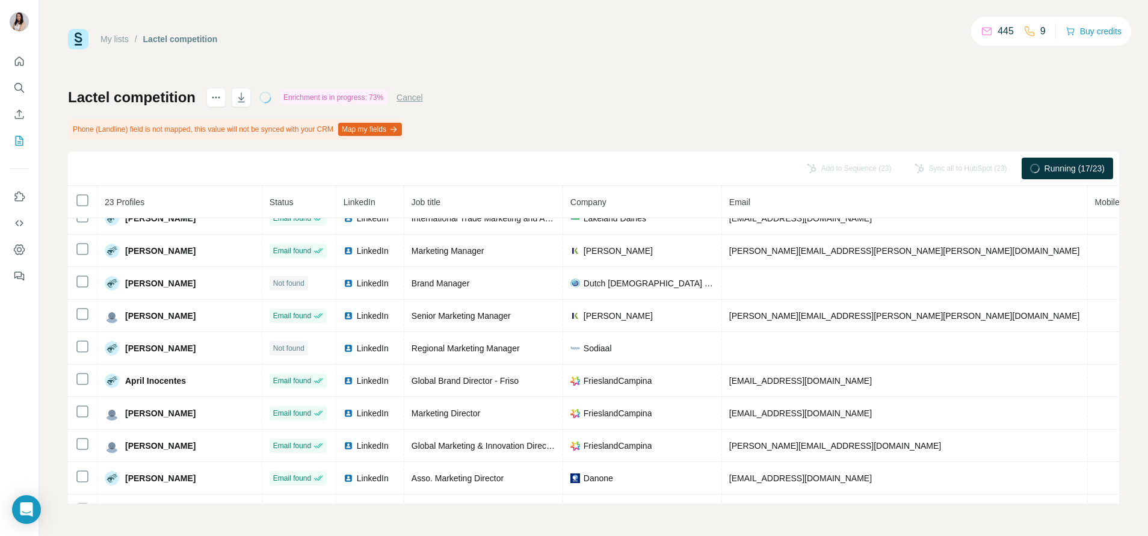
click at [531, 201] on th "Job title" at bounding box center [483, 202] width 159 height 32
click at [563, 200] on th "Company" at bounding box center [642, 202] width 159 height 32
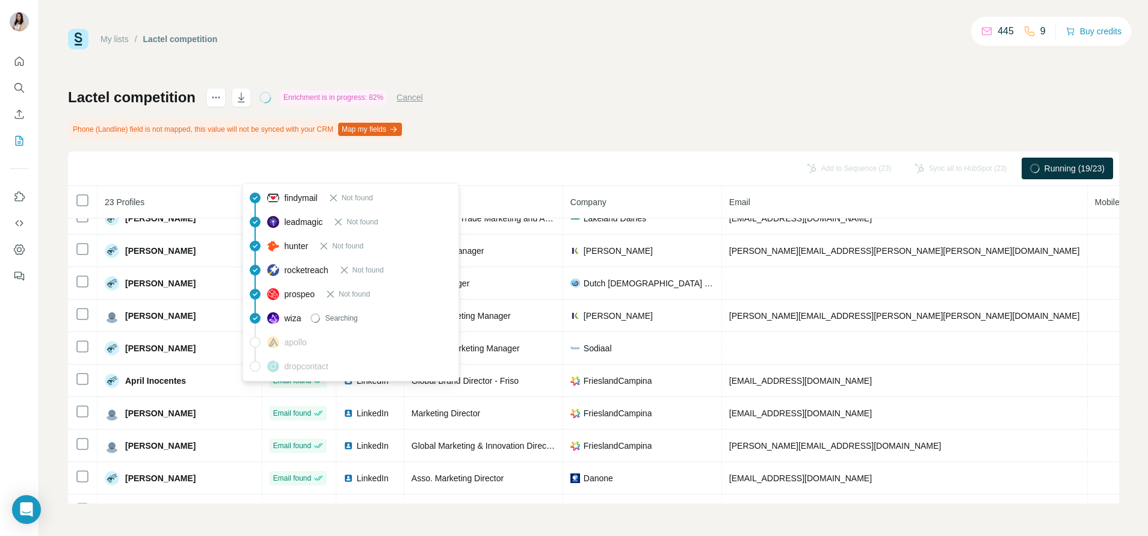
scroll to position [0, 0]
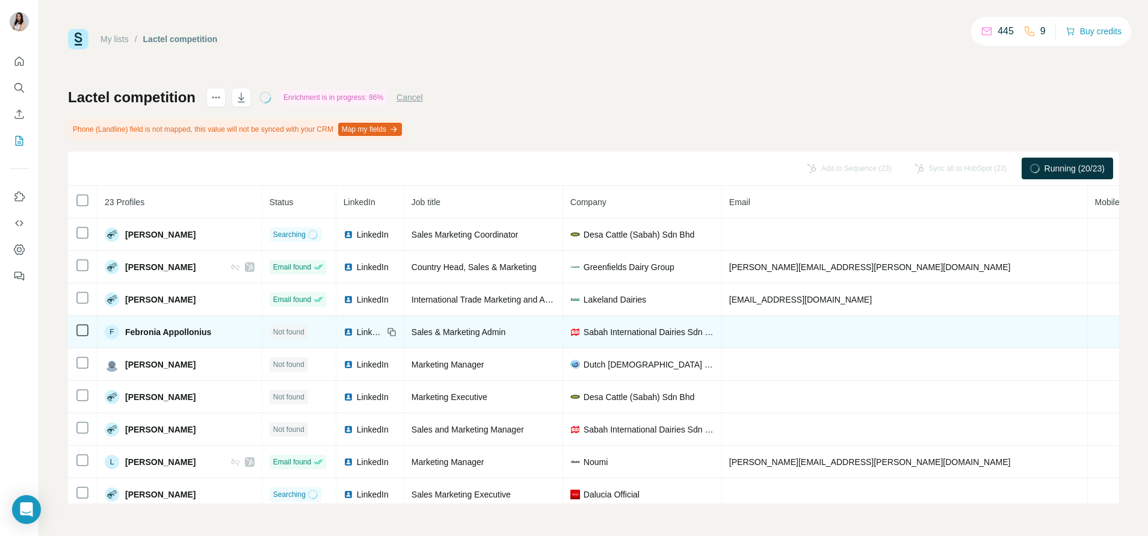
click at [343, 334] on img at bounding box center [348, 332] width 10 height 10
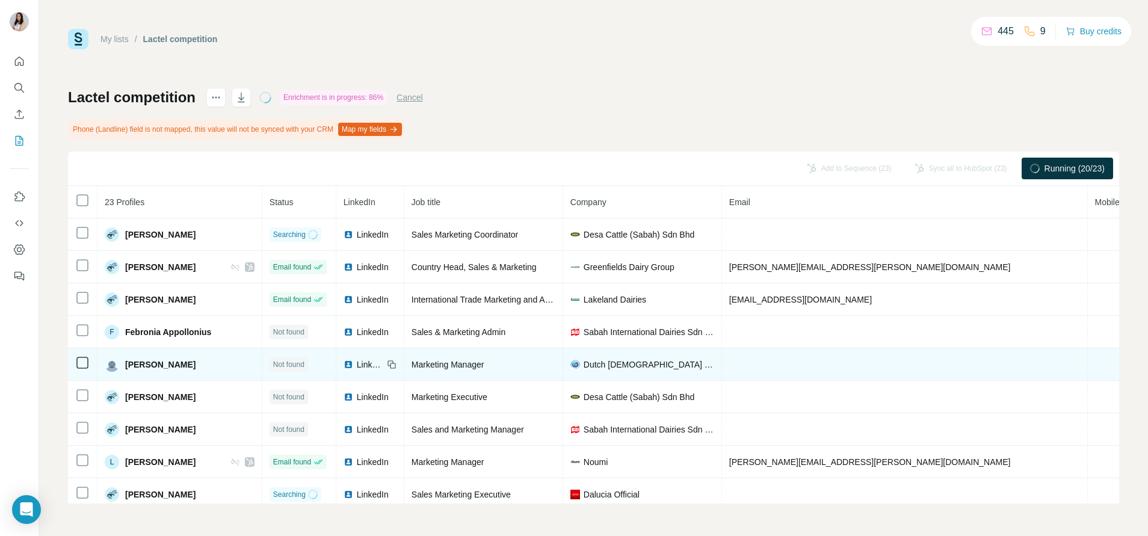
click at [343, 361] on img at bounding box center [348, 365] width 10 height 10
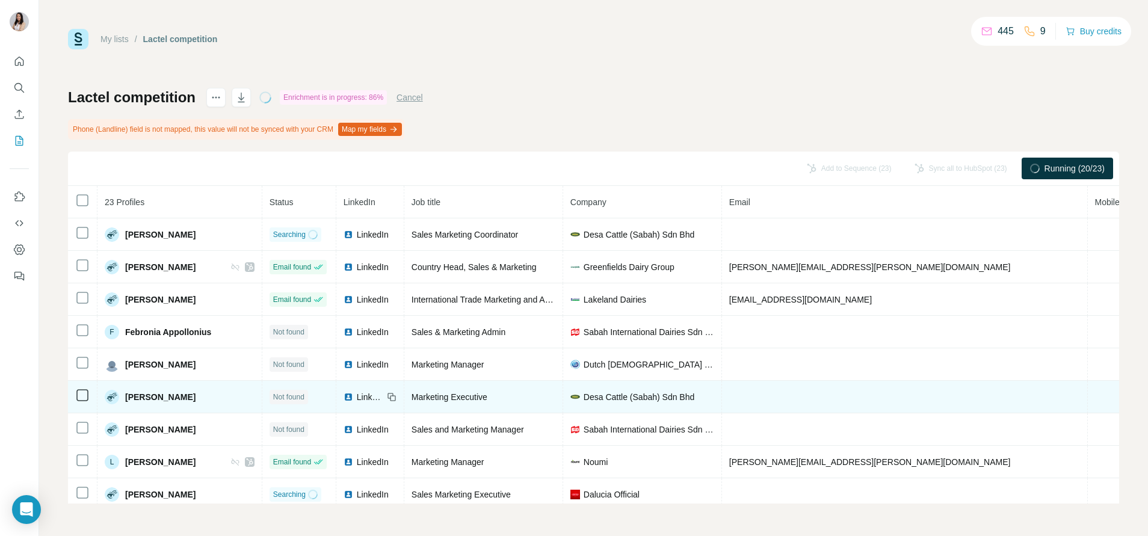
click at [343, 393] on img at bounding box center [348, 397] width 10 height 10
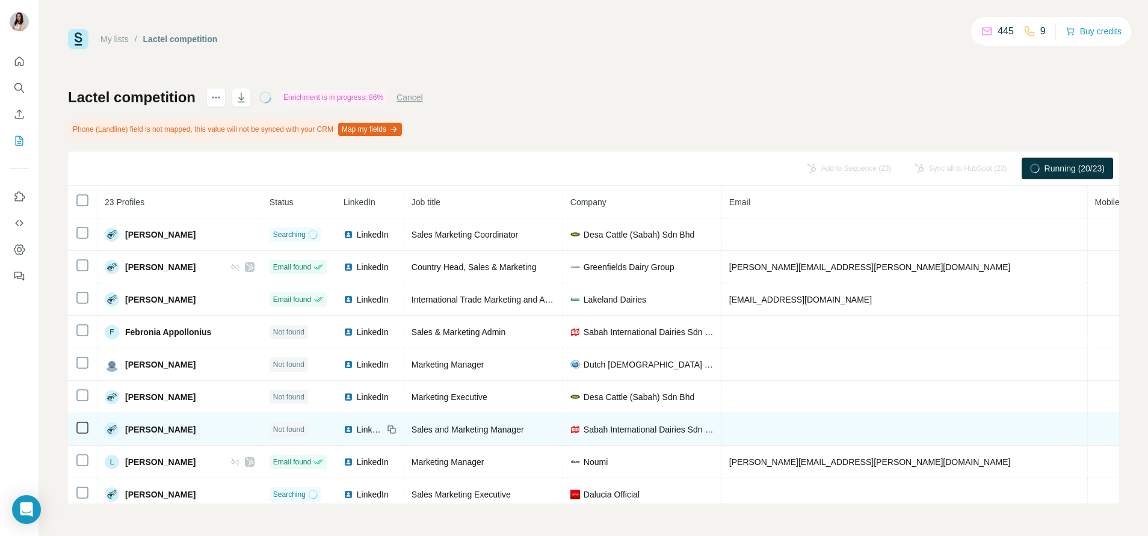
click at [343, 427] on img at bounding box center [348, 430] width 10 height 10
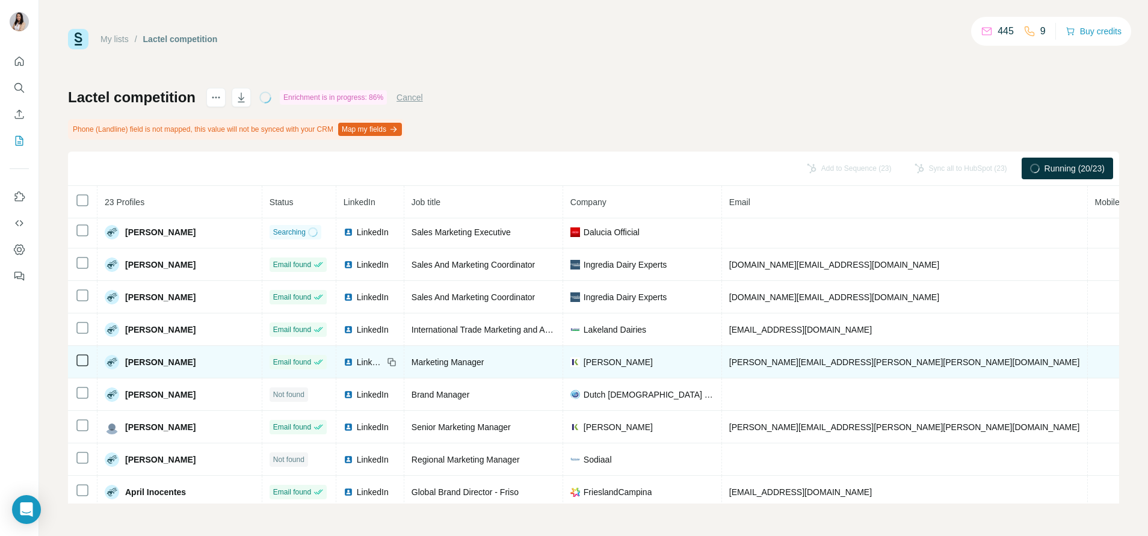
scroll to position [271, 0]
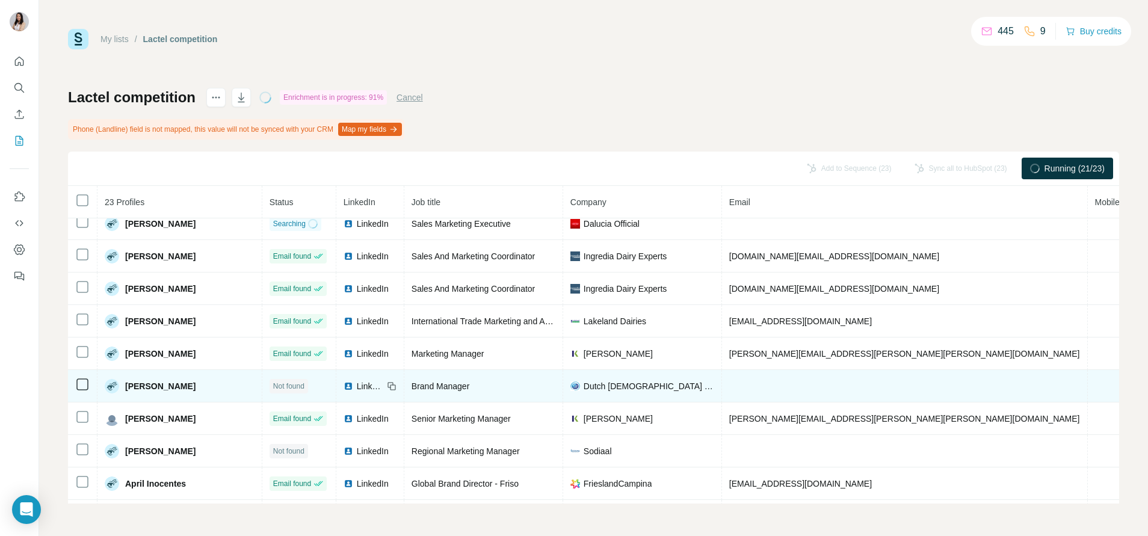
click at [343, 383] on img at bounding box center [348, 386] width 10 height 10
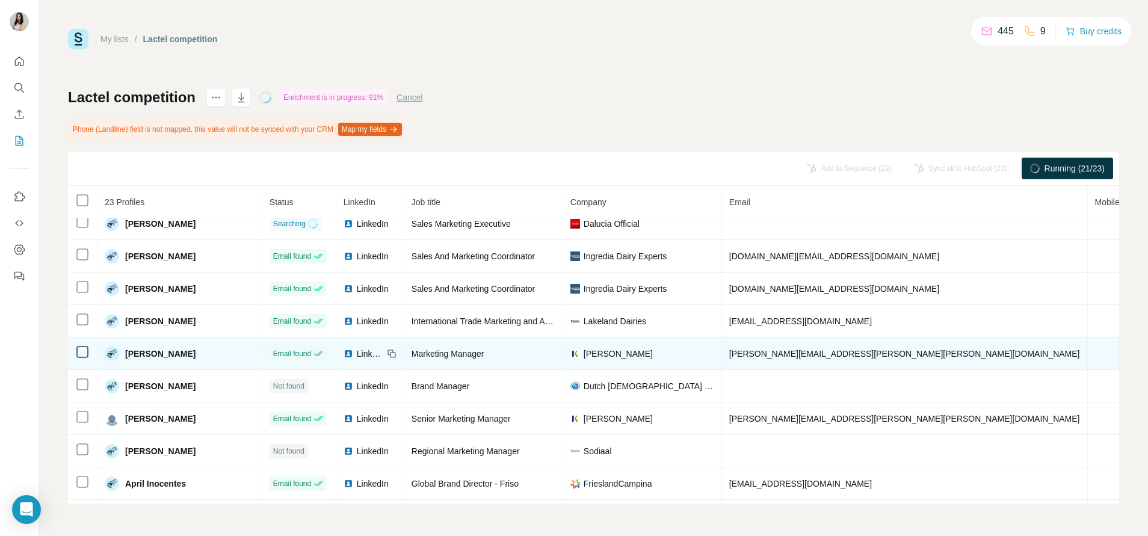
scroll to position [361, 0]
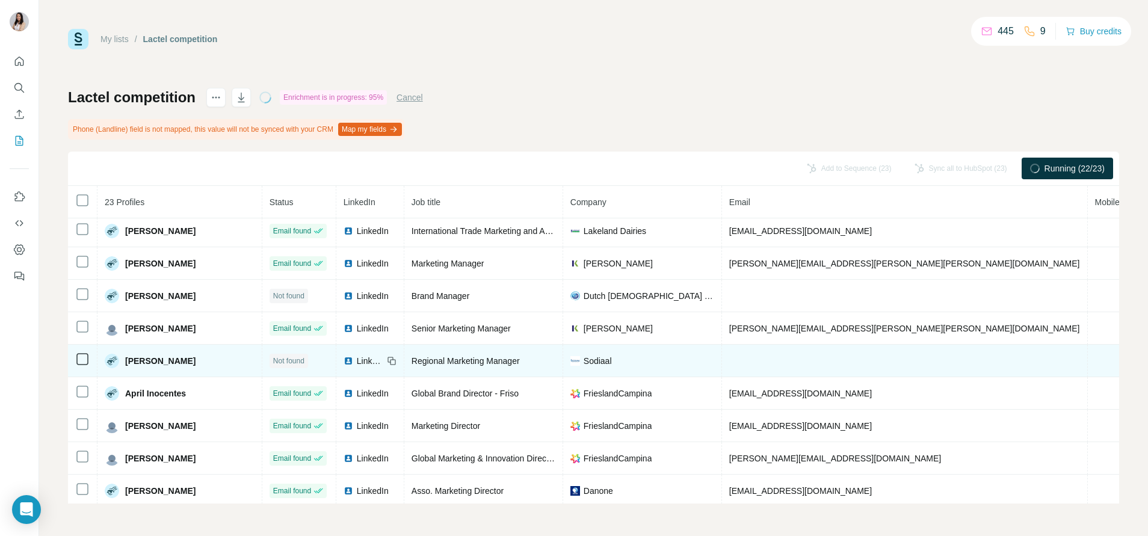
click at [343, 362] on img at bounding box center [348, 361] width 10 height 10
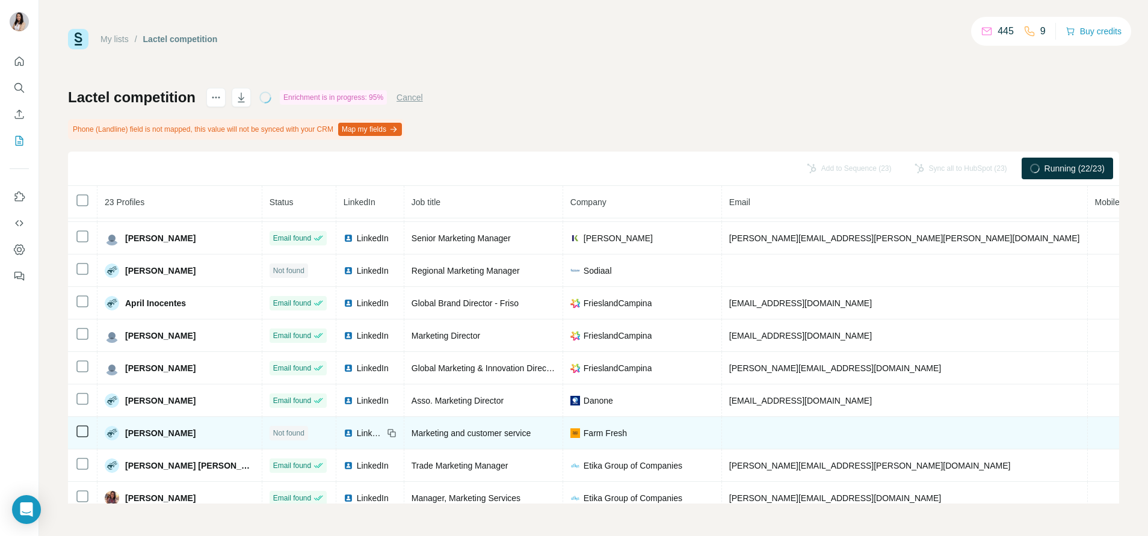
click at [343, 432] on img at bounding box center [348, 433] width 10 height 10
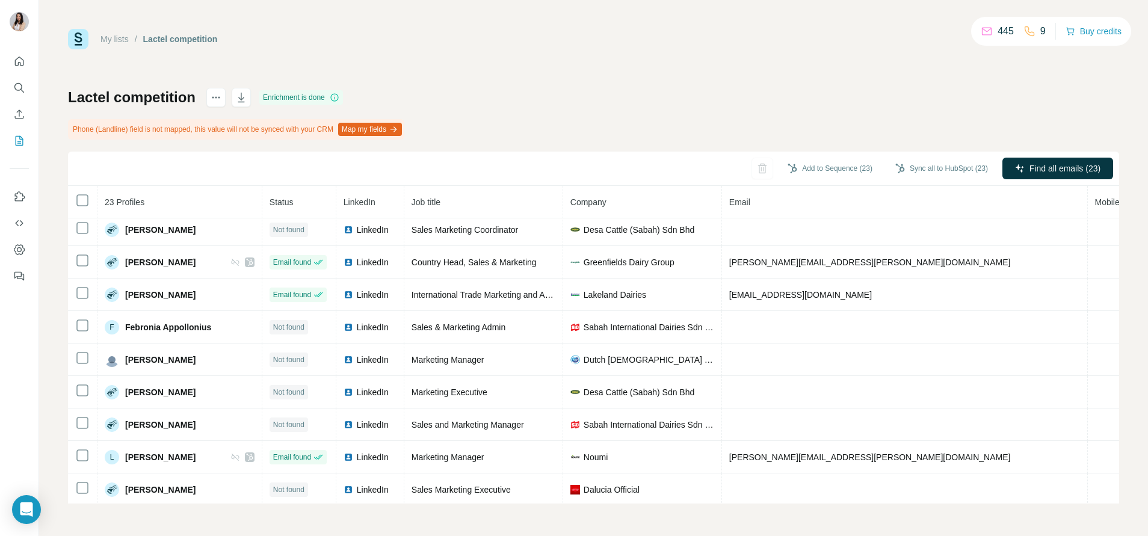
scroll to position [0, 0]
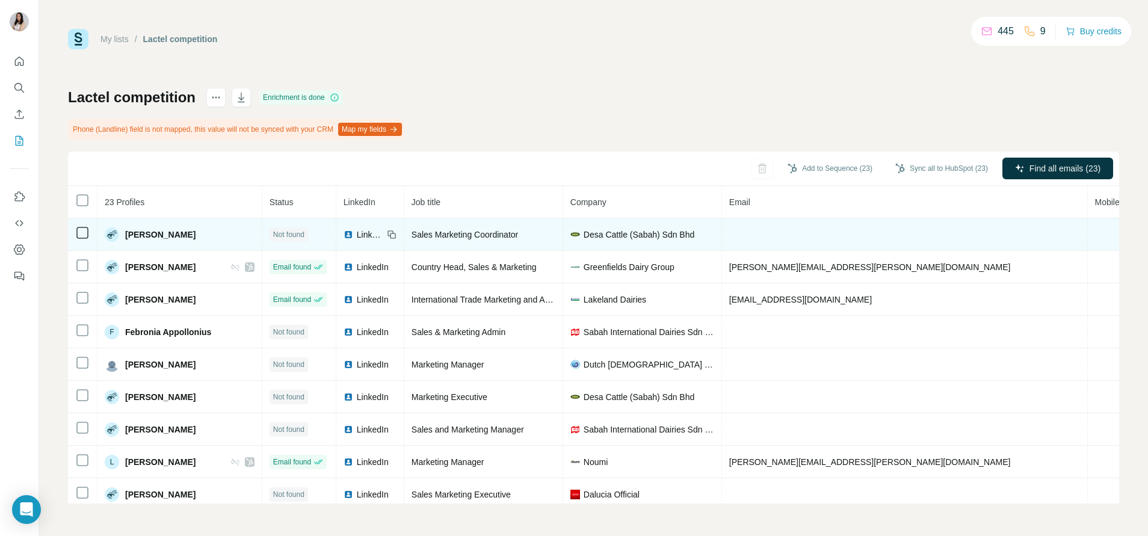
click at [343, 233] on img at bounding box center [348, 235] width 10 height 10
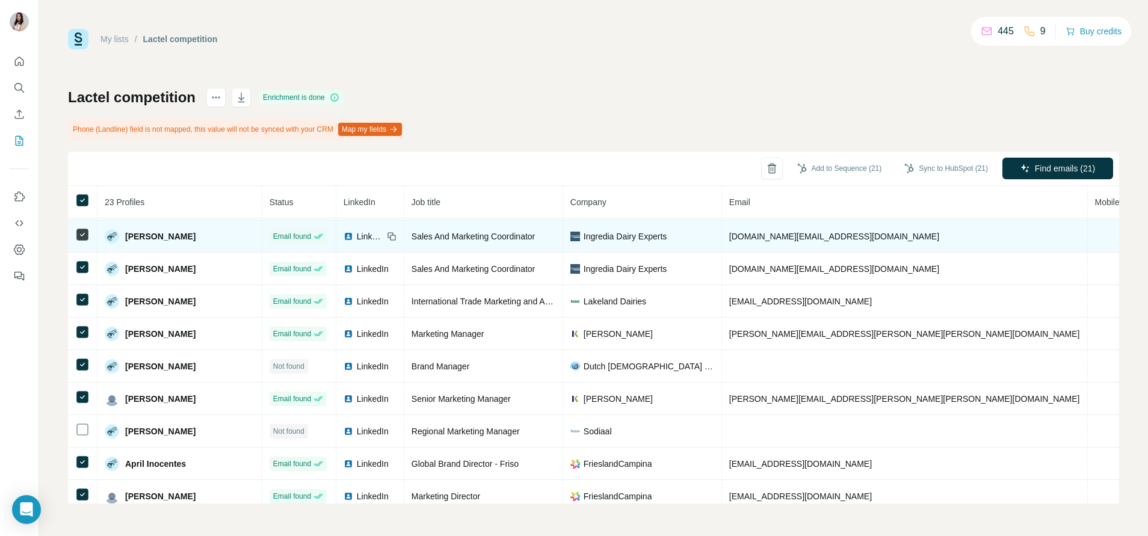
scroll to position [200, 0]
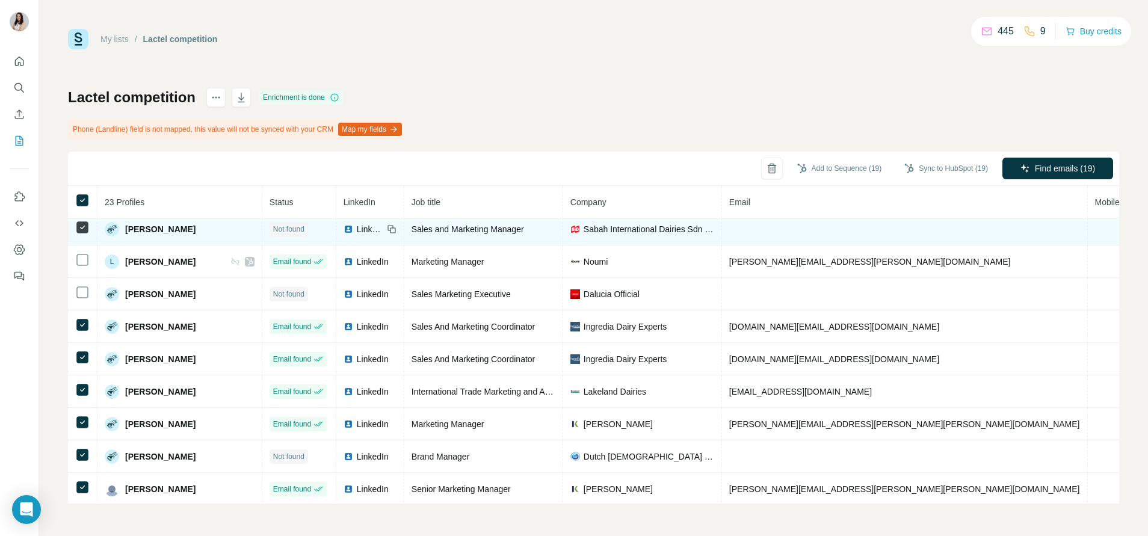
click at [81, 233] on icon at bounding box center [82, 227] width 14 height 14
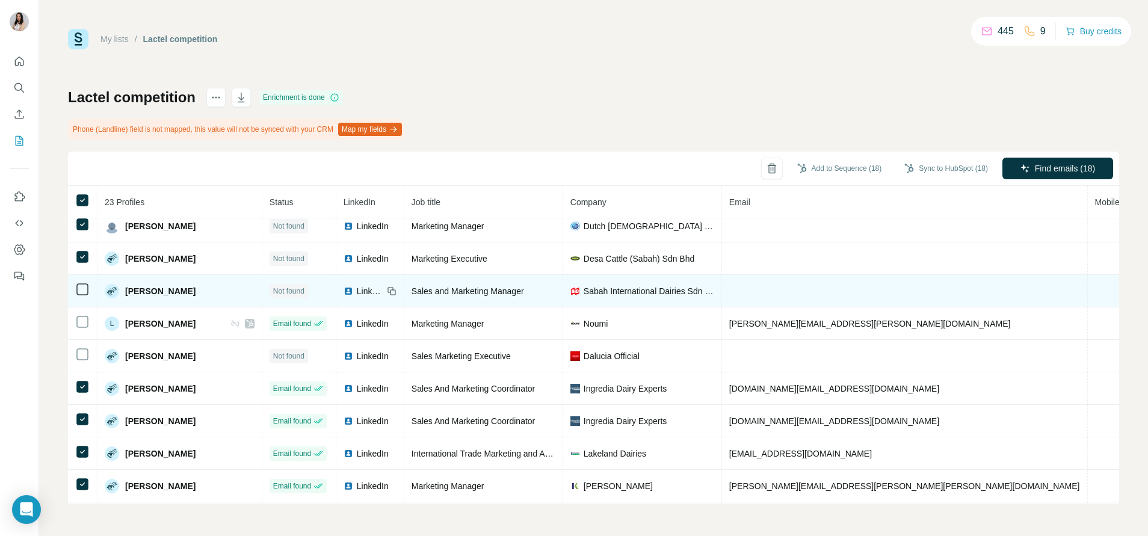
scroll to position [110, 0]
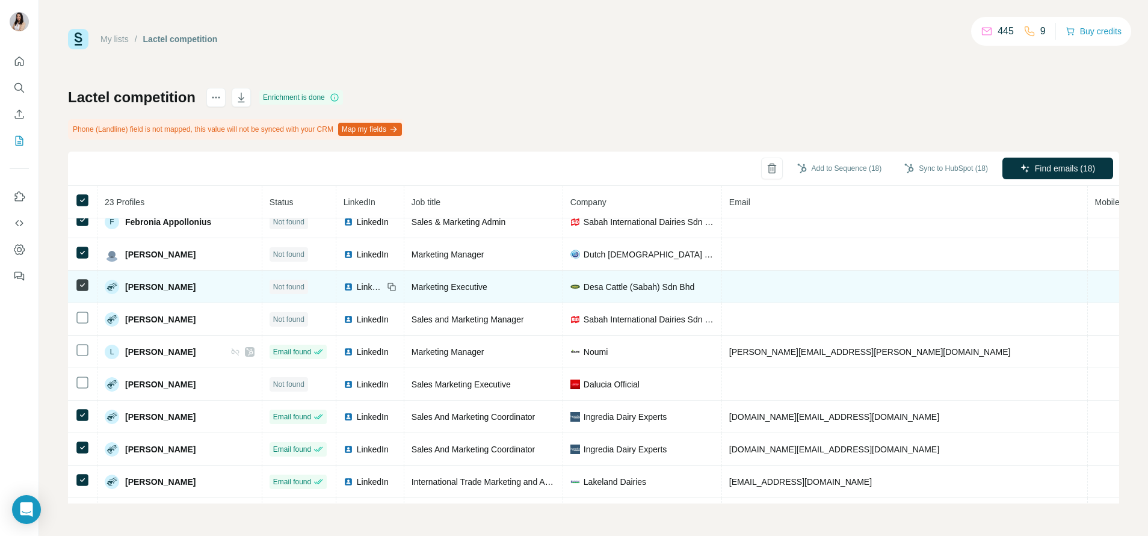
click at [78, 278] on icon at bounding box center [82, 285] width 14 height 14
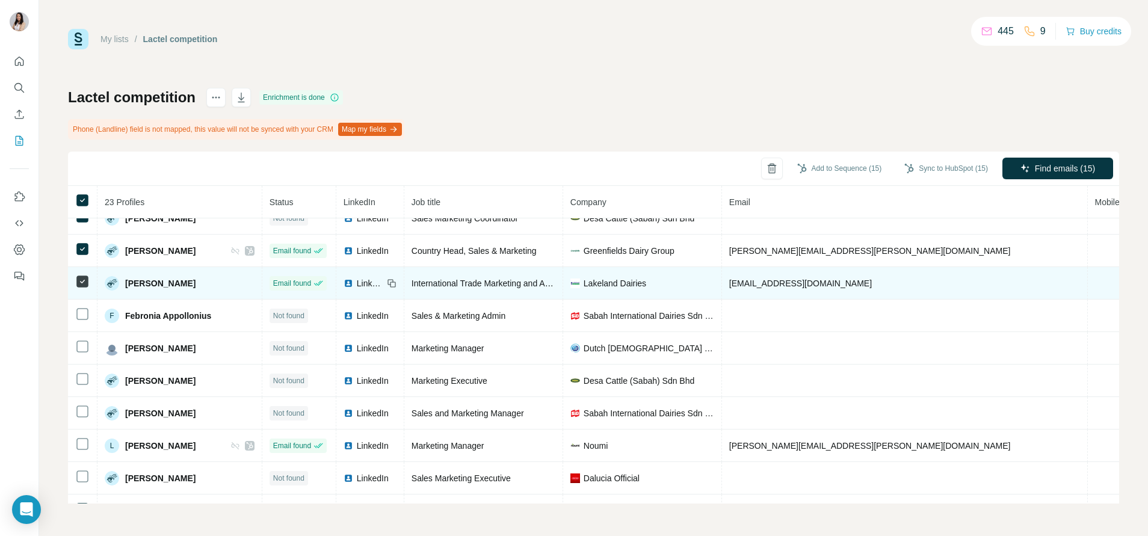
scroll to position [0, 0]
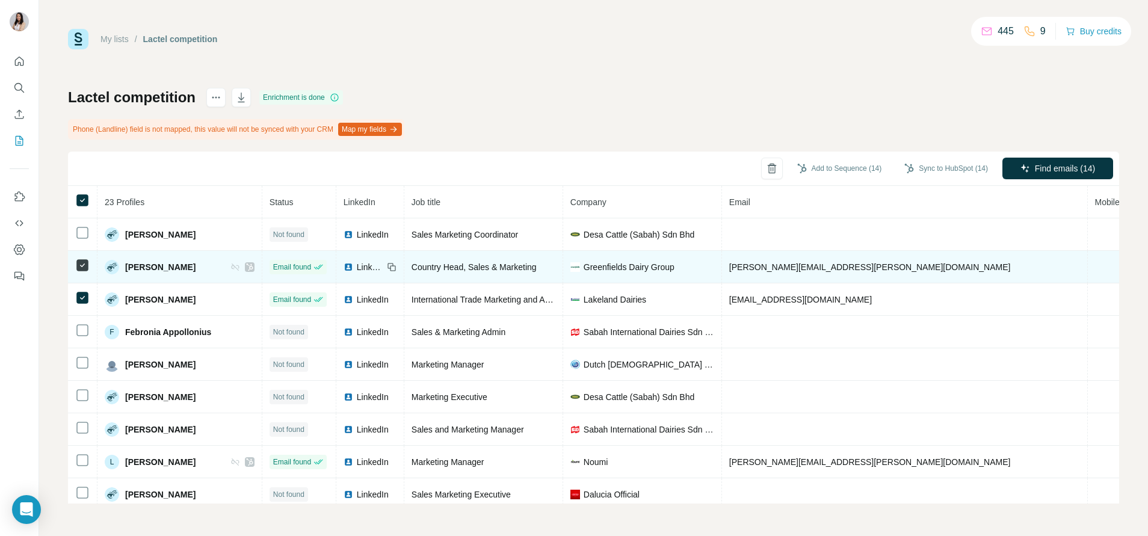
click at [82, 257] on td at bounding box center [82, 267] width 29 height 32
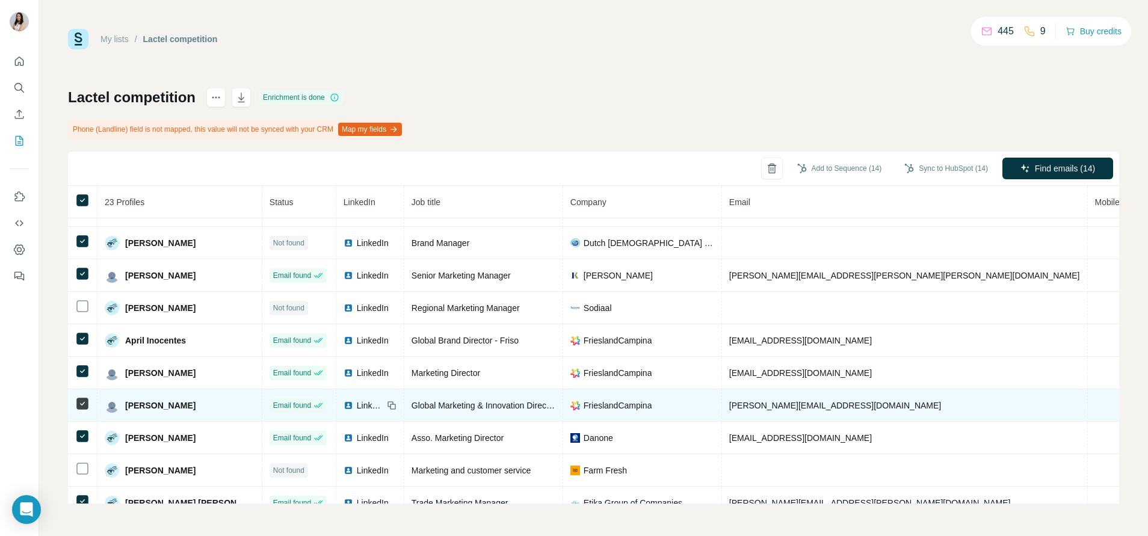
scroll to position [451, 0]
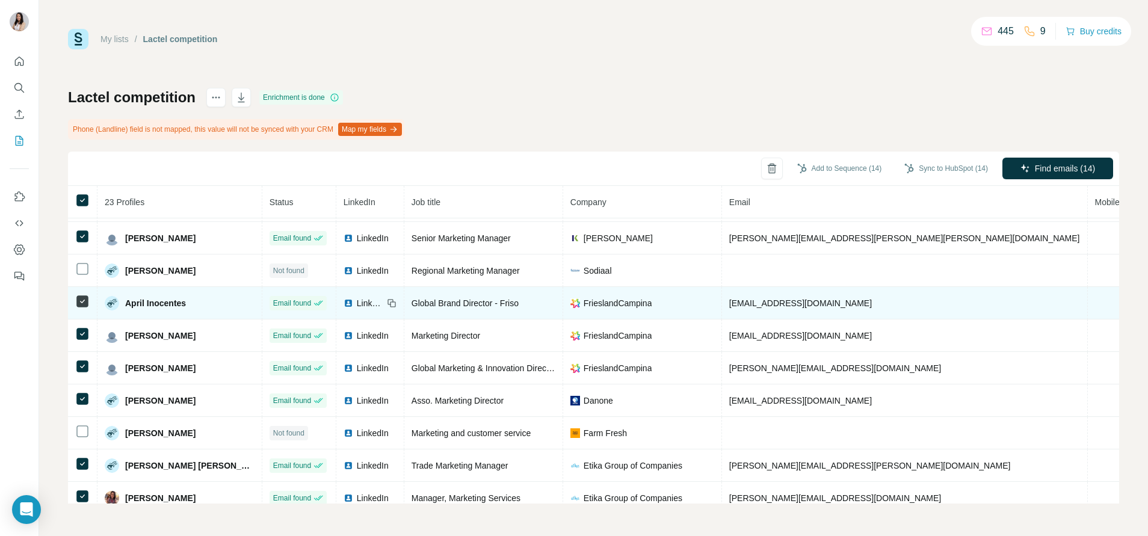
click at [76, 302] on icon at bounding box center [82, 301] width 14 height 14
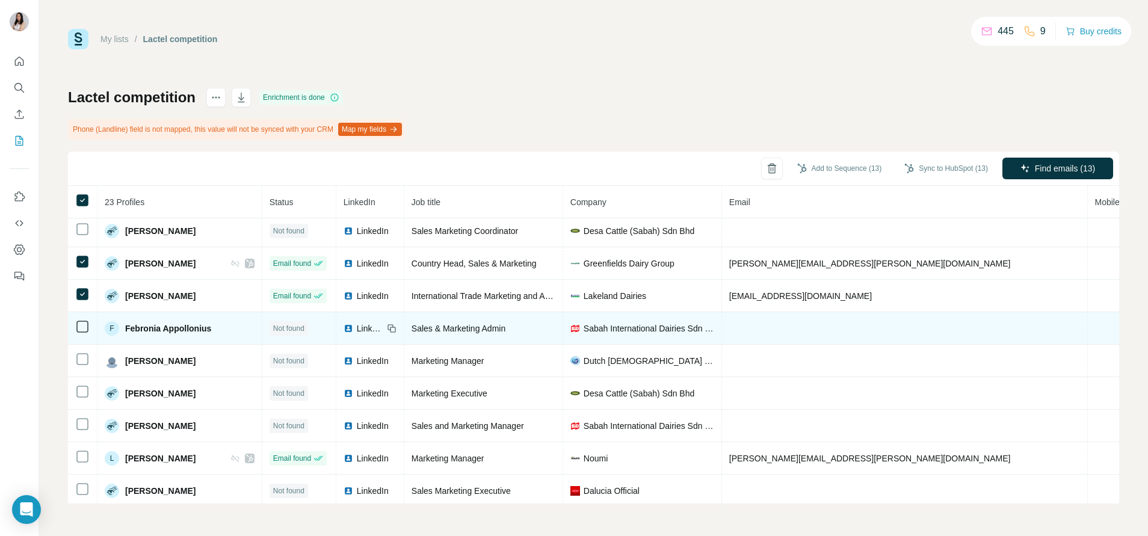
scroll to position [0, 0]
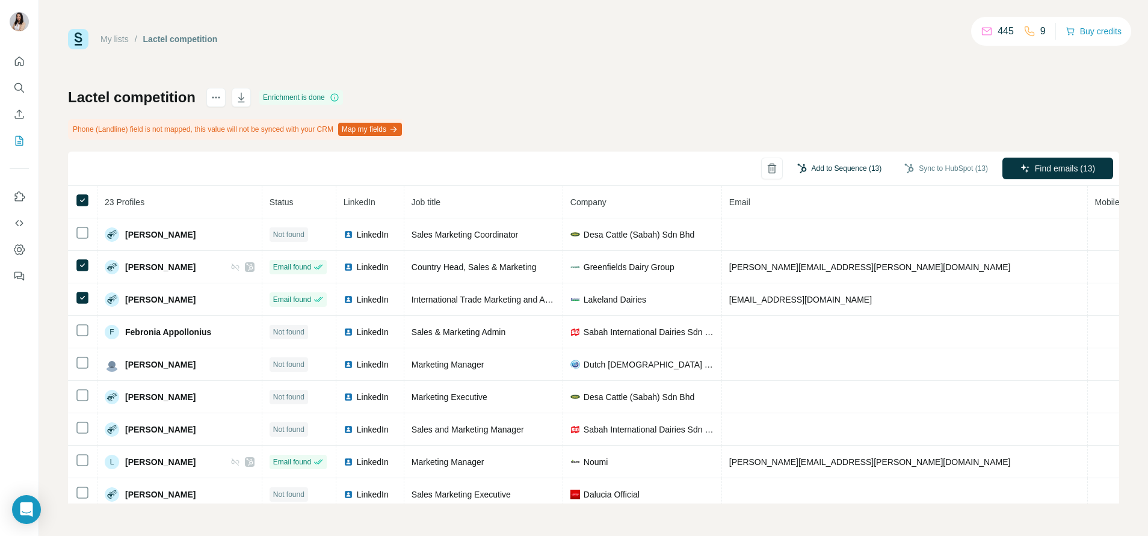
click at [842, 167] on button "Add to Sequence (13)" at bounding box center [840, 168] width 102 height 18
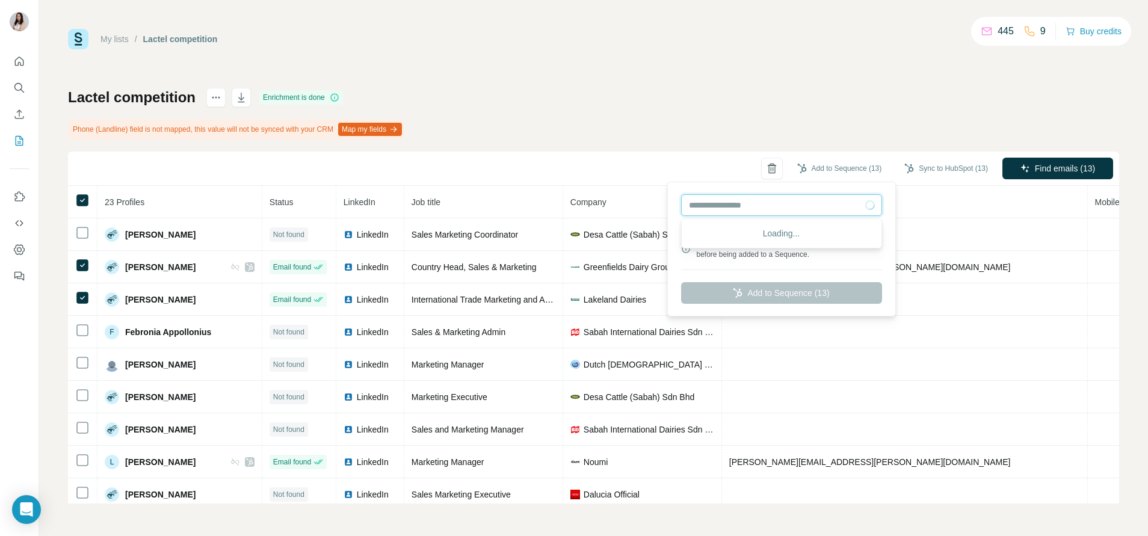
click at [734, 210] on input "text" at bounding box center [781, 205] width 201 height 22
click at [745, 233] on div "POY - Case study - F&B" at bounding box center [781, 232] width 195 height 22
type input "**********"
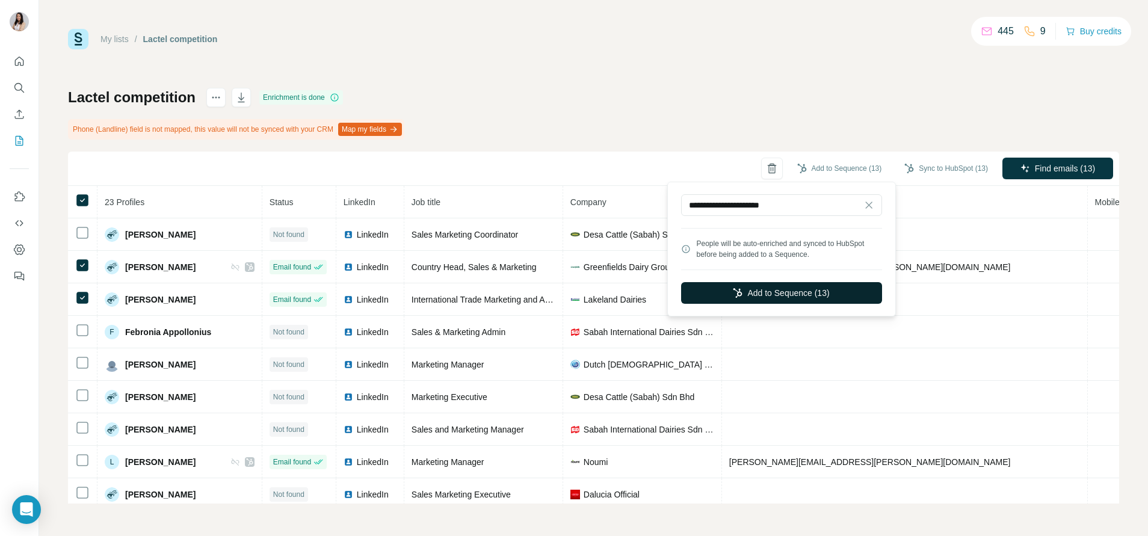
click at [763, 291] on button "Add to Sequence (13)" at bounding box center [781, 293] width 201 height 22
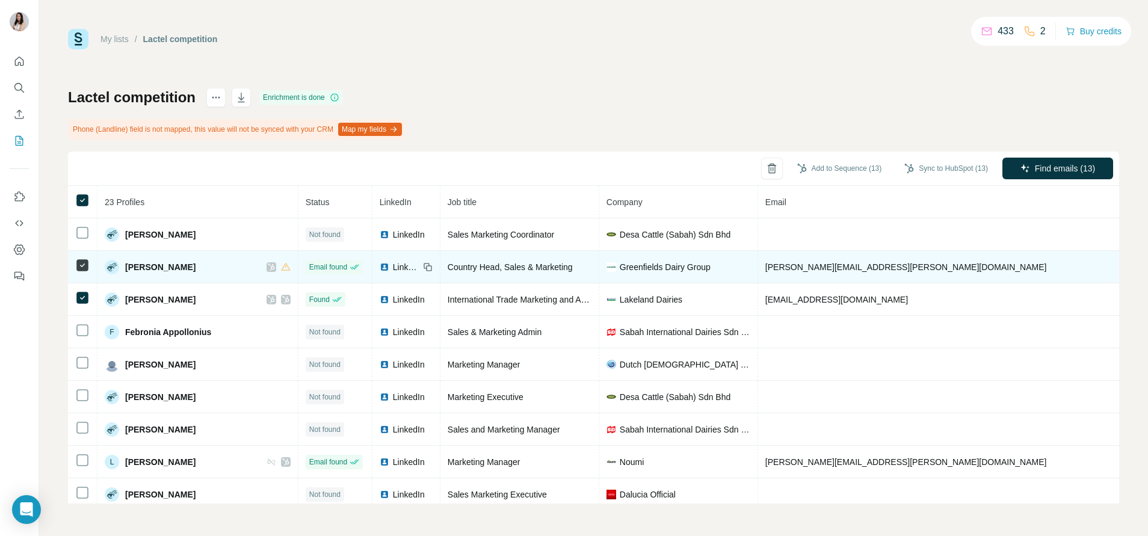
click at [620, 271] on span "Greenfields Dairy Group" at bounding box center [665, 267] width 91 height 12
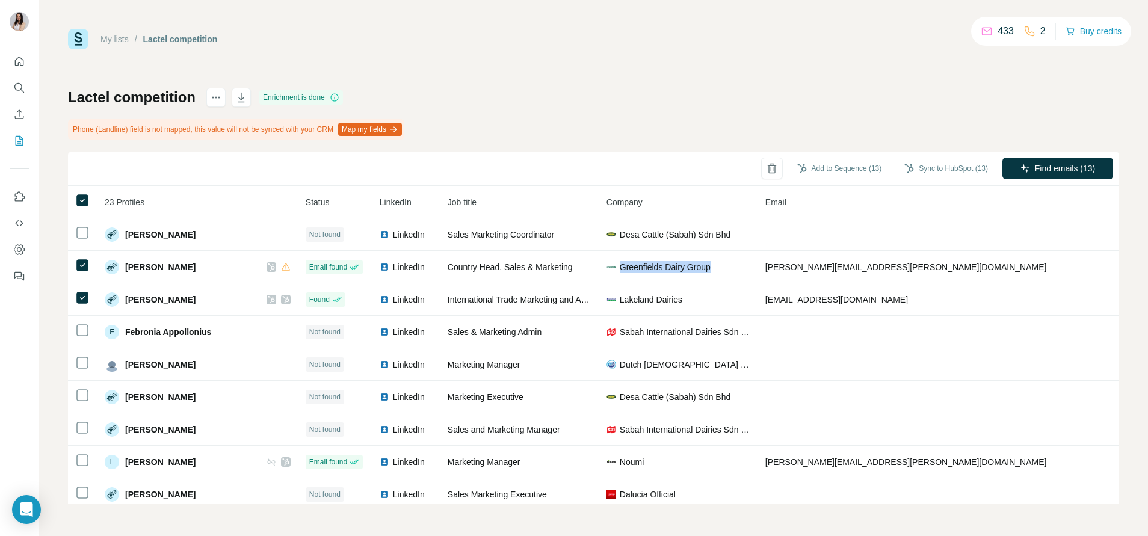
copy span "Greenfields Dairy Group"
click at [9, 75] on div at bounding box center [19, 165] width 38 height 244
click at [11, 85] on button "Search" at bounding box center [19, 88] width 19 height 22
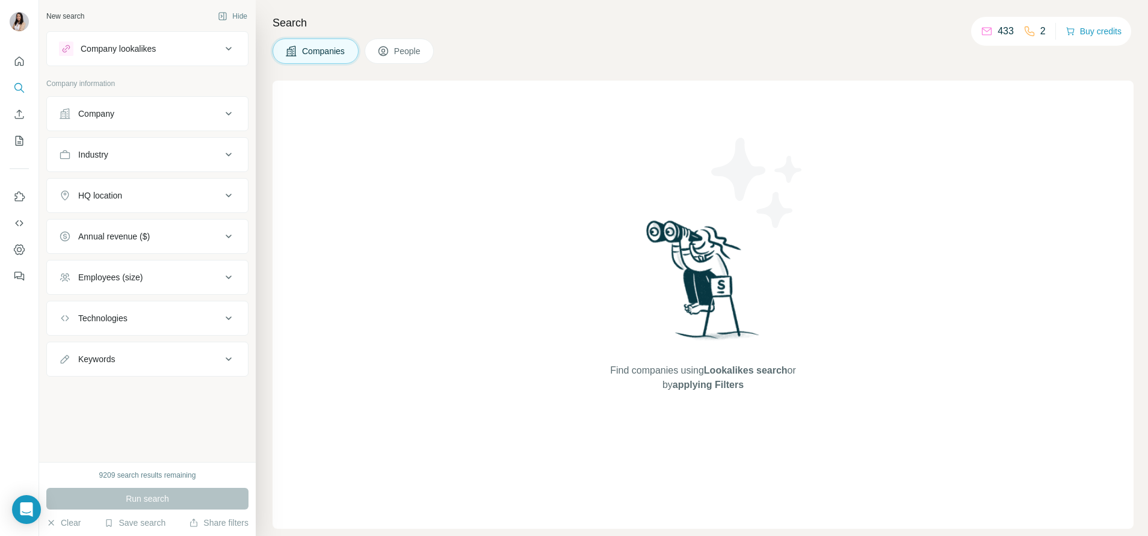
click at [140, 124] on button "Company" at bounding box center [147, 113] width 201 height 29
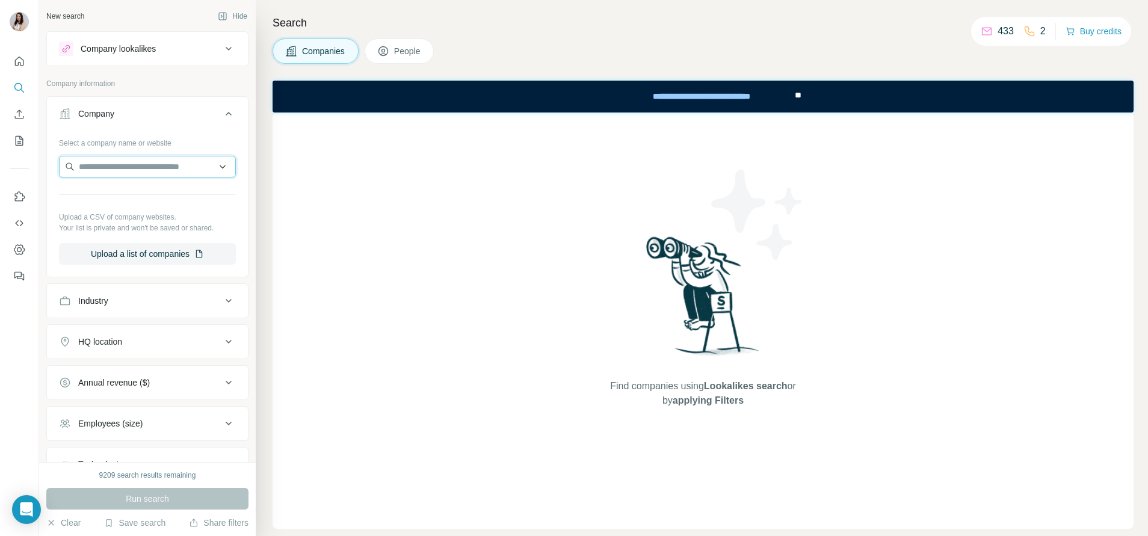
click at [147, 168] on input "text" at bounding box center [147, 167] width 177 height 22
click at [388, 47] on icon at bounding box center [383, 51] width 10 height 10
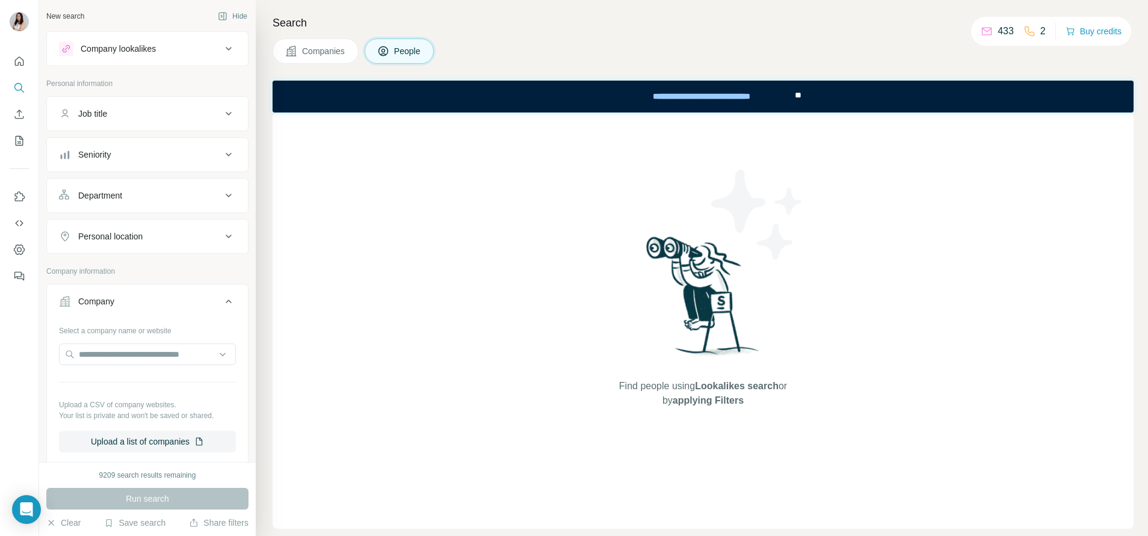
click at [334, 47] on span "Companies" at bounding box center [324, 51] width 44 height 12
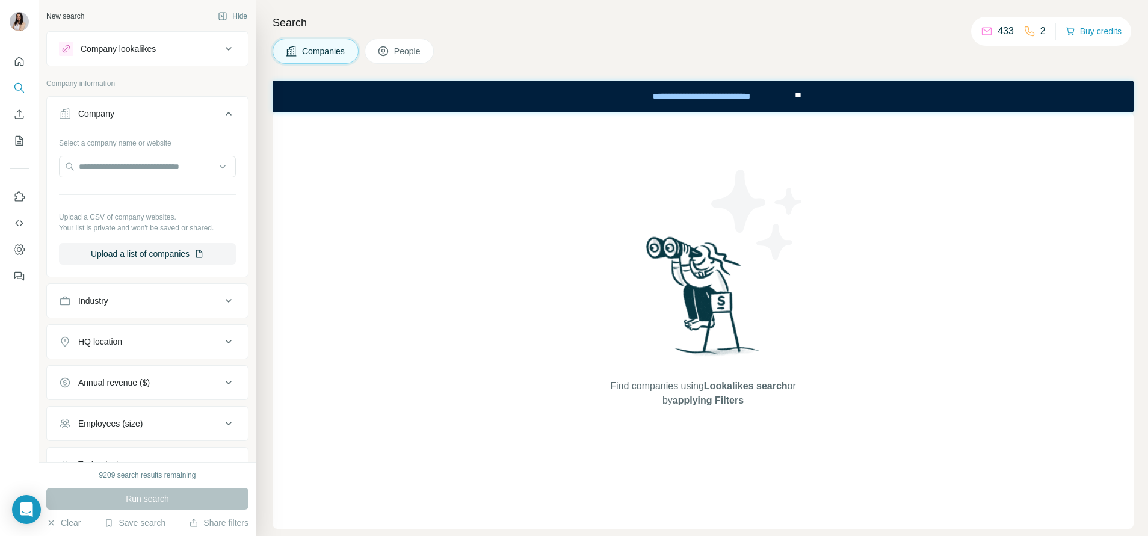
click at [407, 47] on span "People" at bounding box center [408, 51] width 28 height 12
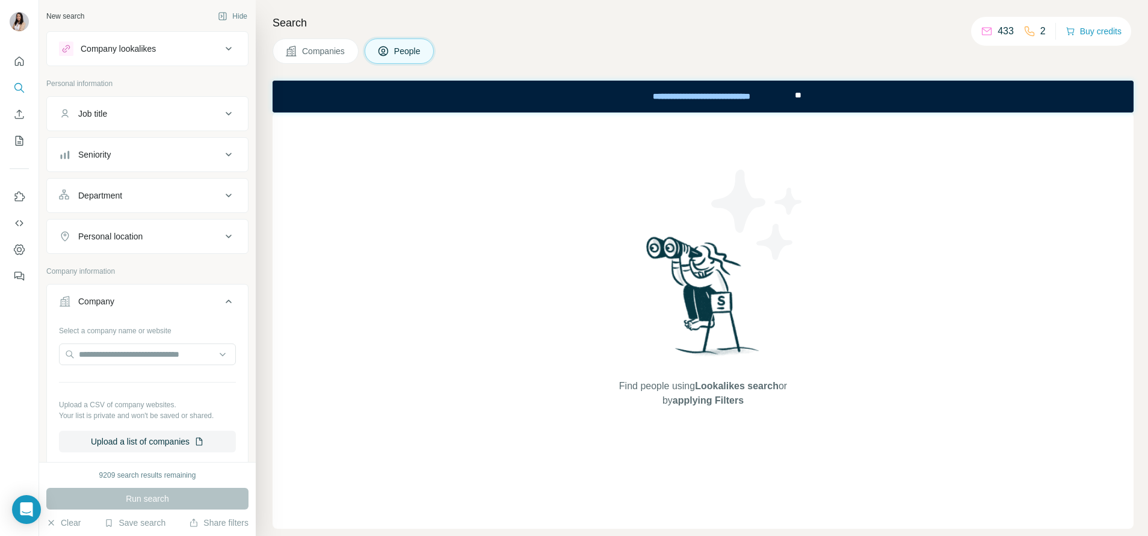
click at [124, 112] on div "Job title" at bounding box center [140, 114] width 162 height 12
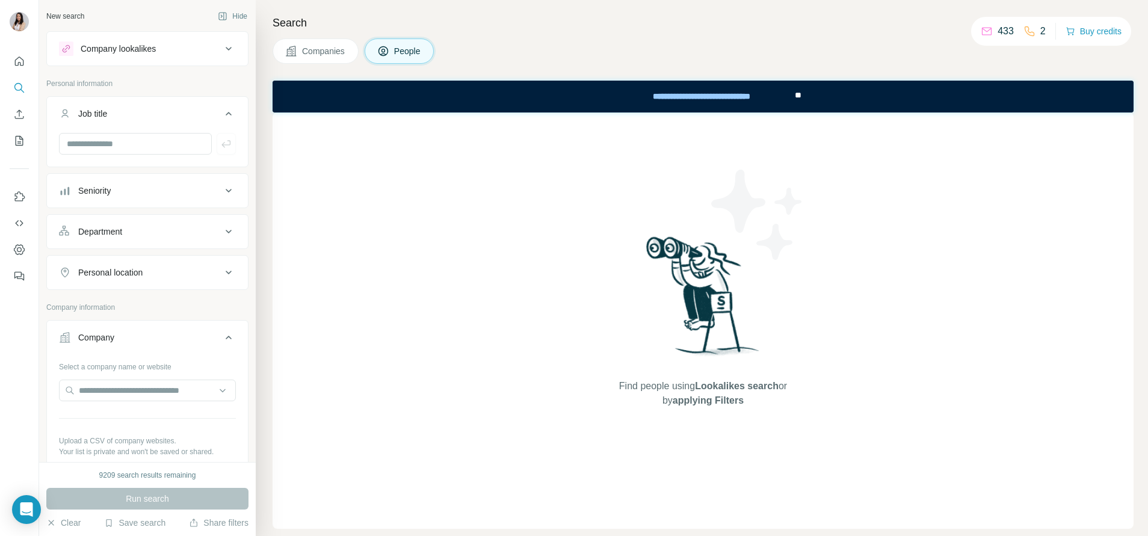
click at [124, 402] on div at bounding box center [147, 392] width 177 height 24
click at [123, 395] on input "text" at bounding box center [147, 391] width 177 height 22
paste input "**********"
drag, startPoint x: 131, startPoint y: 390, endPoint x: 209, endPoint y: 408, distance: 80.2
click at [206, 408] on body "**********" at bounding box center [574, 268] width 1148 height 536
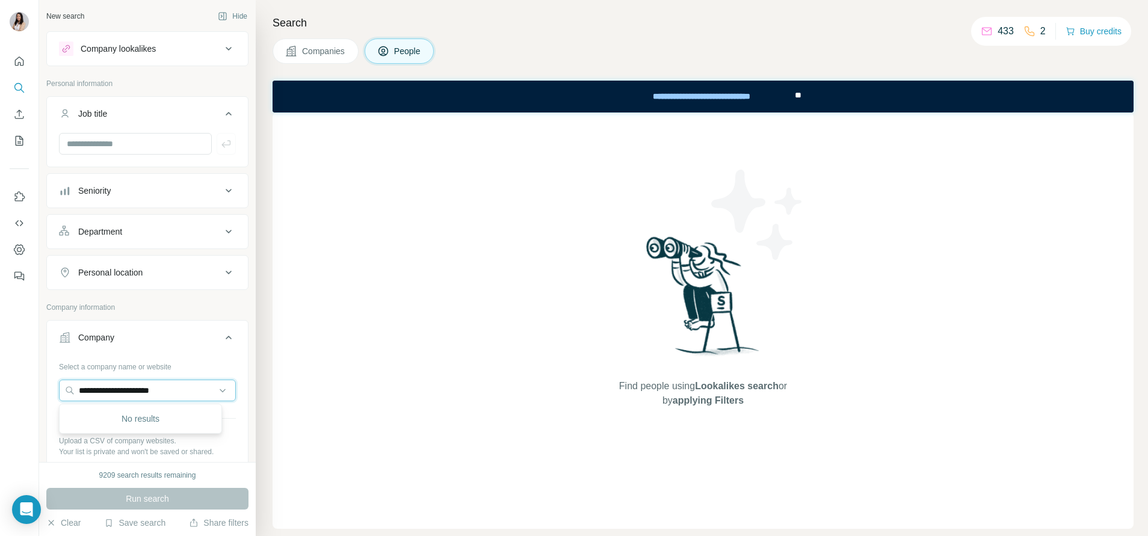
type input "**********"
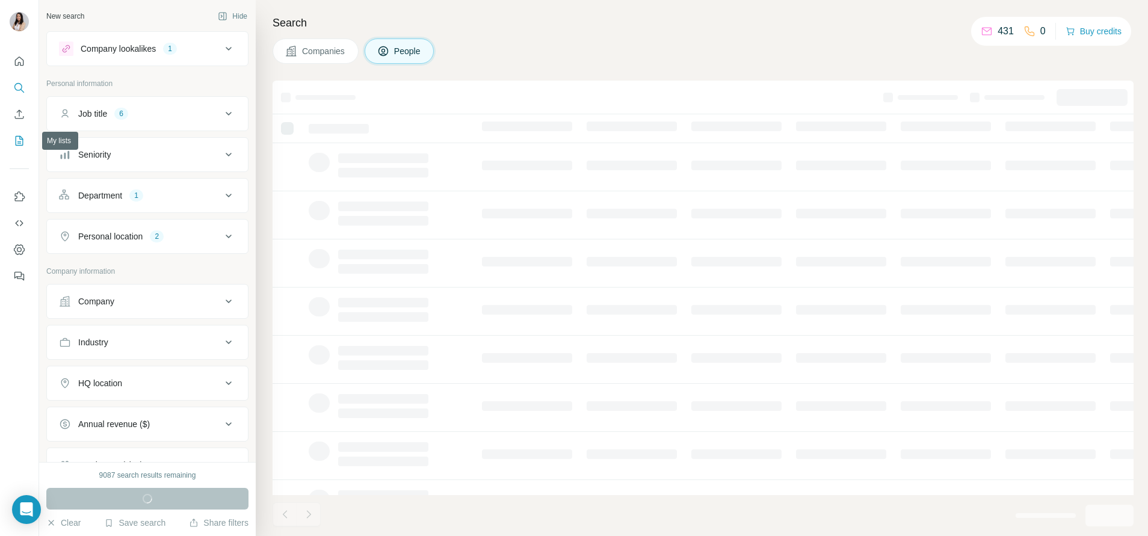
click at [17, 137] on icon "My lists" at bounding box center [19, 141] width 12 height 12
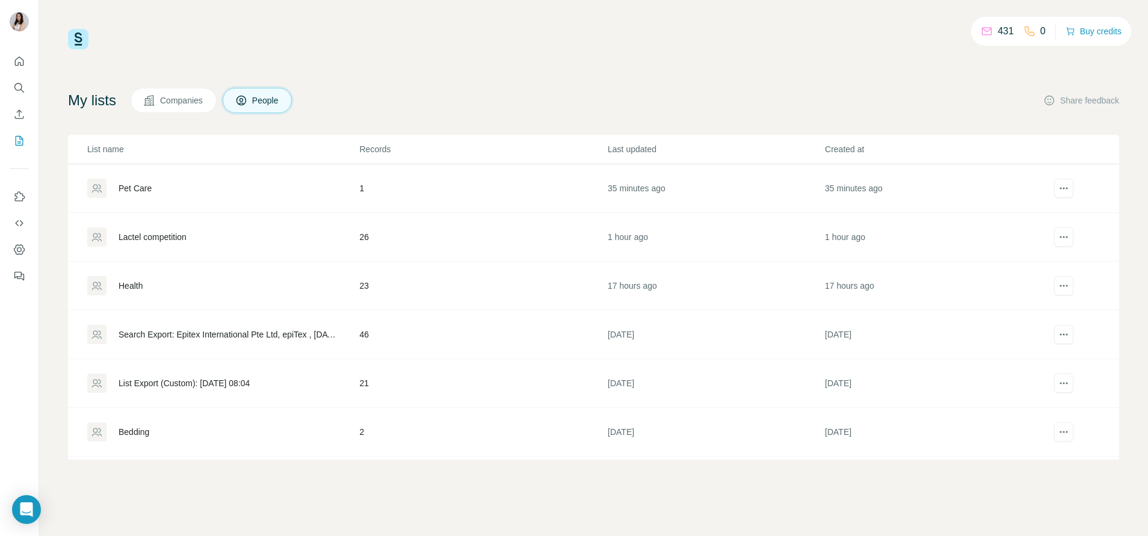
click at [168, 232] on div "Lactel competition" at bounding box center [152, 237] width 68 height 12
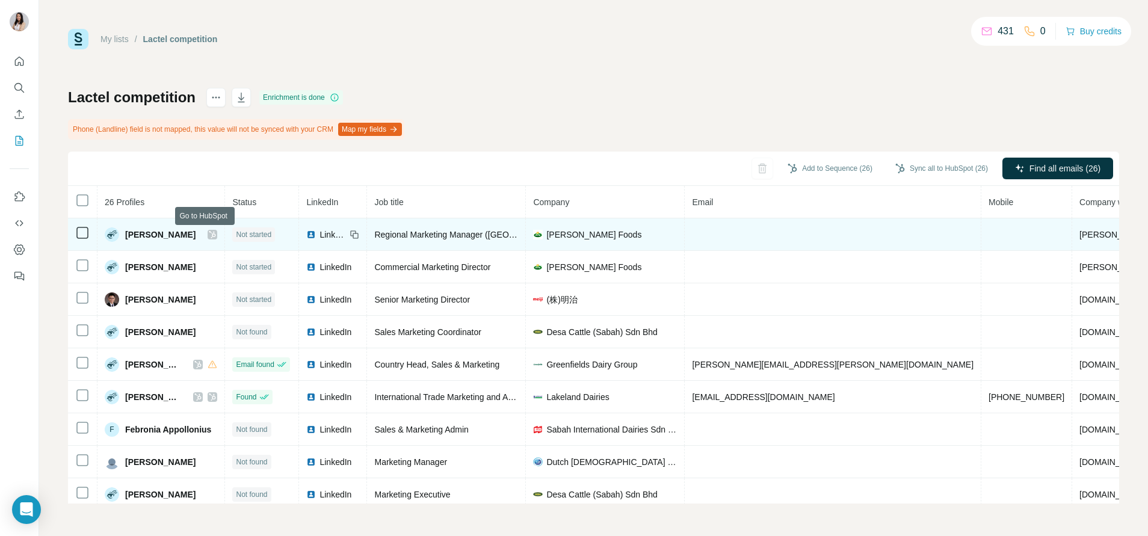
click at [209, 236] on icon at bounding box center [212, 235] width 7 height 10
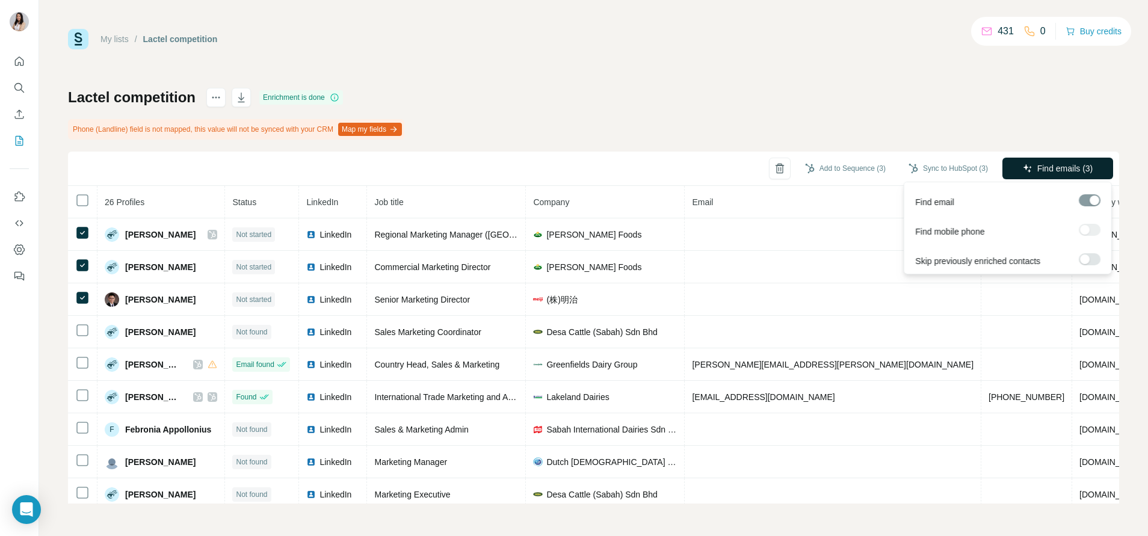
click at [1056, 170] on span "Find emails (3)" at bounding box center [1065, 168] width 56 height 12
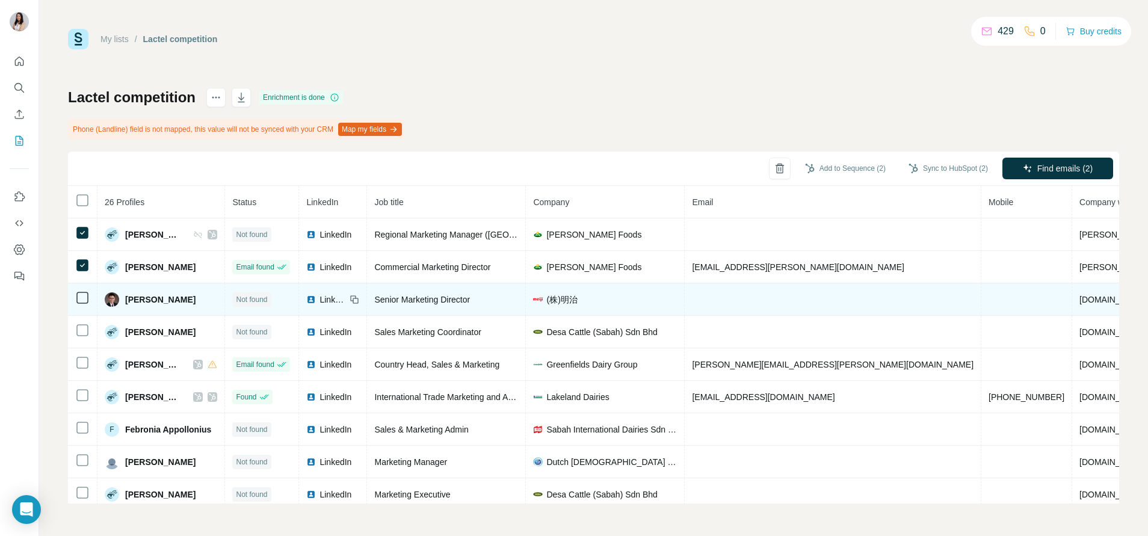
click at [306, 298] on img at bounding box center [311, 300] width 10 height 10
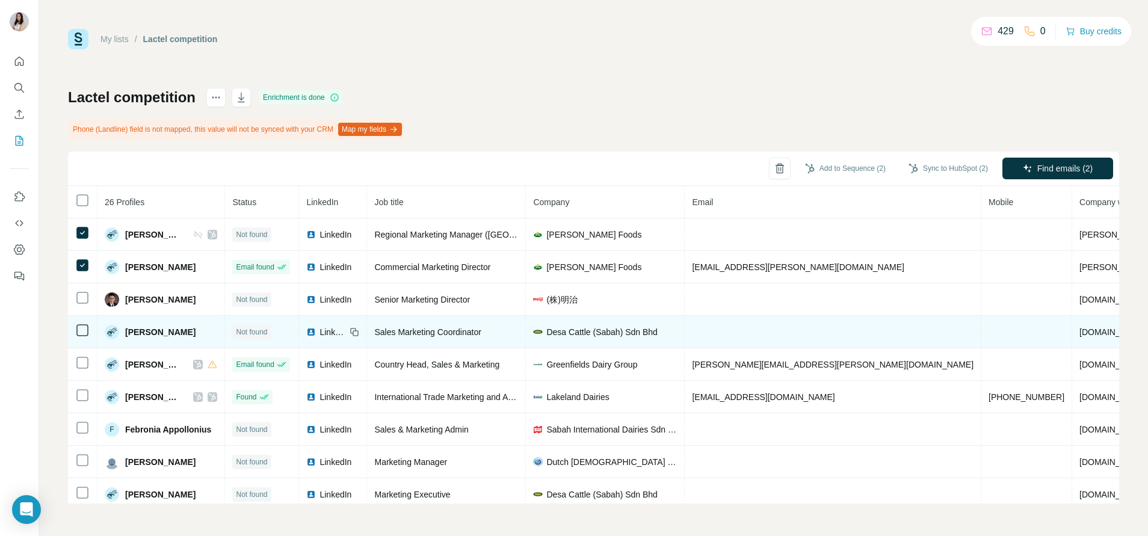
click at [306, 333] on img at bounding box center [311, 332] width 10 height 10
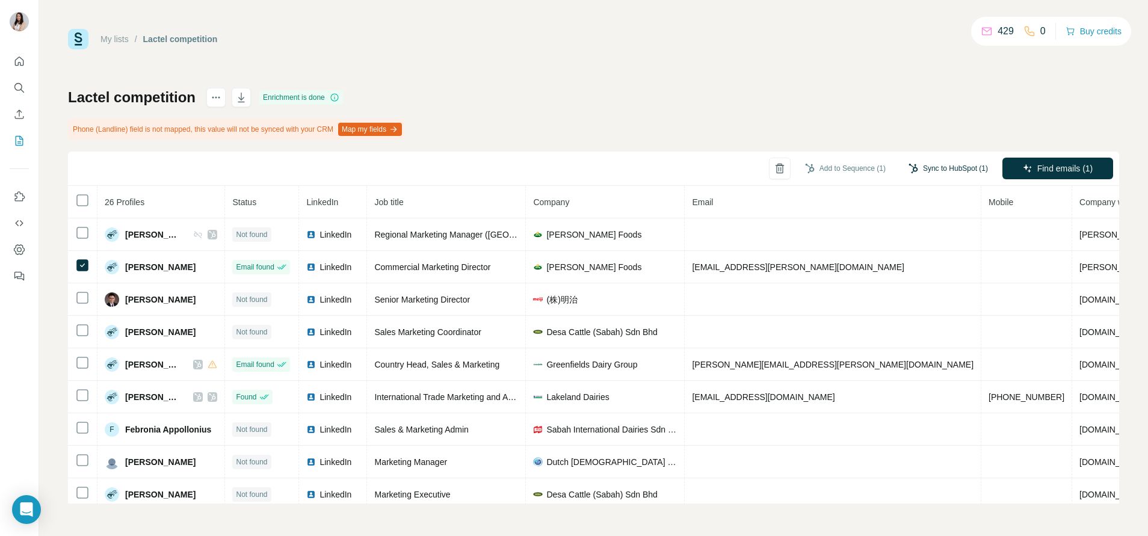
click at [933, 164] on button "Sync to HubSpot (1)" at bounding box center [948, 168] width 96 height 18
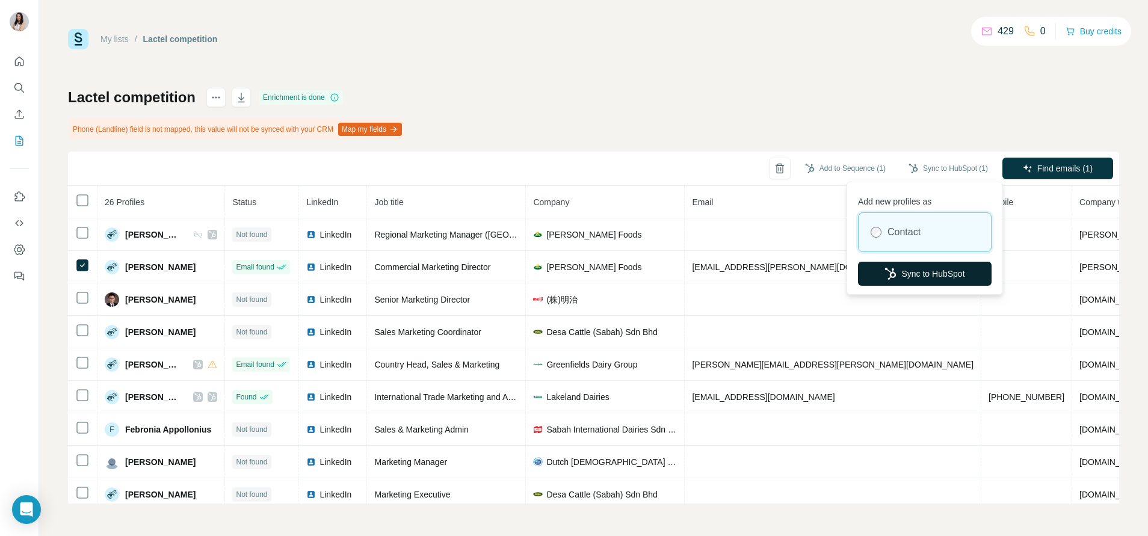
click at [932, 274] on button "Sync to HubSpot" at bounding box center [925, 274] width 134 height 24
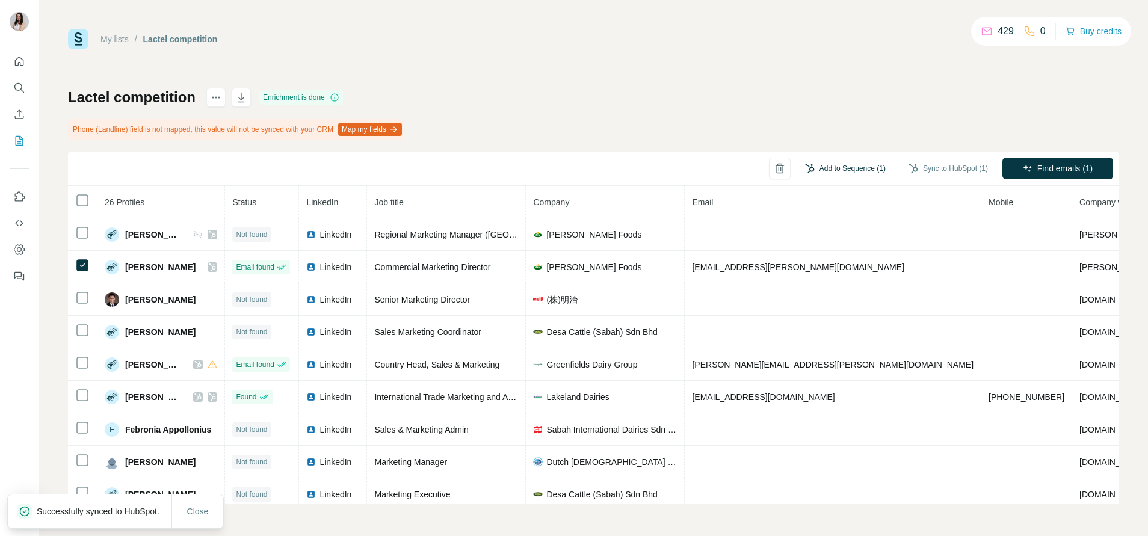
click at [847, 166] on button "Add to Sequence (1)" at bounding box center [844, 168] width 97 height 18
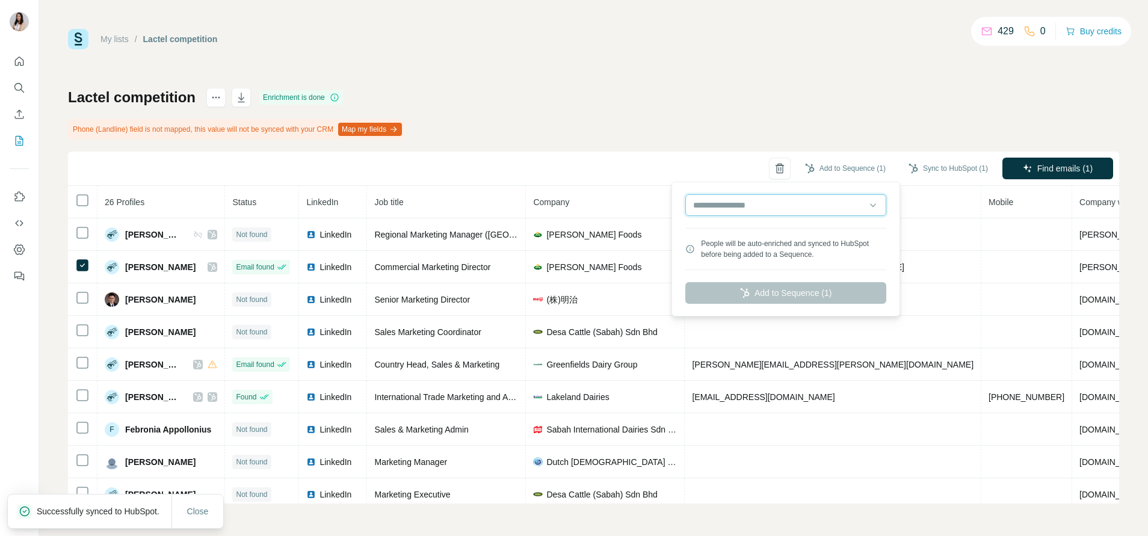
click at [792, 203] on input "text" at bounding box center [785, 205] width 201 height 22
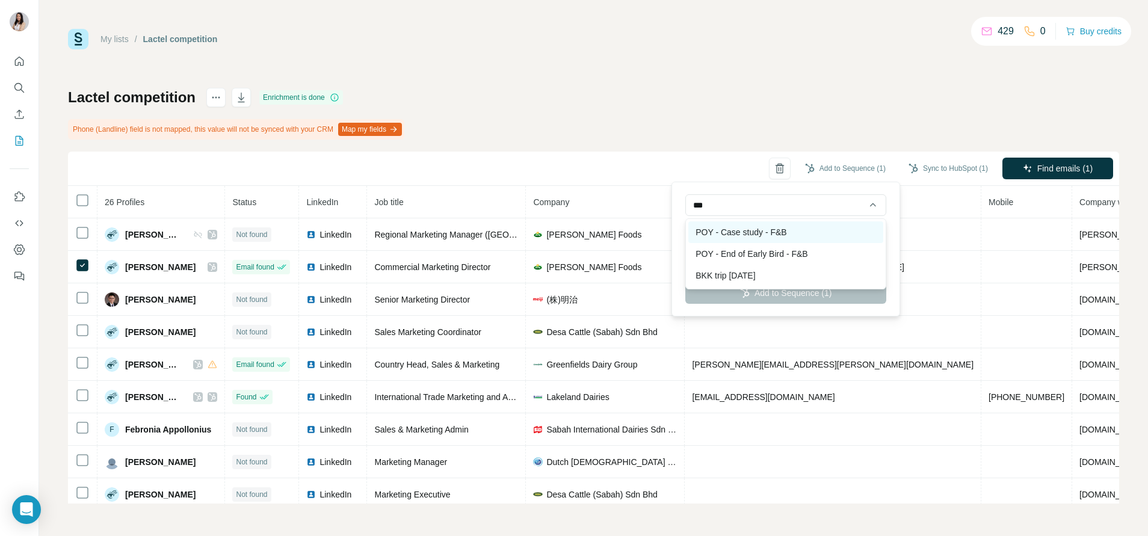
click at [789, 230] on div "POY - Case study - F&B" at bounding box center [785, 232] width 195 height 22
type input "**********"
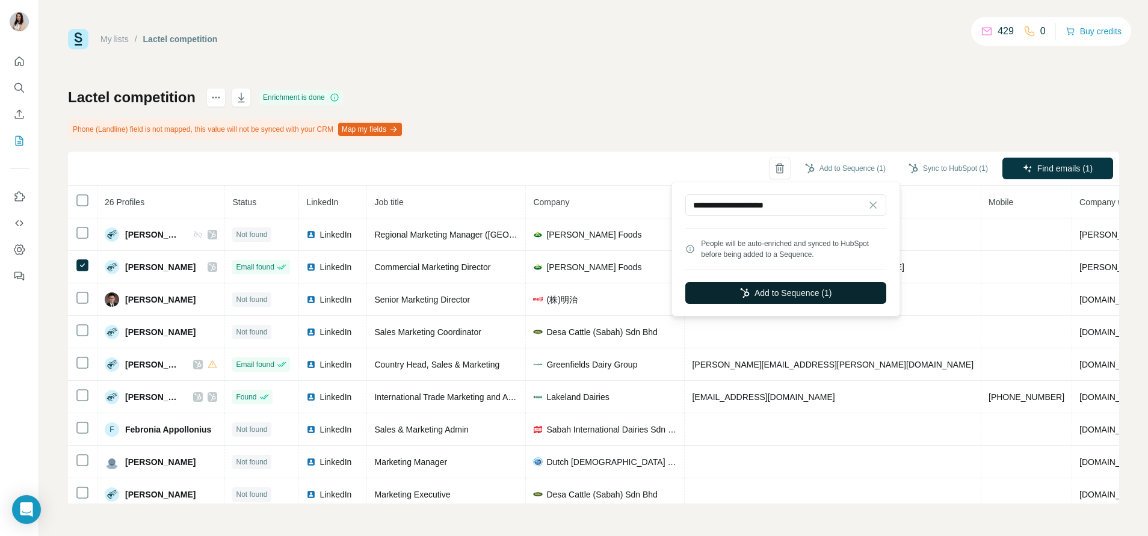
click at [802, 297] on button "Add to Sequence (1)" at bounding box center [785, 293] width 201 height 22
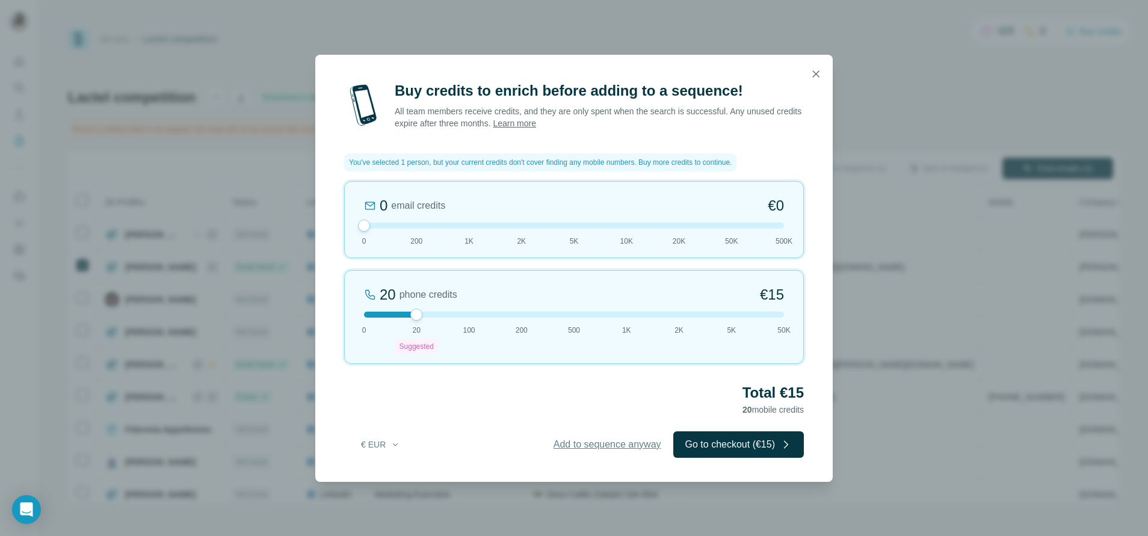
click at [606, 443] on span "Add to sequence anyway" at bounding box center [607, 444] width 108 height 14
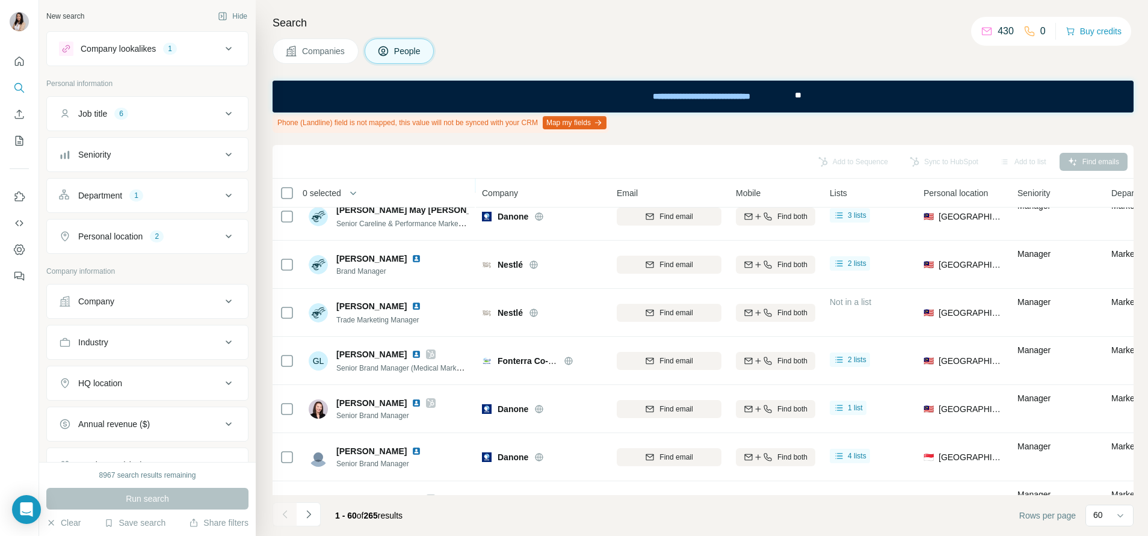
scroll to position [2609, 0]
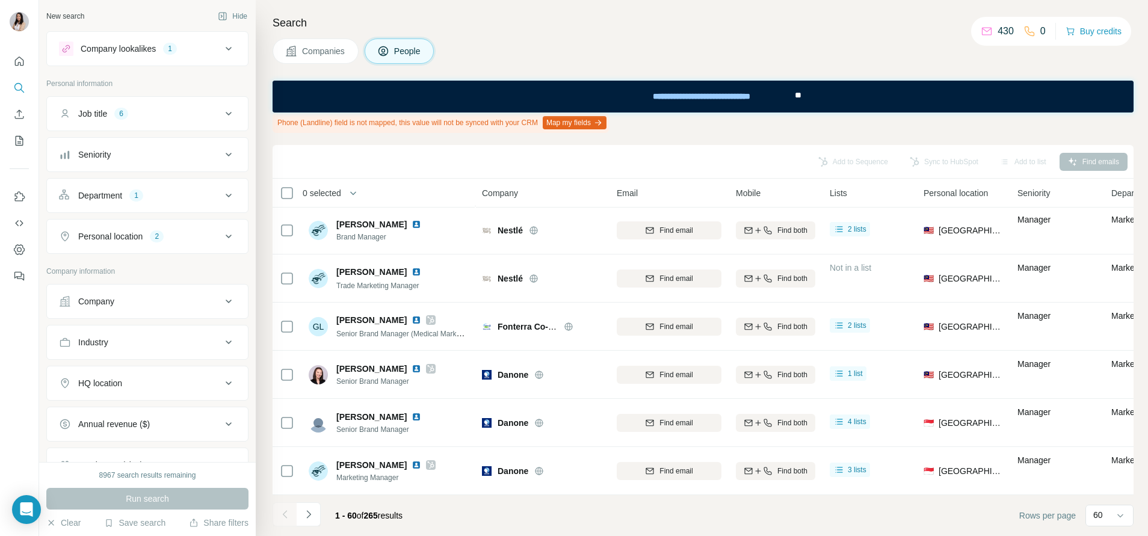
click at [308, 511] on icon "Navigate to next page" at bounding box center [309, 514] width 12 height 12
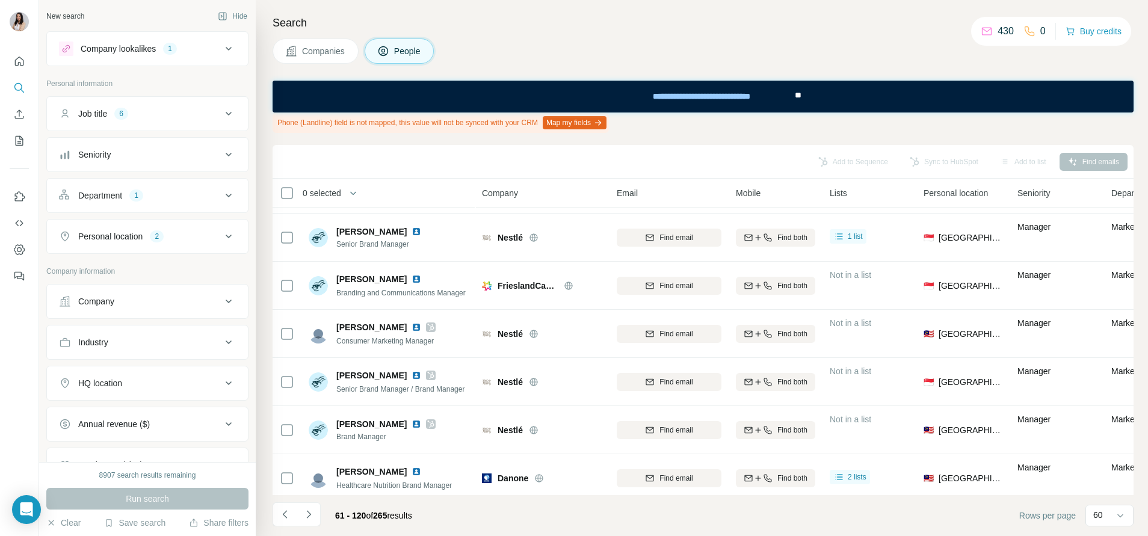
scroll to position [902, 0]
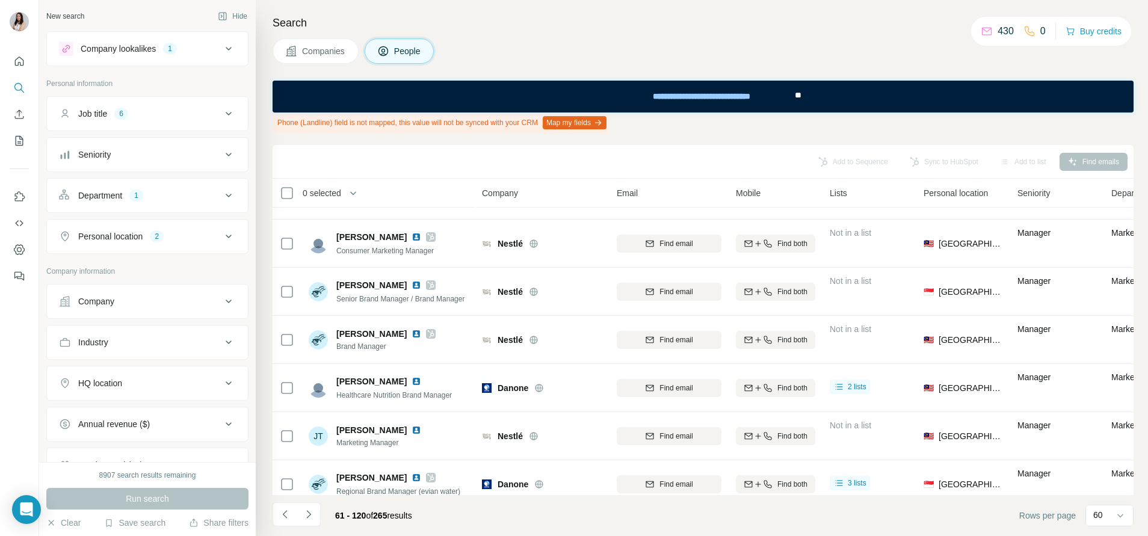
click at [180, 35] on button "Company lookalikes 1" at bounding box center [147, 48] width 201 height 29
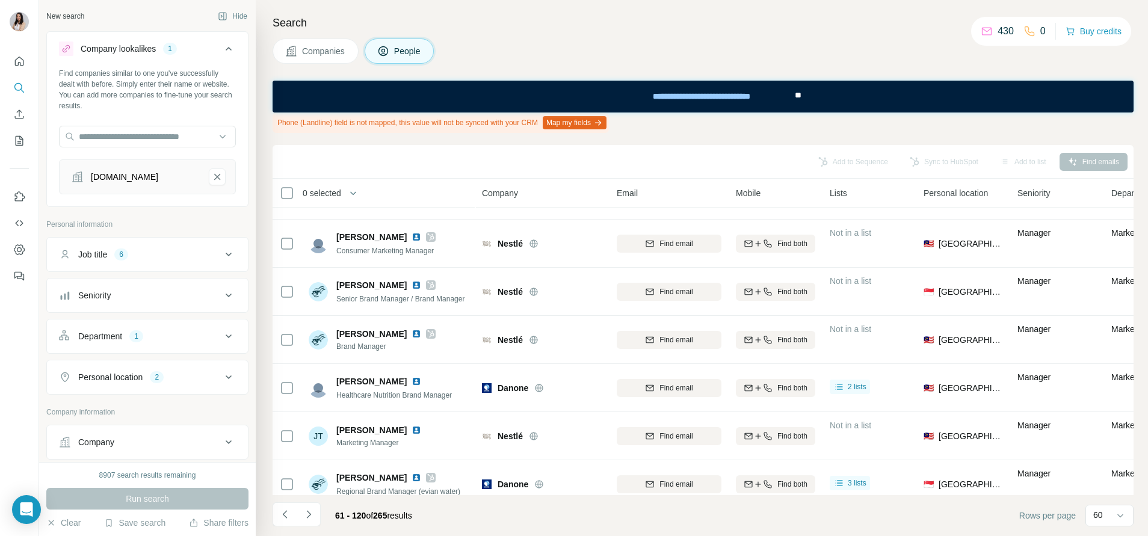
click at [174, 40] on button "Company lookalikes 1" at bounding box center [147, 51] width 201 height 34
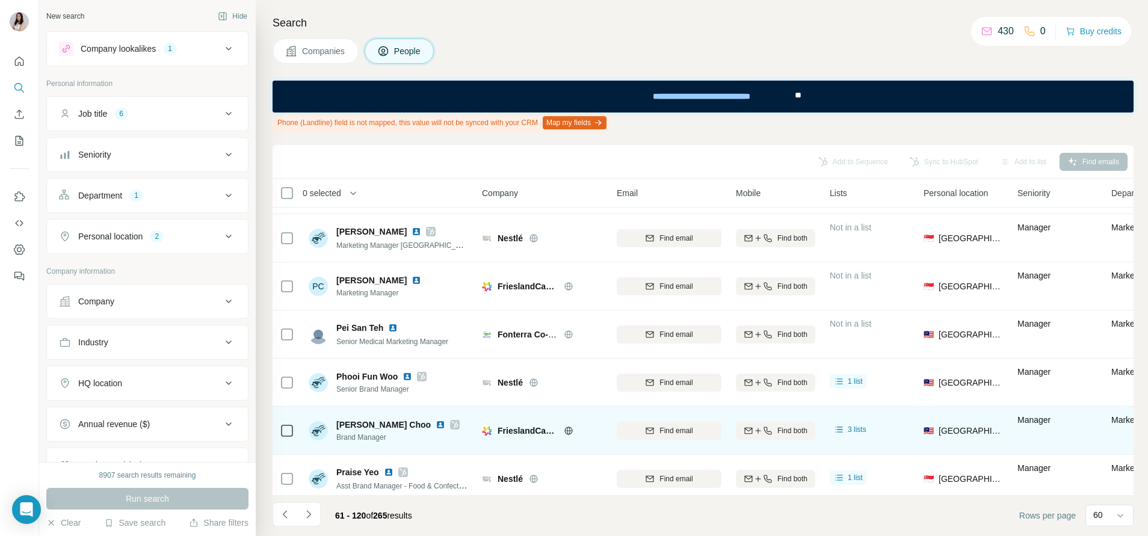
scroll to position [2609, 0]
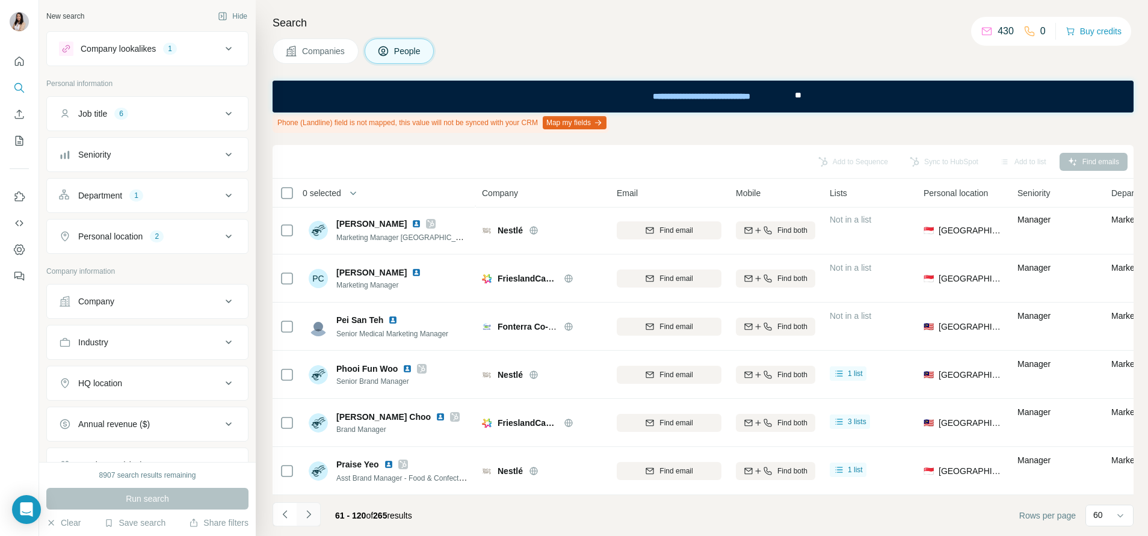
click at [314, 514] on icon "Navigate to next page" at bounding box center [309, 514] width 12 height 12
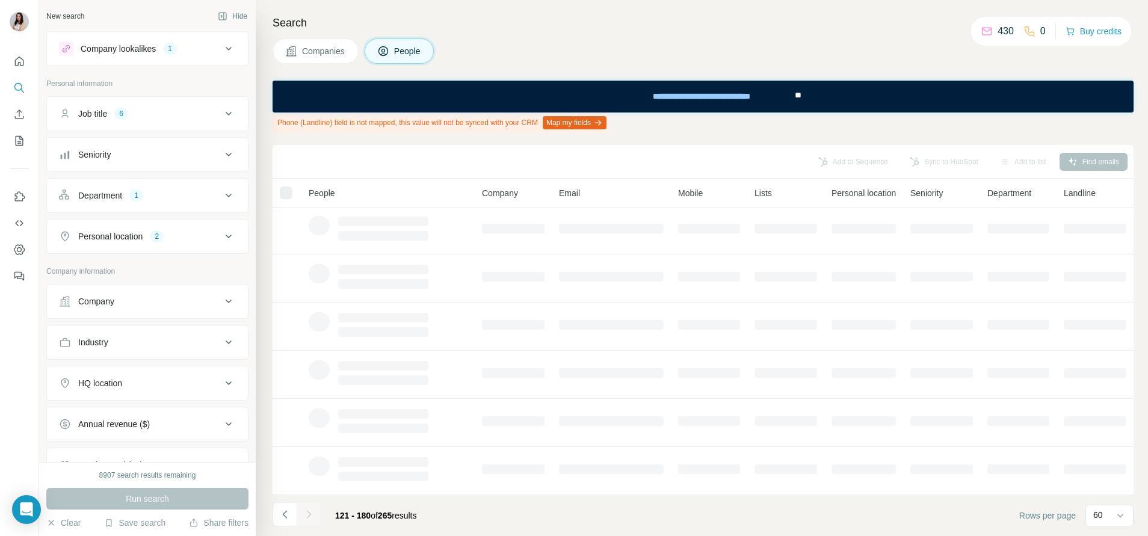
scroll to position [203, 0]
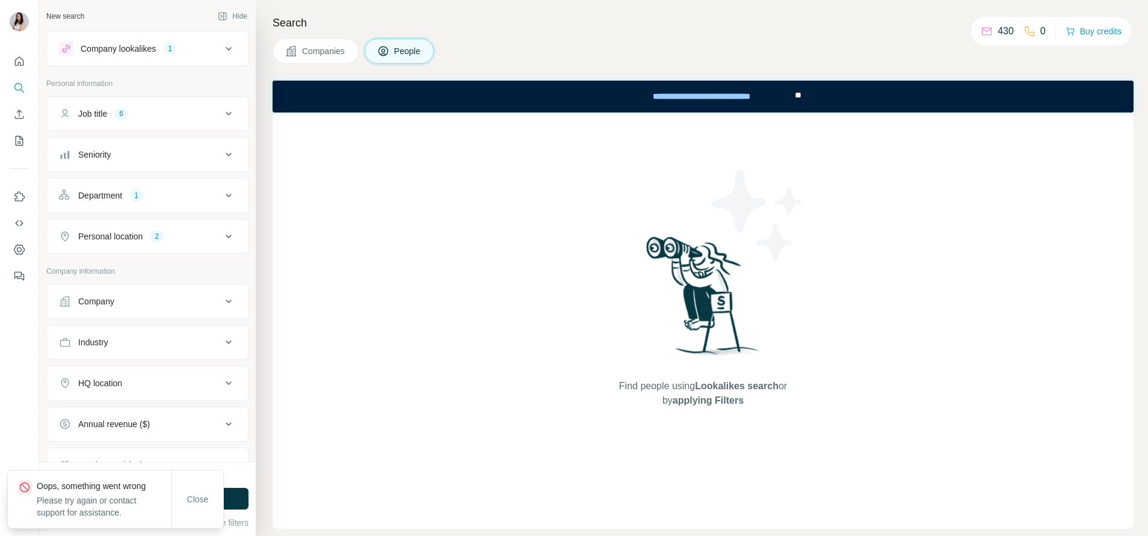
click at [562, 376] on div "Find people using Lookalikes search or by applying Filters" at bounding box center [702, 320] width 861 height 416
drag, startPoint x: 565, startPoint y: 372, endPoint x: 190, endPoint y: 496, distance: 394.7
click at [190, 496] on span "Close" at bounding box center [198, 499] width 22 height 12
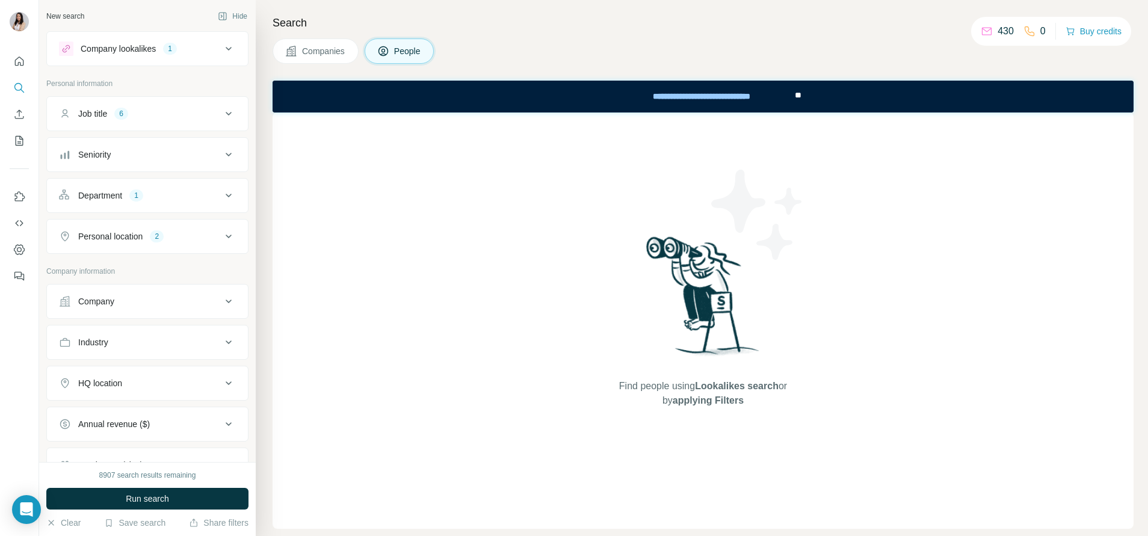
click at [195, 124] on button "Job title 6" at bounding box center [147, 113] width 201 height 29
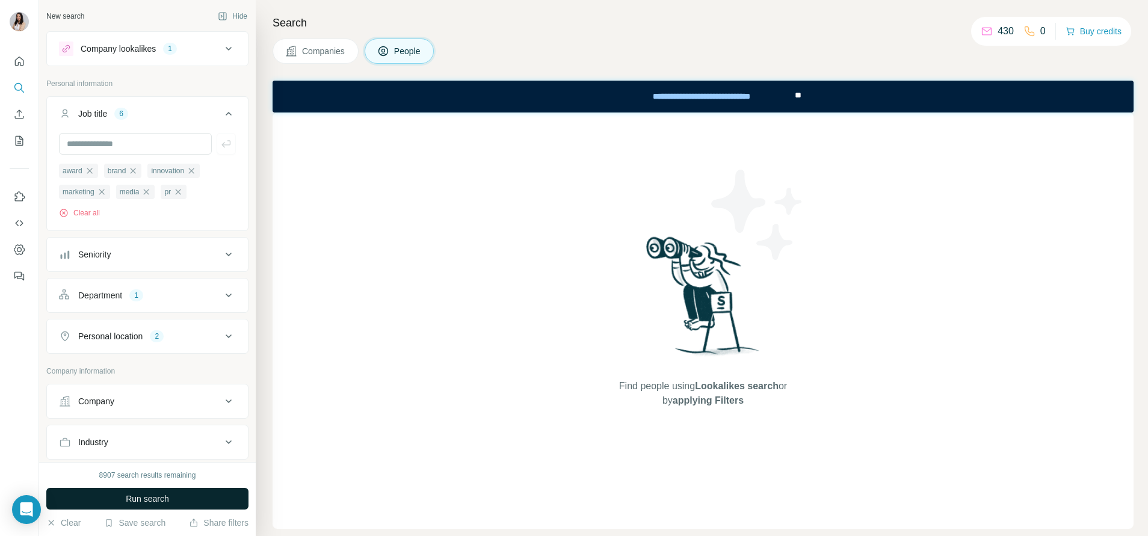
click at [180, 503] on button "Run search" at bounding box center [147, 499] width 202 height 22
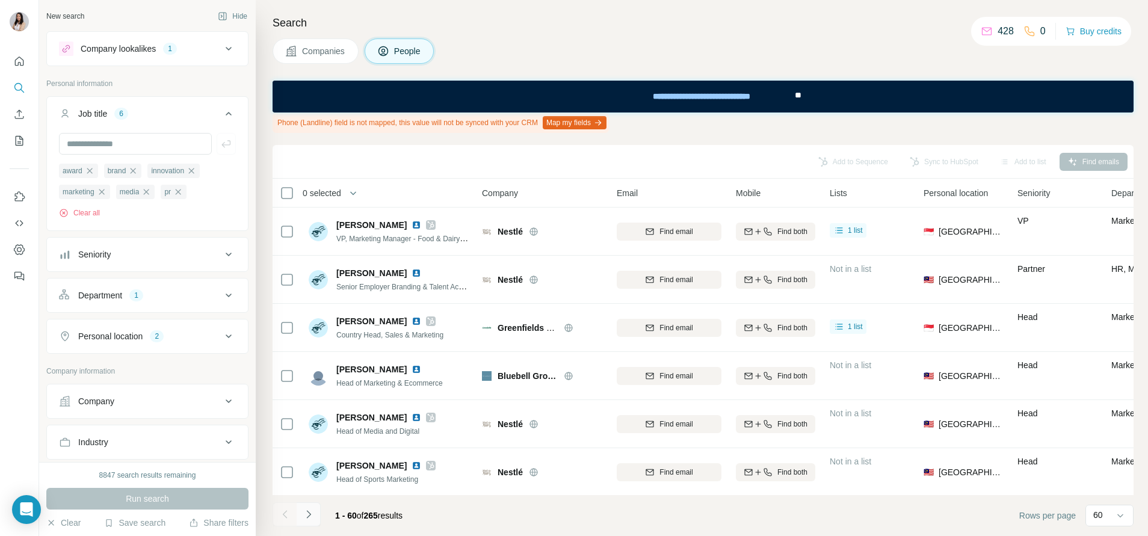
click at [310, 509] on icon "Navigate to next page" at bounding box center [309, 514] width 12 height 12
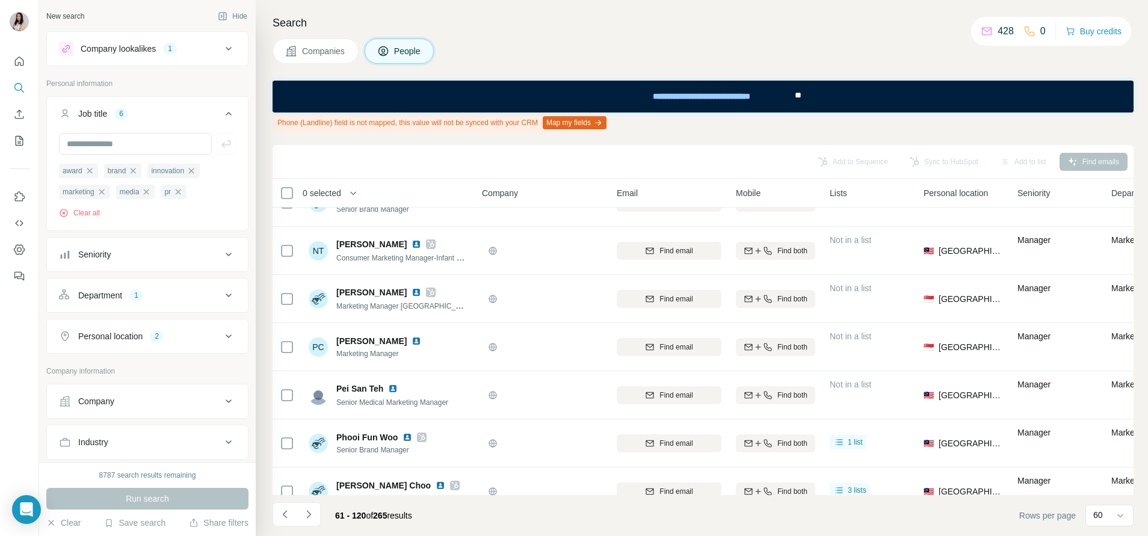
scroll to position [2609, 0]
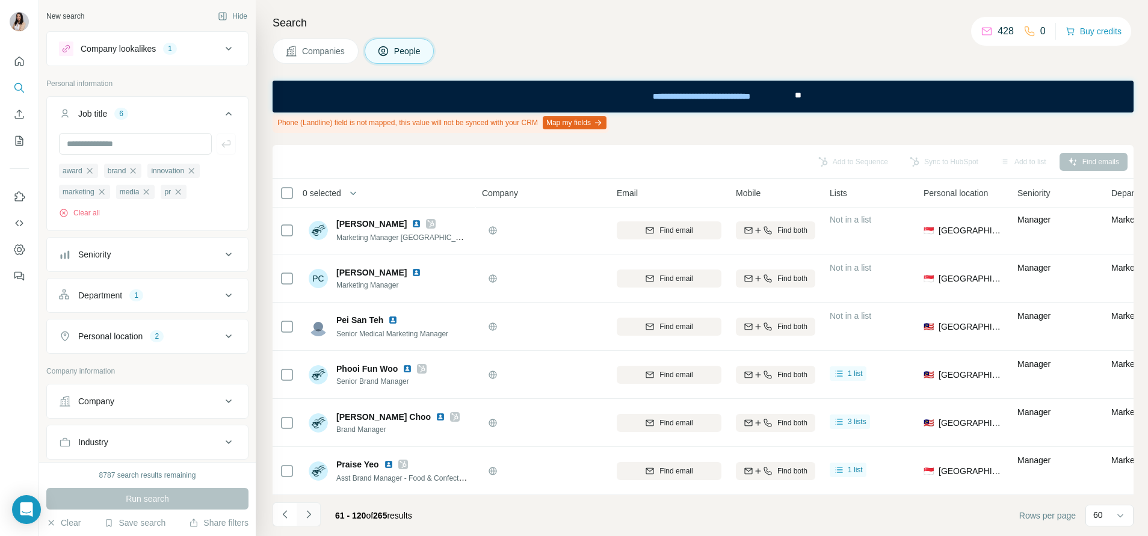
click at [306, 518] on icon "Navigate to next page" at bounding box center [309, 514] width 12 height 12
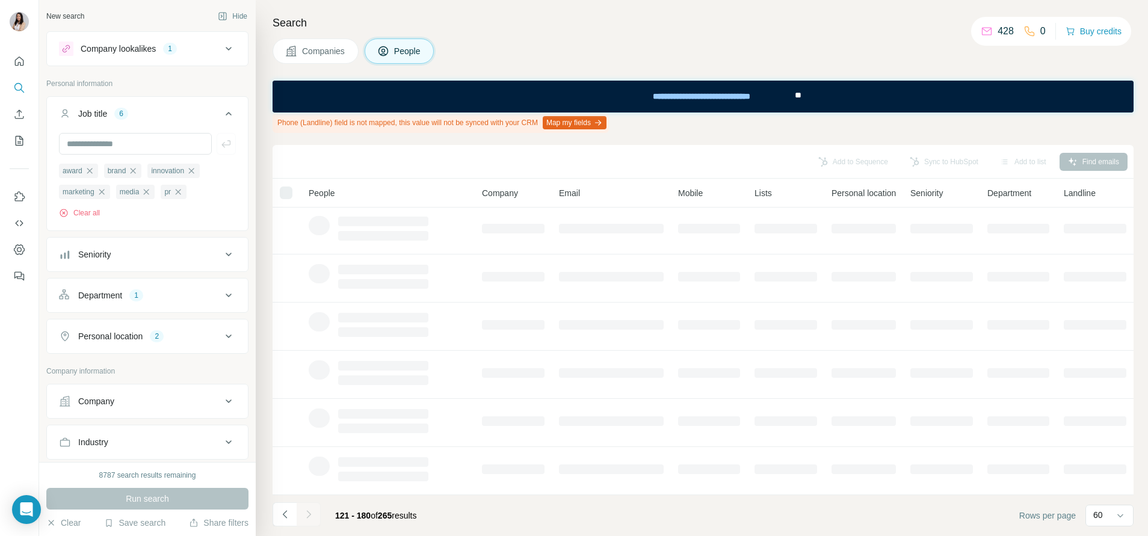
scroll to position [203, 0]
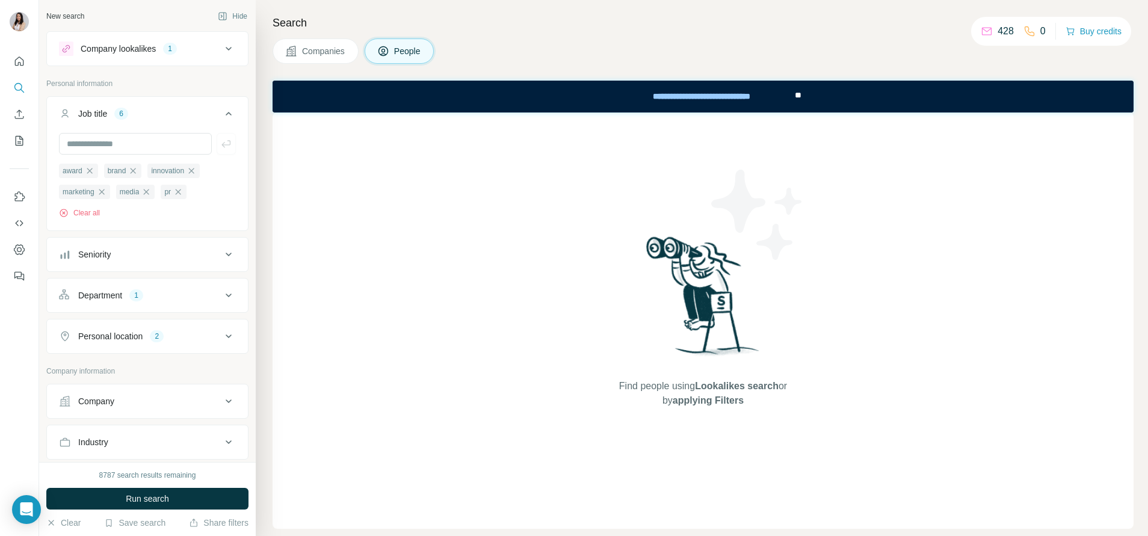
click at [192, 43] on div "Company lookalikes 1" at bounding box center [140, 49] width 162 height 14
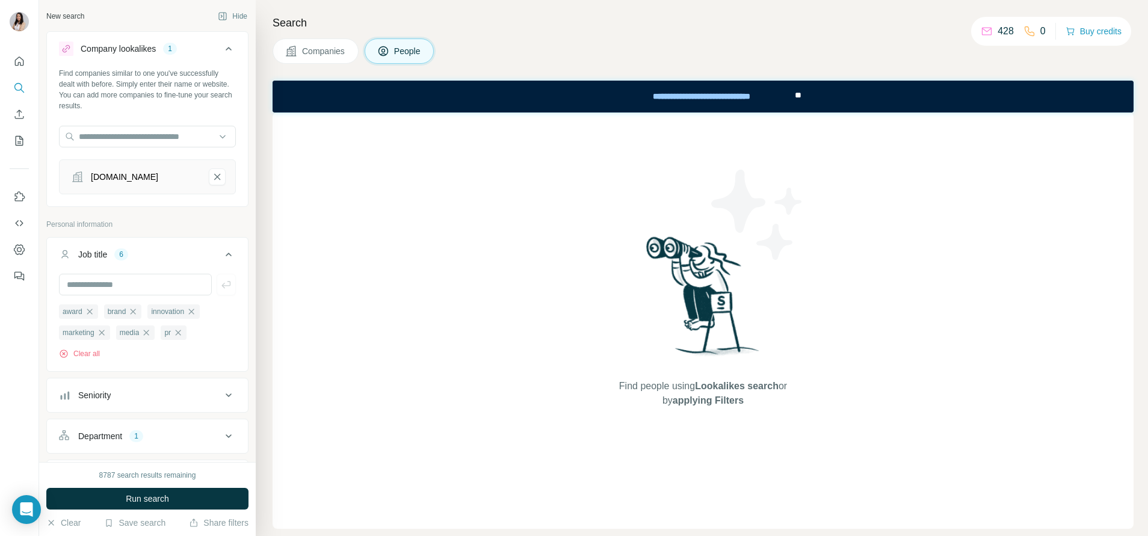
click at [212, 180] on icon "farmfresh.com.my-remove-button" at bounding box center [217, 177] width 11 height 12
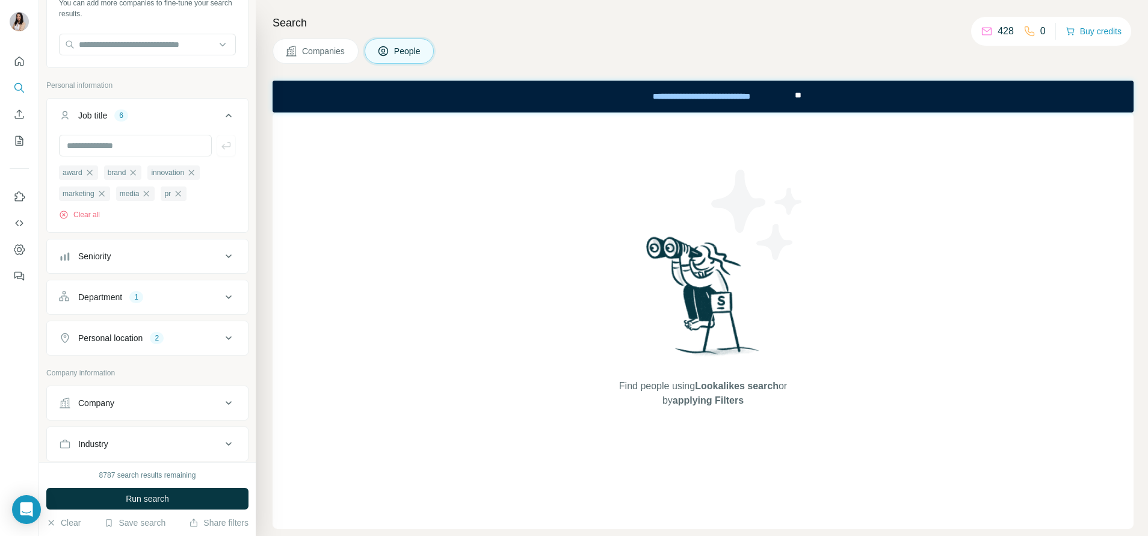
scroll to position [180, 0]
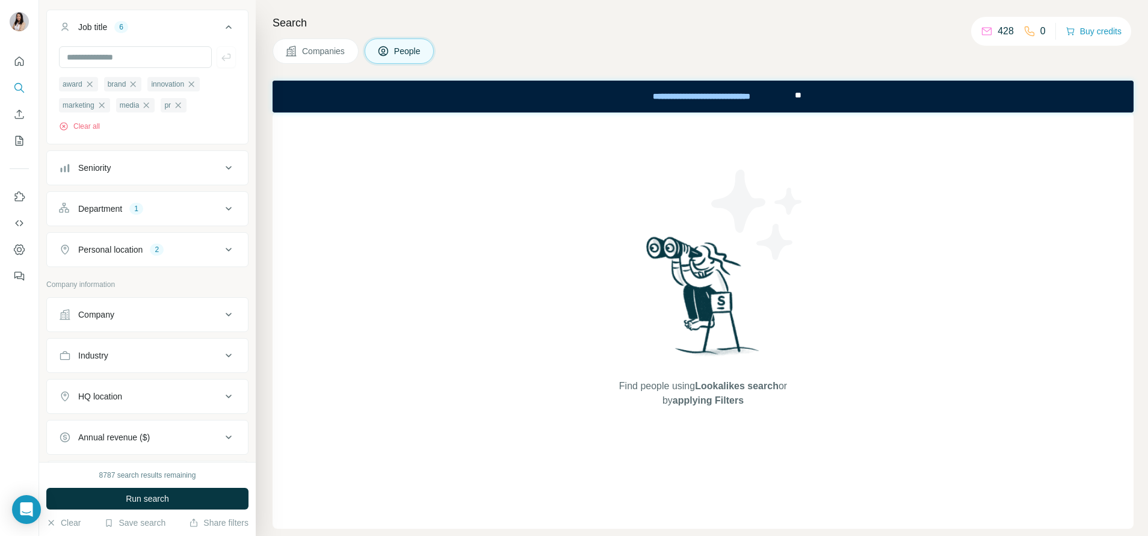
click at [161, 199] on button "Department 1" at bounding box center [147, 208] width 201 height 29
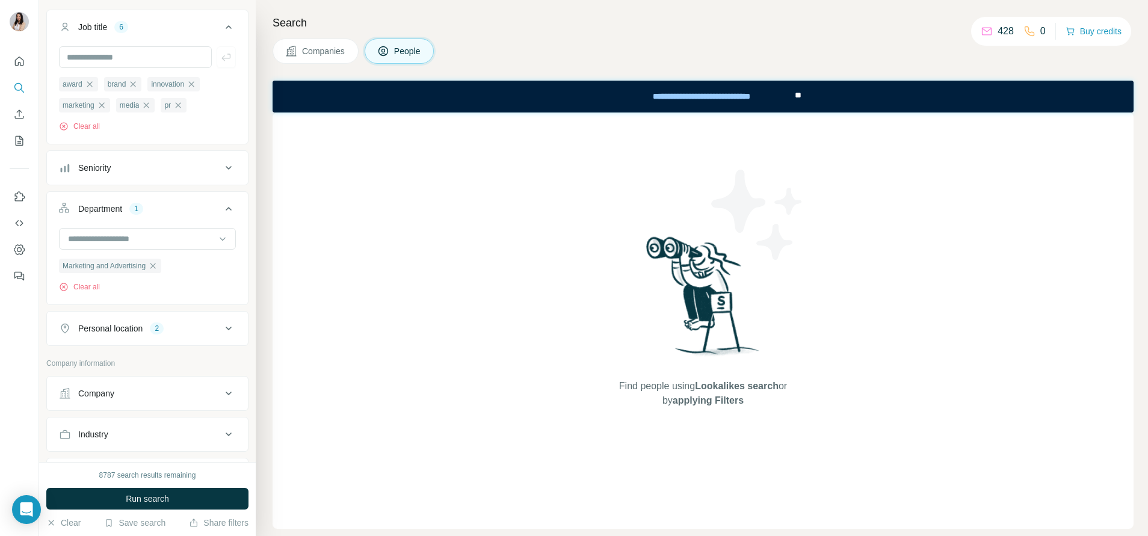
click at [144, 394] on div "Company" at bounding box center [140, 393] width 162 height 12
click at [122, 445] on input "text" at bounding box center [147, 446] width 177 height 22
paste input "**********"
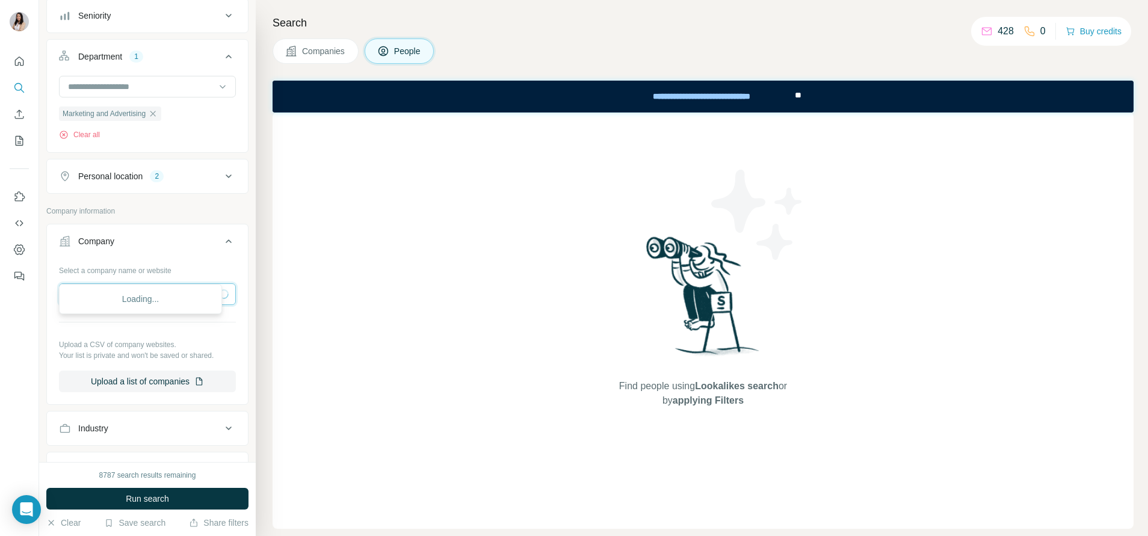
scroll to position [361, 0]
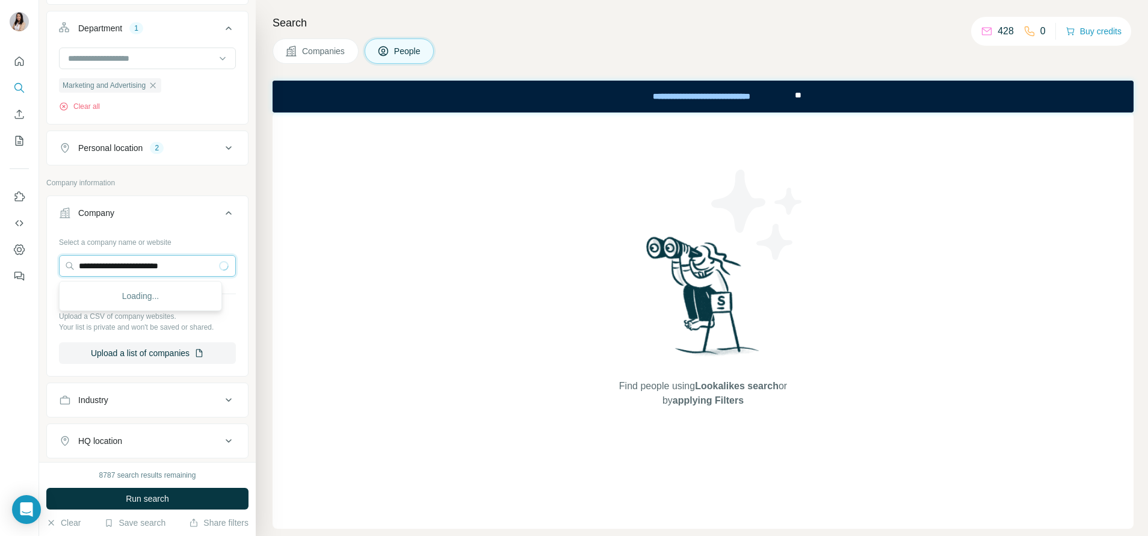
type input "**********"
click at [156, 310] on div "Marssenger marssenger.com" at bounding box center [140, 300] width 157 height 32
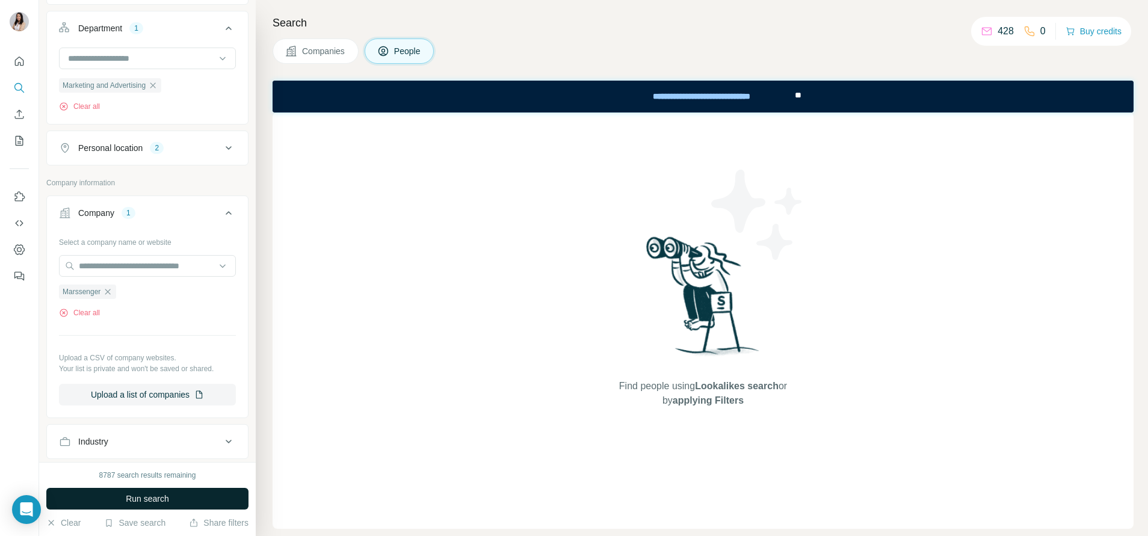
click at [206, 496] on button "Run search" at bounding box center [147, 499] width 202 height 22
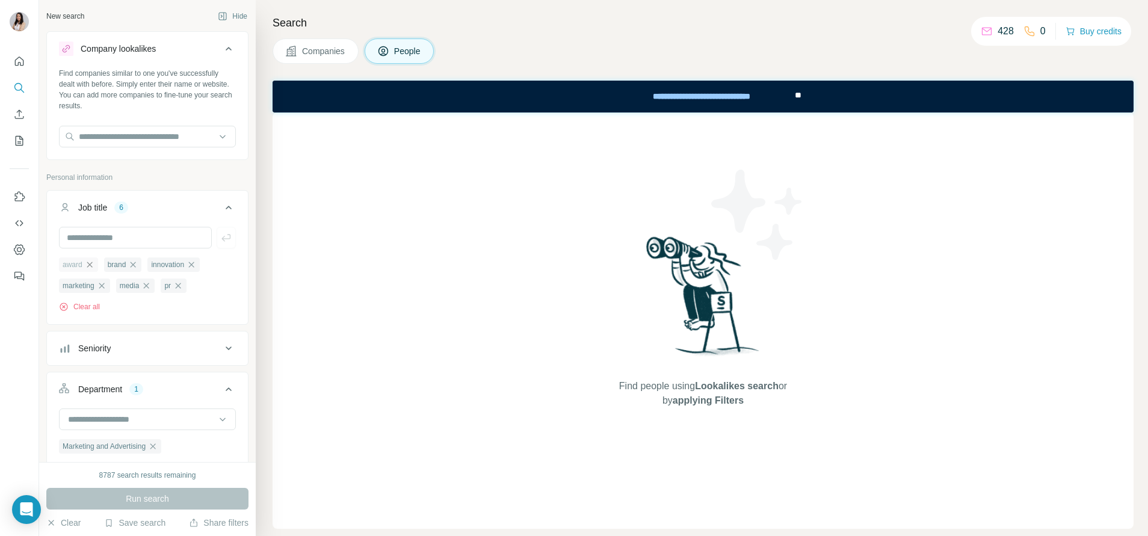
click at [93, 265] on icon "button" at bounding box center [90, 265] width 10 height 10
click at [93, 265] on icon "button" at bounding box center [89, 265] width 10 height 10
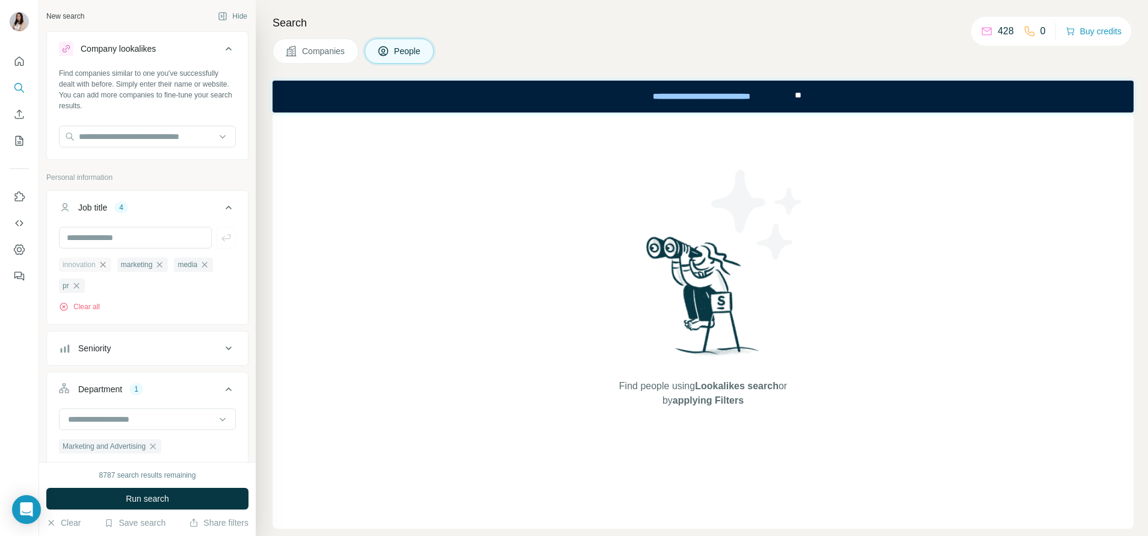
click at [108, 267] on icon "button" at bounding box center [103, 265] width 10 height 10
click at [105, 268] on icon "button" at bounding box center [102, 265] width 10 height 10
click at [94, 268] on div "media" at bounding box center [78, 264] width 39 height 14
click at [92, 267] on icon "button" at bounding box center [89, 264] width 5 height 5
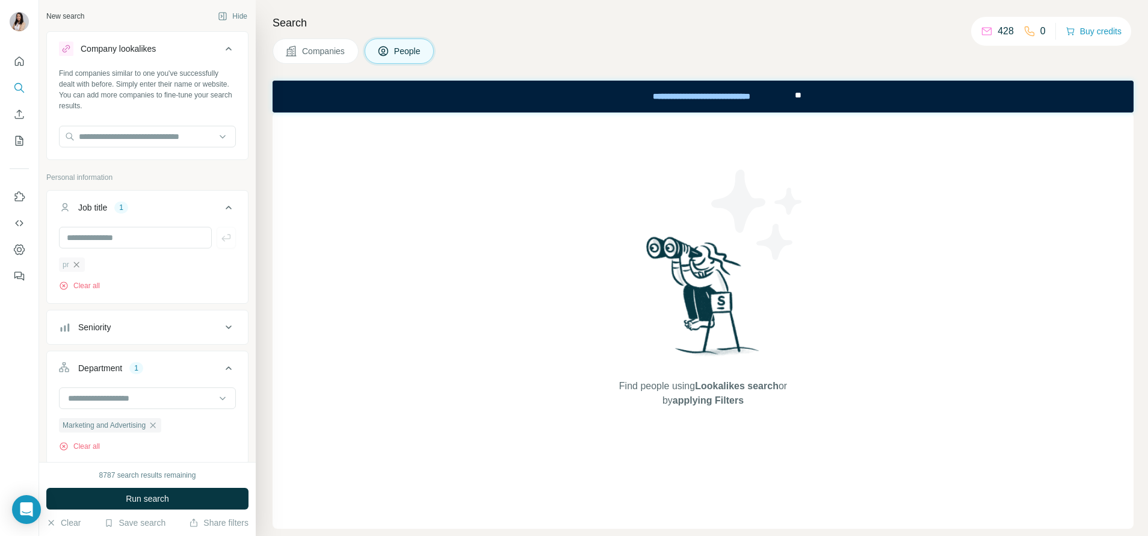
click at [79, 263] on icon "button" at bounding box center [77, 265] width 10 height 10
click at [217, 487] on div "8787 search results remaining Run search Clear Save search Share filters" at bounding box center [147, 499] width 217 height 74
click at [222, 485] on div "8787 search results remaining Run search Clear Save search Share filters" at bounding box center [147, 499] width 217 height 74
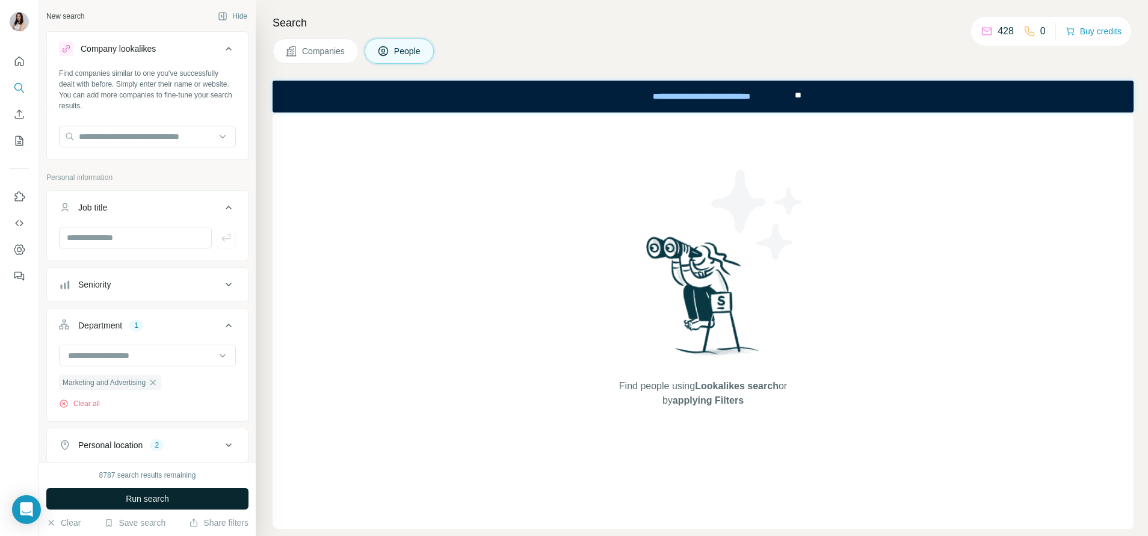
click at [214, 496] on button "Run search" at bounding box center [147, 499] width 202 height 22
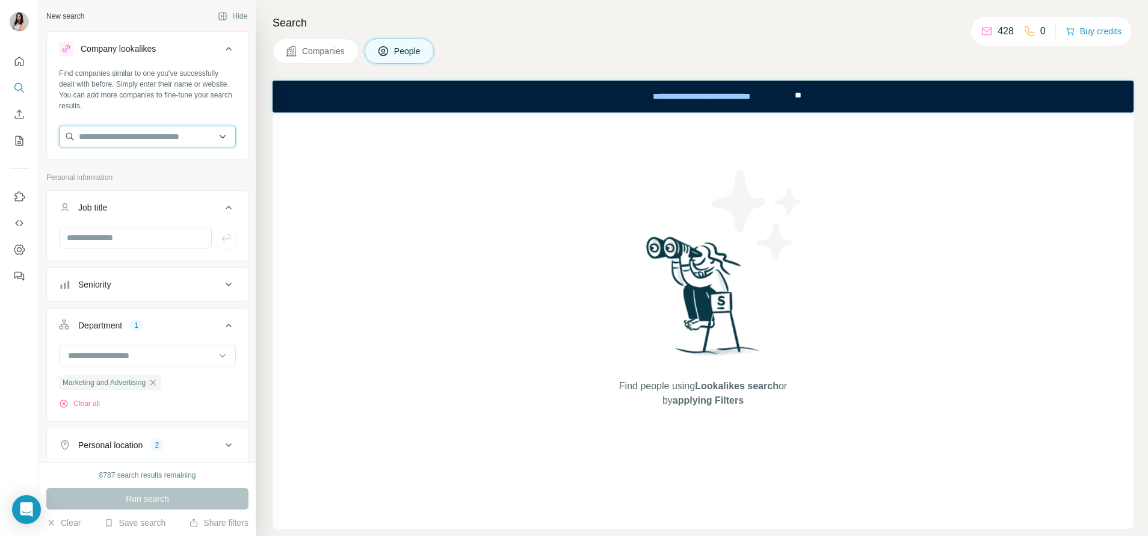
click at [137, 137] on input "text" at bounding box center [147, 137] width 177 height 22
paste input "**********"
type input "**********"
click at [147, 171] on p "marssenger.com" at bounding box center [122, 175] width 58 height 11
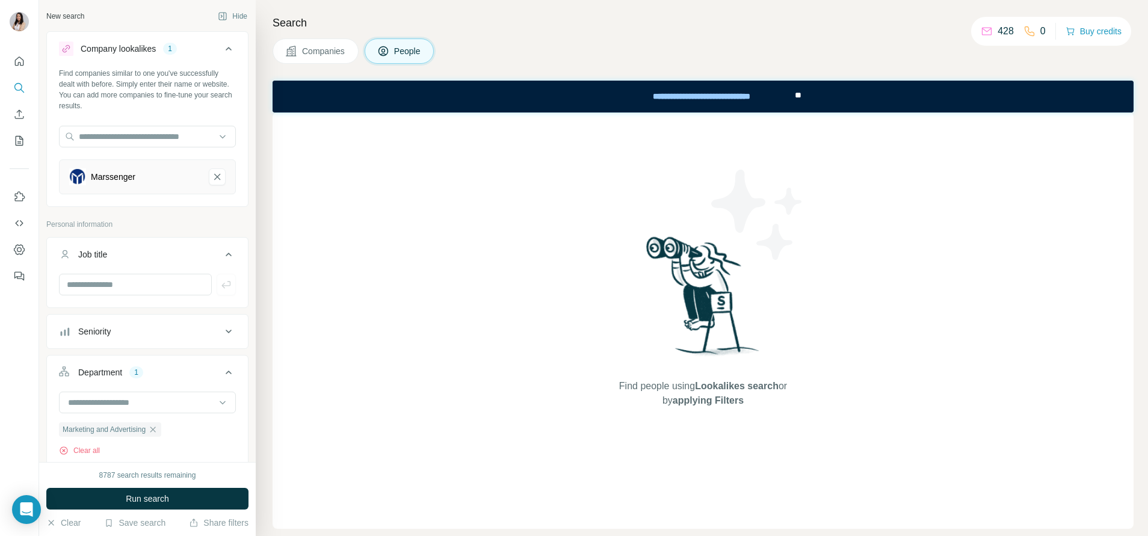
click at [191, 486] on div "8787 search results remaining Run search Clear Save search Share filters" at bounding box center [147, 499] width 217 height 74
click at [190, 500] on button "Run search" at bounding box center [147, 499] width 202 height 22
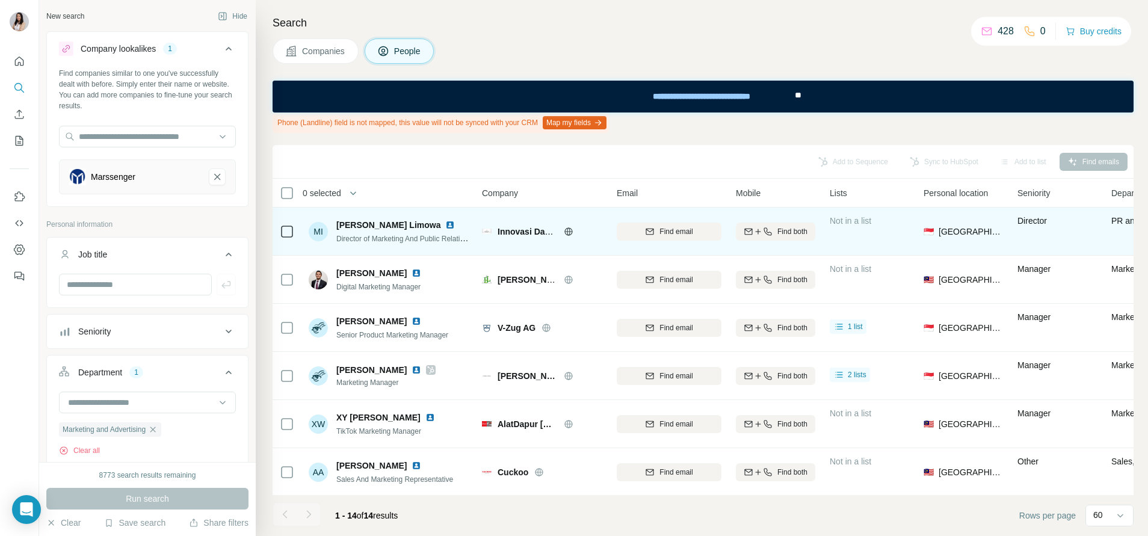
click at [569, 233] on icon at bounding box center [569, 232] width 10 height 10
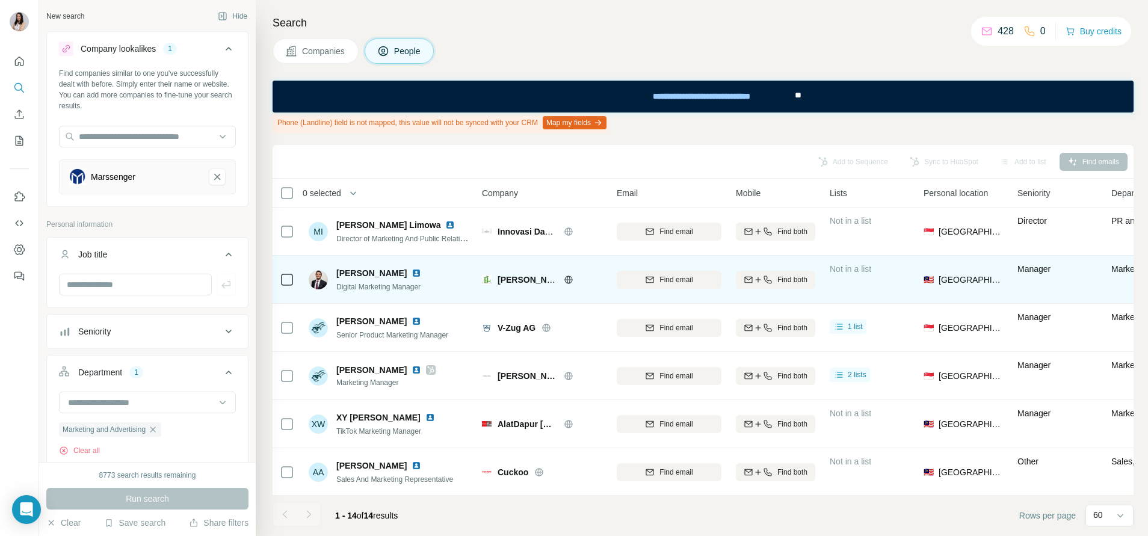
click at [570, 278] on icon at bounding box center [569, 280] width 10 height 10
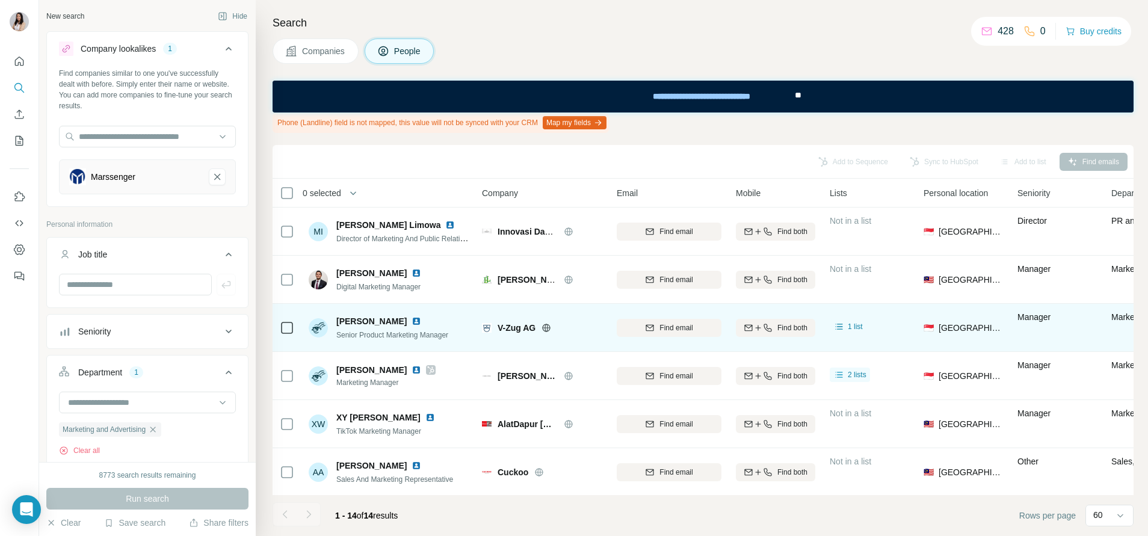
click at [549, 329] on icon at bounding box center [546, 328] width 10 height 10
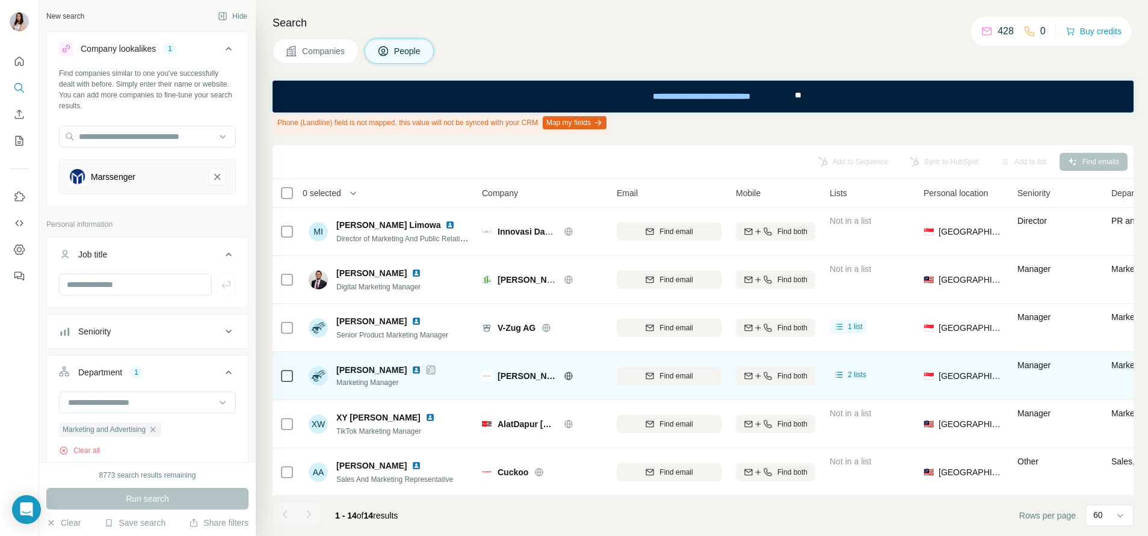
click at [565, 373] on icon at bounding box center [569, 376] width 10 height 10
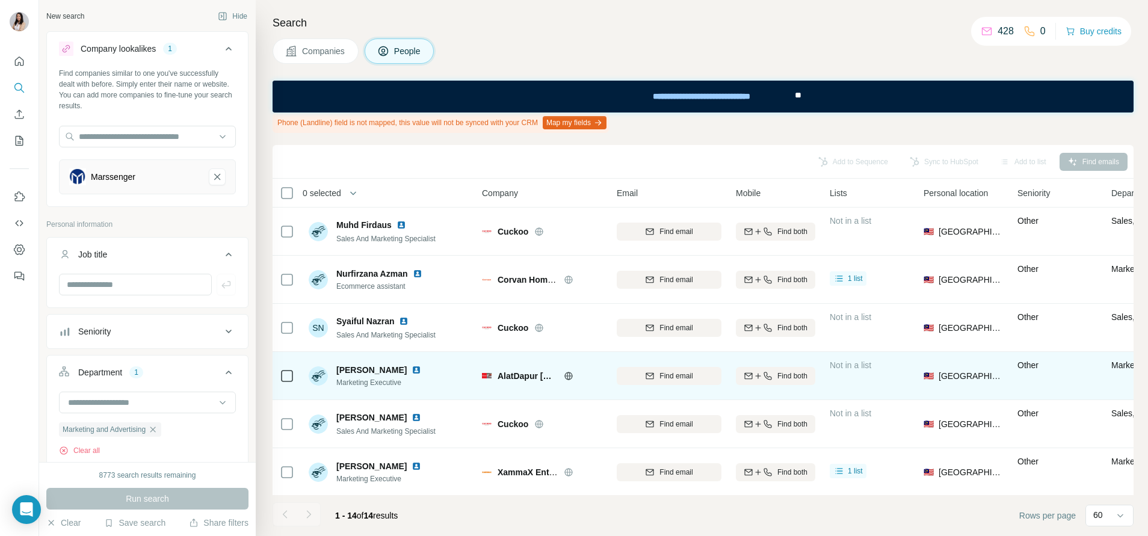
scroll to position [395, 0]
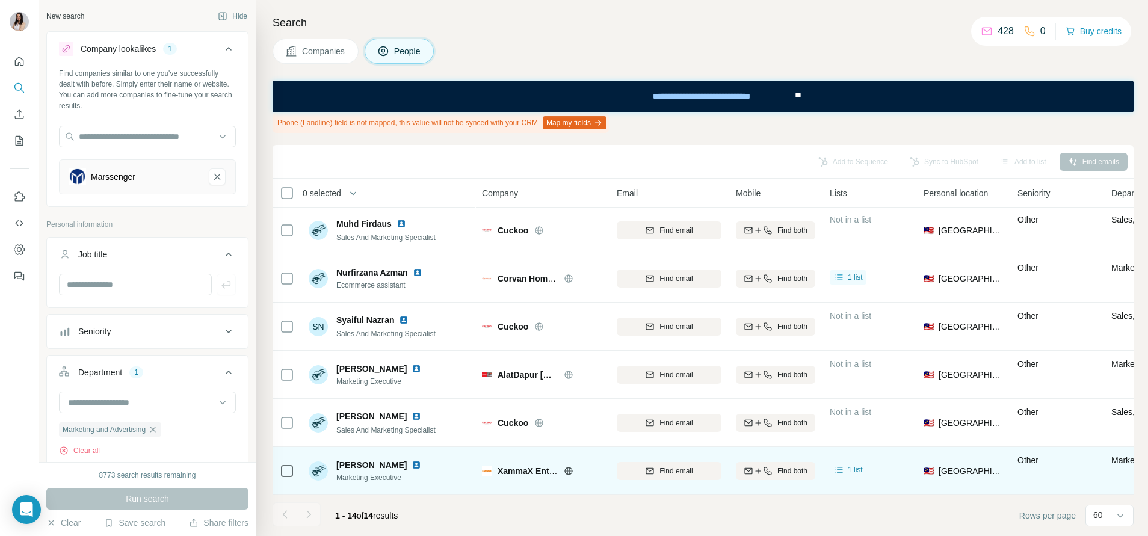
click at [568, 470] on icon at bounding box center [568, 470] width 8 height 1
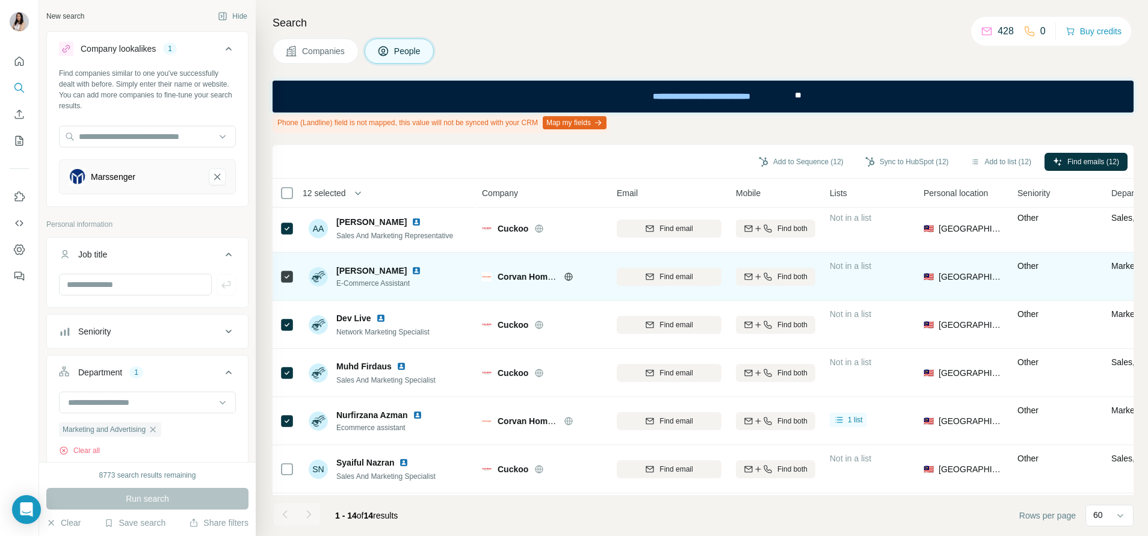
scroll to position [215, 0]
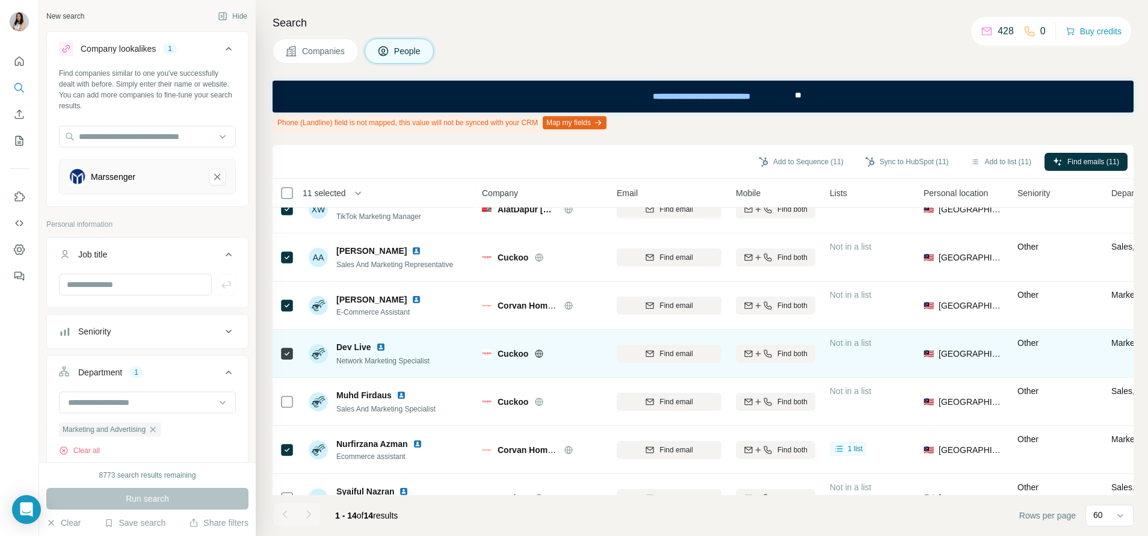
click at [289, 368] on div at bounding box center [287, 353] width 14 height 33
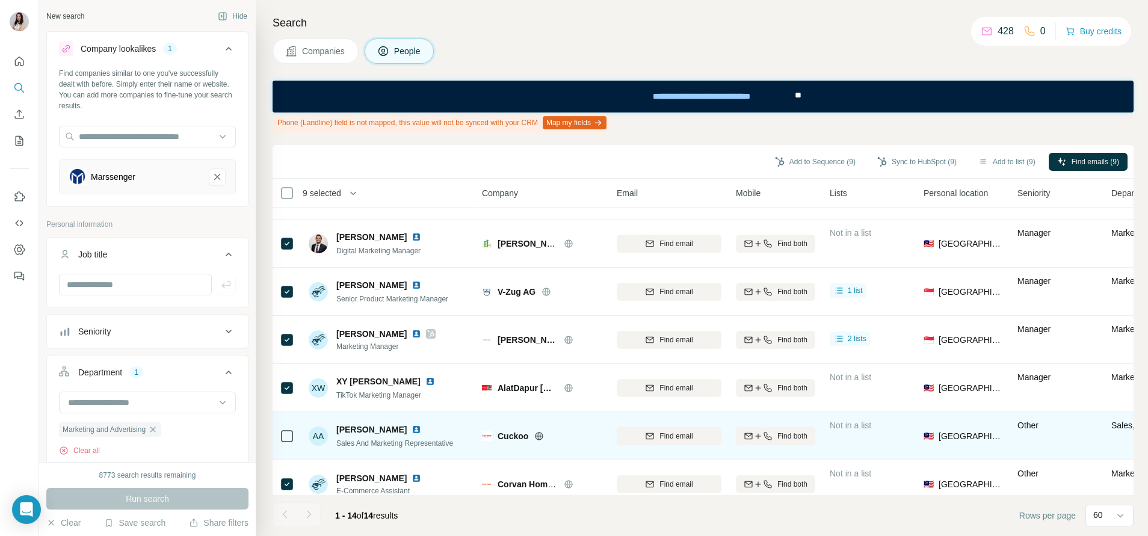
scroll to position [34, 0]
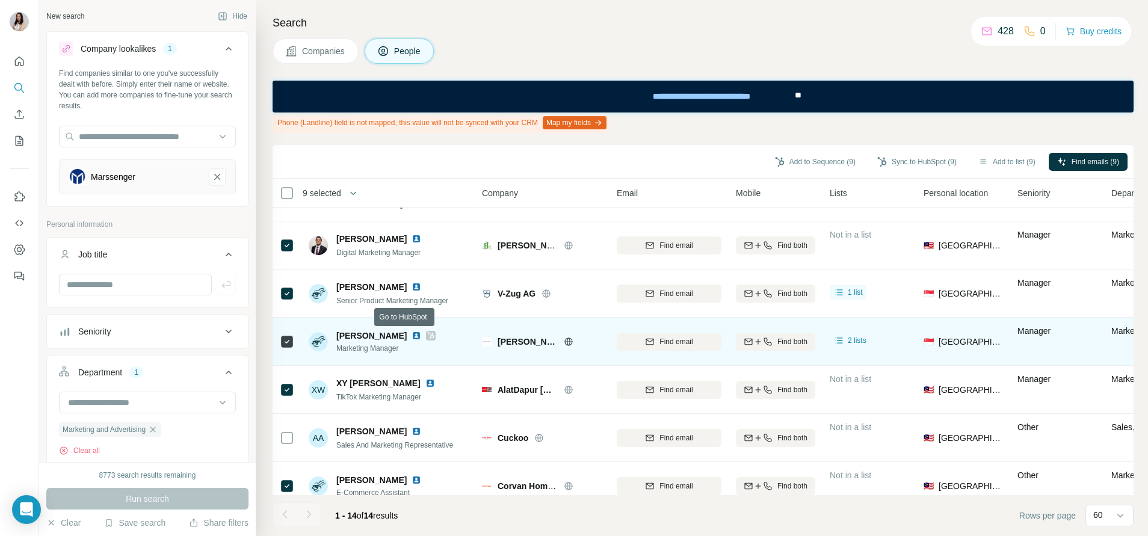
click at [428, 335] on icon at bounding box center [431, 335] width 7 height 7
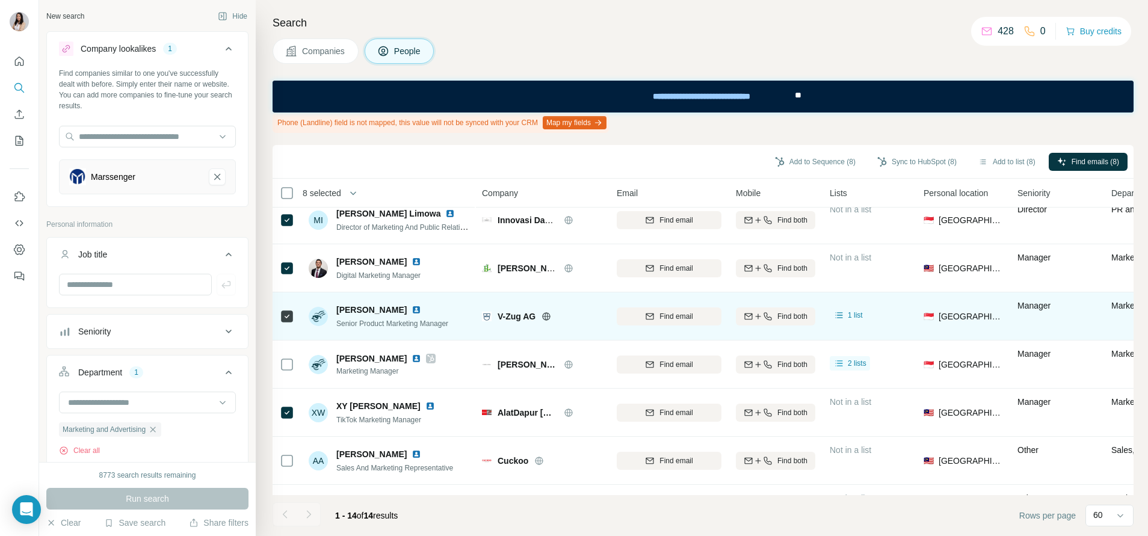
scroll to position [0, 0]
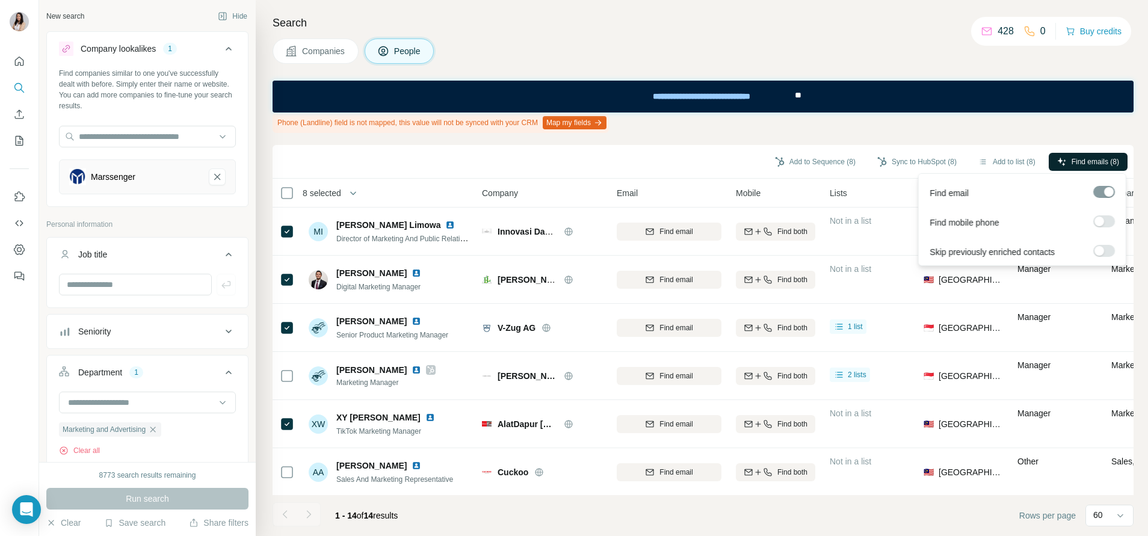
click at [1077, 162] on span "Find emails (8)" at bounding box center [1095, 161] width 48 height 11
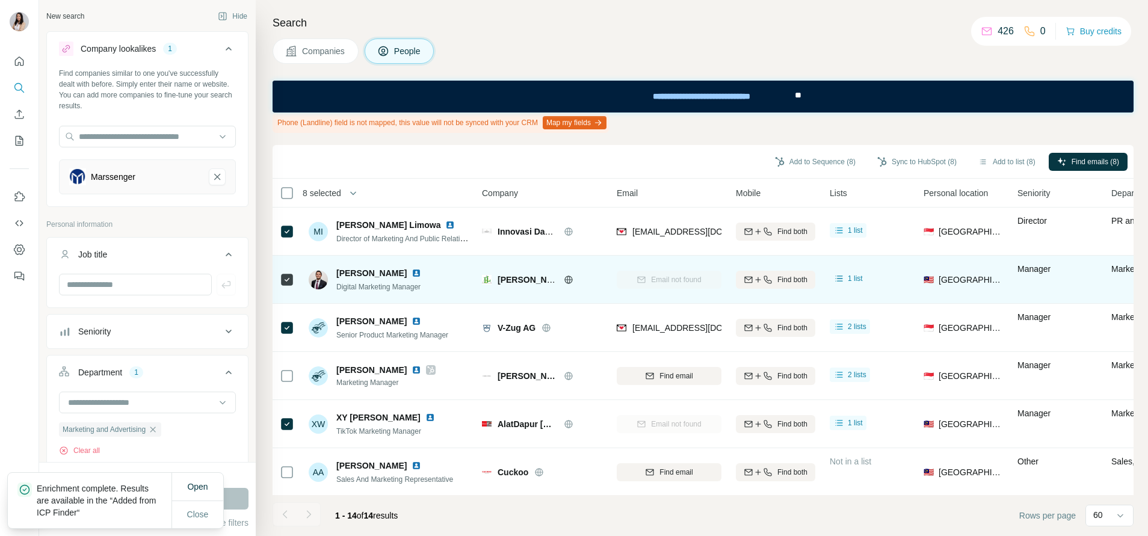
click at [411, 270] on img at bounding box center [416, 273] width 10 height 10
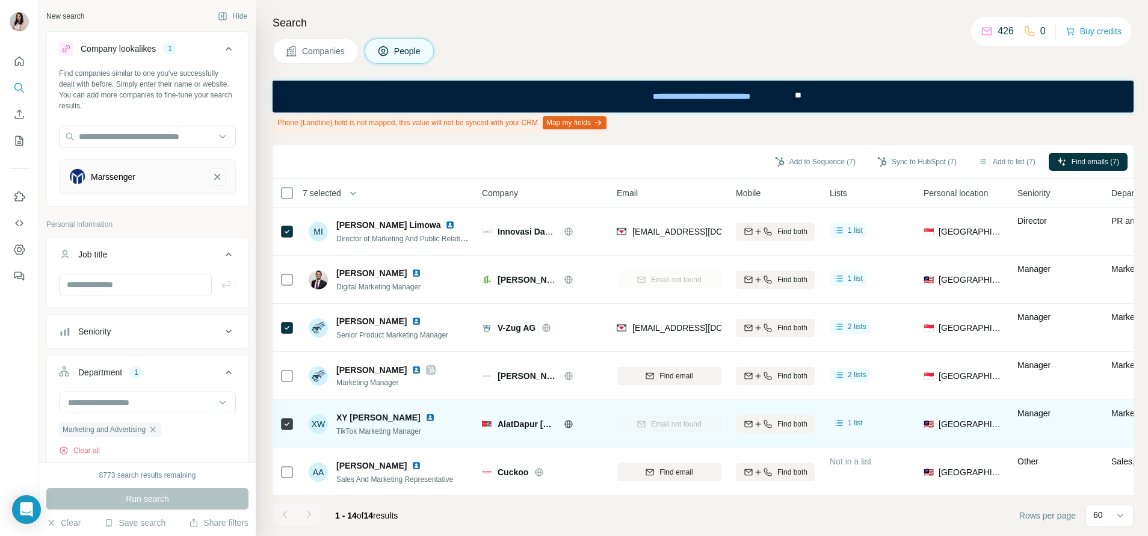
click at [425, 418] on img at bounding box center [430, 418] width 10 height 10
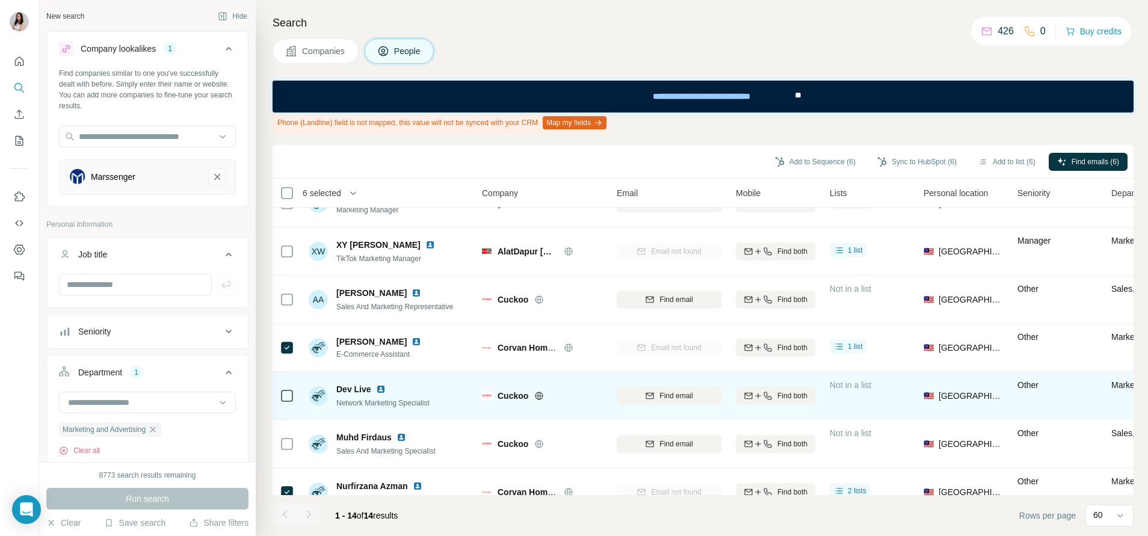
scroll to position [180, 0]
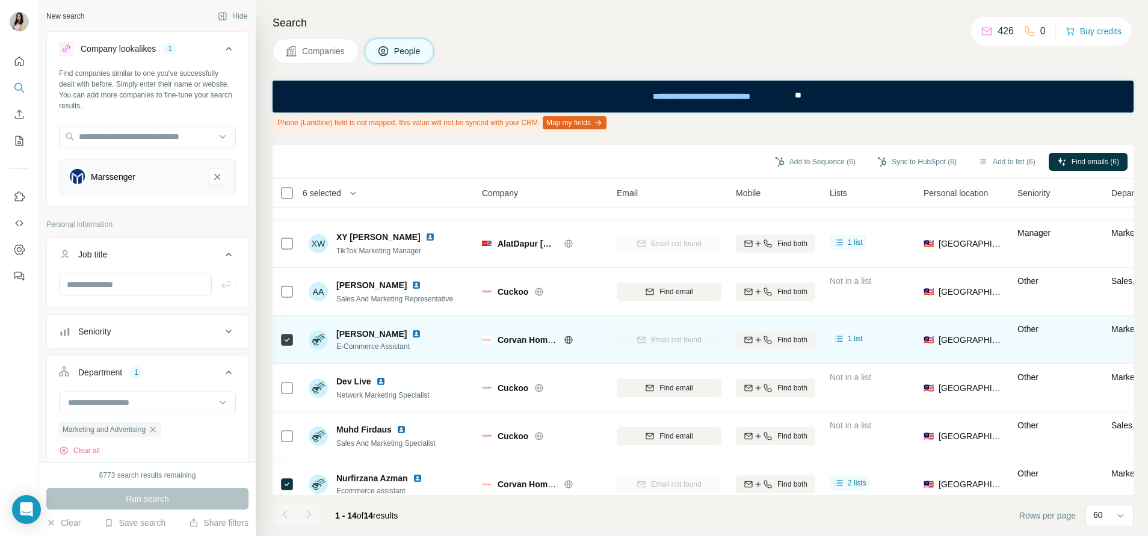
click at [411, 336] on img at bounding box center [416, 334] width 10 height 10
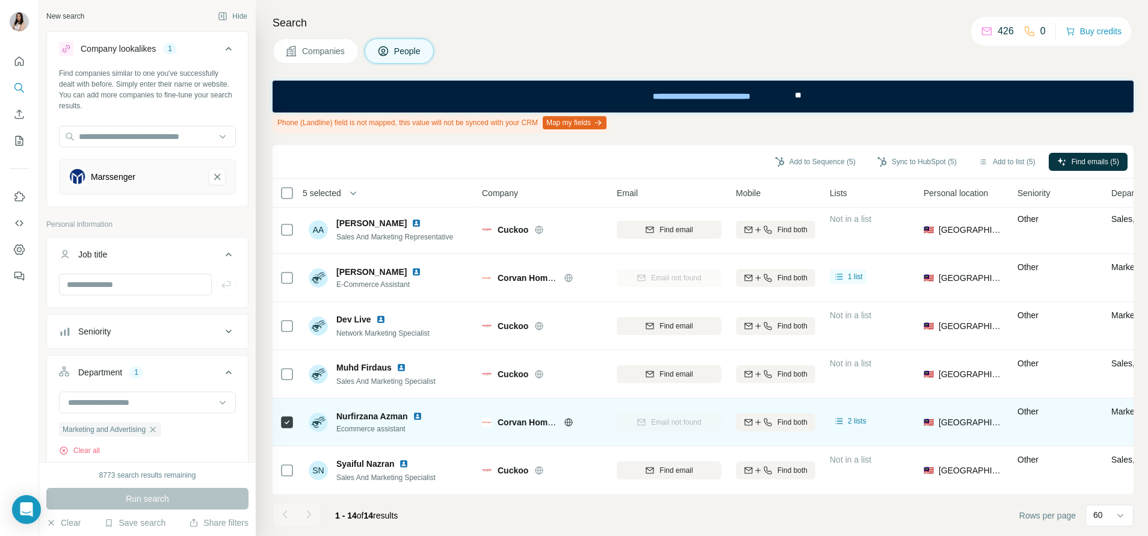
scroll to position [271, 0]
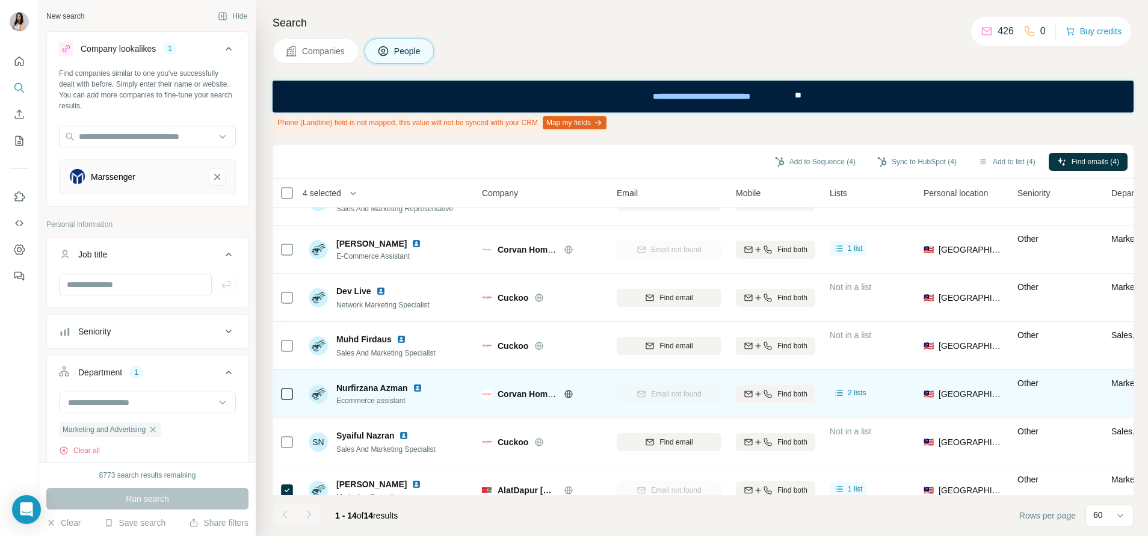
click at [419, 390] on img at bounding box center [418, 388] width 10 height 10
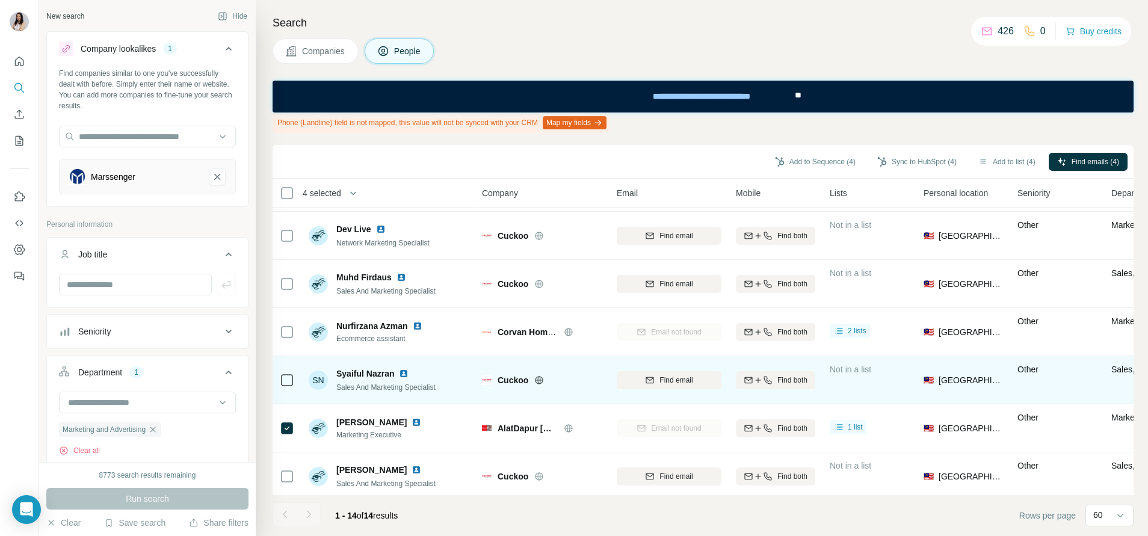
scroll to position [361, 0]
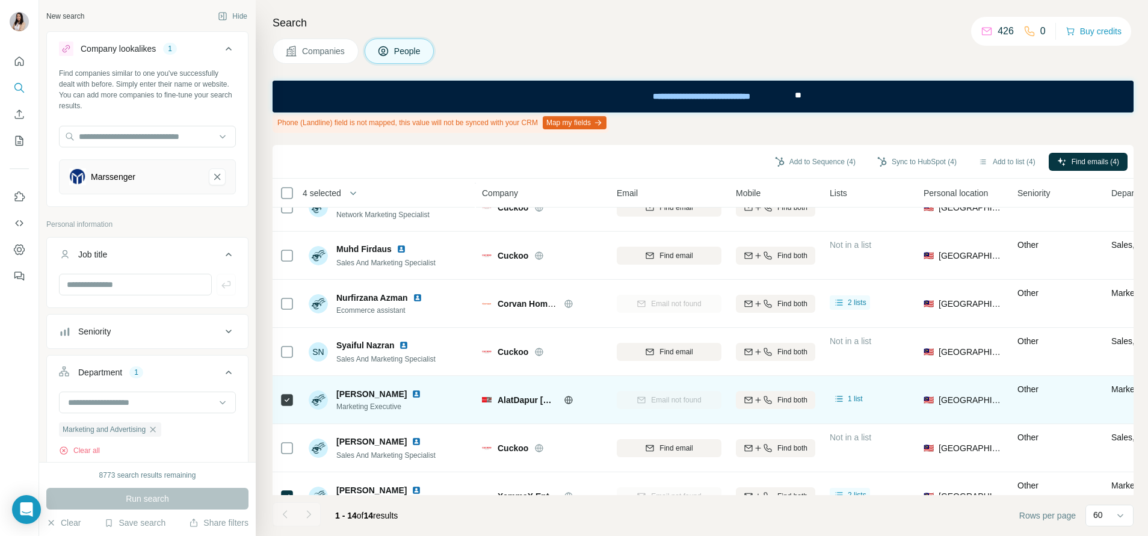
click at [411, 393] on img at bounding box center [416, 394] width 10 height 10
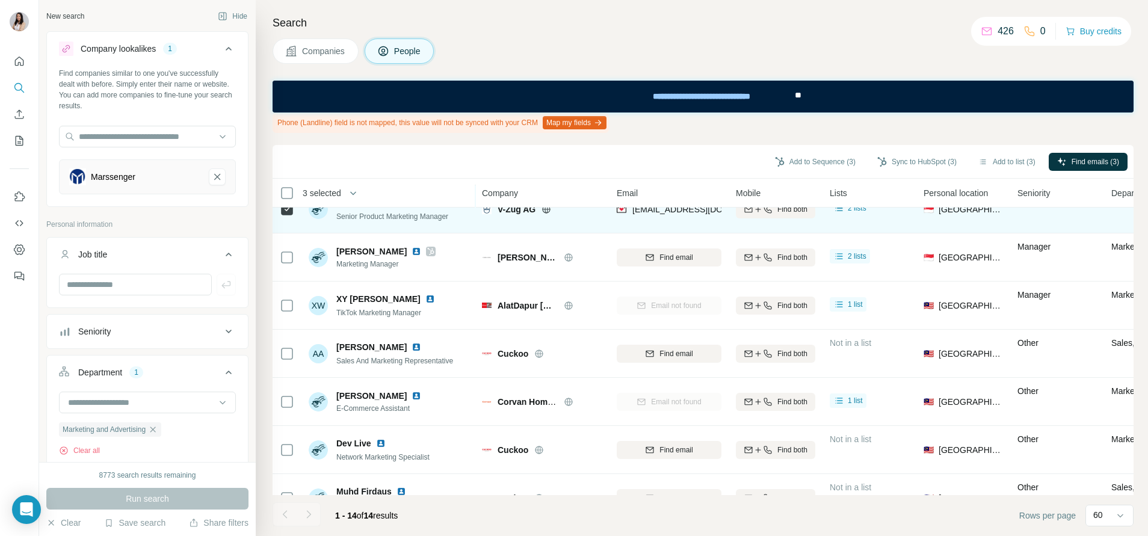
scroll to position [0, 0]
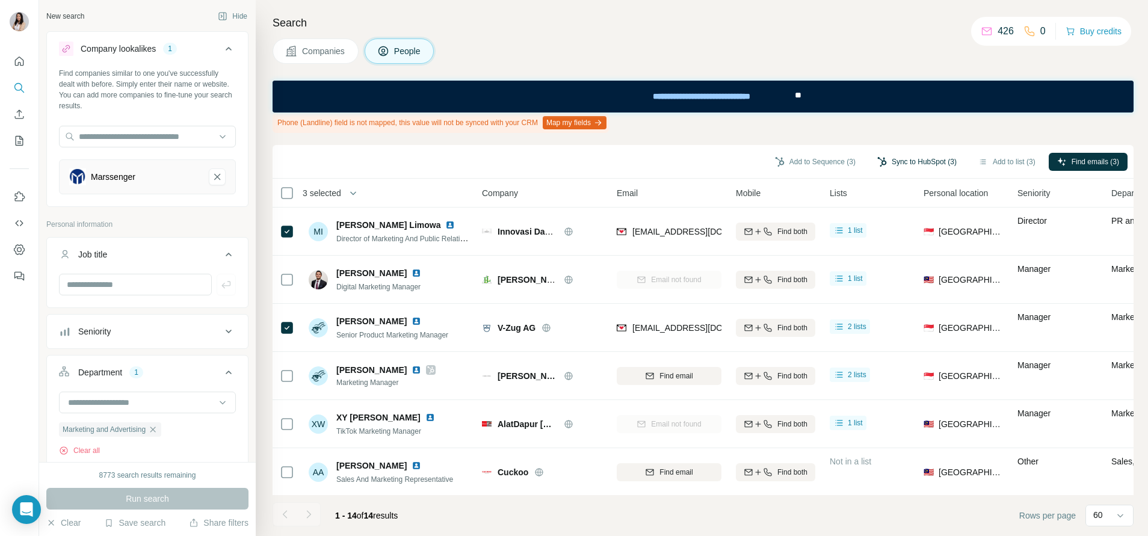
click at [932, 161] on button "Sync to HubSpot (3)" at bounding box center [917, 162] width 96 height 18
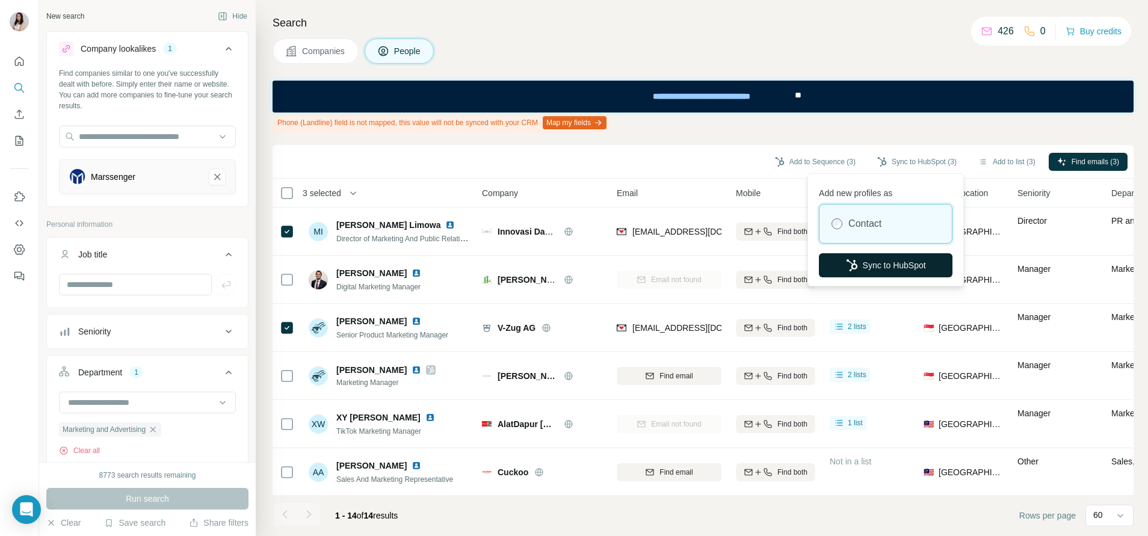
click at [877, 265] on button "Sync to HubSpot" at bounding box center [886, 265] width 134 height 24
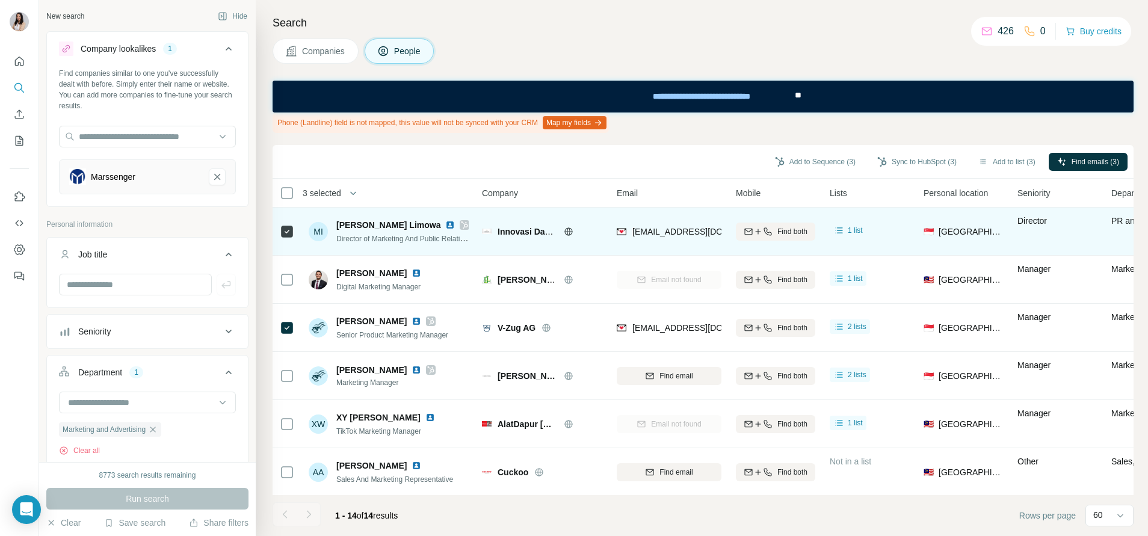
click at [460, 224] on div at bounding box center [465, 225] width 10 height 10
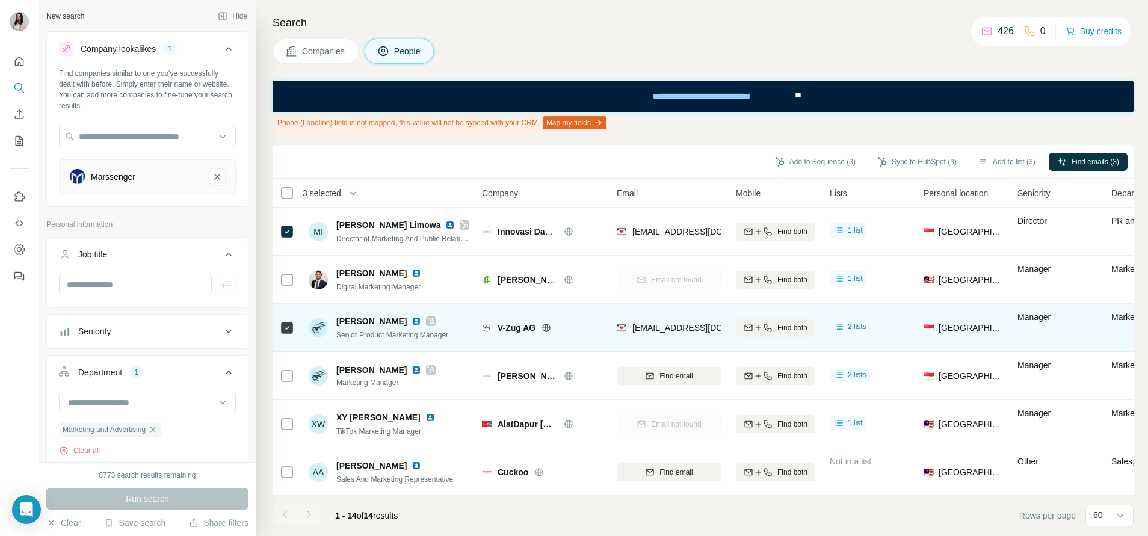
click at [427, 319] on icon at bounding box center [430, 321] width 7 height 10
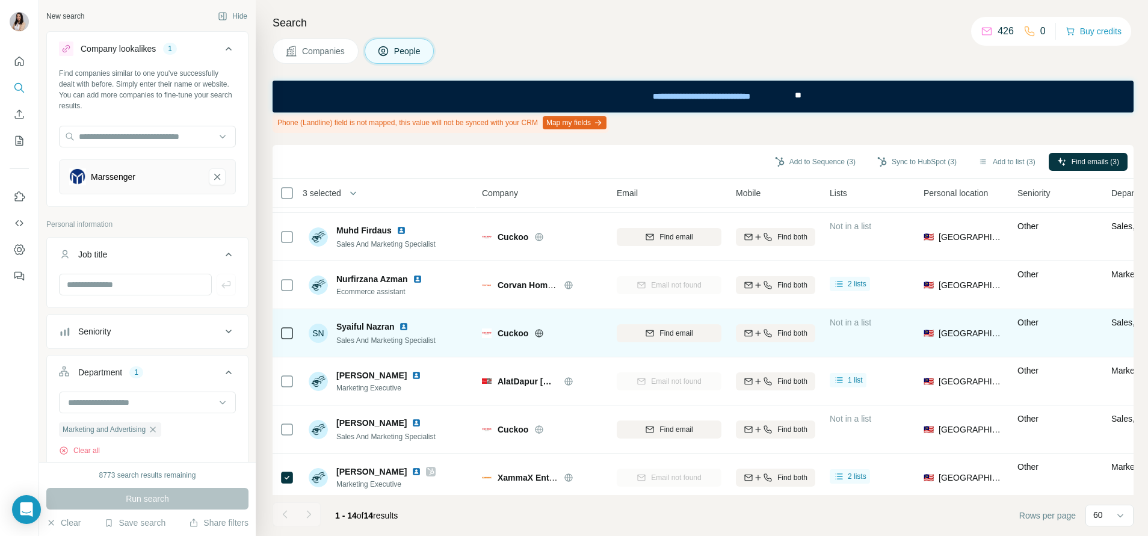
scroll to position [395, 0]
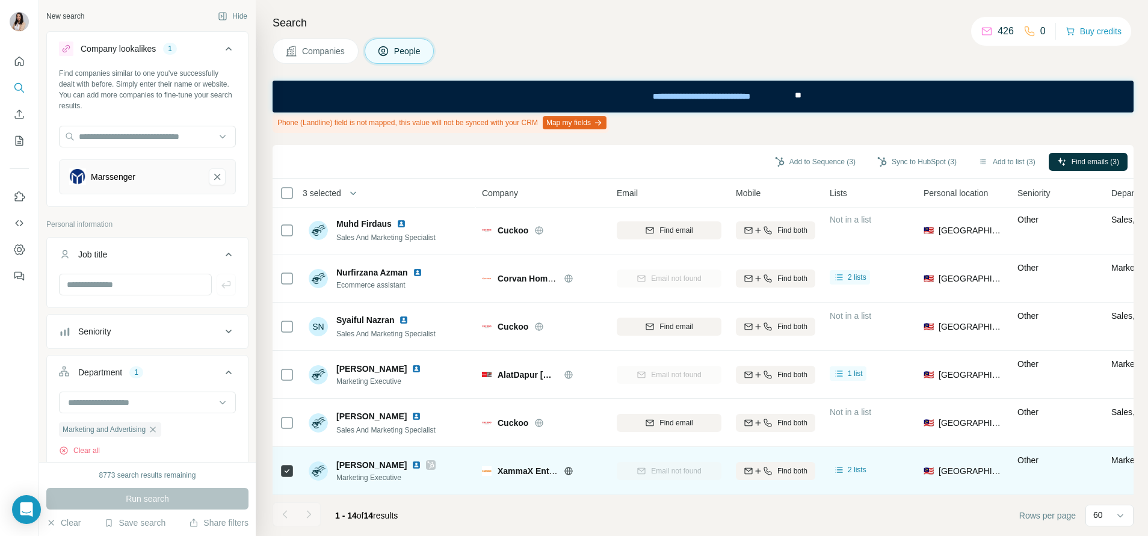
click at [428, 461] on icon at bounding box center [431, 464] width 7 height 7
click at [411, 460] on img at bounding box center [416, 465] width 10 height 10
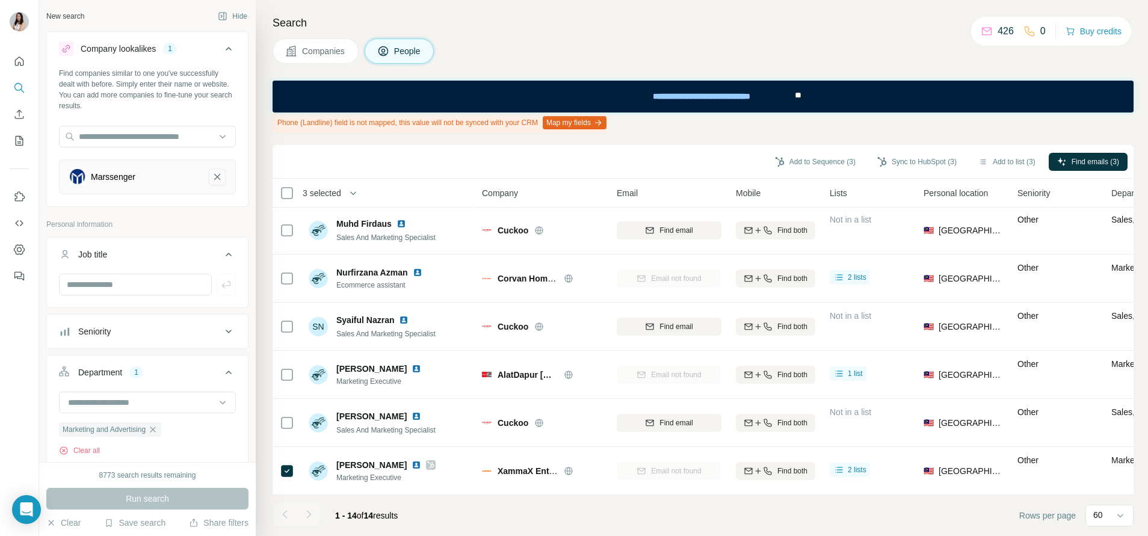
click at [212, 181] on icon "Marssenger-remove-button" at bounding box center [217, 177] width 11 height 12
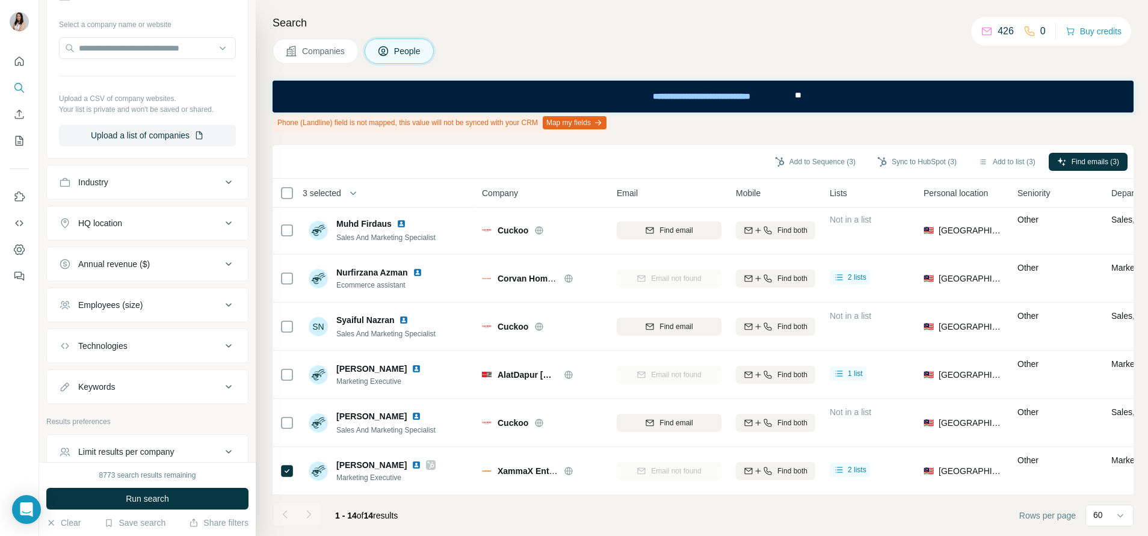
scroll to position [589, 0]
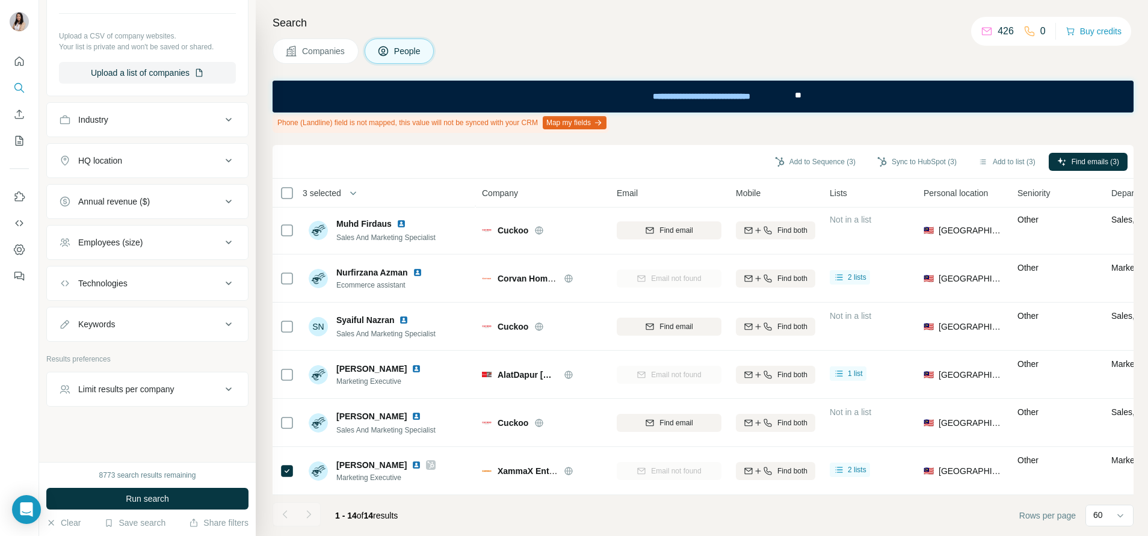
click at [159, 341] on div "Keywords" at bounding box center [147, 324] width 202 height 35
click at [177, 329] on div "Keywords" at bounding box center [140, 324] width 162 height 12
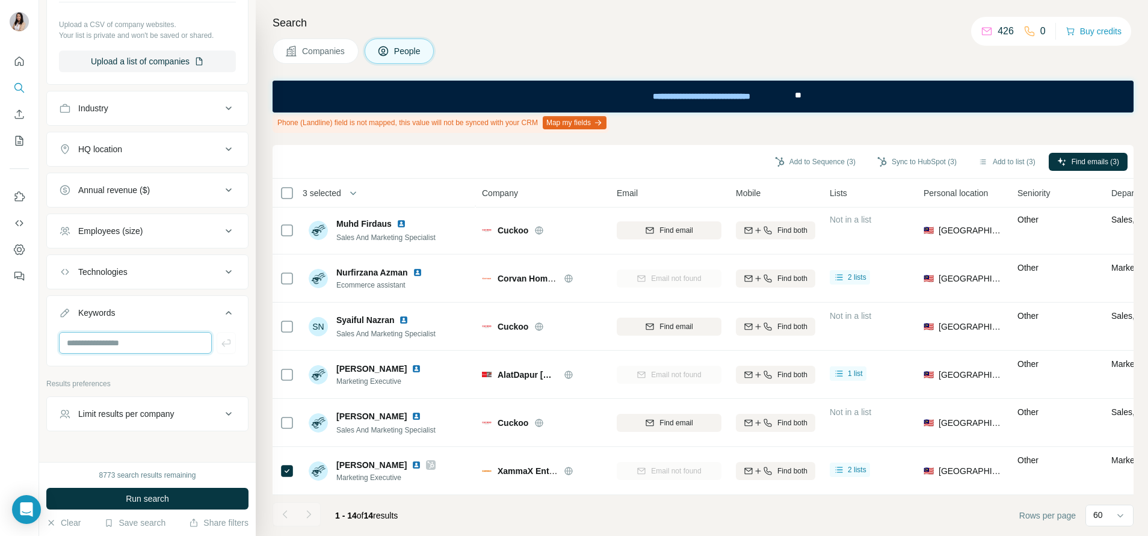
click at [170, 354] on input "text" at bounding box center [135, 343] width 153 height 22
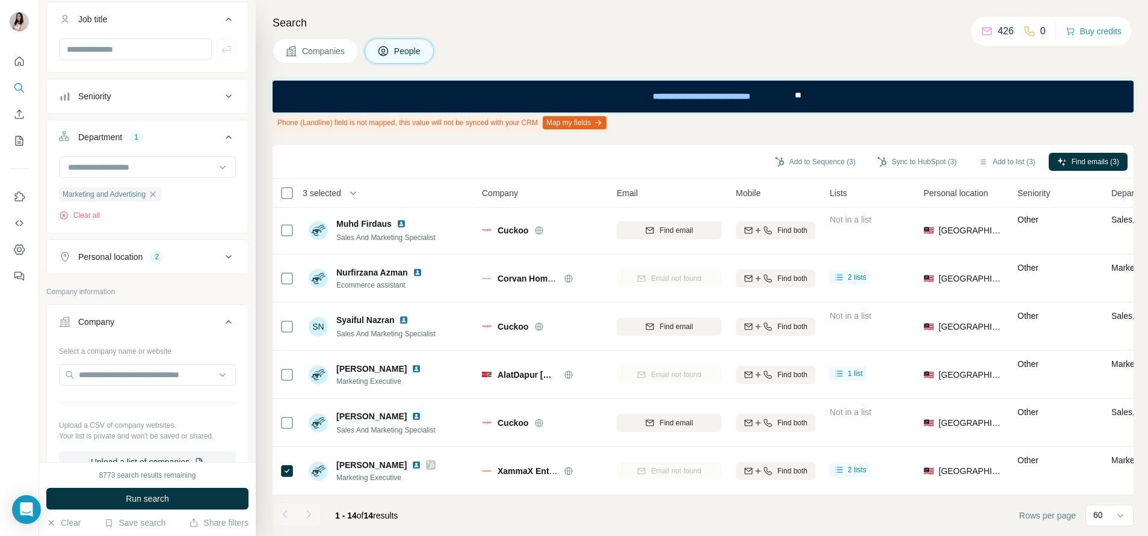
scroll to position [138, 0]
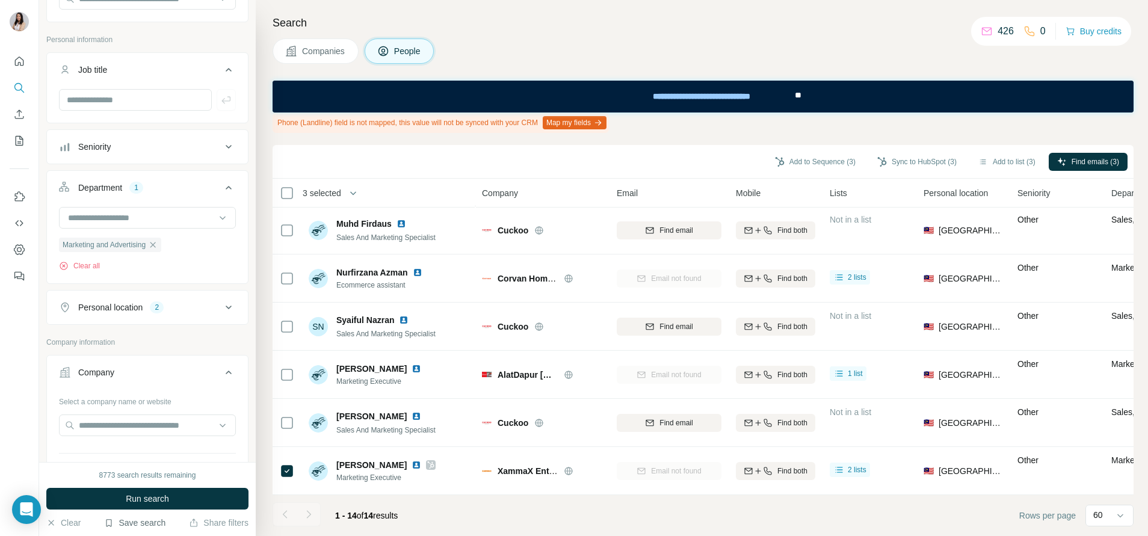
type input "*****"
click at [152, 519] on button "Save search" at bounding box center [134, 523] width 61 height 12
click at [147, 502] on div "View my saved searches" at bounding box center [168, 502] width 127 height 24
click at [149, 520] on button "Save search" at bounding box center [134, 523] width 61 height 12
click at [156, 502] on div "View my saved searches" at bounding box center [168, 502] width 127 height 24
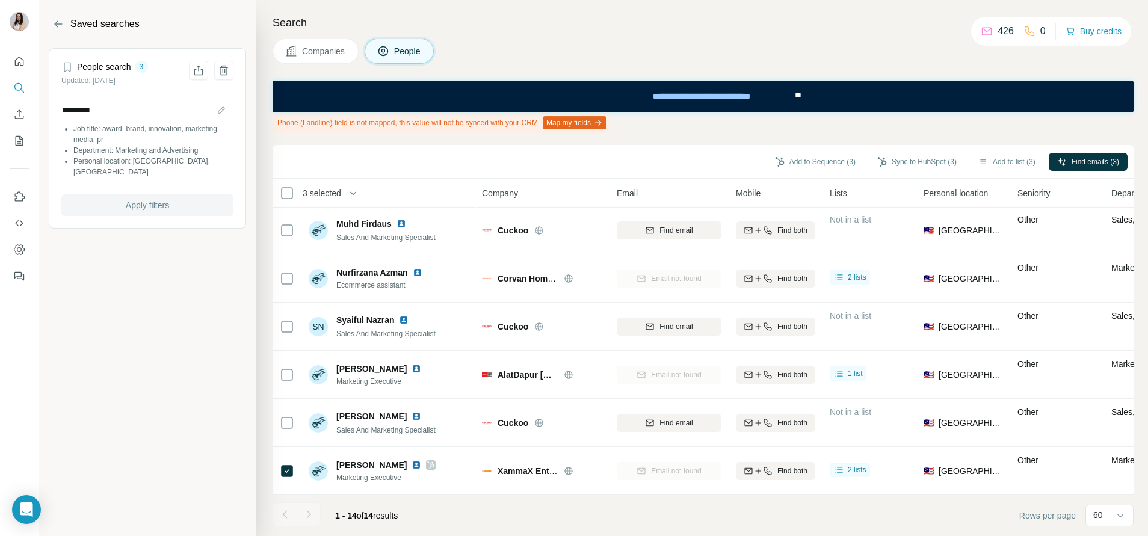
click at [176, 194] on button "Apply filters" at bounding box center [147, 205] width 172 height 22
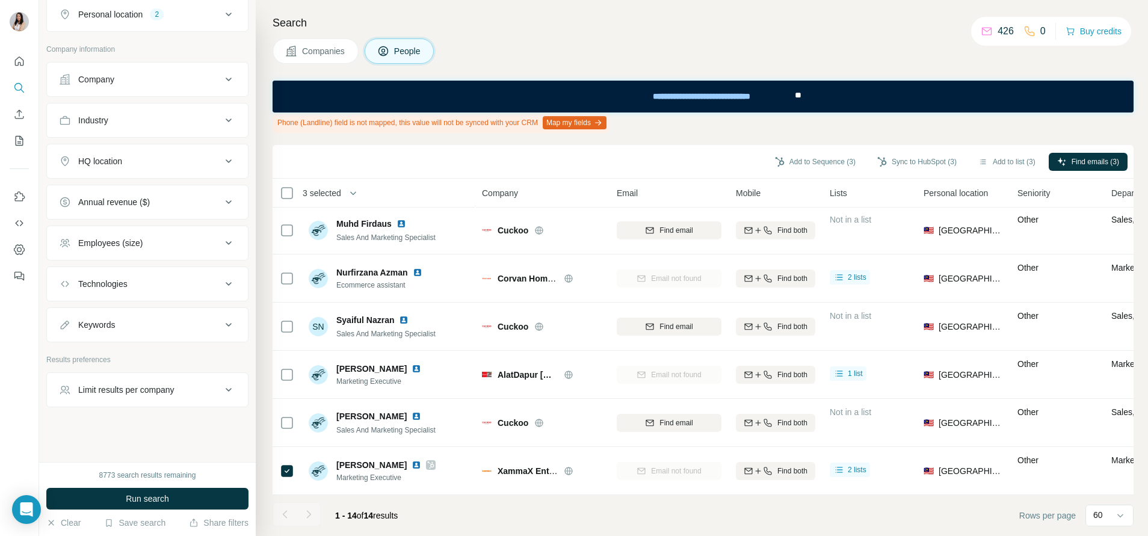
scroll to position [223, 0]
click at [160, 313] on button "Keywords" at bounding box center [147, 324] width 201 height 29
click at [161, 355] on input "text" at bounding box center [135, 354] width 153 height 22
type input "*****"
click at [217, 350] on button "button" at bounding box center [226, 354] width 19 height 22
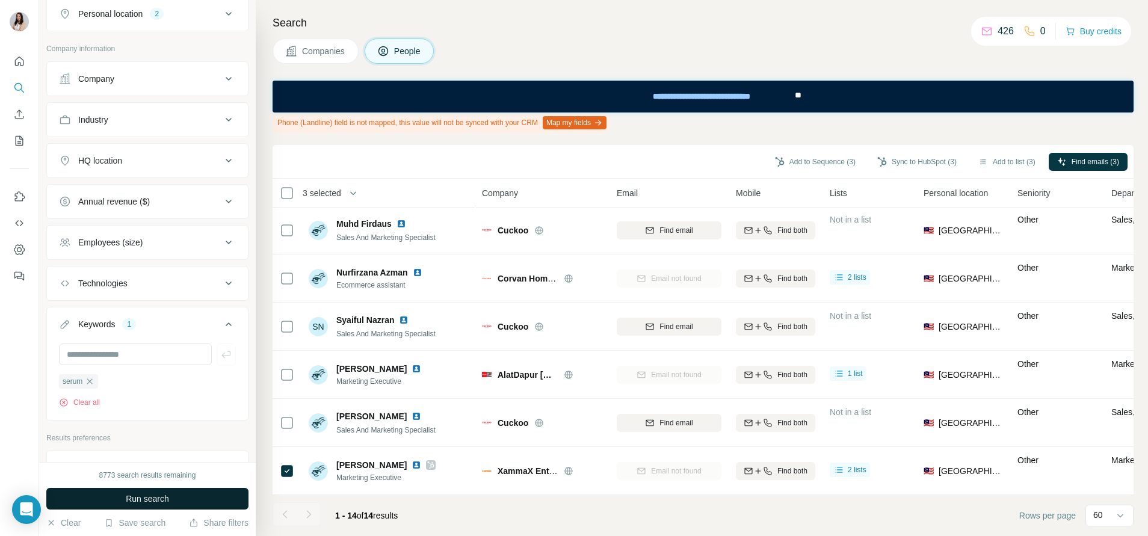
click at [188, 500] on button "Run search" at bounding box center [147, 499] width 202 height 22
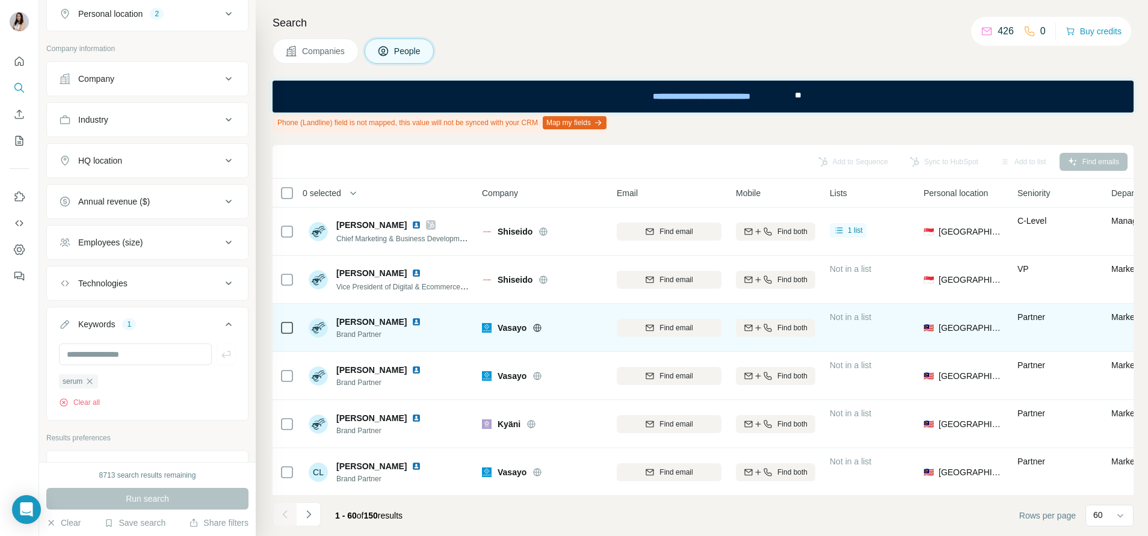
click at [537, 327] on icon at bounding box center [538, 327] width 8 height 1
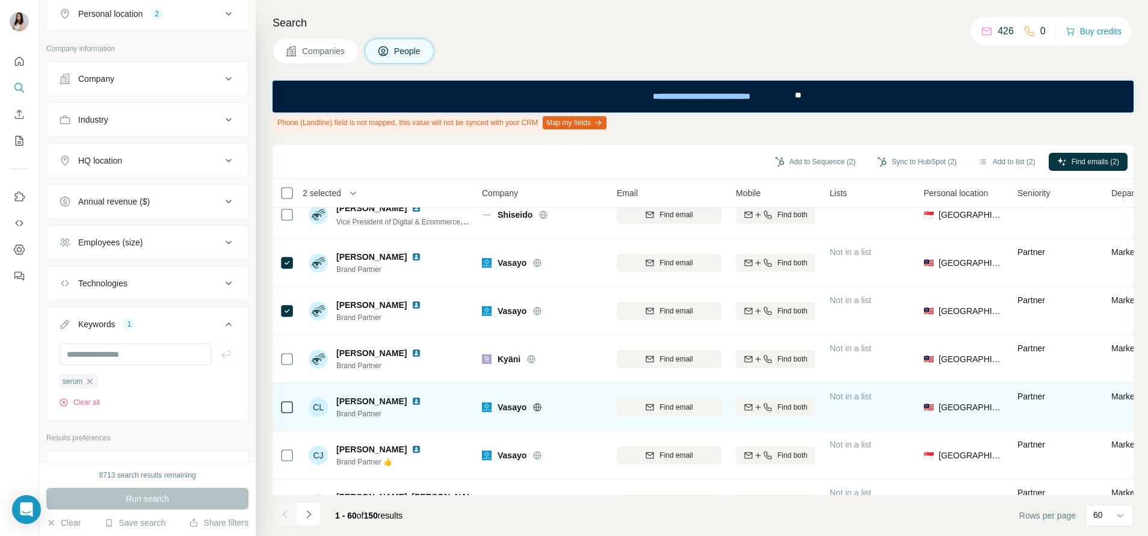
scroll to position [90, 0]
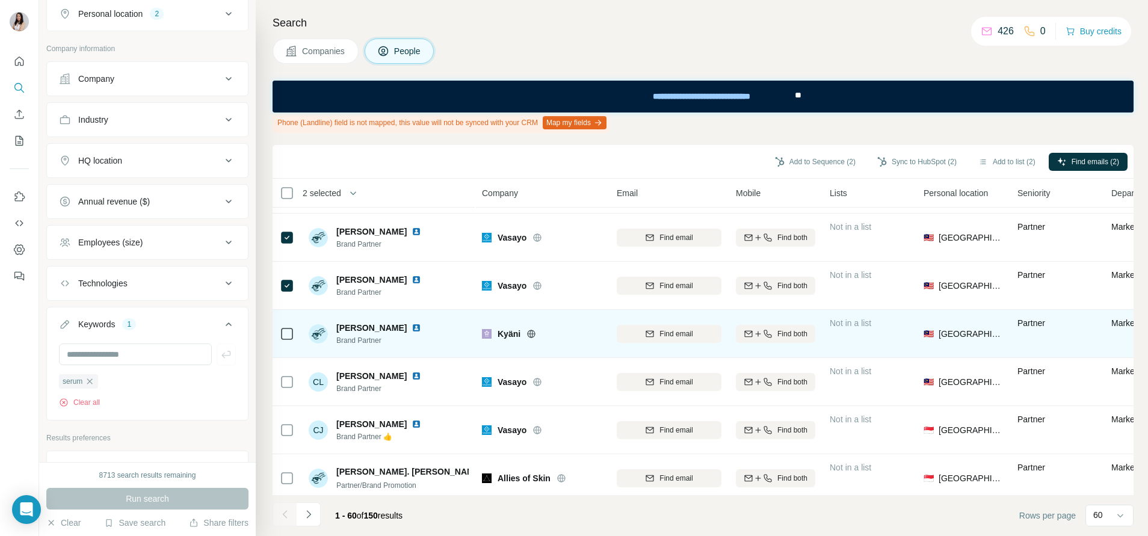
drag, startPoint x: 533, startPoint y: 333, endPoint x: 561, endPoint y: 327, distance: 29.0
click at [532, 333] on icon at bounding box center [532, 333] width 8 height 1
click at [279, 330] on td at bounding box center [286, 334] width 29 height 48
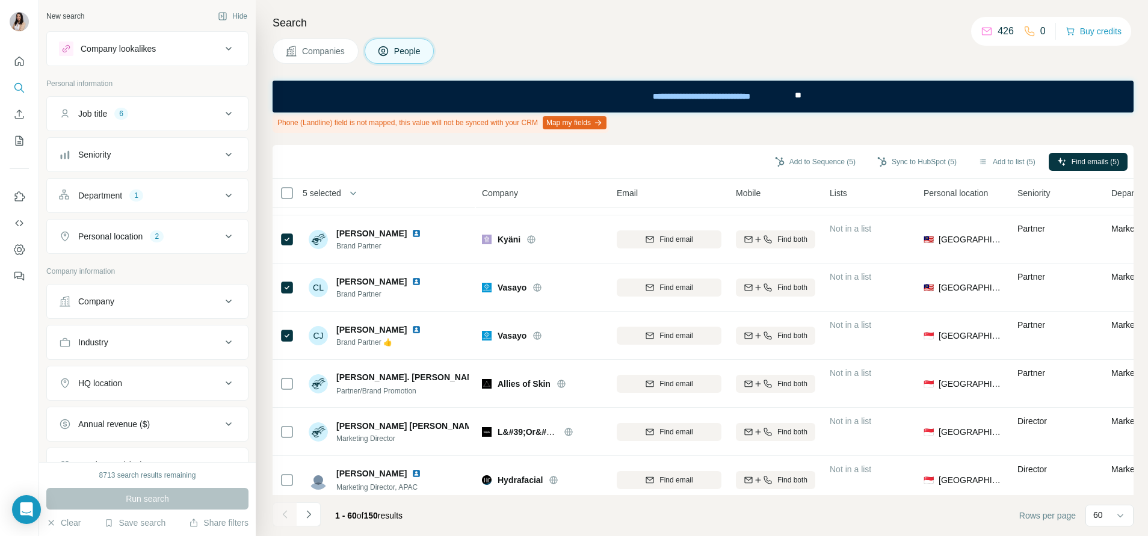
scroll to position [180, 0]
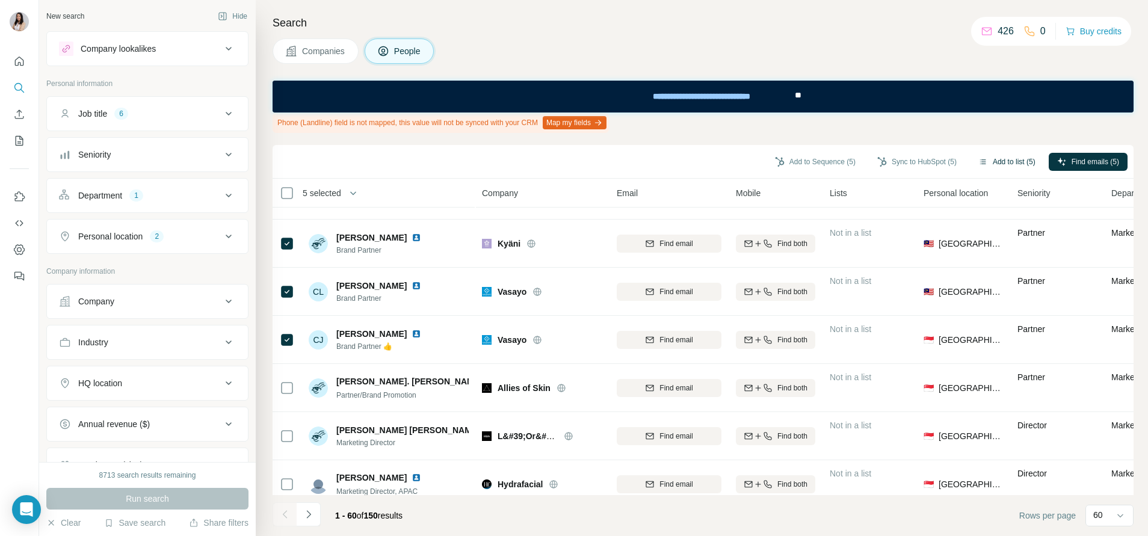
click at [978, 158] on icon "button" at bounding box center [983, 162] width 10 height 10
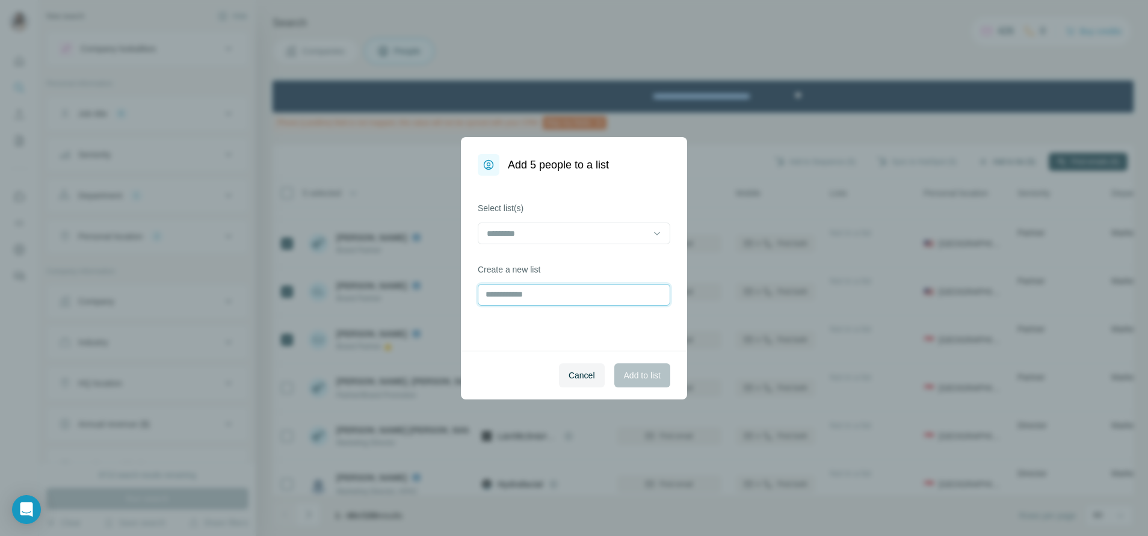
click at [531, 289] on input "text" at bounding box center [574, 295] width 192 height 22
type input "**********"
click at [632, 377] on span "Add to list" at bounding box center [642, 375] width 37 height 12
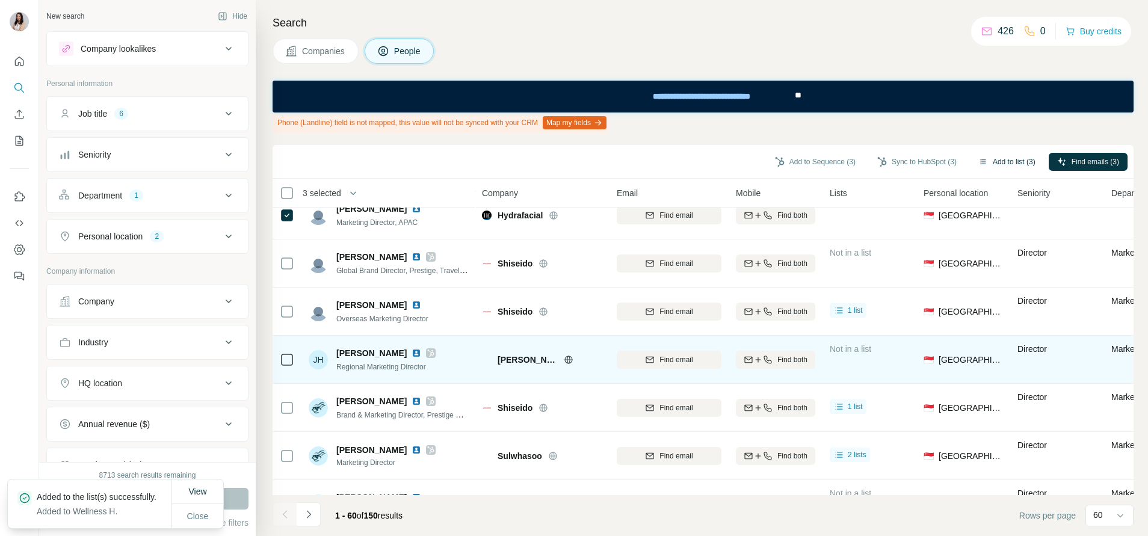
scroll to position [451, 0]
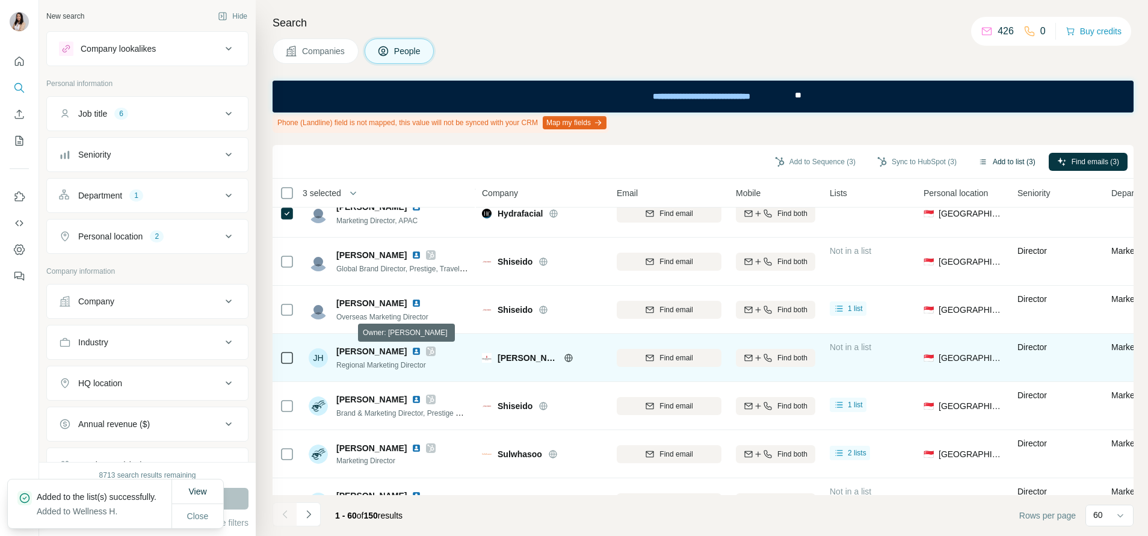
click at [427, 350] on icon at bounding box center [430, 351] width 7 height 10
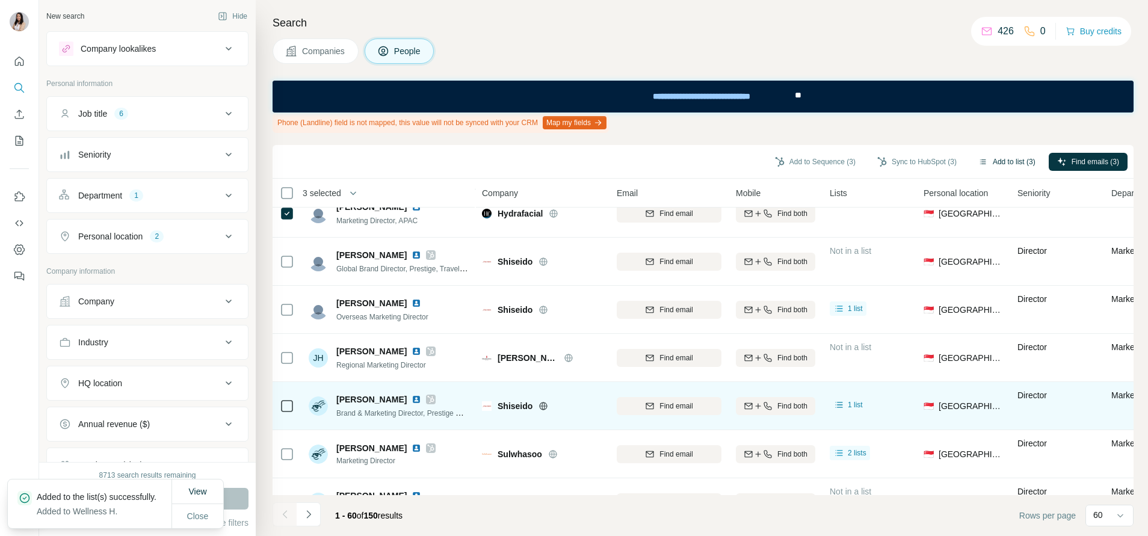
scroll to position [541, 0]
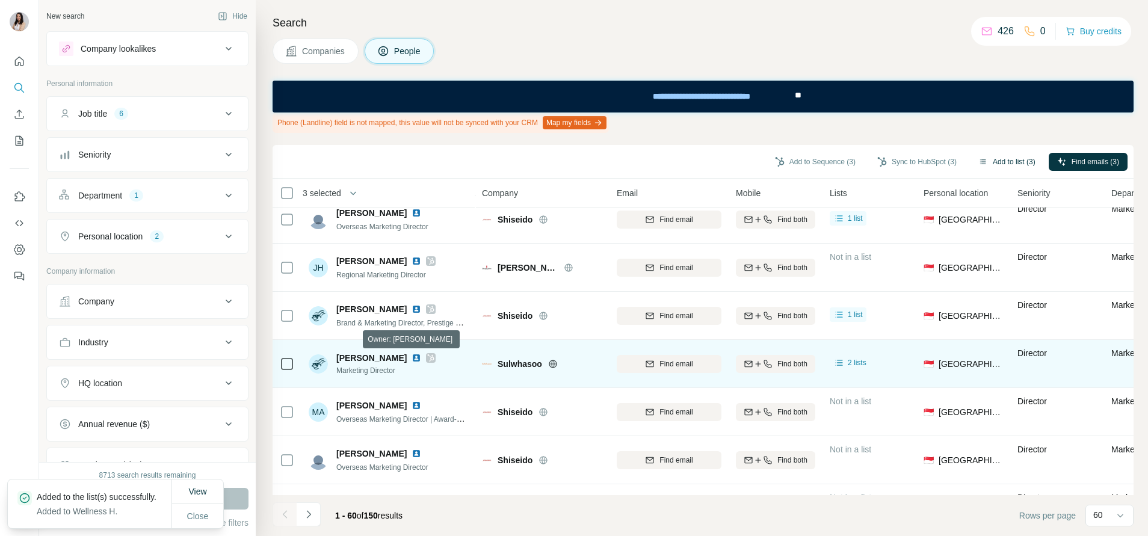
click at [427, 358] on icon at bounding box center [430, 358] width 7 height 10
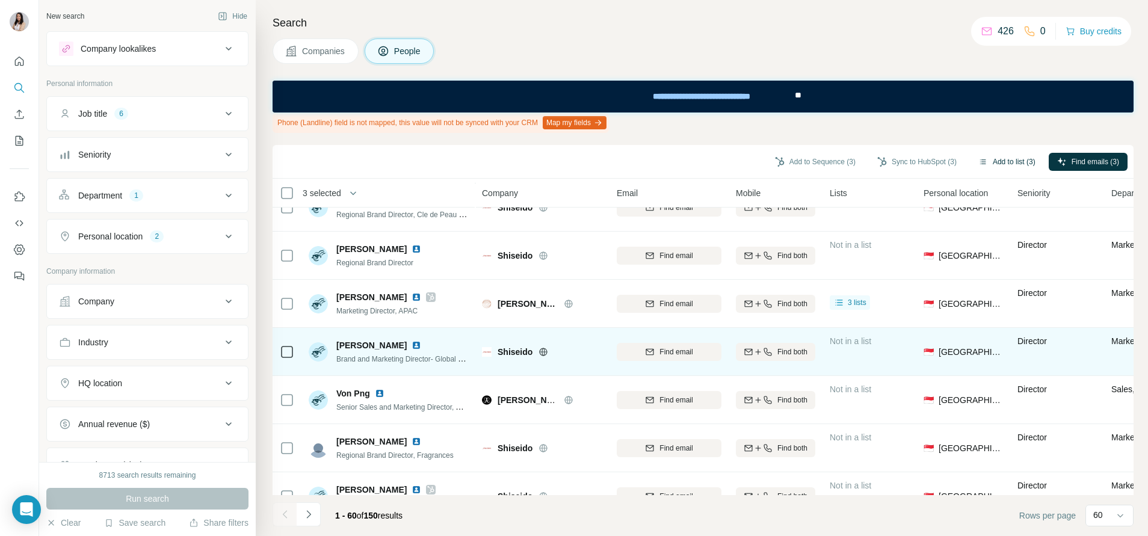
scroll to position [992, 0]
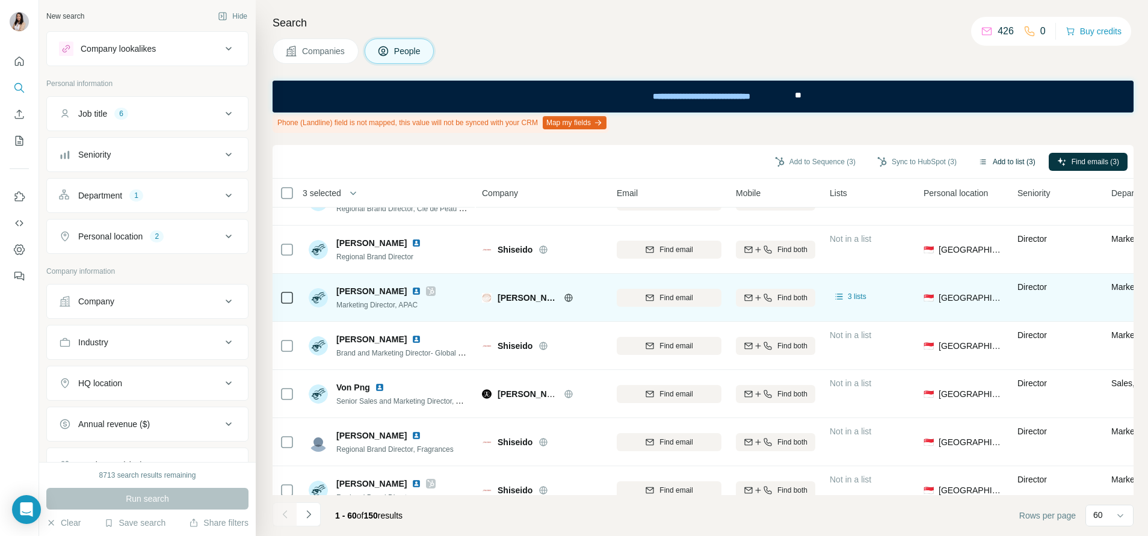
click at [427, 291] on icon at bounding box center [430, 291] width 7 height 10
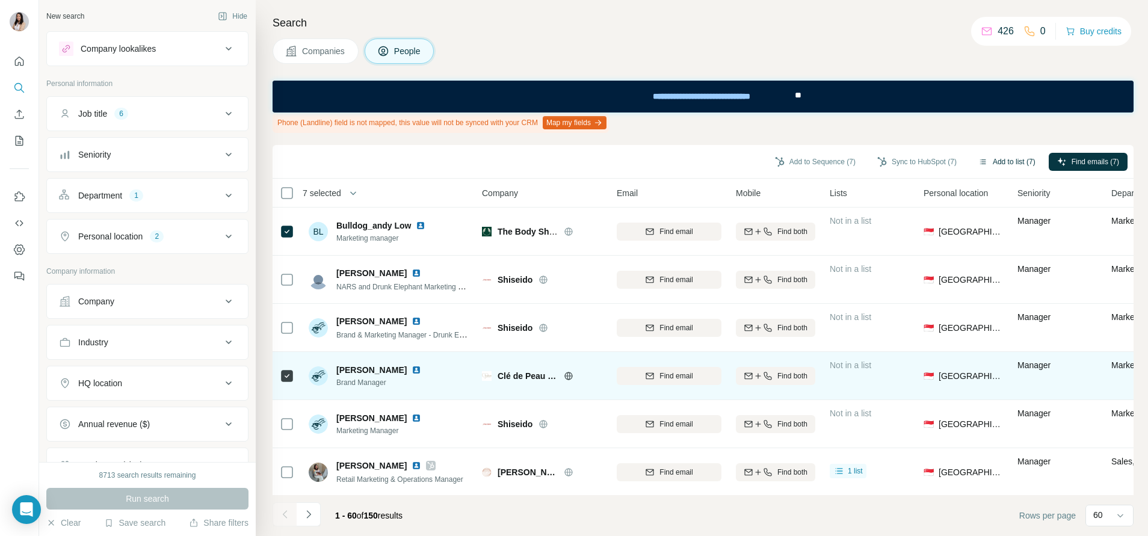
scroll to position [1534, 0]
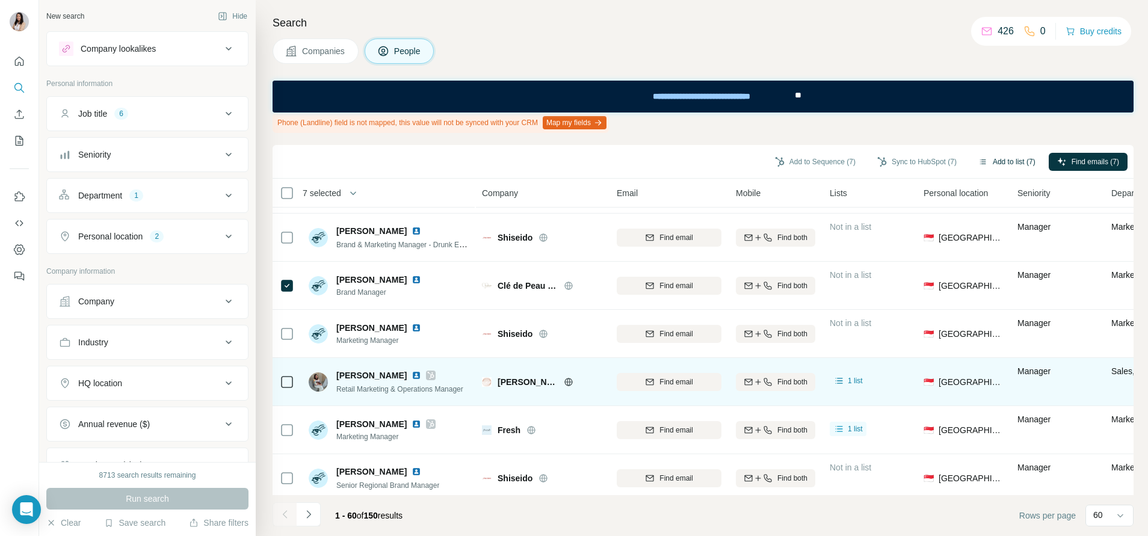
click at [427, 375] on icon at bounding box center [430, 376] width 7 height 10
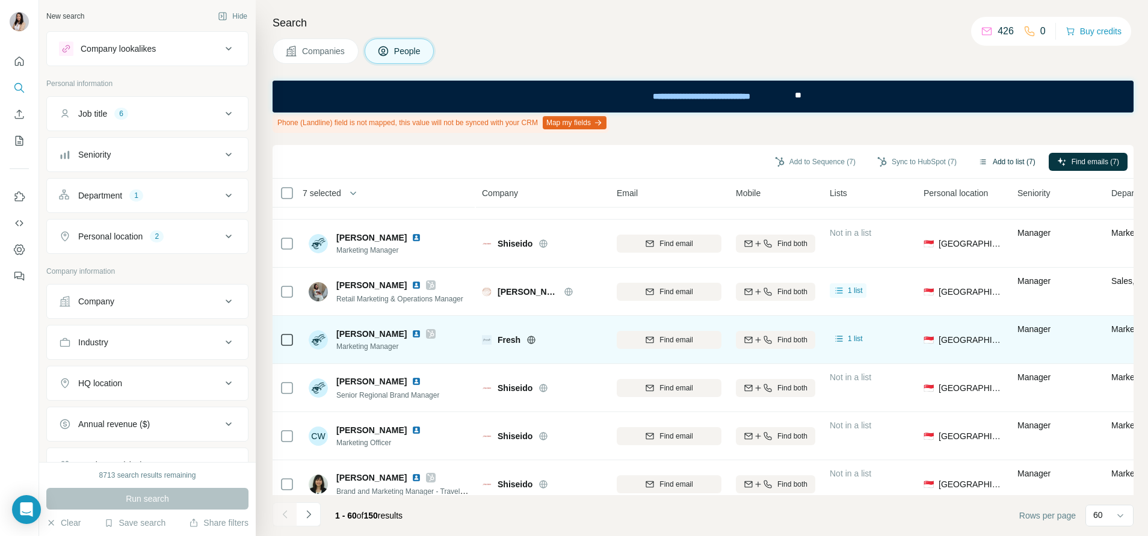
click at [426, 333] on div at bounding box center [431, 334] width 10 height 10
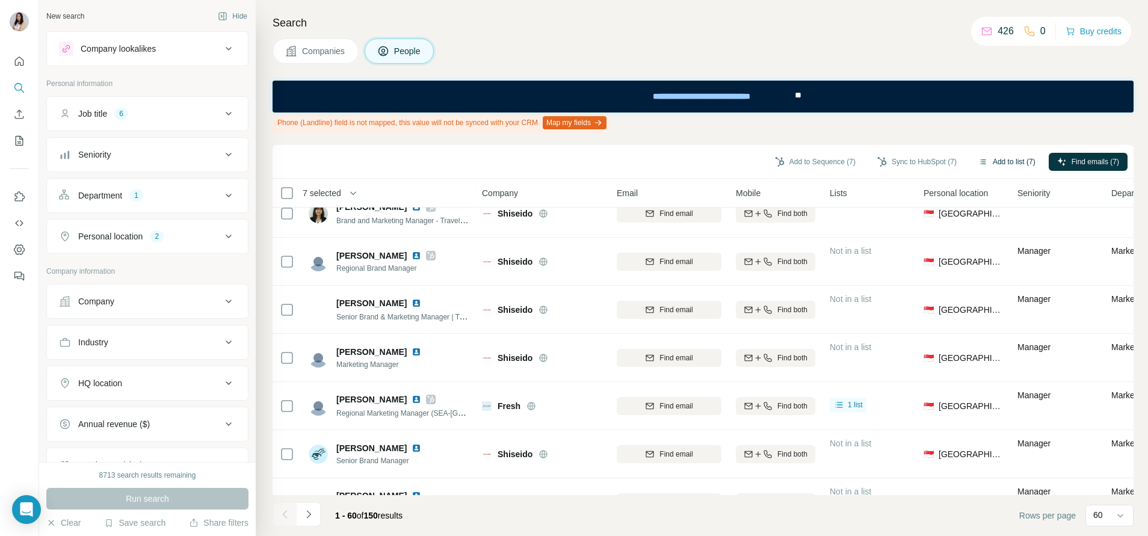
scroll to position [1985, 0]
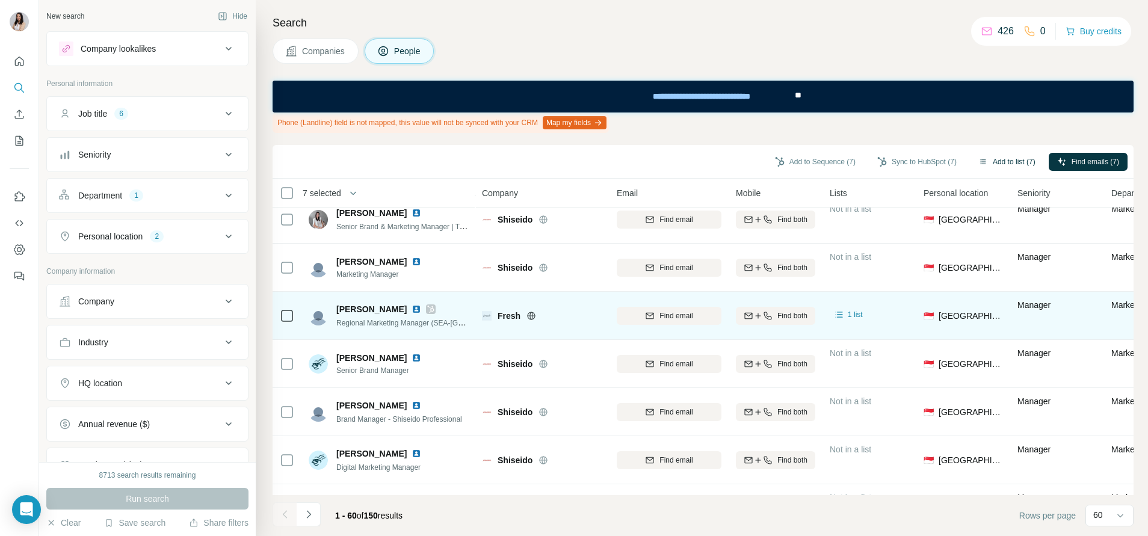
click at [428, 311] on icon at bounding box center [431, 309] width 7 height 7
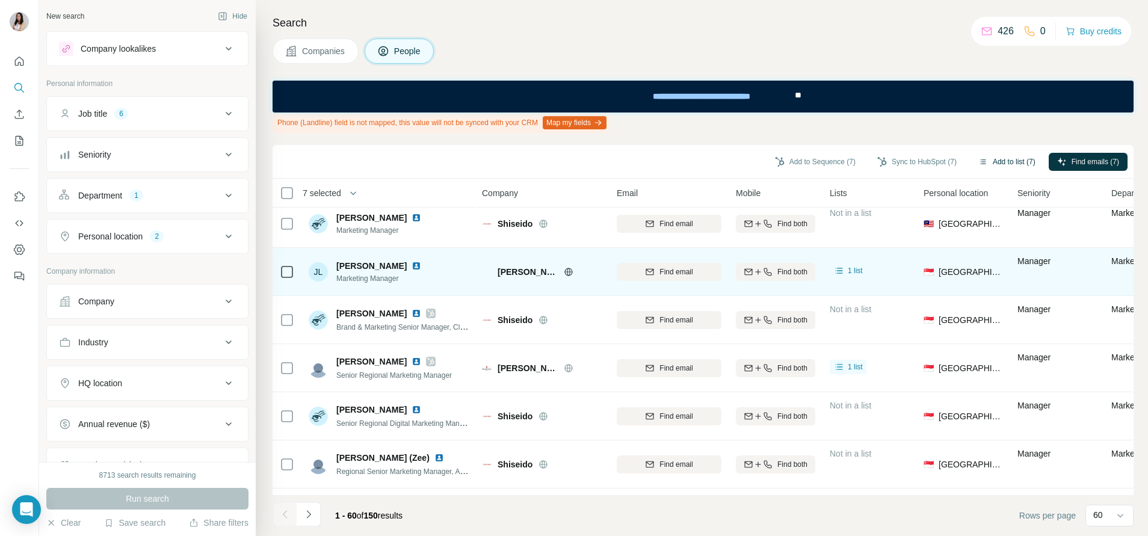
scroll to position [2346, 0]
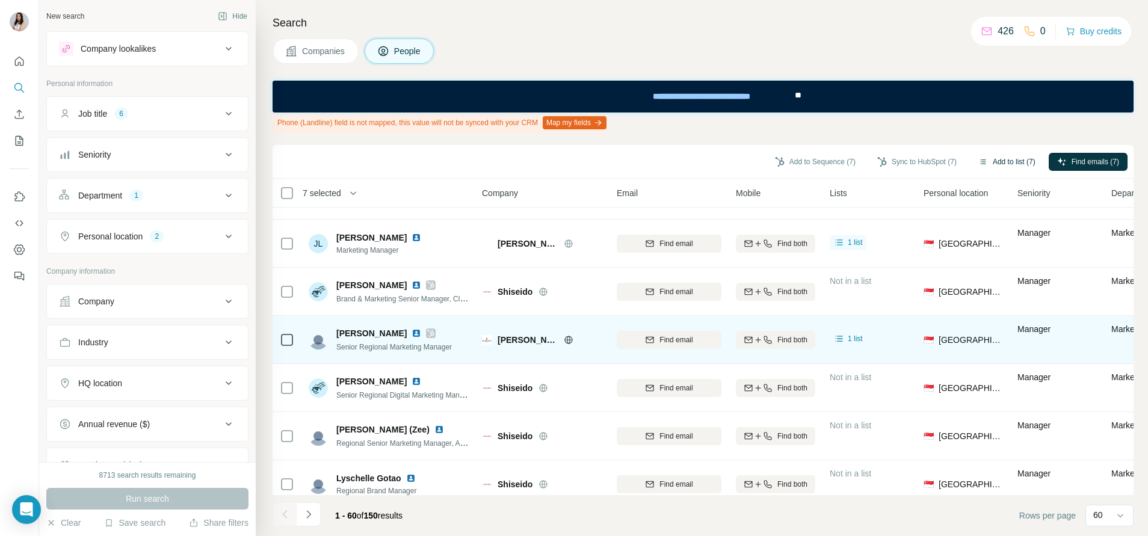
click at [427, 331] on icon at bounding box center [430, 333] width 7 height 10
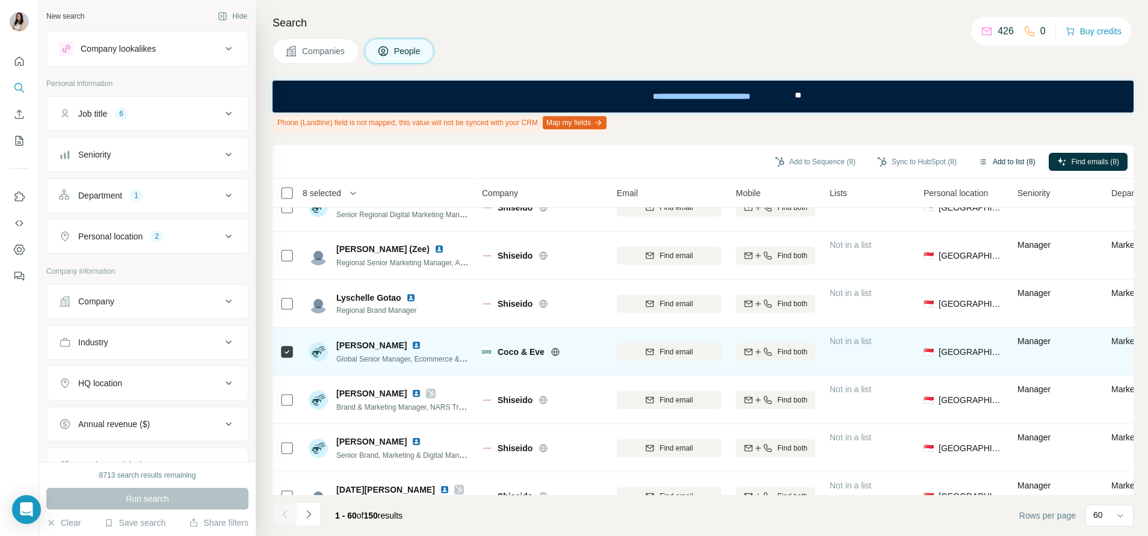
scroll to position [2609, 0]
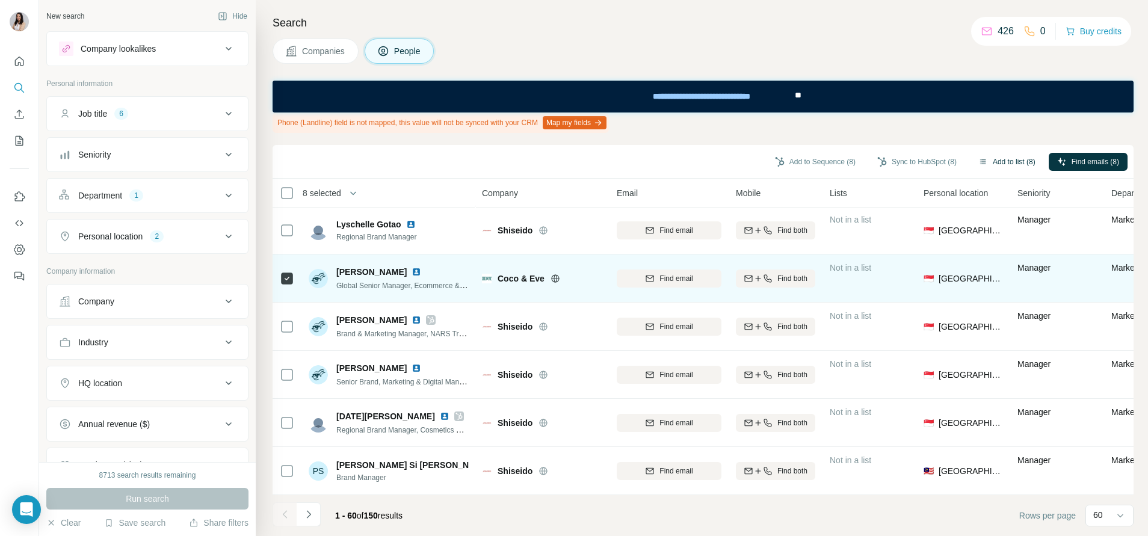
click at [550, 274] on icon at bounding box center [555, 279] width 10 height 10
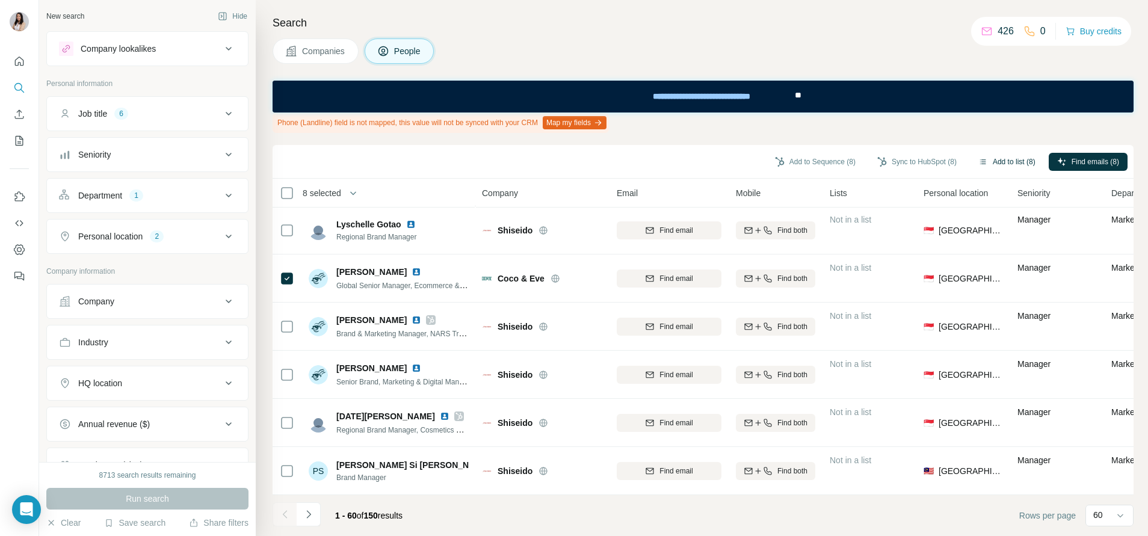
click at [1005, 158] on button "Add to list (8)" at bounding box center [1007, 162] width 74 height 18
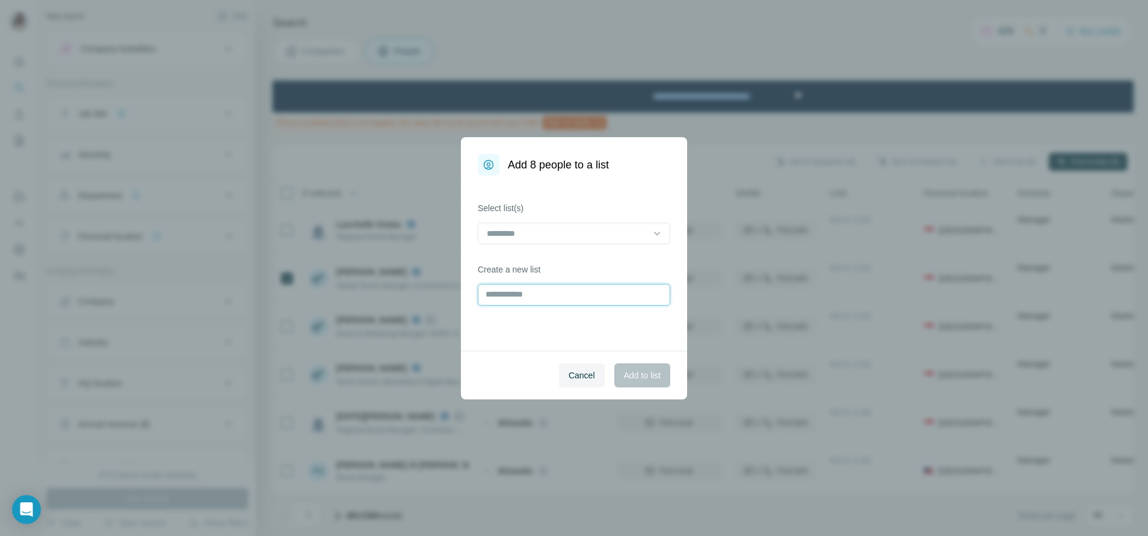
click at [599, 292] on input "text" at bounding box center [574, 295] width 192 height 22
type input "********"
click at [637, 378] on span "Add to list" at bounding box center [642, 375] width 37 height 12
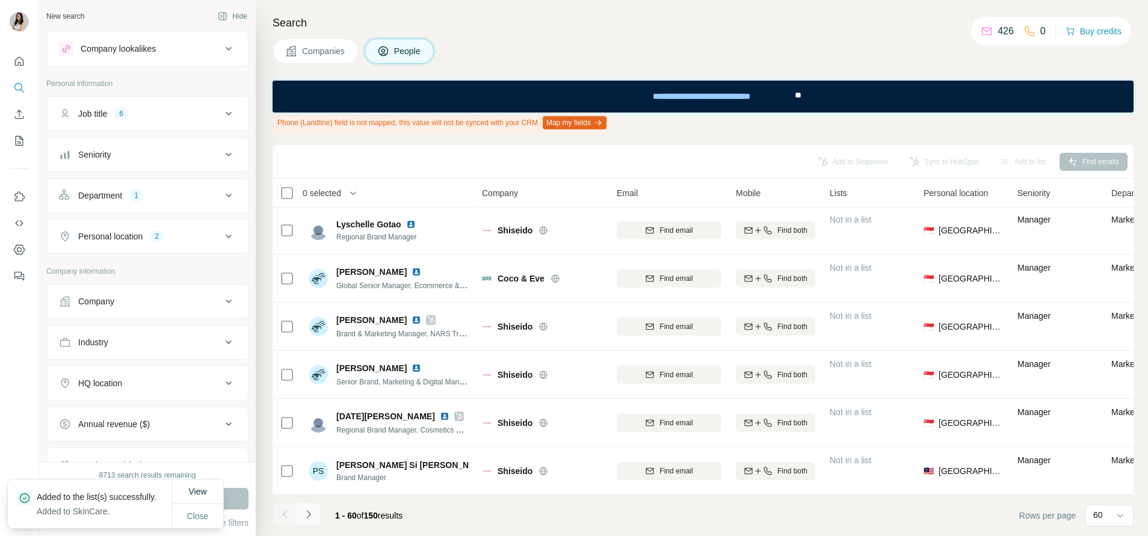
click at [306, 512] on icon "Navigate to next page" at bounding box center [309, 514] width 12 height 12
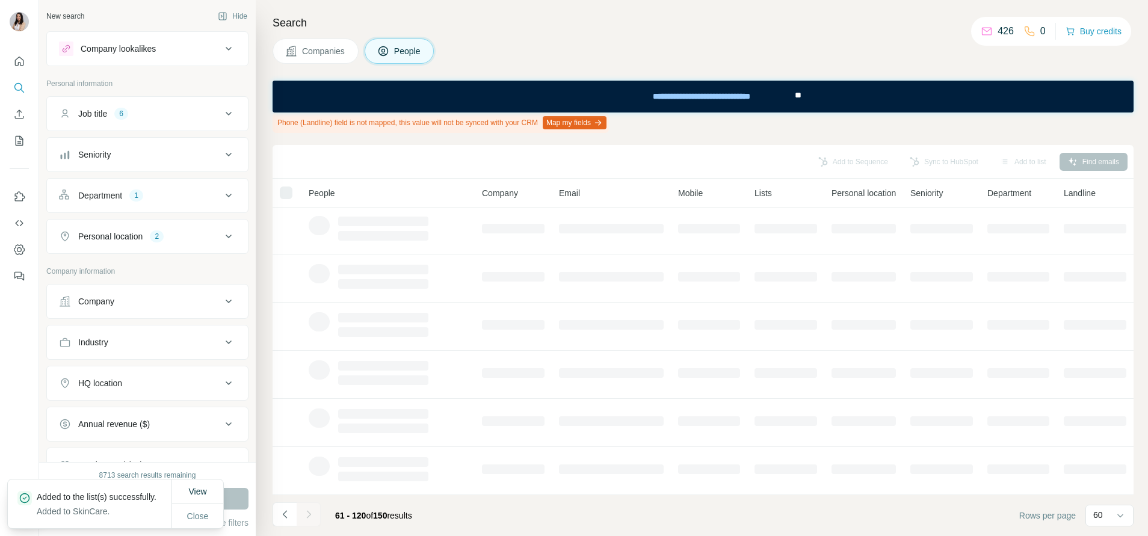
scroll to position [203, 0]
click at [196, 510] on span "Close" at bounding box center [198, 516] width 22 height 12
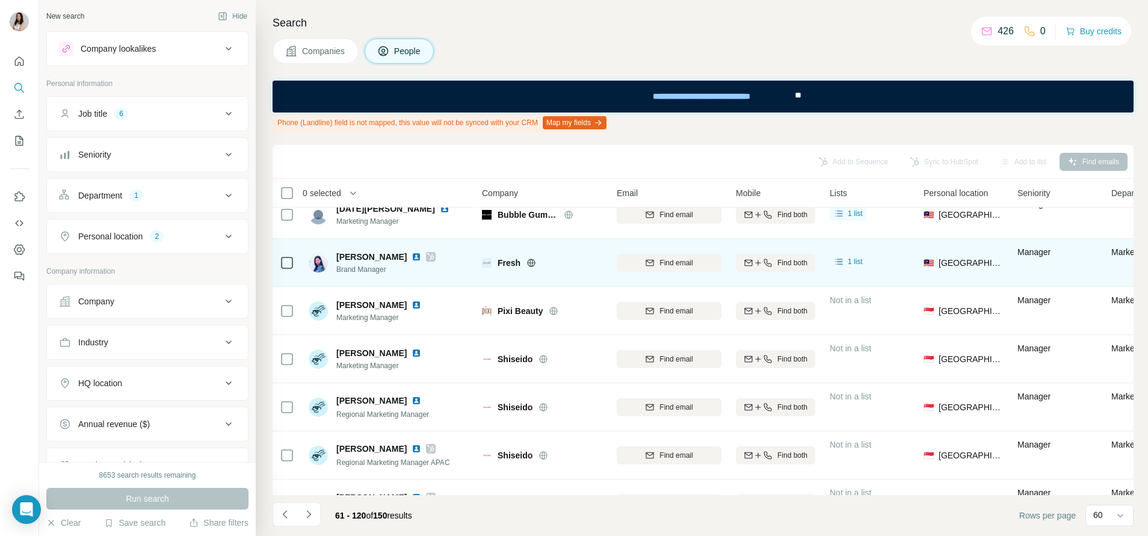
scroll to position [0, 0]
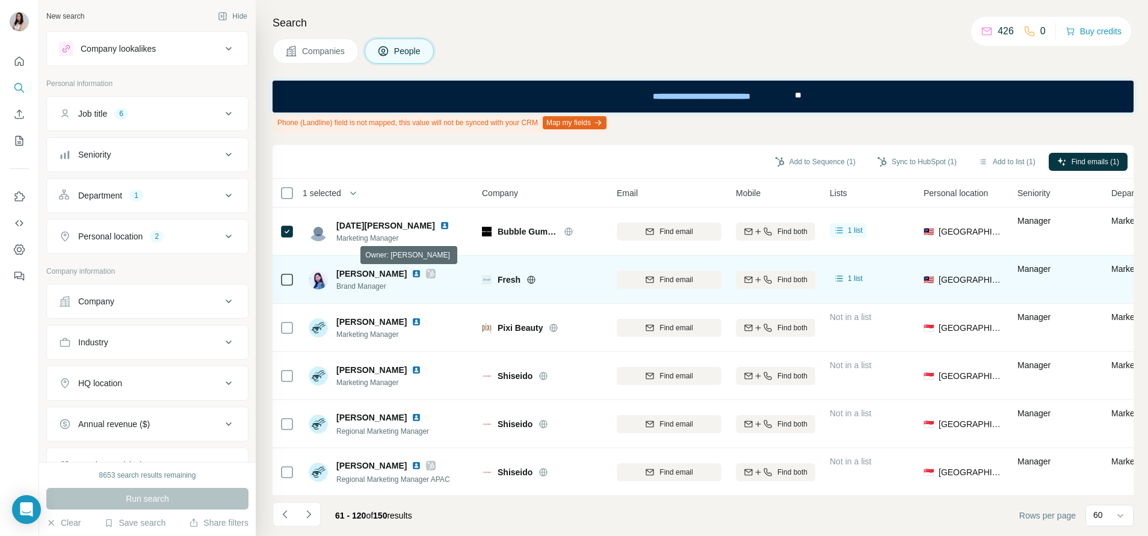
click at [427, 275] on icon at bounding box center [430, 274] width 7 height 10
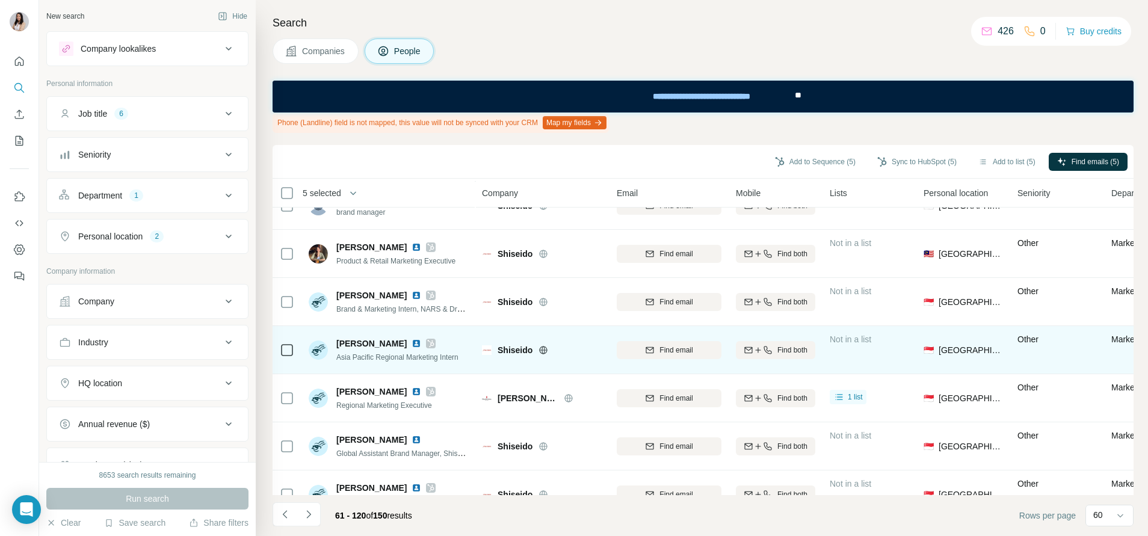
scroll to position [632, 0]
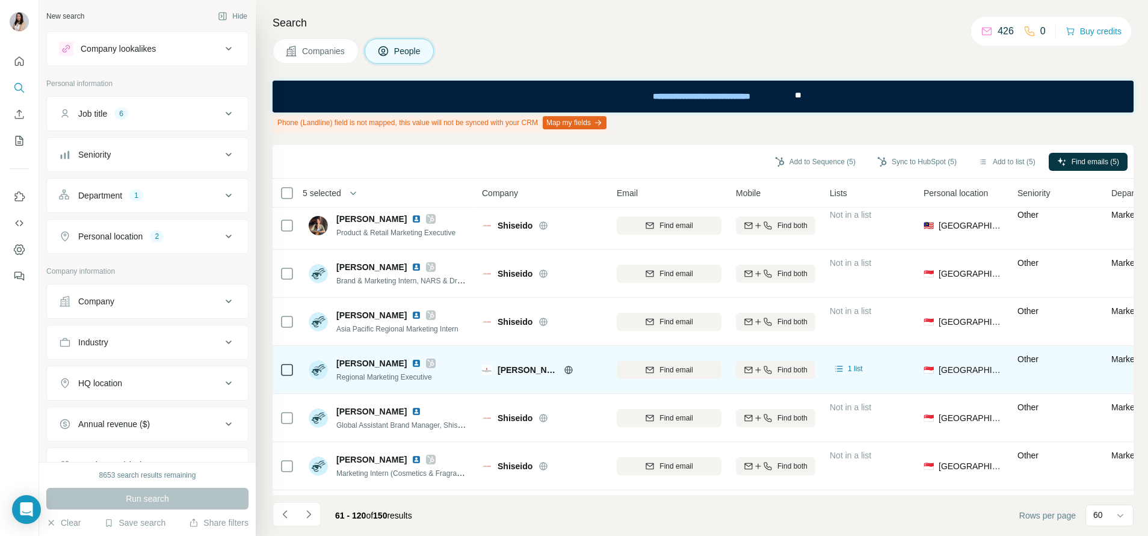
click at [427, 365] on icon at bounding box center [430, 363] width 7 height 10
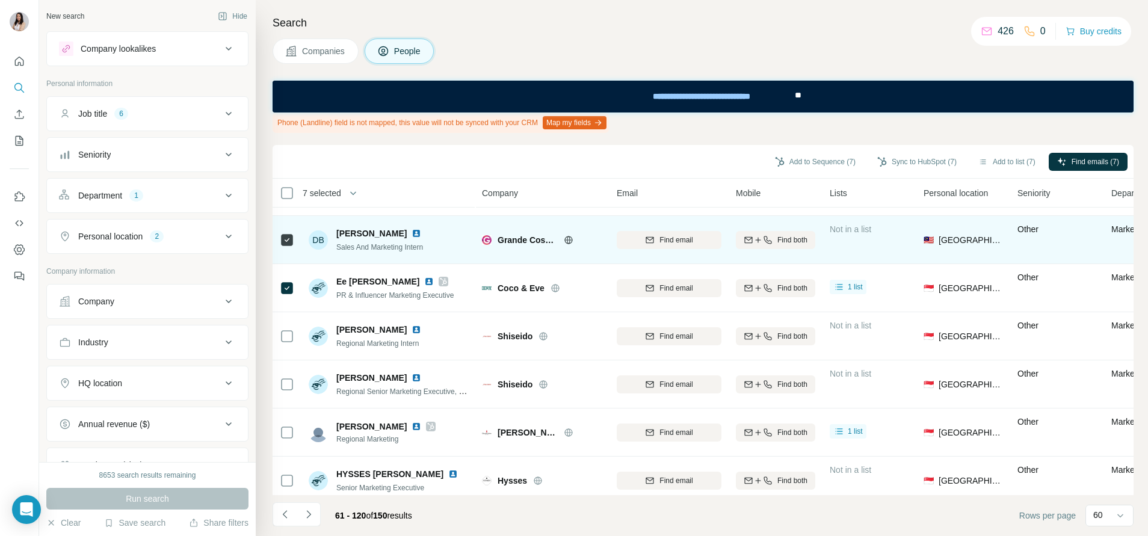
scroll to position [1534, 0]
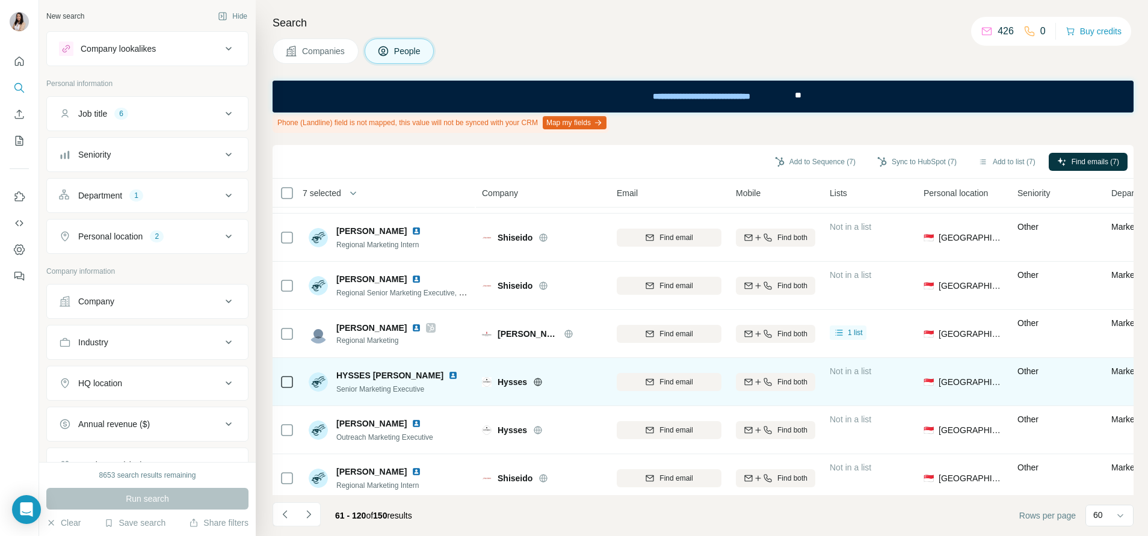
click at [280, 380] on icon at bounding box center [287, 382] width 14 height 14
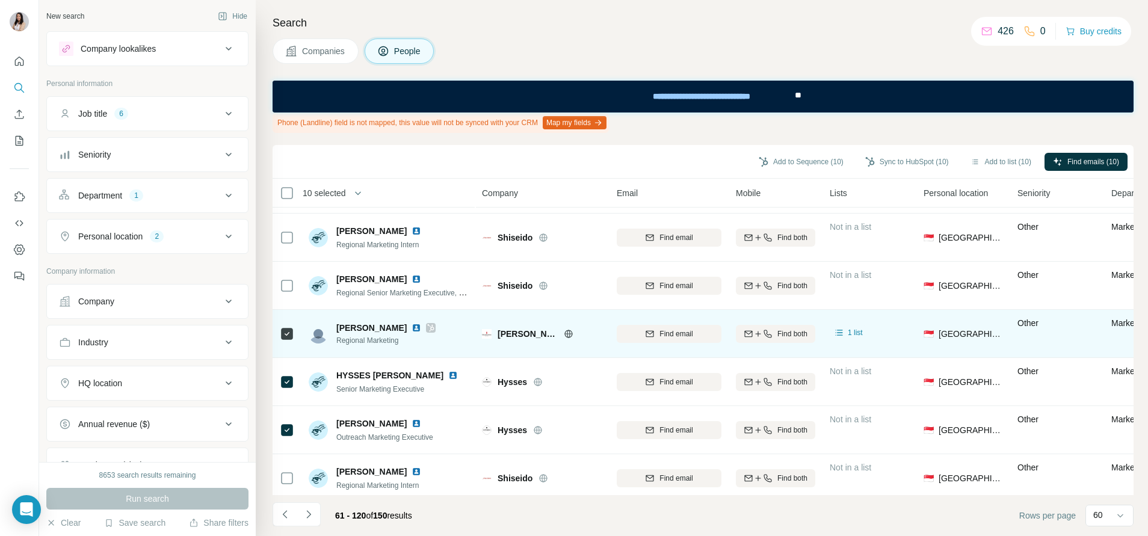
click at [428, 327] on icon at bounding box center [431, 327] width 7 height 7
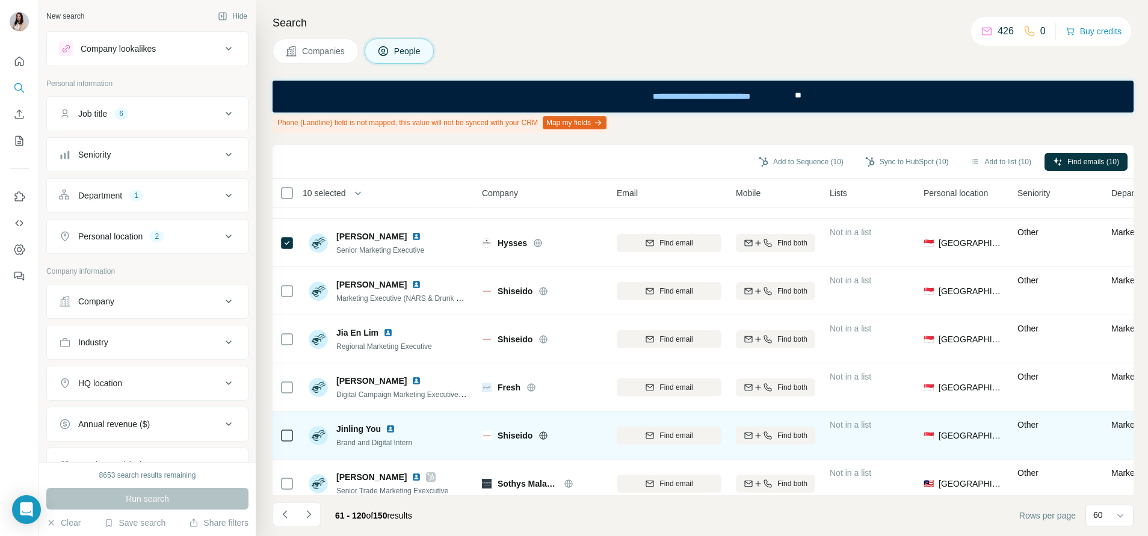
scroll to position [1895, 0]
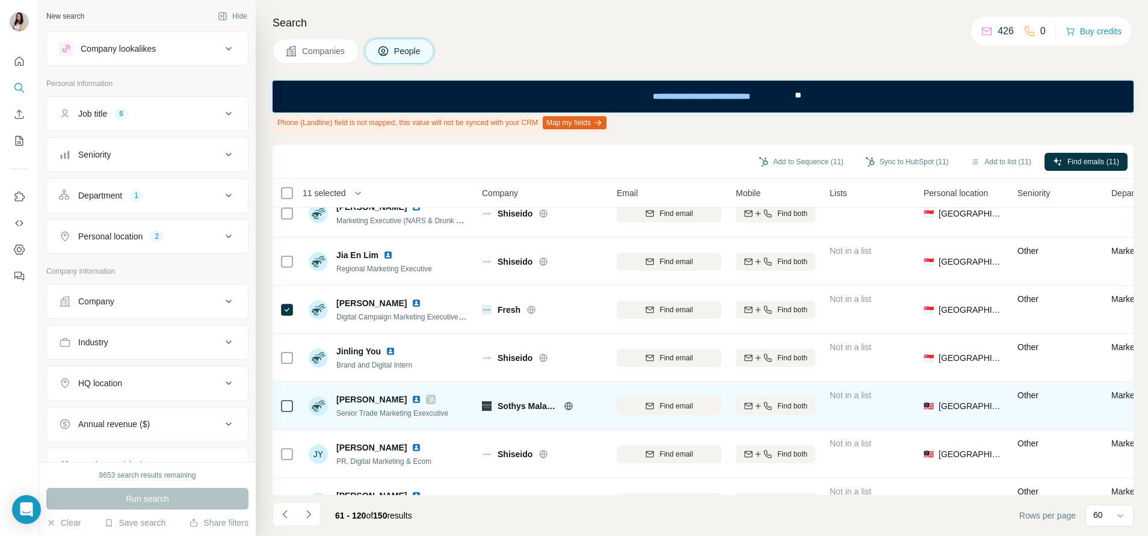
click at [429, 399] on icon at bounding box center [431, 399] width 7 height 7
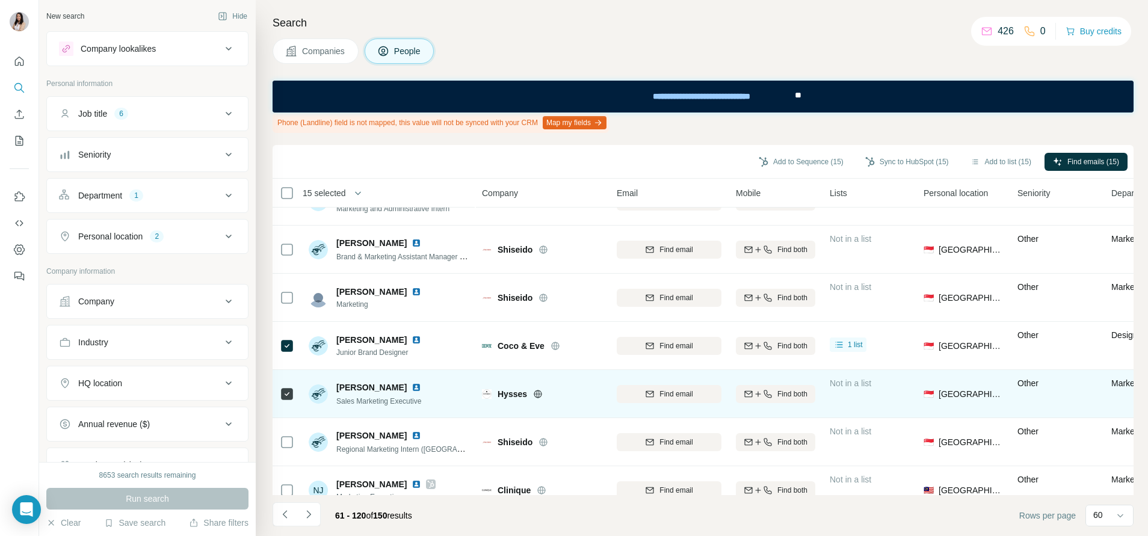
scroll to position [2526, 0]
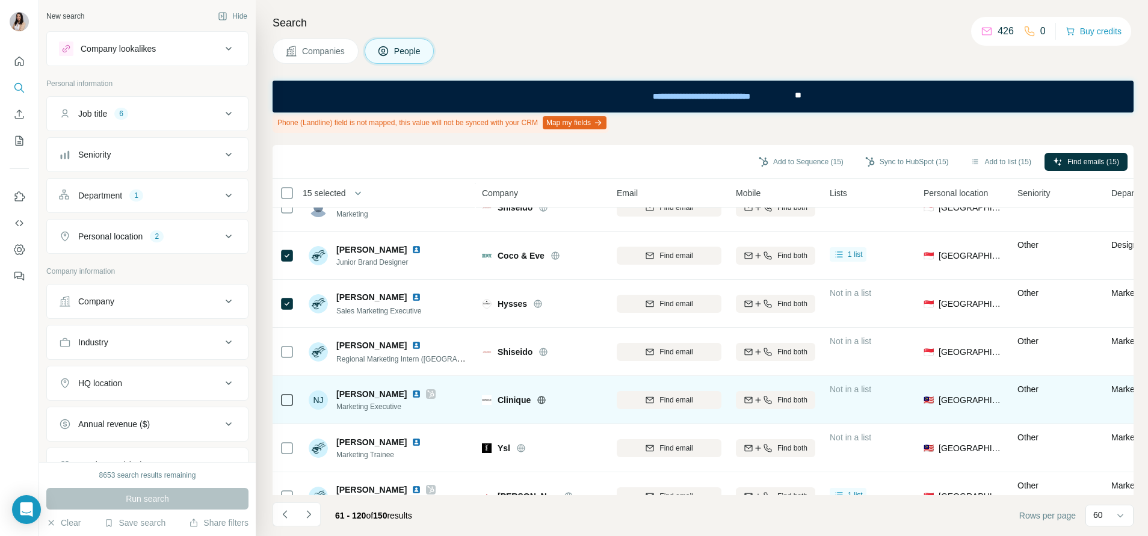
click at [427, 393] on icon at bounding box center [430, 394] width 7 height 10
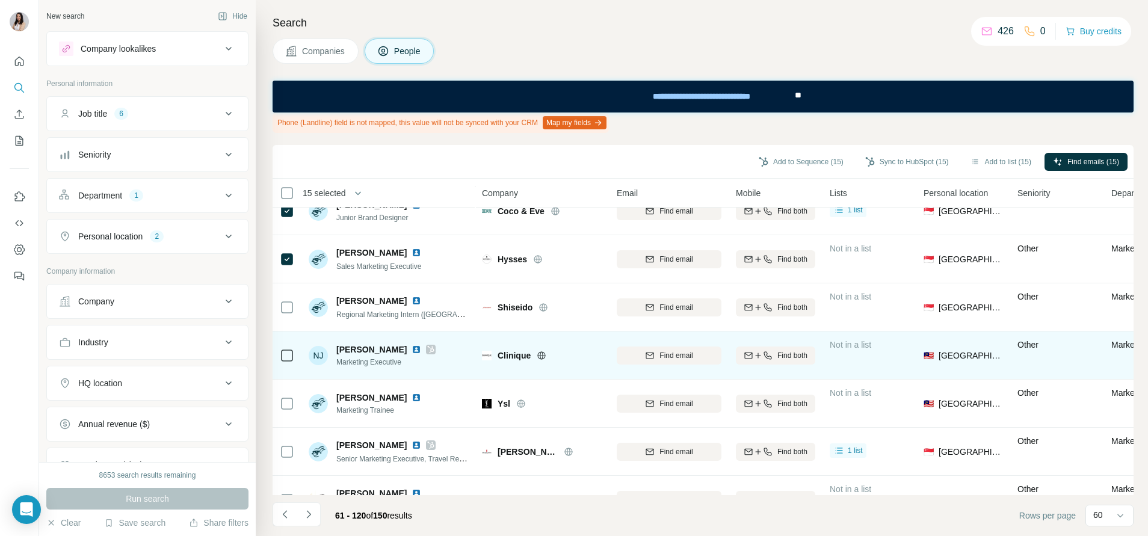
scroll to position [2609, 0]
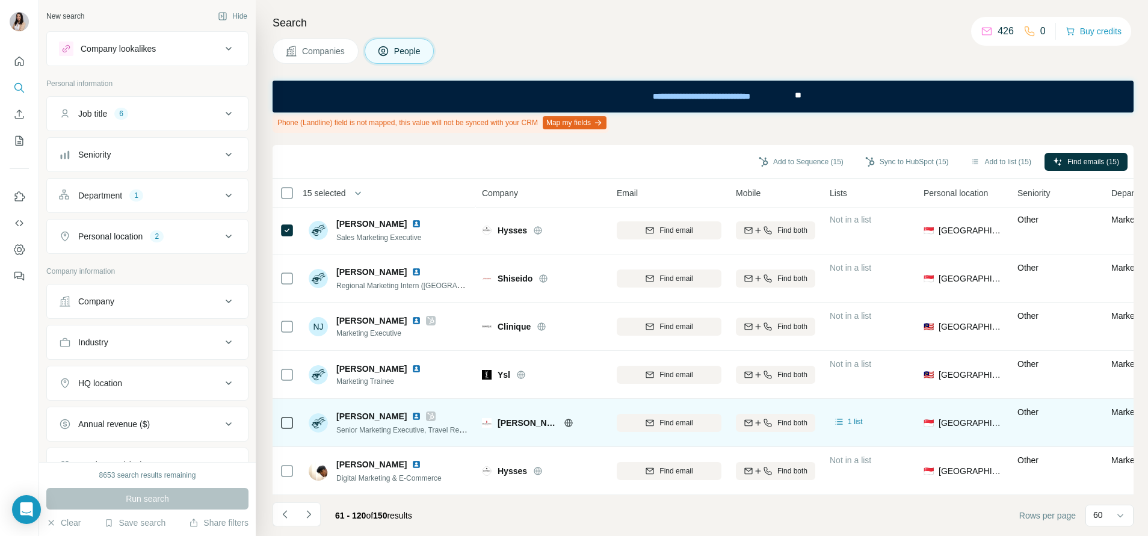
click at [427, 411] on icon at bounding box center [430, 416] width 7 height 10
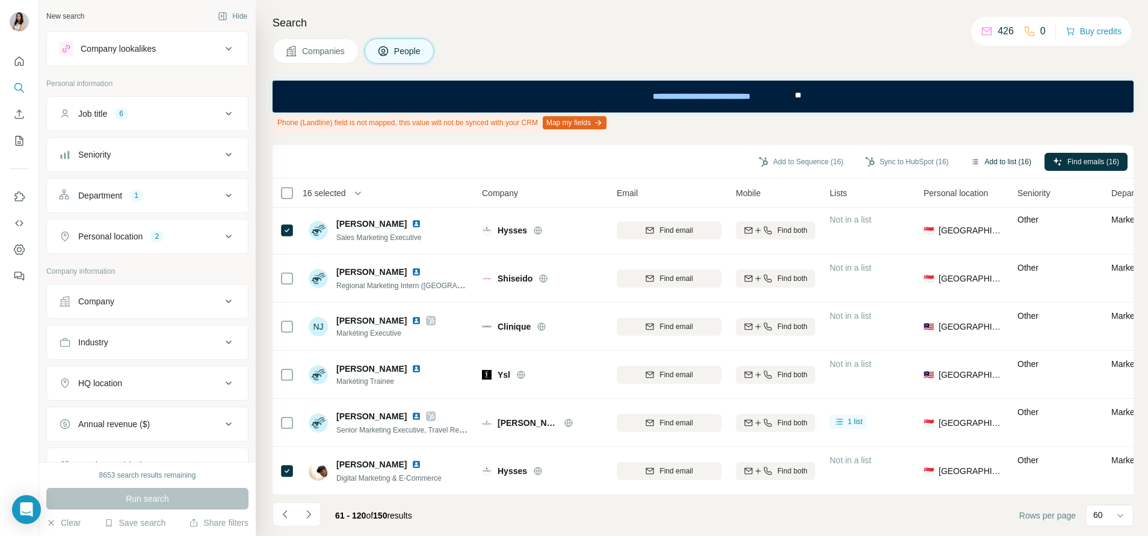
click at [1008, 155] on button "Add to list (16)" at bounding box center [1001, 162] width 78 height 18
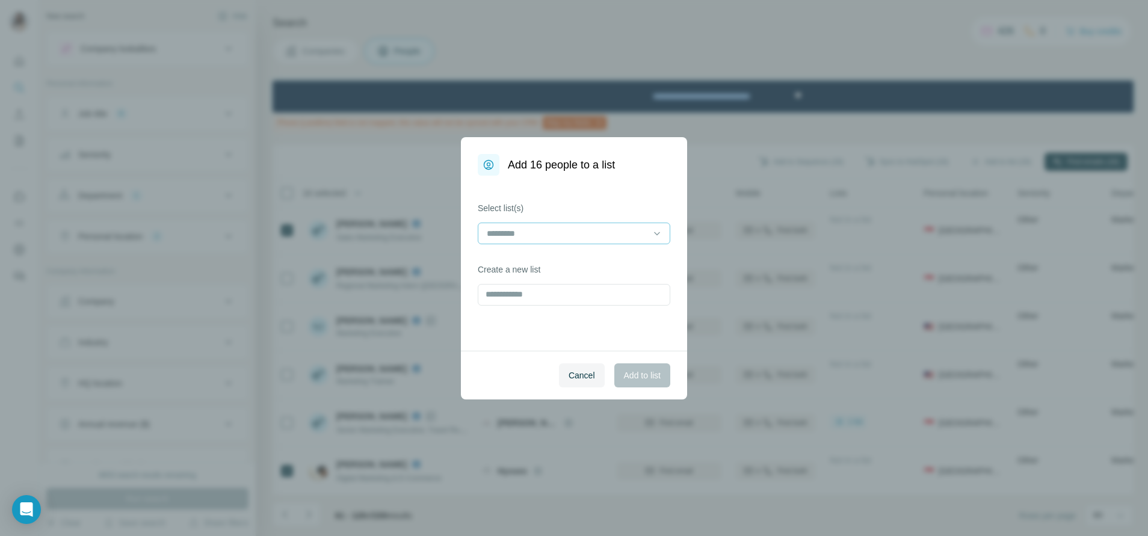
click at [595, 230] on input at bounding box center [566, 233] width 162 height 13
click at [573, 263] on div "SkinCare" at bounding box center [574, 260] width 172 height 12
click at [641, 366] on button "Add to list" at bounding box center [642, 375] width 56 height 24
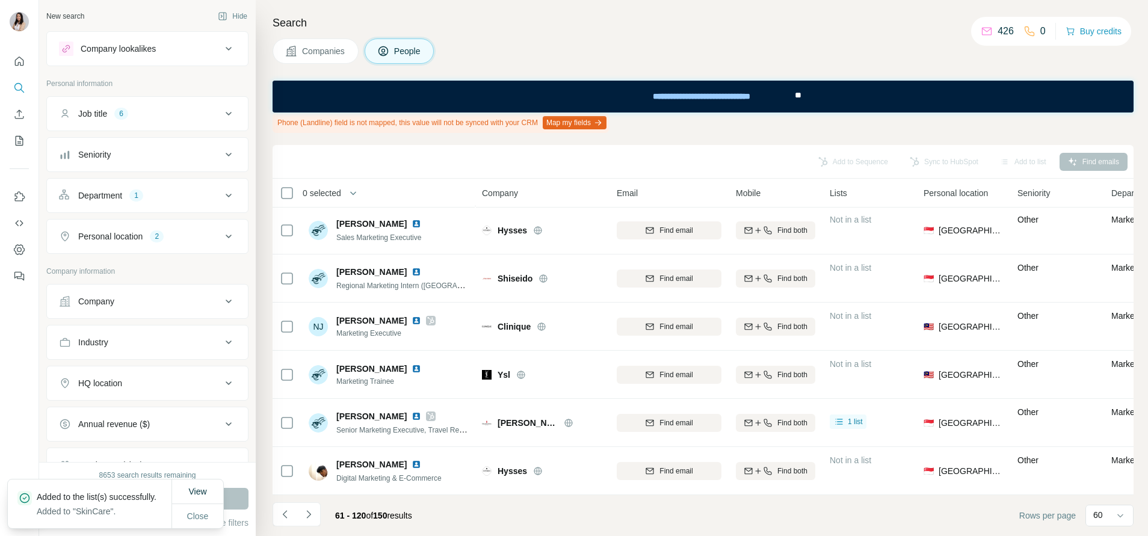
click at [313, 514] on icon "Navigate to next page" at bounding box center [309, 514] width 12 height 12
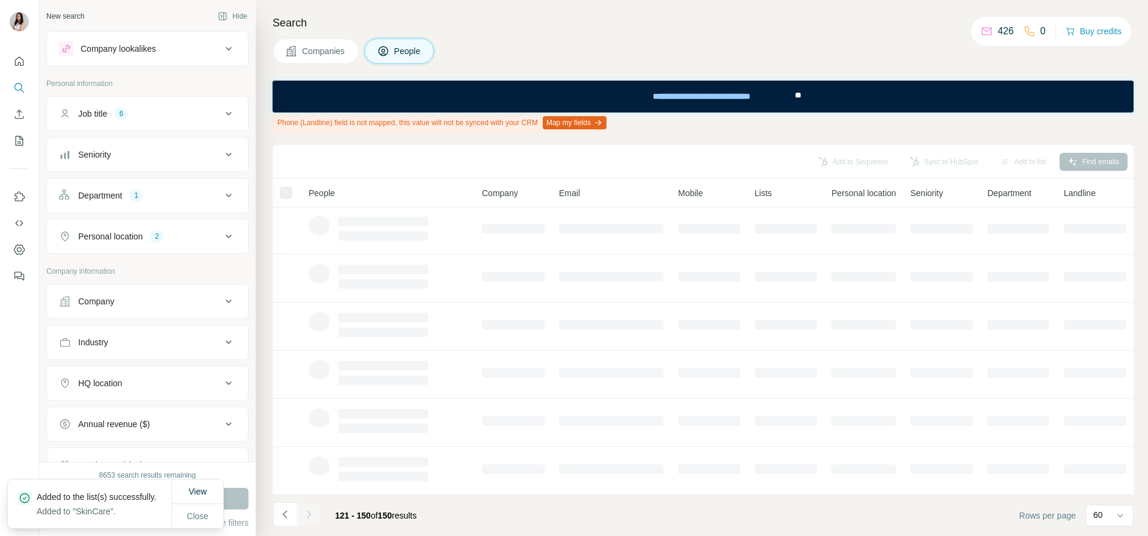
scroll to position [203, 0]
click at [210, 515] on button "Close" at bounding box center [198, 516] width 38 height 22
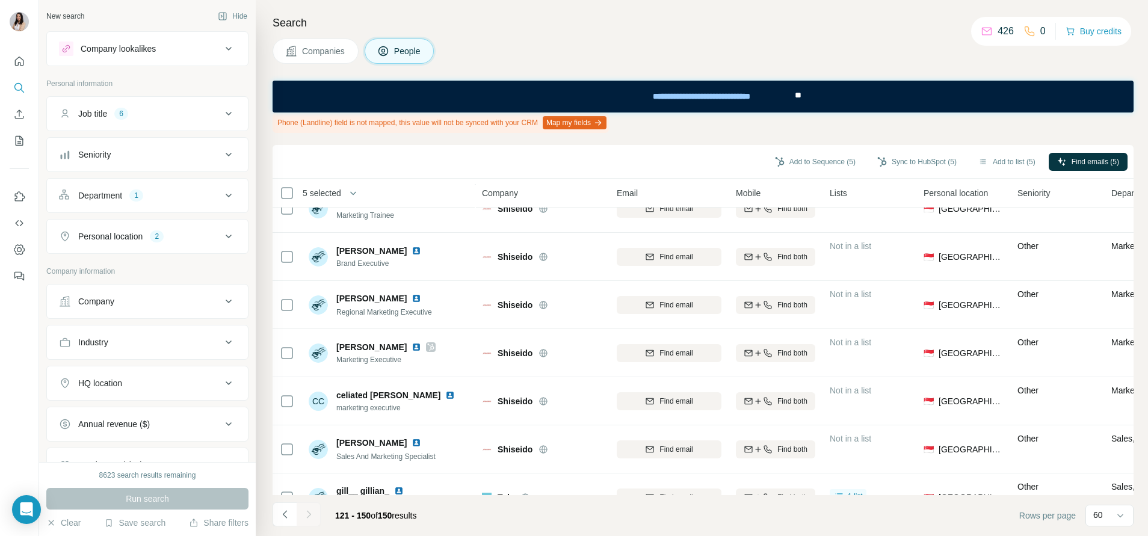
scroll to position [1165, 0]
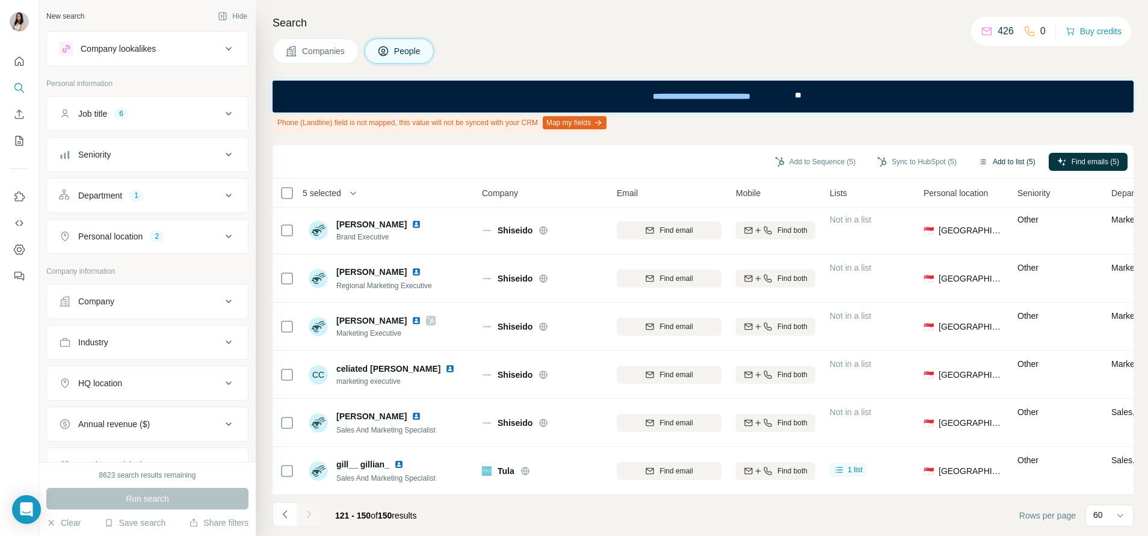
click at [1019, 162] on button "Add to list (5)" at bounding box center [1007, 162] width 74 height 18
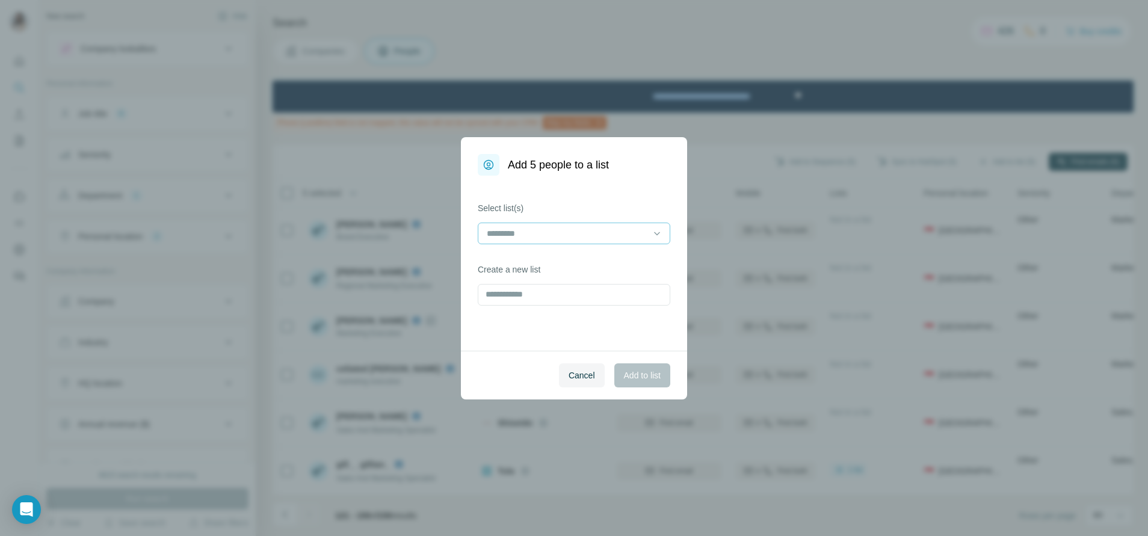
click at [624, 233] on input at bounding box center [566, 233] width 162 height 13
click at [607, 264] on div "SkinCare" at bounding box center [574, 260] width 172 height 12
click at [647, 371] on span "Add to list" at bounding box center [642, 375] width 37 height 12
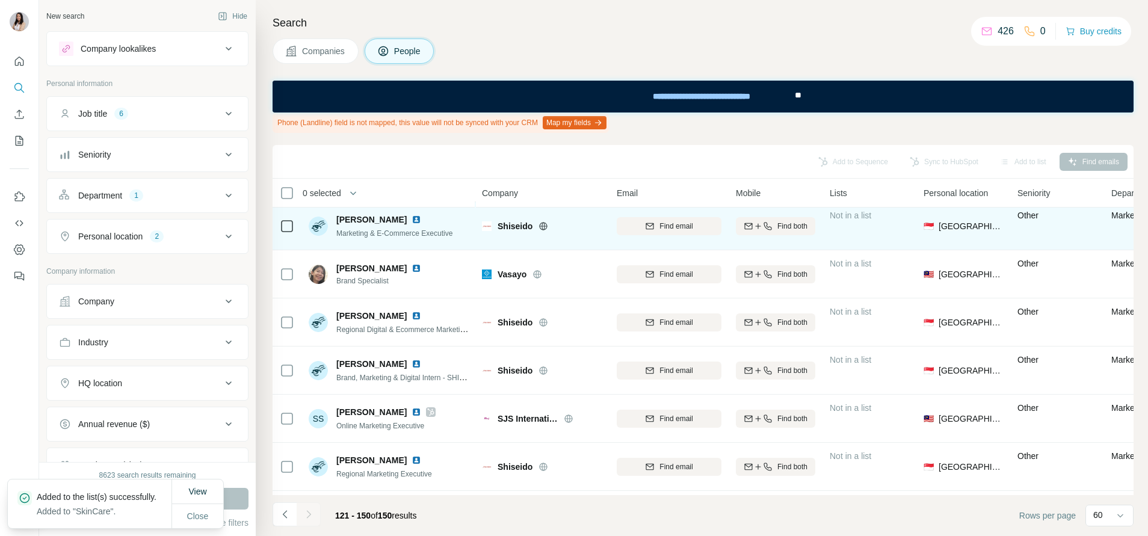
scroll to position [353, 0]
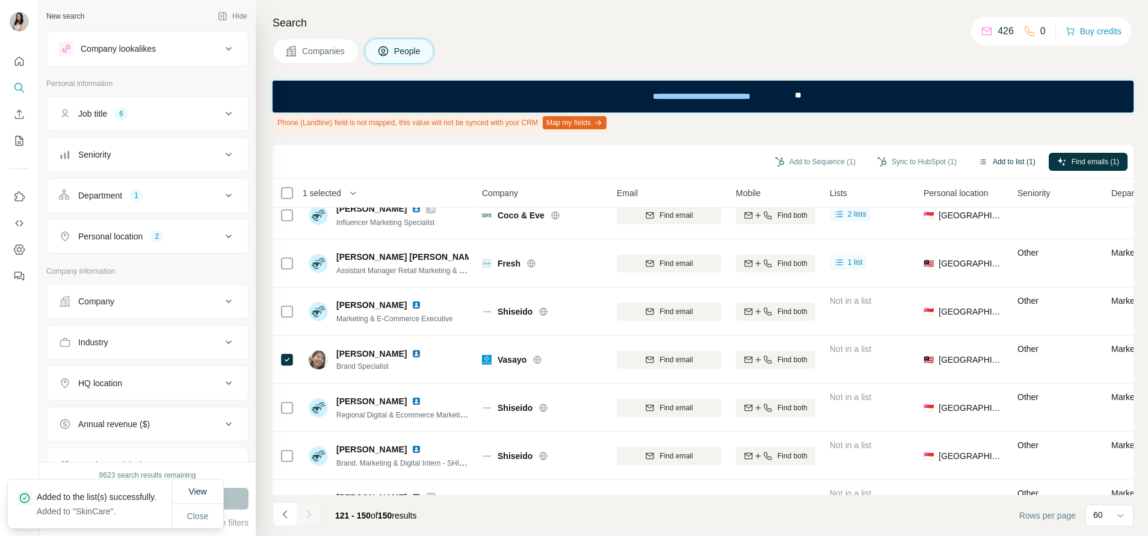
click at [1008, 167] on button "Add to list (1)" at bounding box center [1007, 162] width 74 height 18
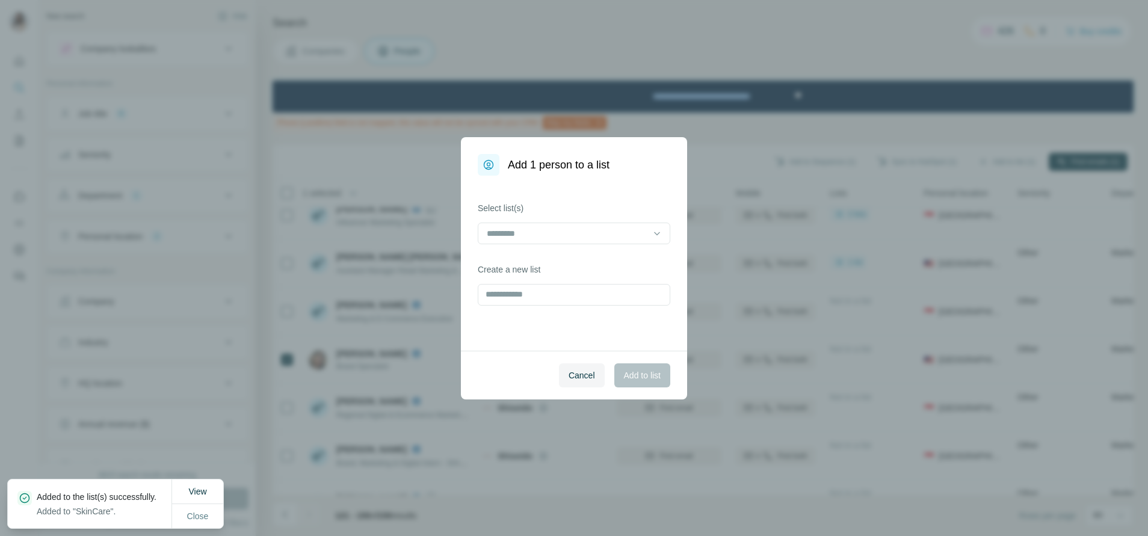
click at [548, 244] on div at bounding box center [574, 235] width 192 height 24
click at [550, 236] on input at bounding box center [566, 233] width 162 height 13
click at [537, 278] on div "Wellness H" at bounding box center [574, 282] width 172 height 12
click at [645, 380] on span "Add to list" at bounding box center [642, 375] width 37 height 12
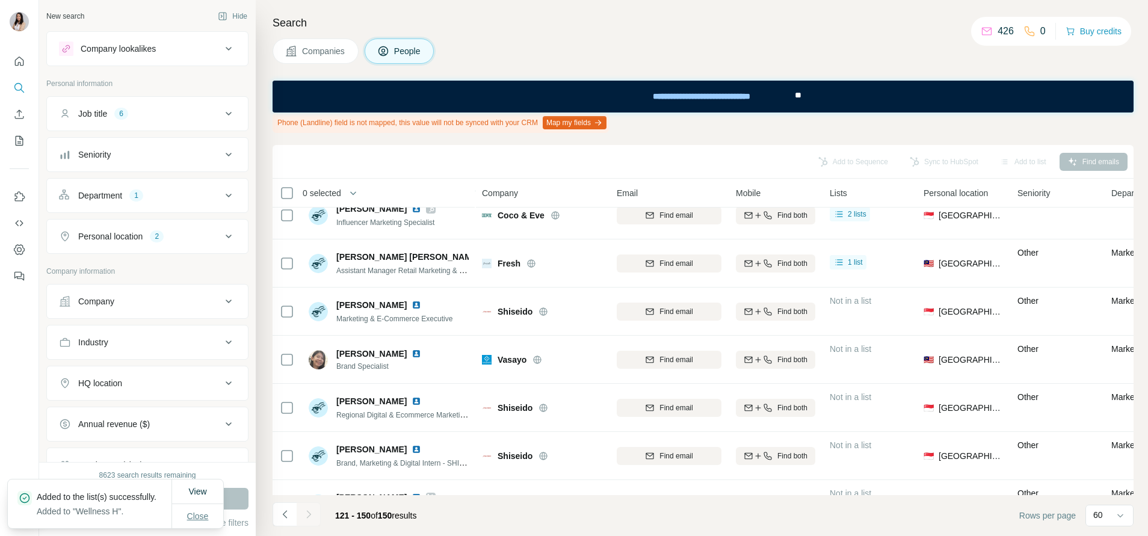
click at [195, 512] on span "Close" at bounding box center [198, 516] width 22 height 12
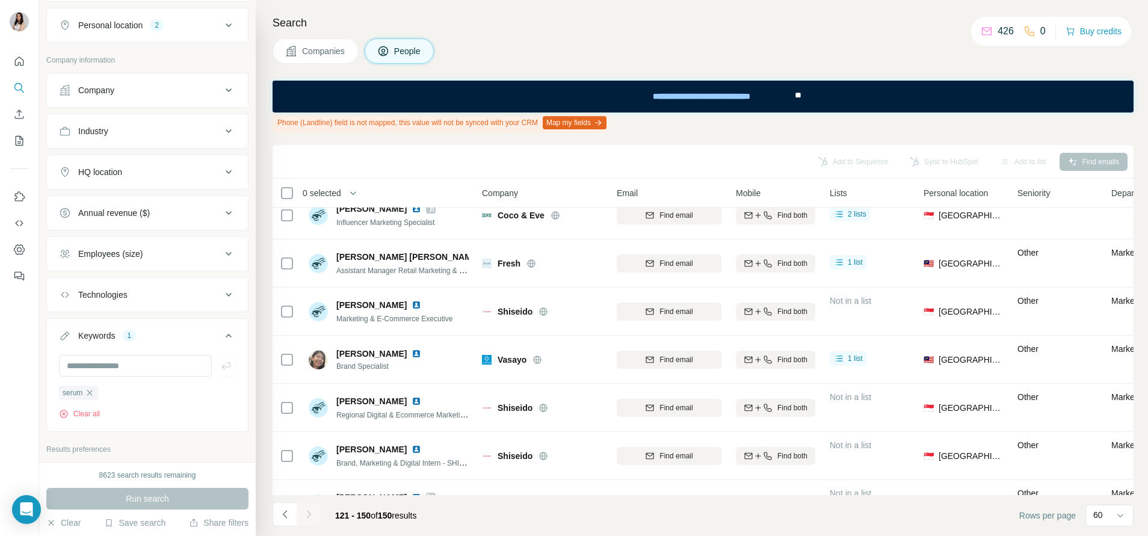
scroll to position [302, 0]
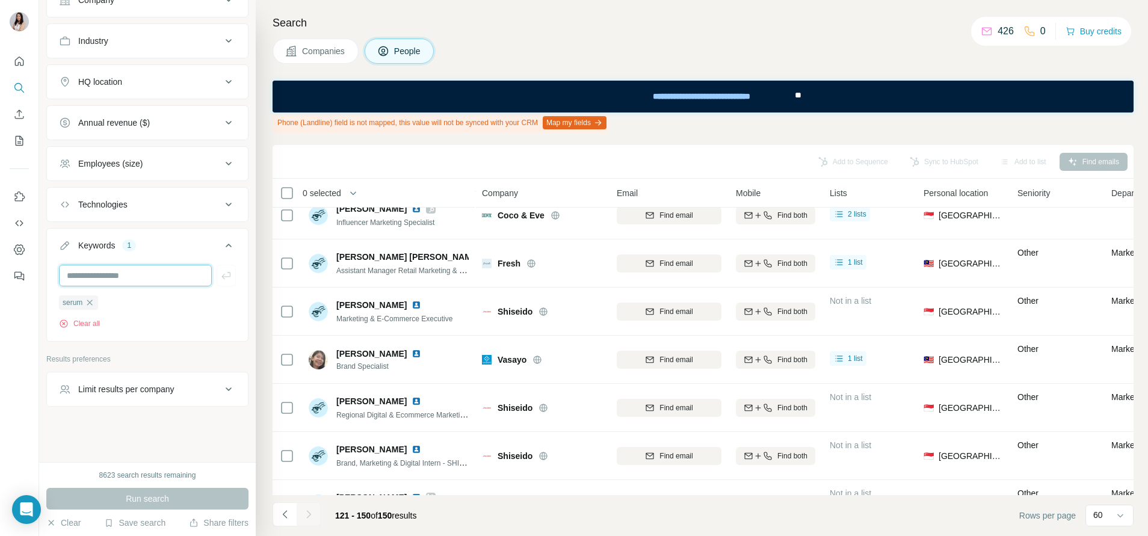
click at [143, 270] on input "text" at bounding box center [135, 276] width 153 height 22
type input "********"
click at [94, 306] on icon "button" at bounding box center [90, 303] width 10 height 10
click at [92, 275] on input "text" at bounding box center [135, 276] width 153 height 22
type input "*********"
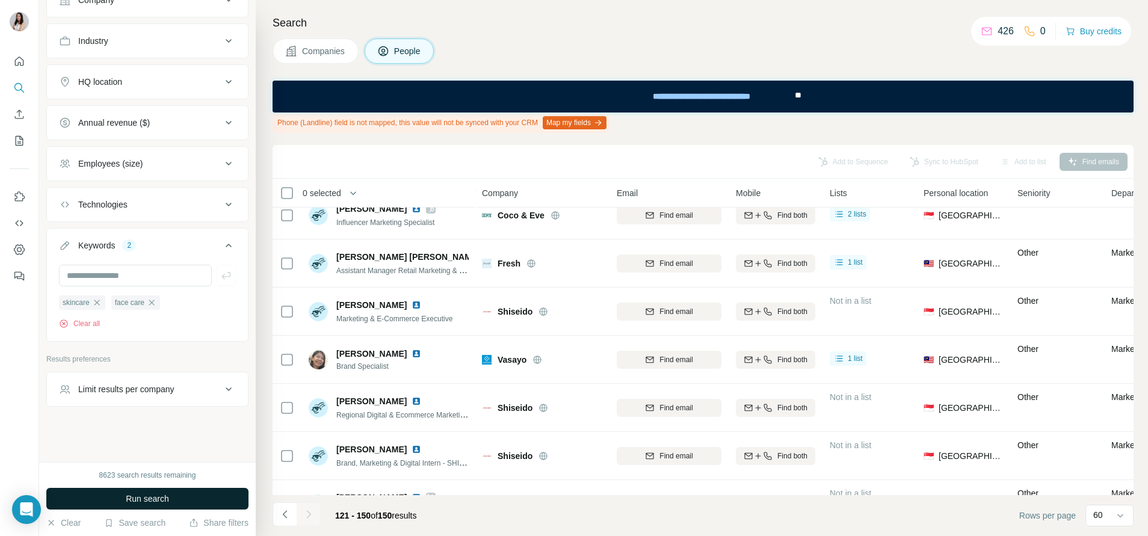
click at [174, 504] on button "Run search" at bounding box center [147, 499] width 202 height 22
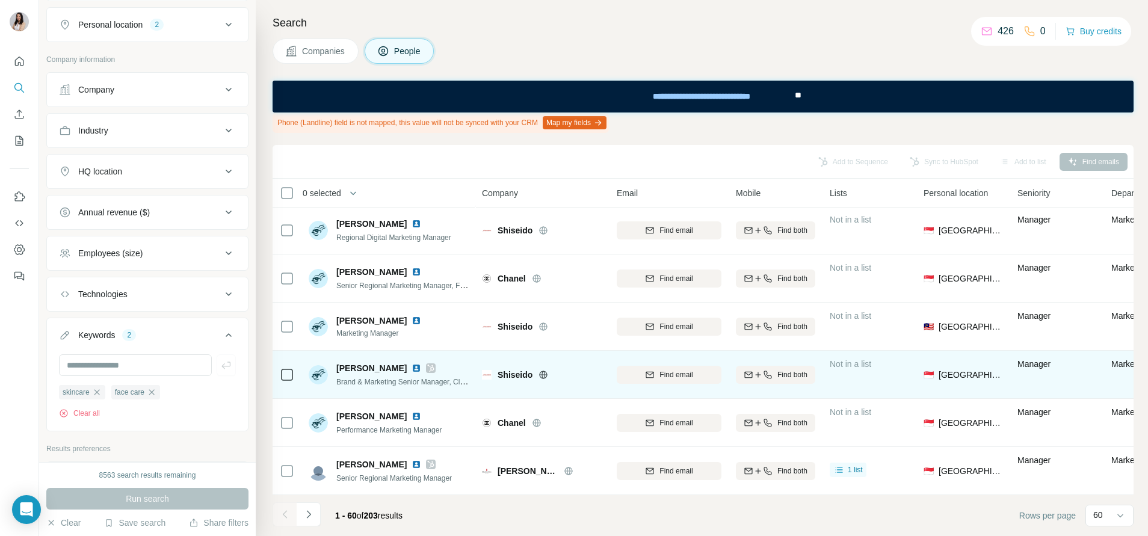
scroll to position [2609, 0]
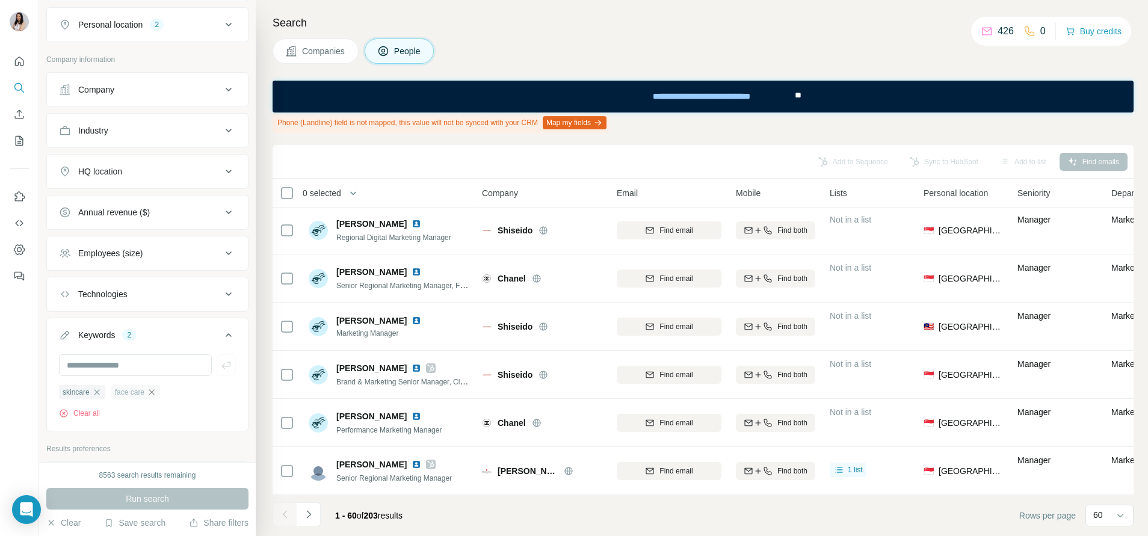
click at [155, 393] on icon "button" at bounding box center [152, 392] width 10 height 10
click at [95, 394] on icon "button" at bounding box center [97, 392] width 10 height 10
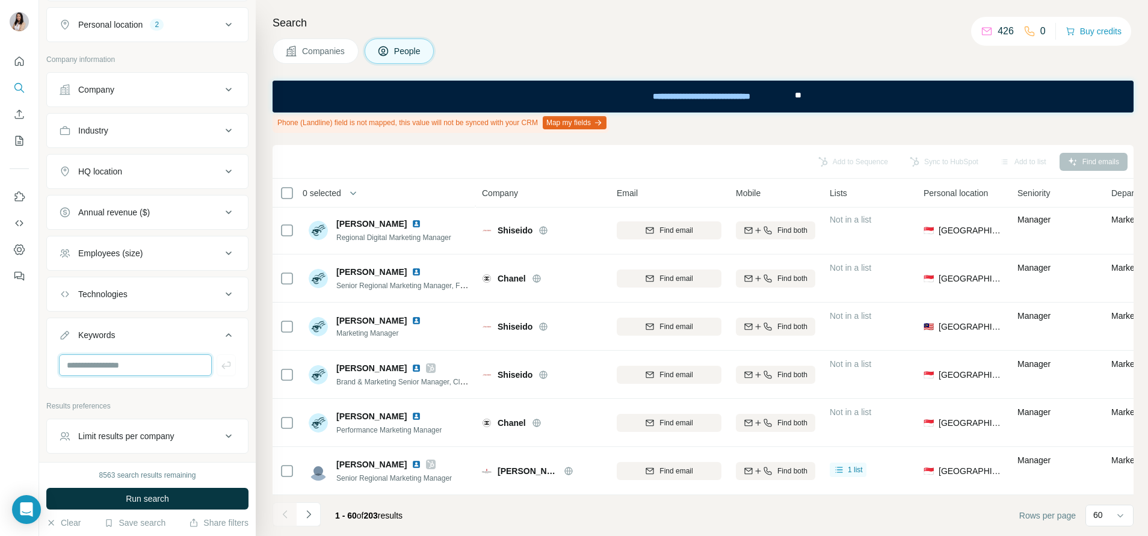
click at [113, 374] on input "text" at bounding box center [135, 365] width 153 height 22
type input "*********"
type input "********"
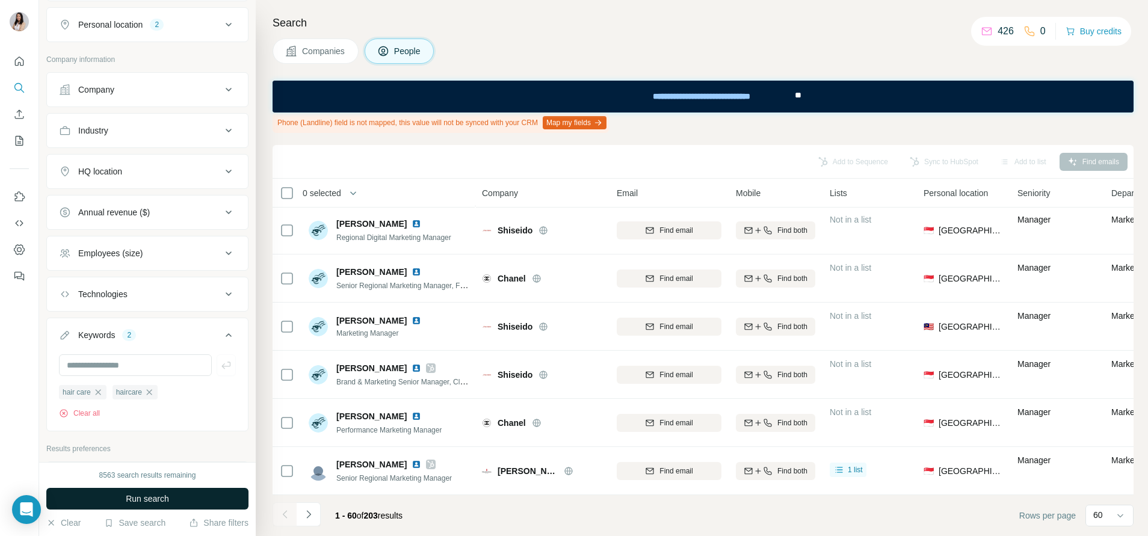
click at [164, 499] on span "Run search" at bounding box center [147, 499] width 43 height 12
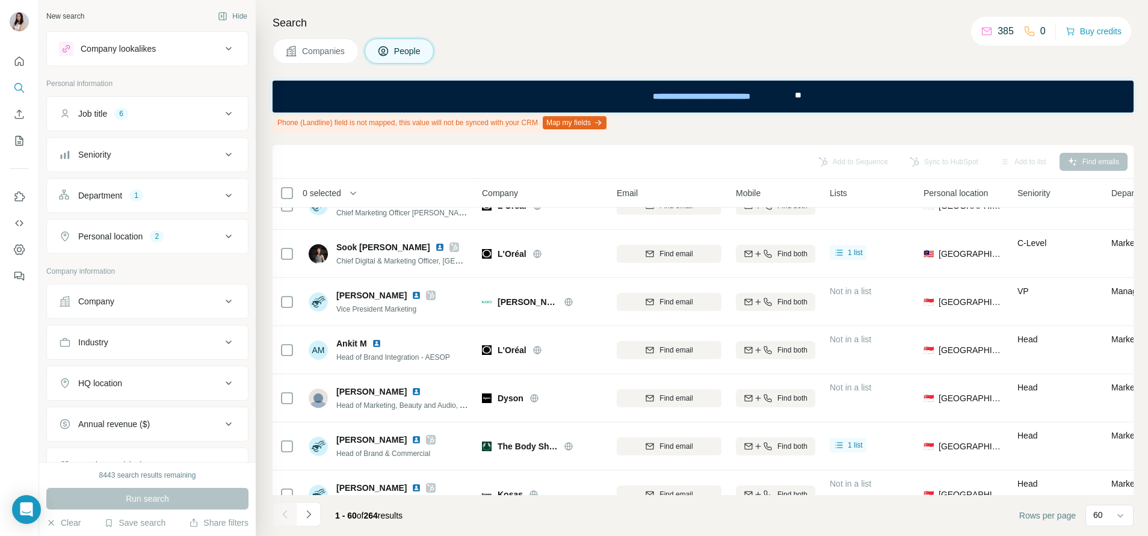
scroll to position [2609, 0]
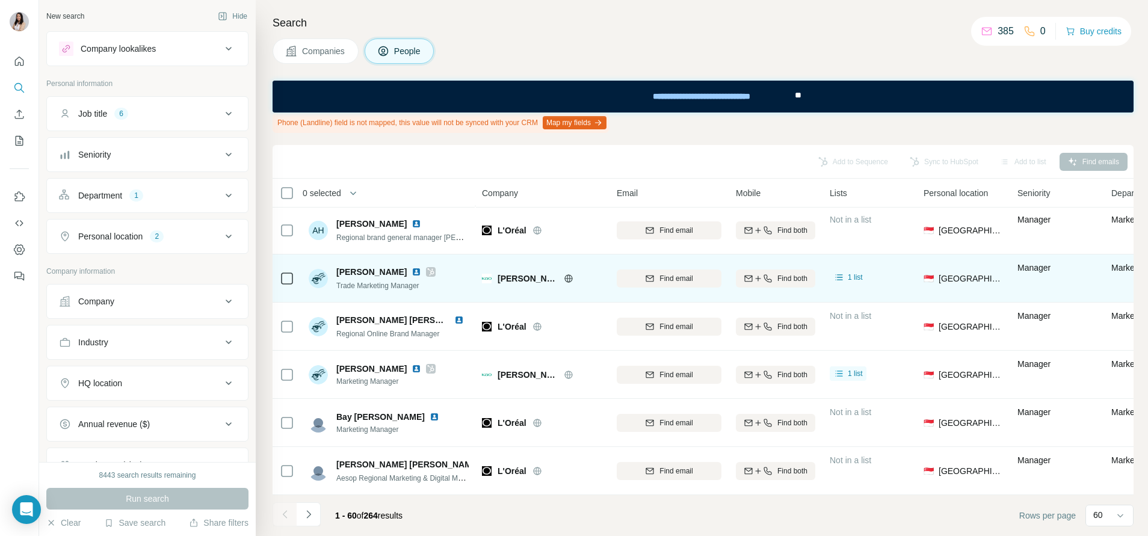
click at [427, 267] on icon at bounding box center [430, 272] width 7 height 10
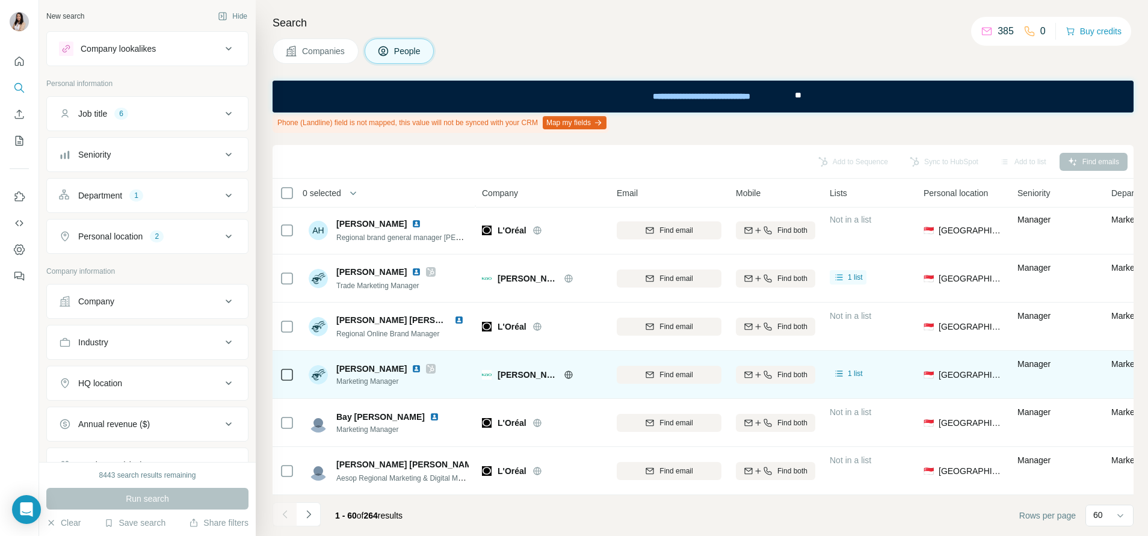
click at [427, 364] on icon at bounding box center [430, 369] width 7 height 10
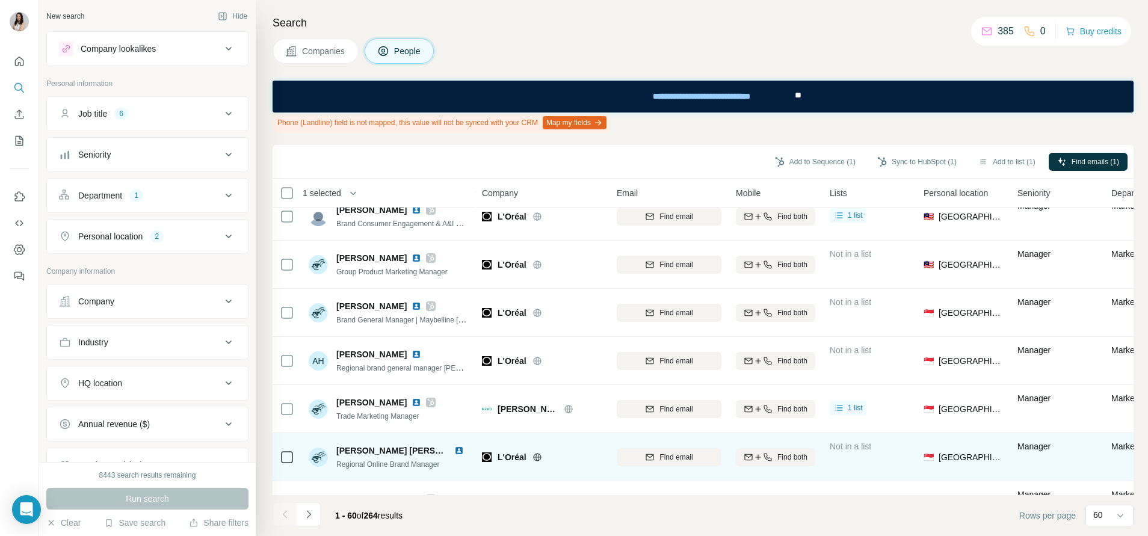
scroll to position [2428, 0]
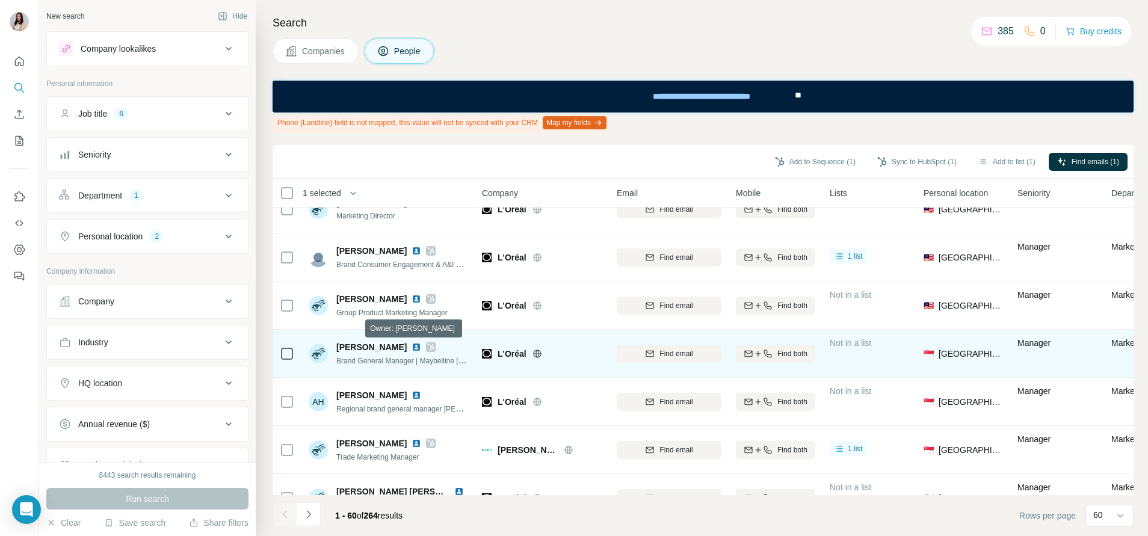
click at [427, 347] on icon at bounding box center [430, 347] width 7 height 10
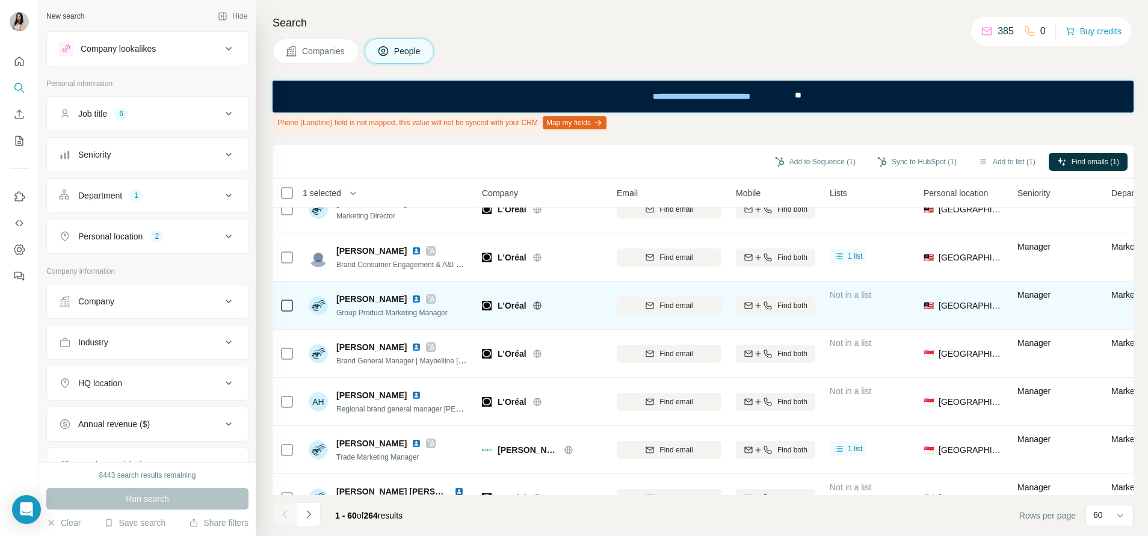
click at [427, 303] on icon at bounding box center [430, 299] width 7 height 10
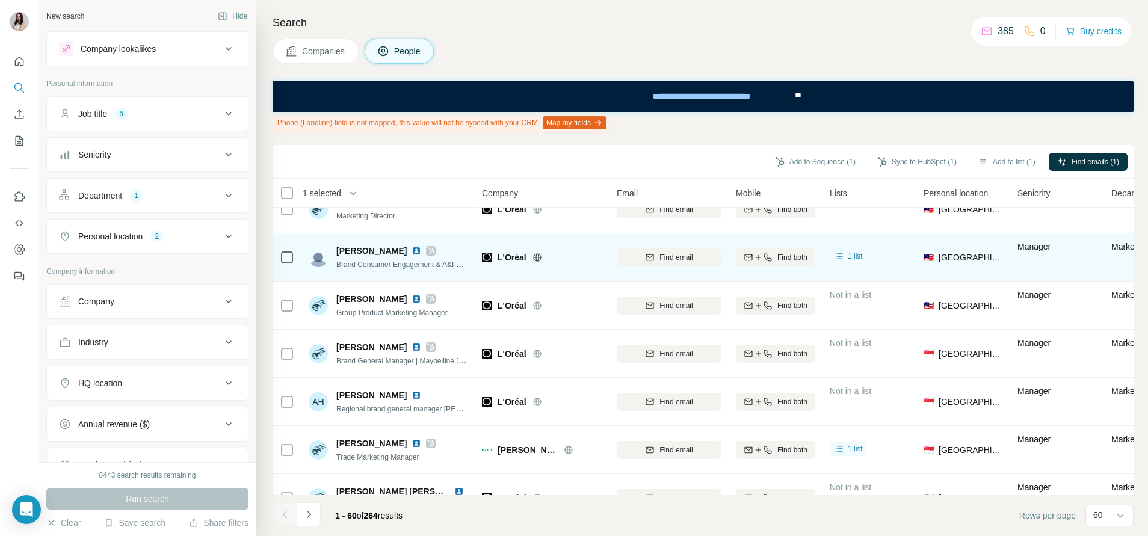
click at [426, 253] on div at bounding box center [431, 251] width 10 height 10
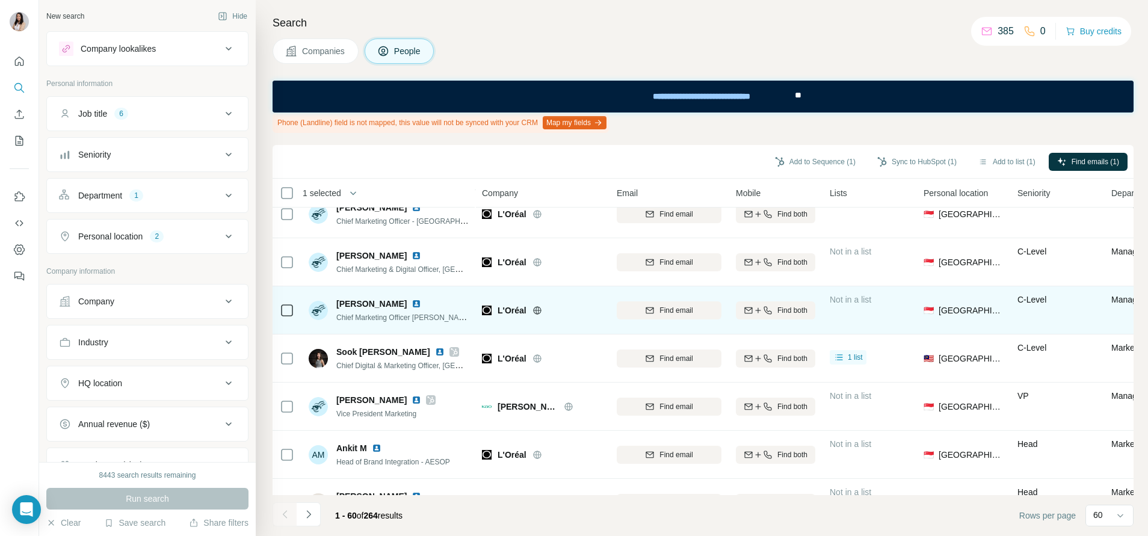
scroll to position [90, 0]
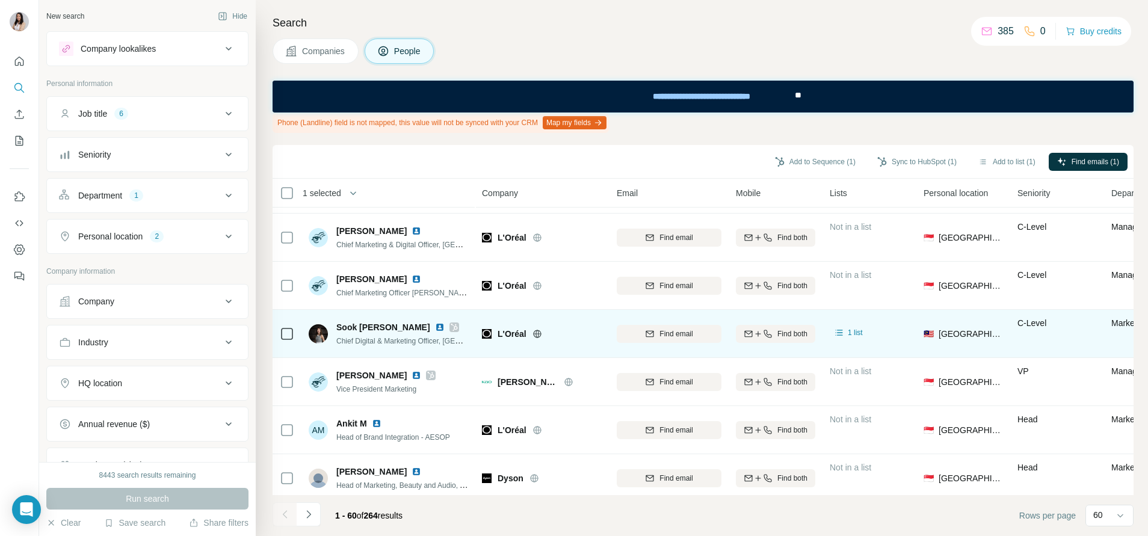
click at [451, 328] on icon at bounding box center [454, 327] width 7 height 10
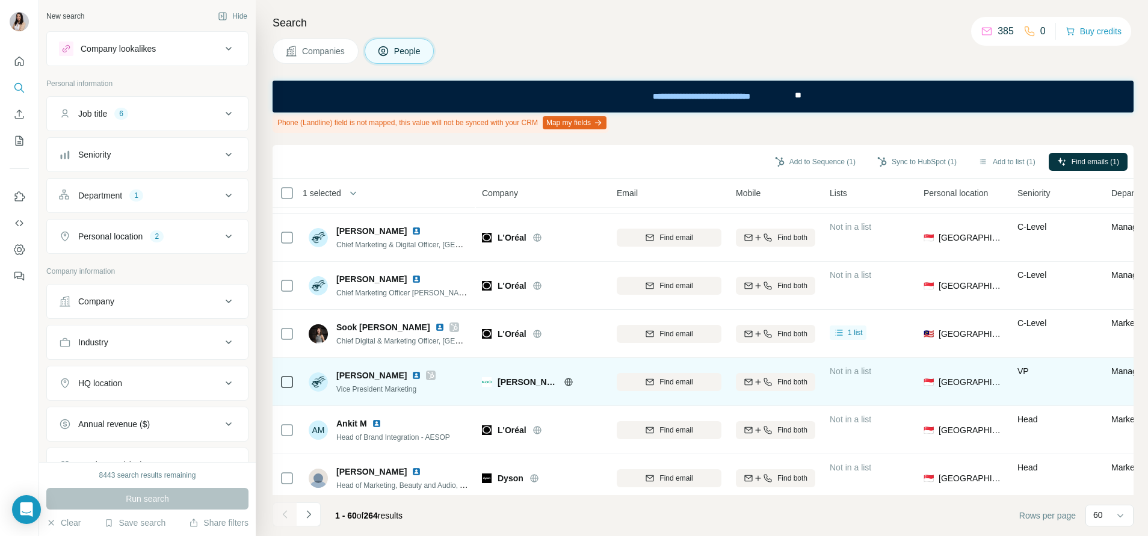
click at [427, 380] on icon at bounding box center [430, 376] width 7 height 10
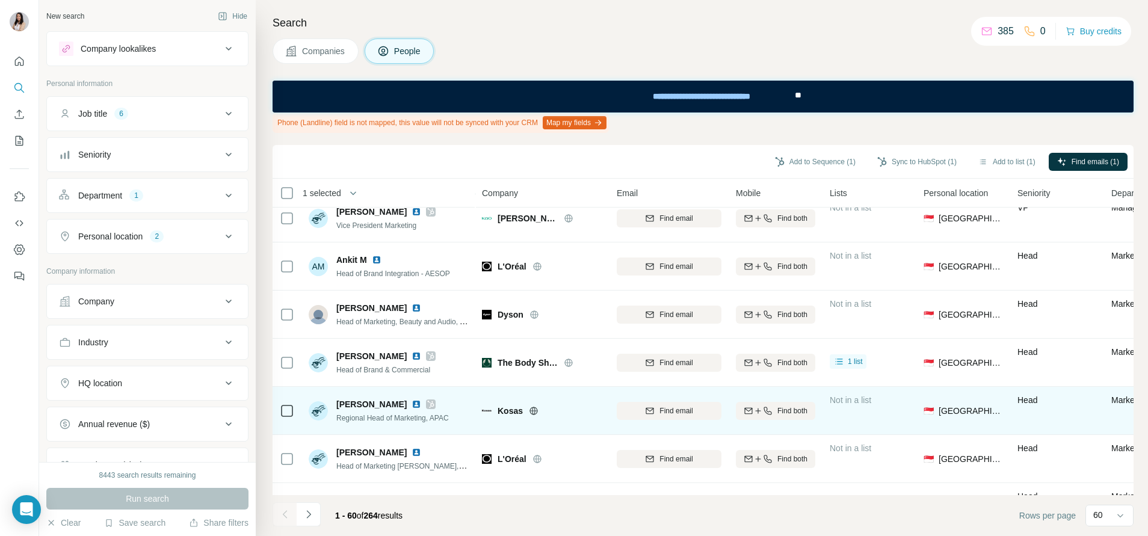
scroll to position [271, 0]
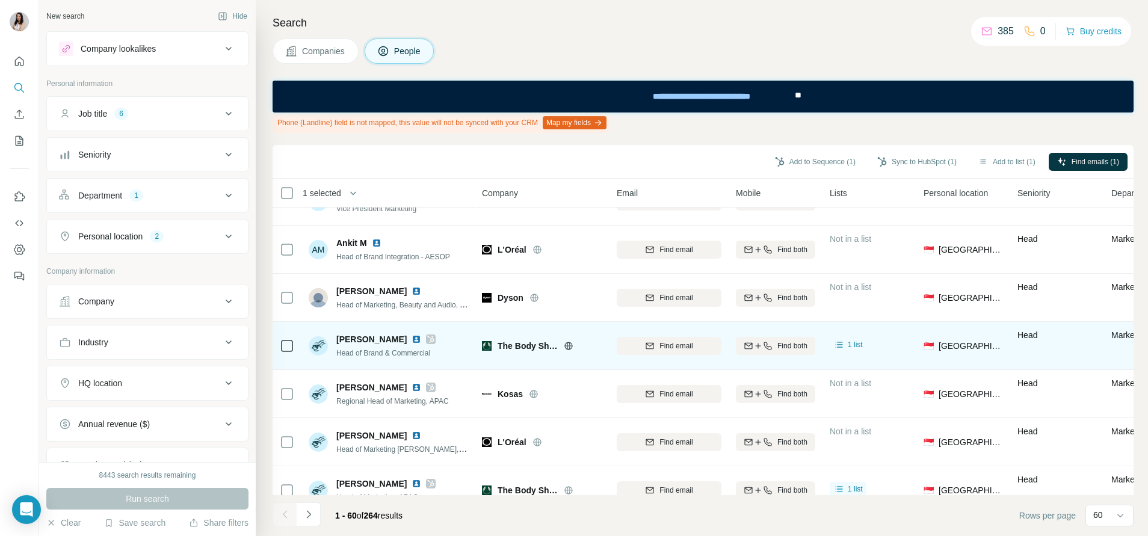
click at [427, 335] on icon at bounding box center [430, 339] width 7 height 10
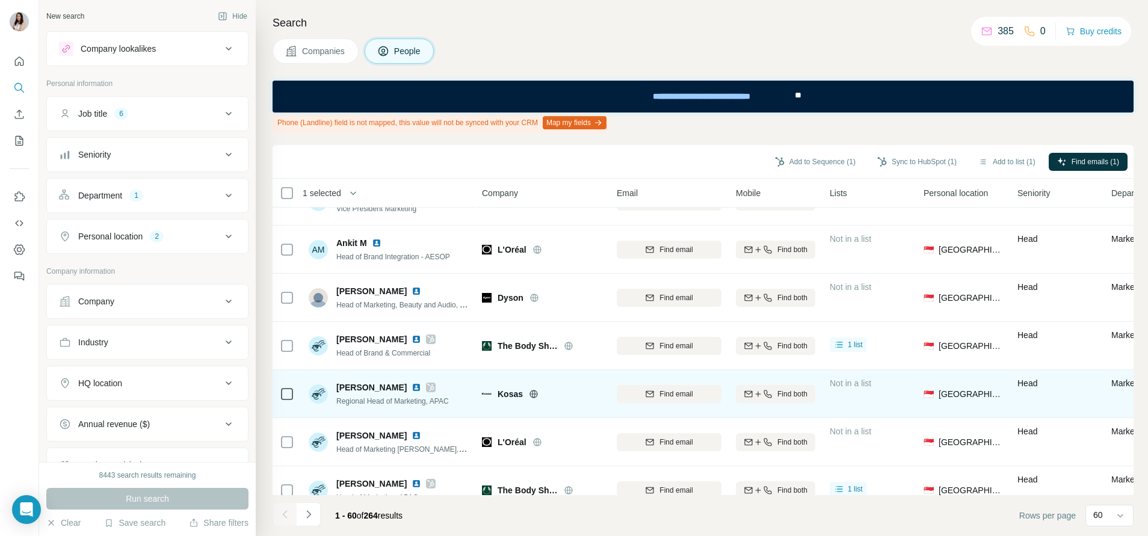
scroll to position [361, 0]
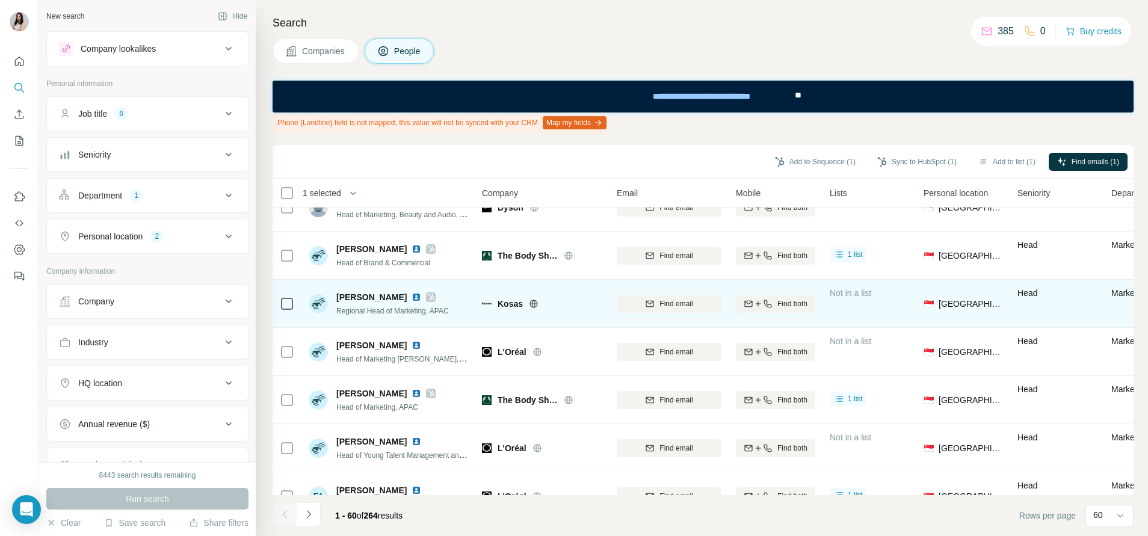
click at [529, 305] on icon at bounding box center [534, 304] width 10 height 10
click at [428, 299] on icon at bounding box center [431, 297] width 7 height 7
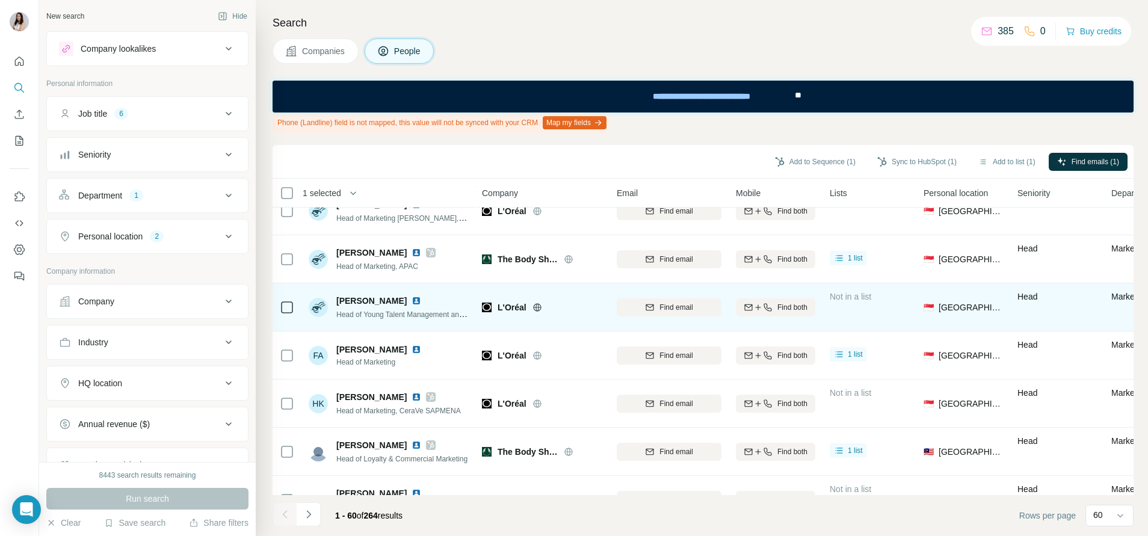
scroll to position [541, 0]
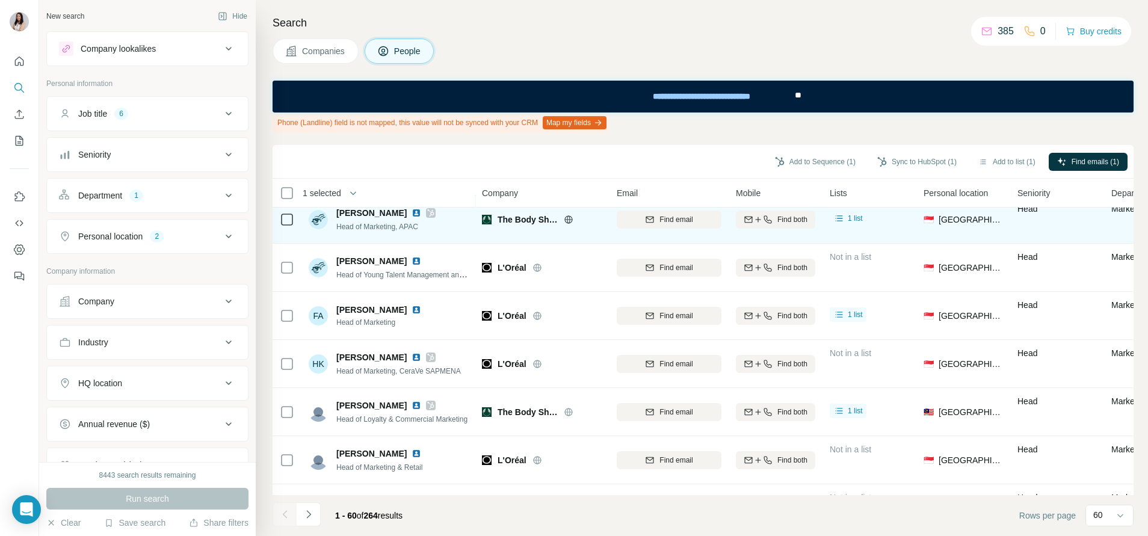
click at [427, 212] on icon at bounding box center [430, 213] width 7 height 10
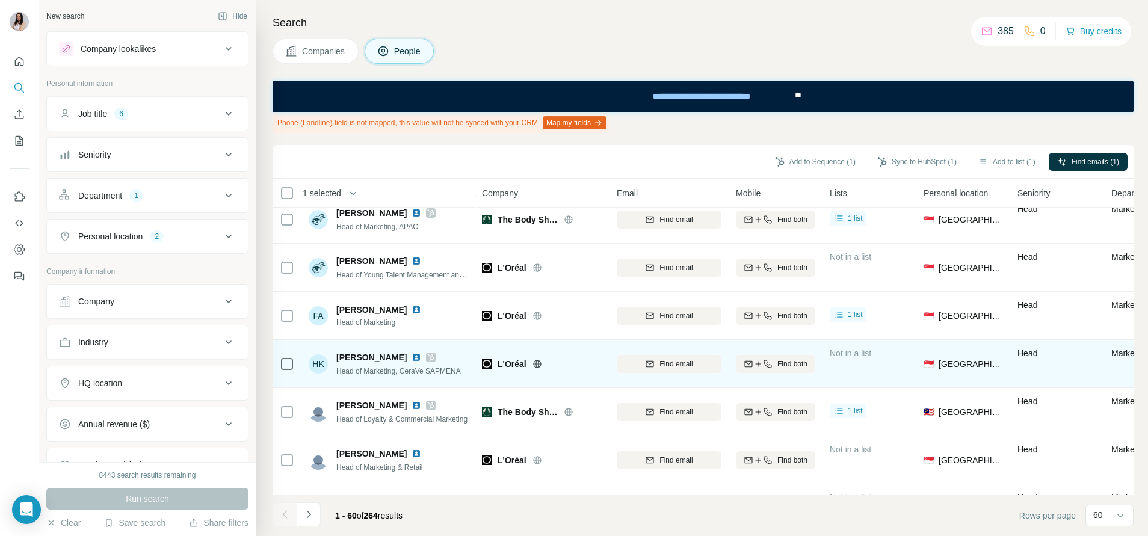
click at [428, 359] on icon at bounding box center [431, 357] width 7 height 7
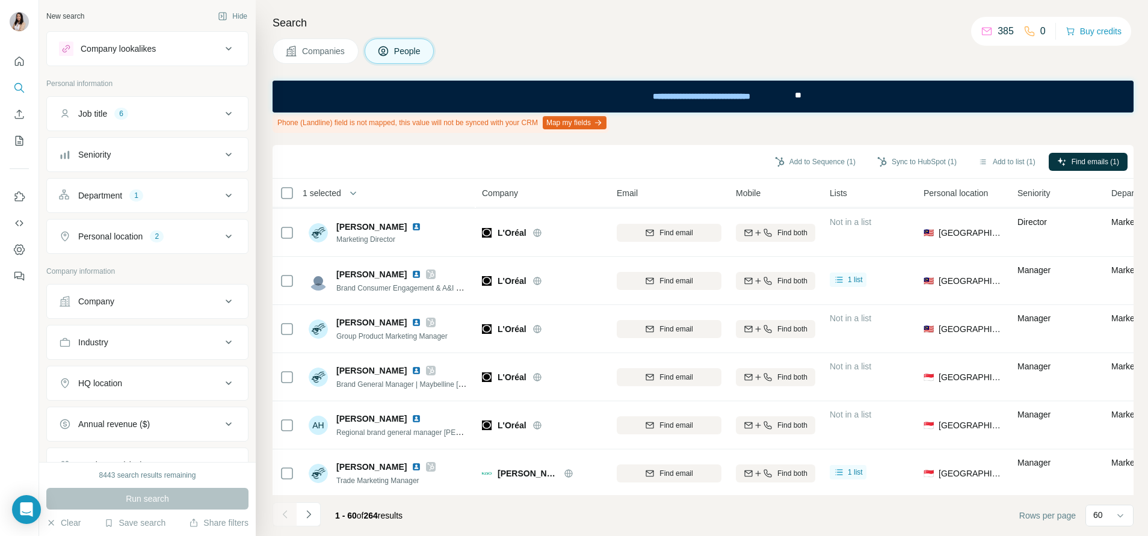
scroll to position [2609, 0]
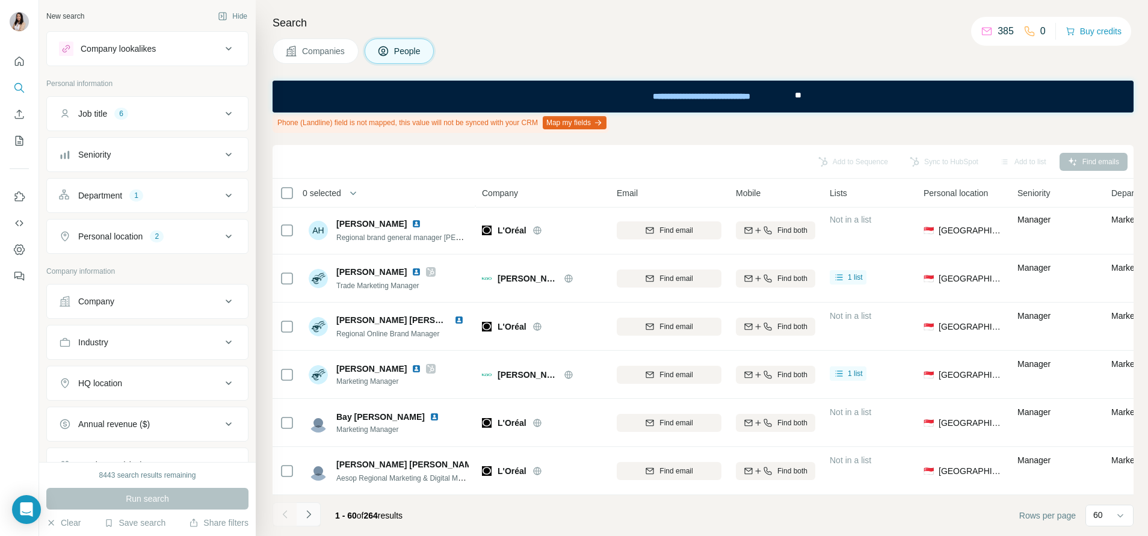
click at [313, 512] on icon "Navigate to next page" at bounding box center [309, 514] width 12 height 12
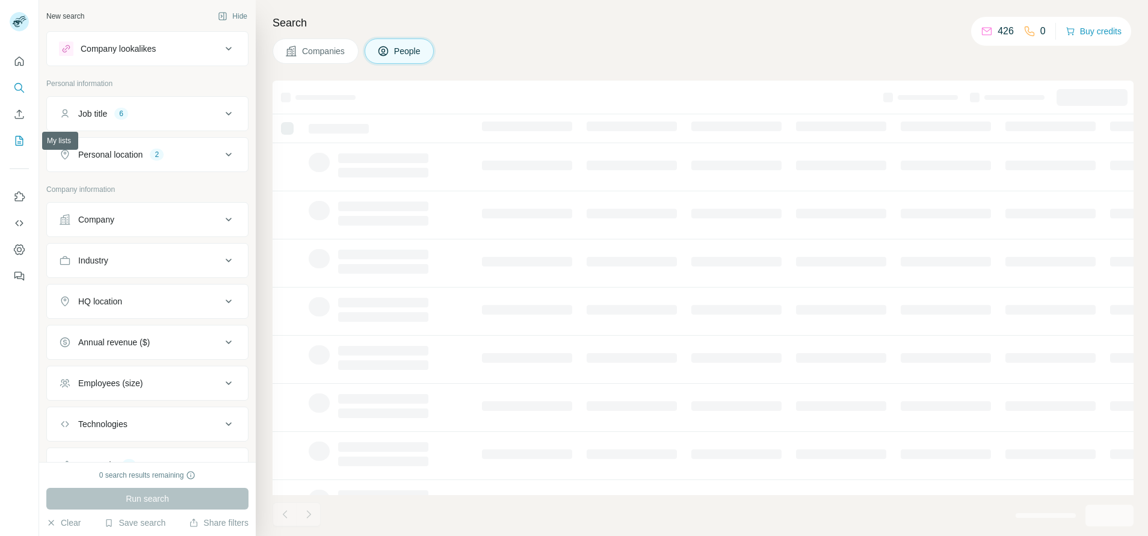
click at [16, 138] on icon "My lists" at bounding box center [20, 141] width 8 height 10
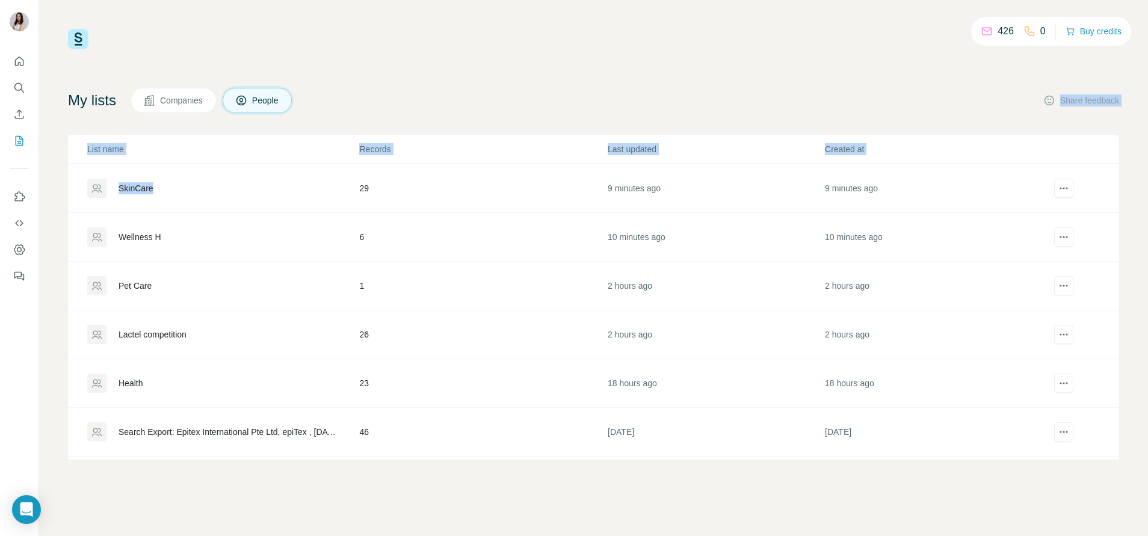
drag, startPoint x: 239, startPoint y: 180, endPoint x: 375, endPoint y: 109, distance: 153.4
click at [375, 109] on div "My lists Companies People Share feedback List name Records Last updated Created…" at bounding box center [593, 274] width 1051 height 372
click at [145, 187] on div "SkinCare" at bounding box center [135, 188] width 35 height 12
click at [153, 239] on div "Wellness H" at bounding box center [139, 237] width 43 height 12
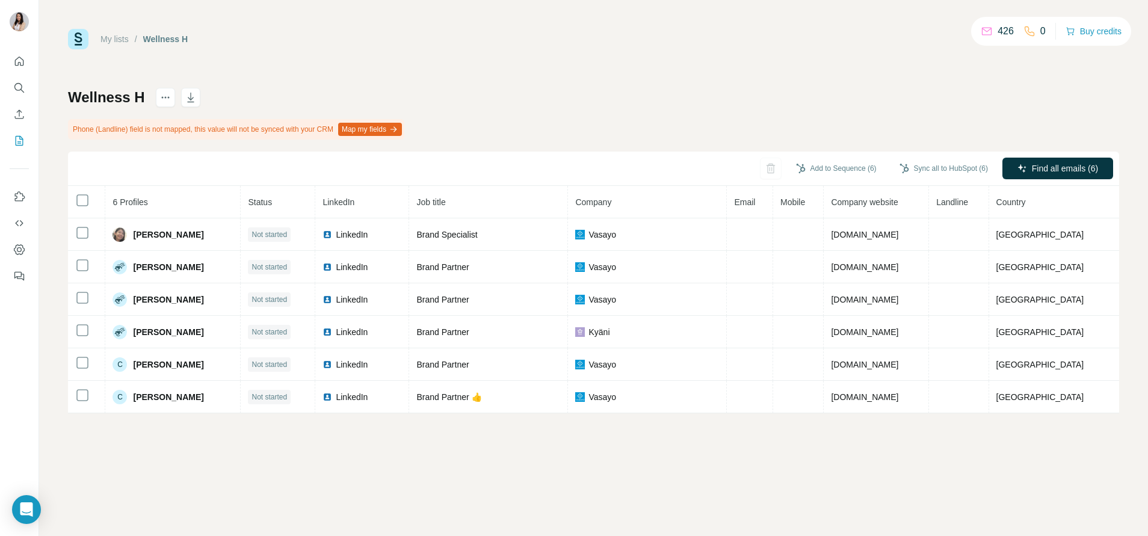
click at [79, 192] on th at bounding box center [86, 202] width 37 height 32
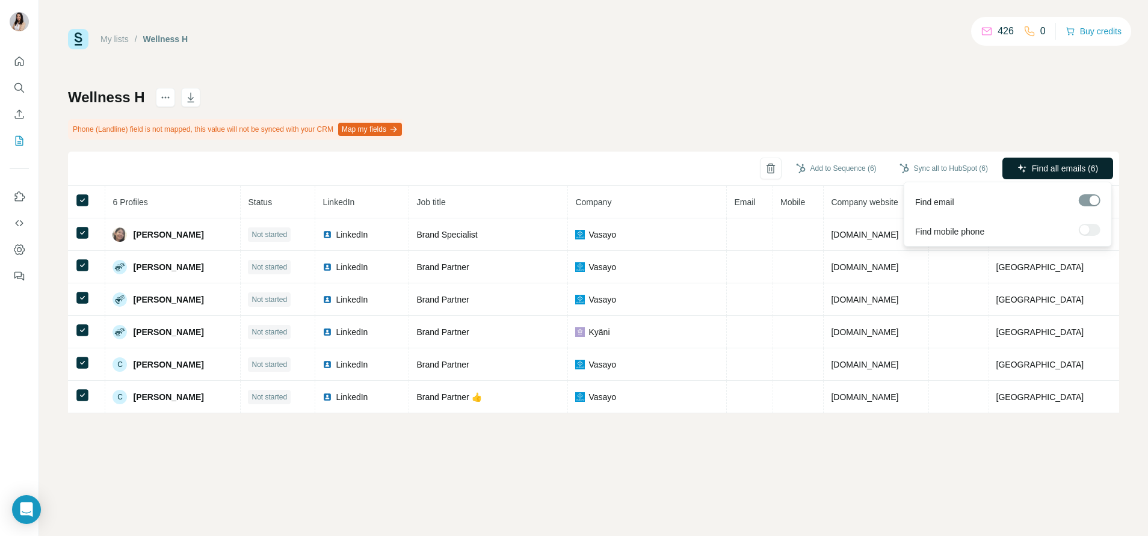
click at [1092, 162] on button "Find all emails (6)" at bounding box center [1057, 169] width 111 height 22
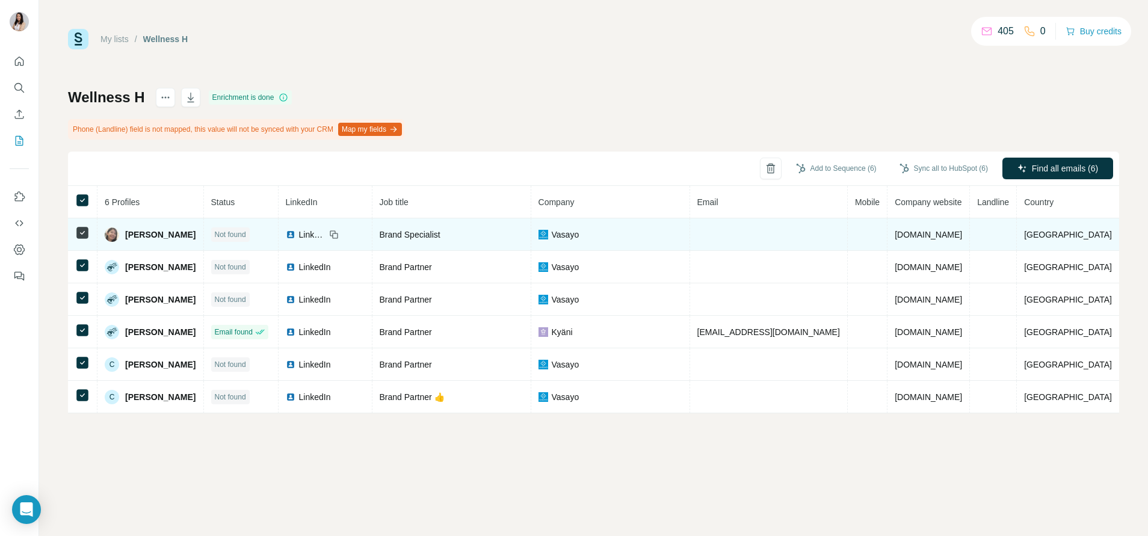
click at [295, 230] on img at bounding box center [291, 235] width 10 height 10
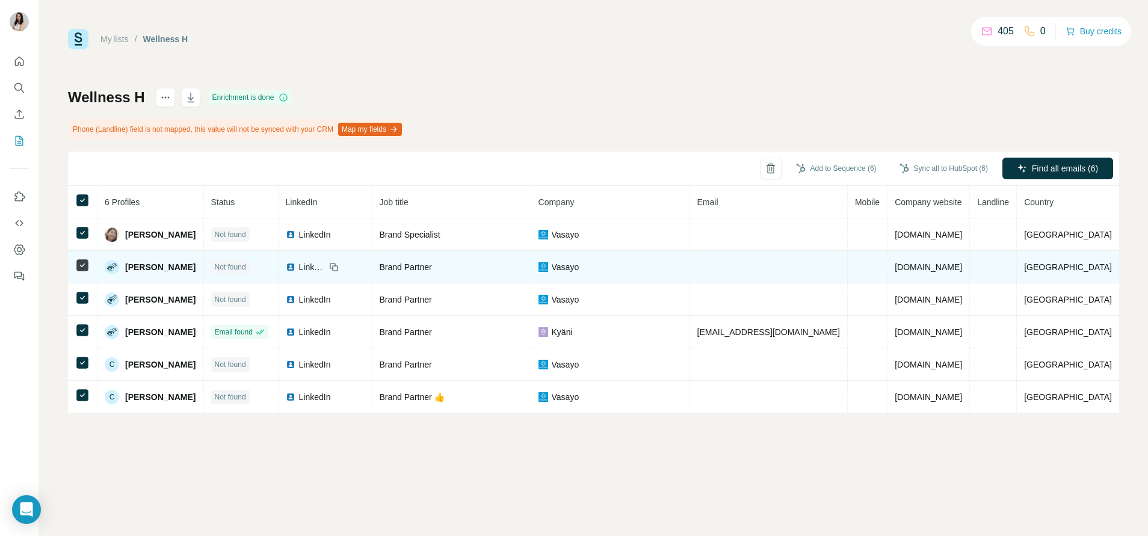
click at [295, 268] on img at bounding box center [291, 267] width 10 height 10
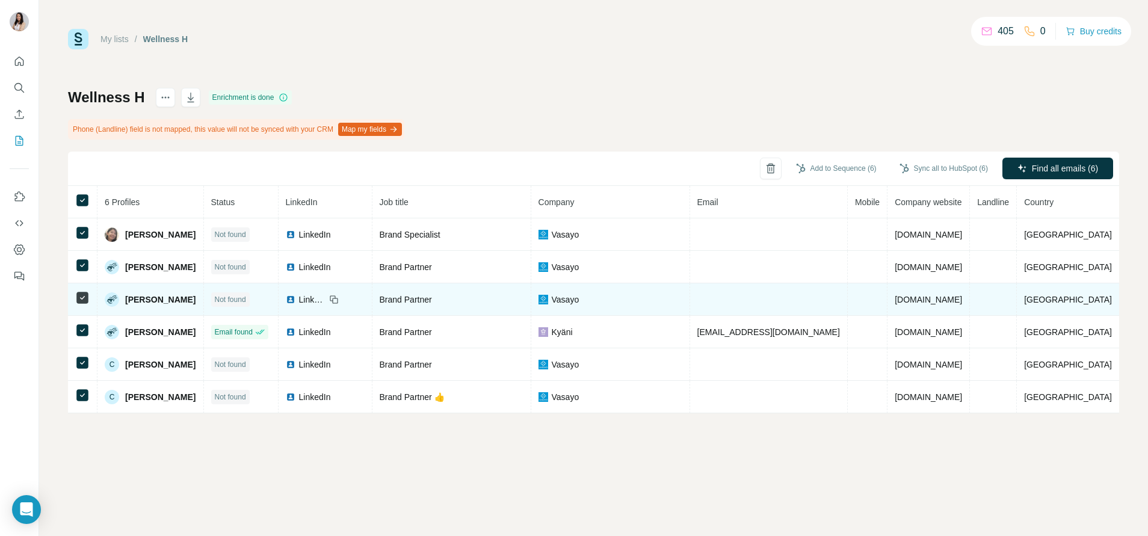
click at [295, 295] on img at bounding box center [291, 300] width 10 height 10
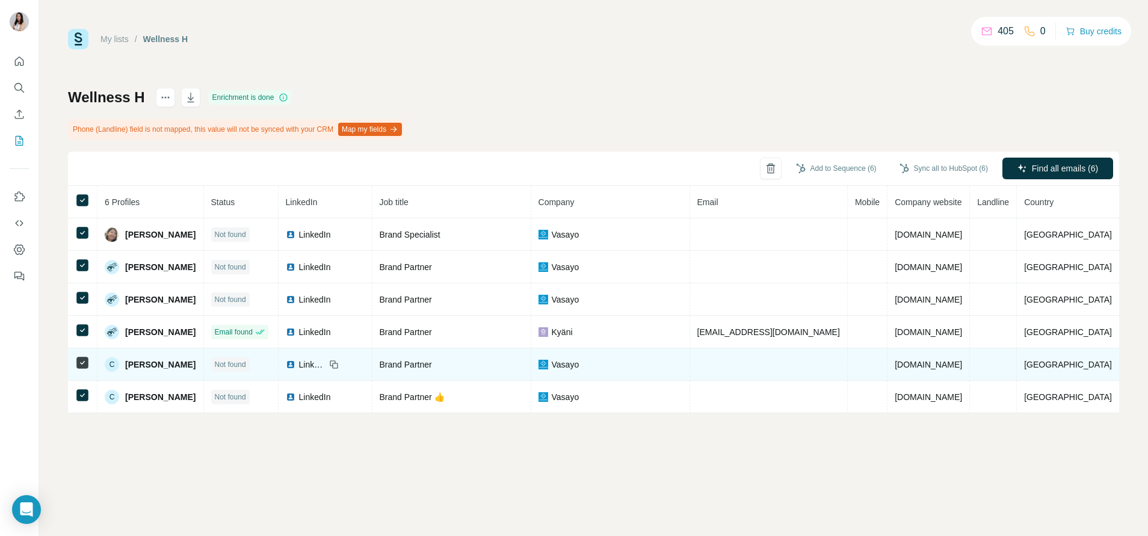
click at [295, 368] on img at bounding box center [291, 365] width 10 height 10
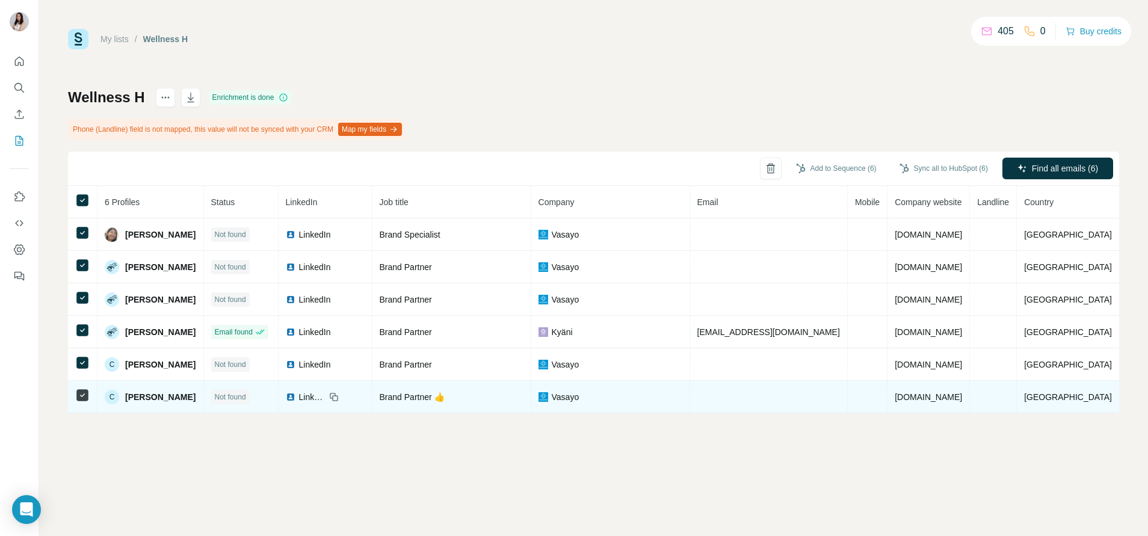
click at [295, 396] on img at bounding box center [291, 397] width 10 height 10
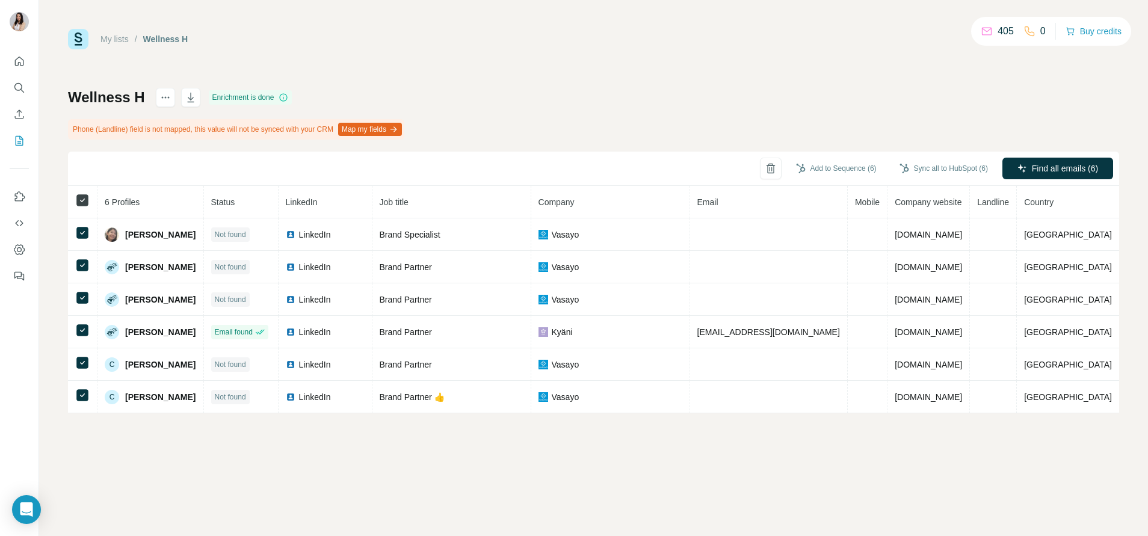
click at [76, 204] on icon at bounding box center [82, 200] width 14 height 14
click at [930, 173] on button "Sync to HubSpot (1)" at bounding box center [948, 168] width 96 height 18
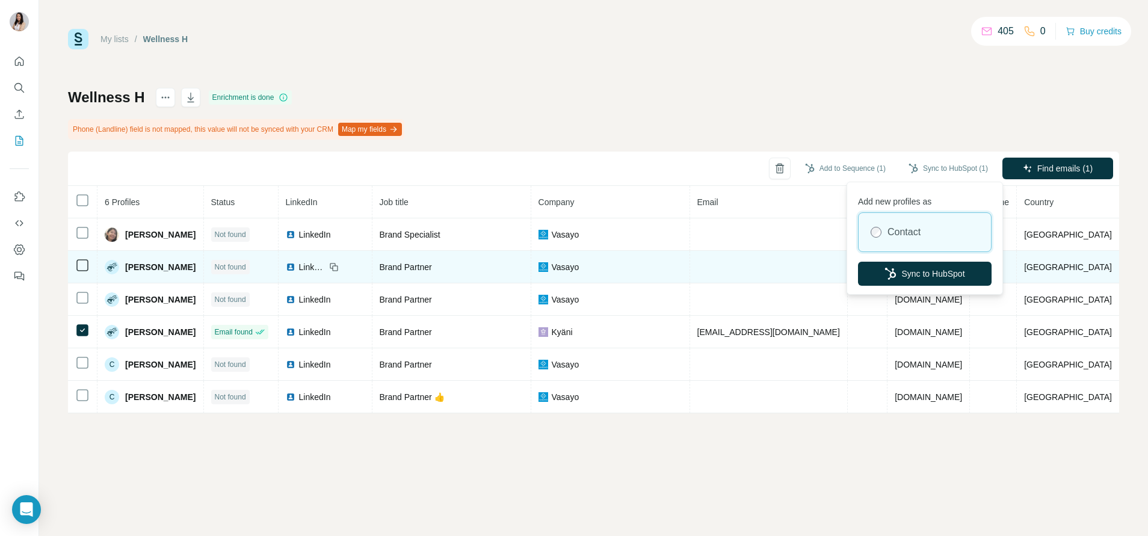
click at [932, 269] on button "Sync to HubSpot" at bounding box center [925, 274] width 134 height 24
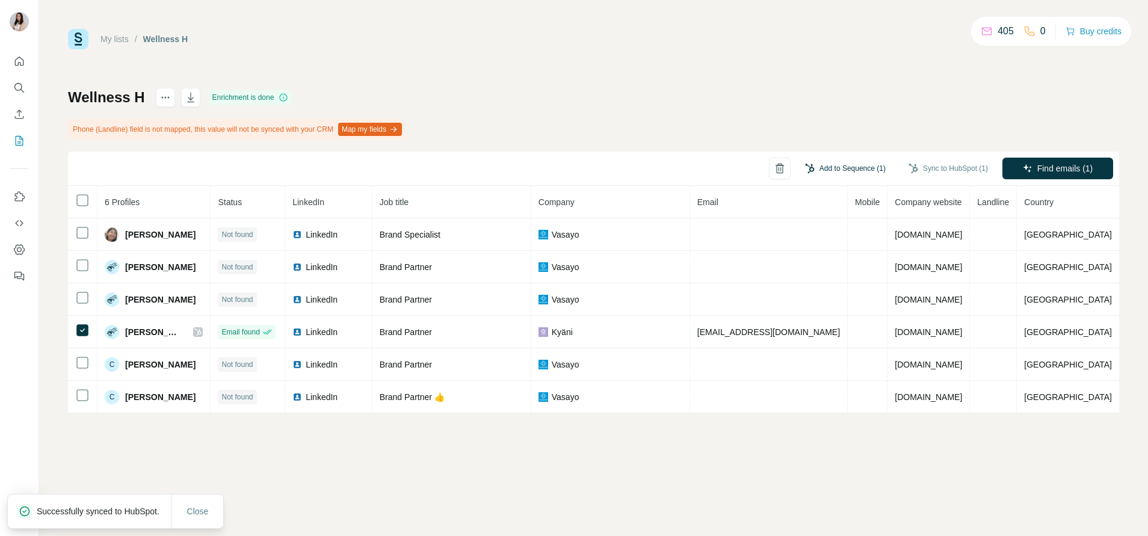
click at [858, 171] on button "Add to Sequence (1)" at bounding box center [844, 168] width 97 height 18
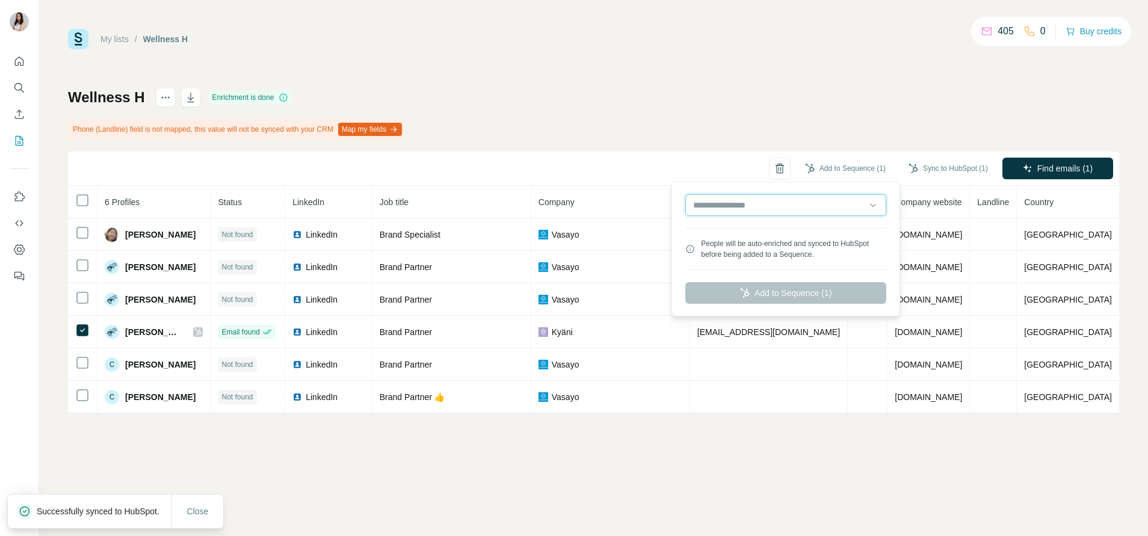
click at [851, 203] on input "text" at bounding box center [785, 205] width 201 height 22
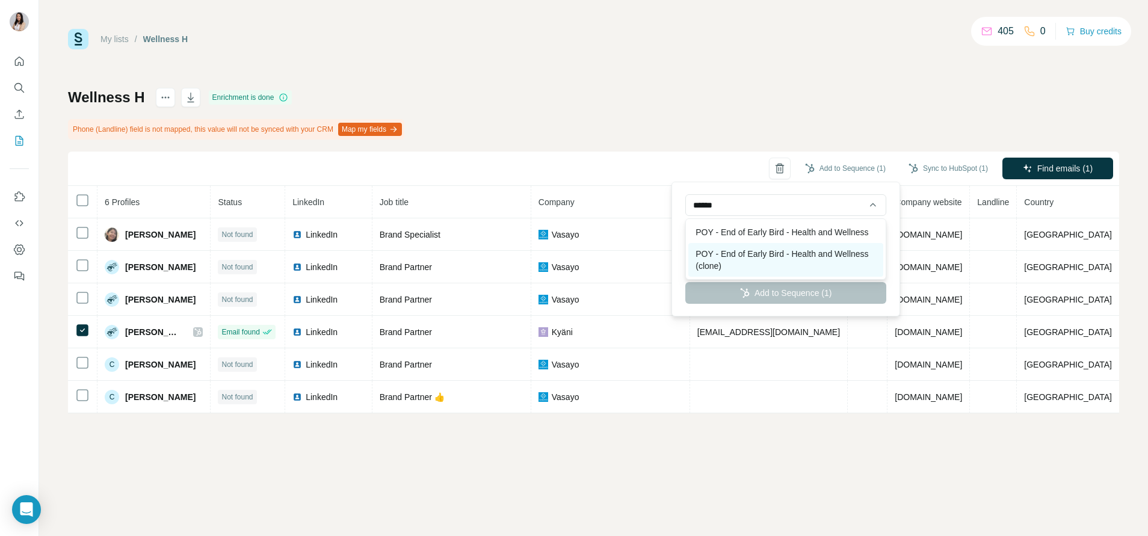
click at [816, 266] on div "POY - End of Early Bird - Health and Wellness (clone)" at bounding box center [785, 260] width 195 height 34
type input "**********"
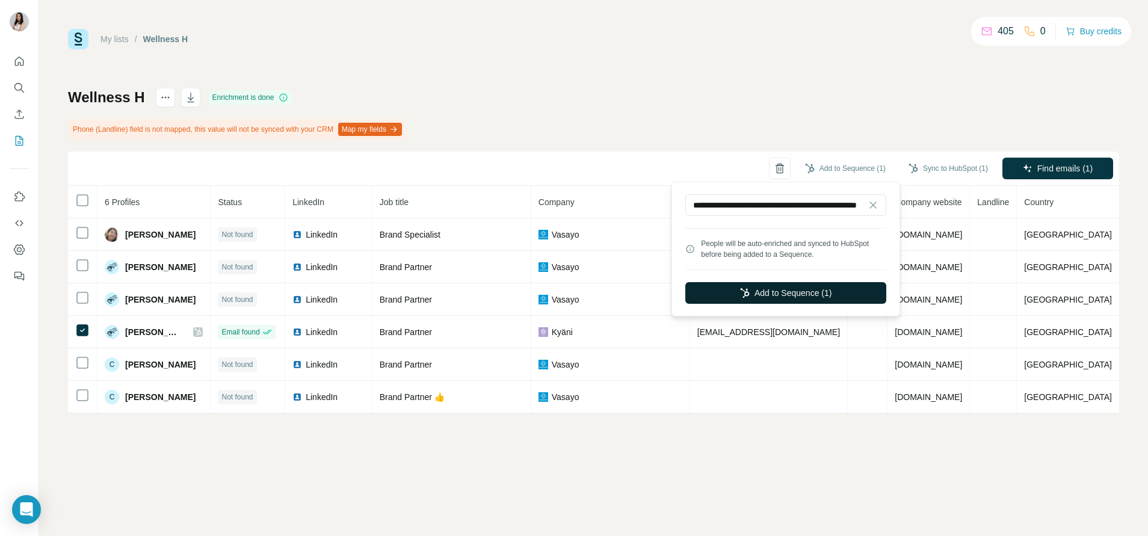
click at [807, 291] on button "Add to Sequence (1)" at bounding box center [785, 293] width 201 height 22
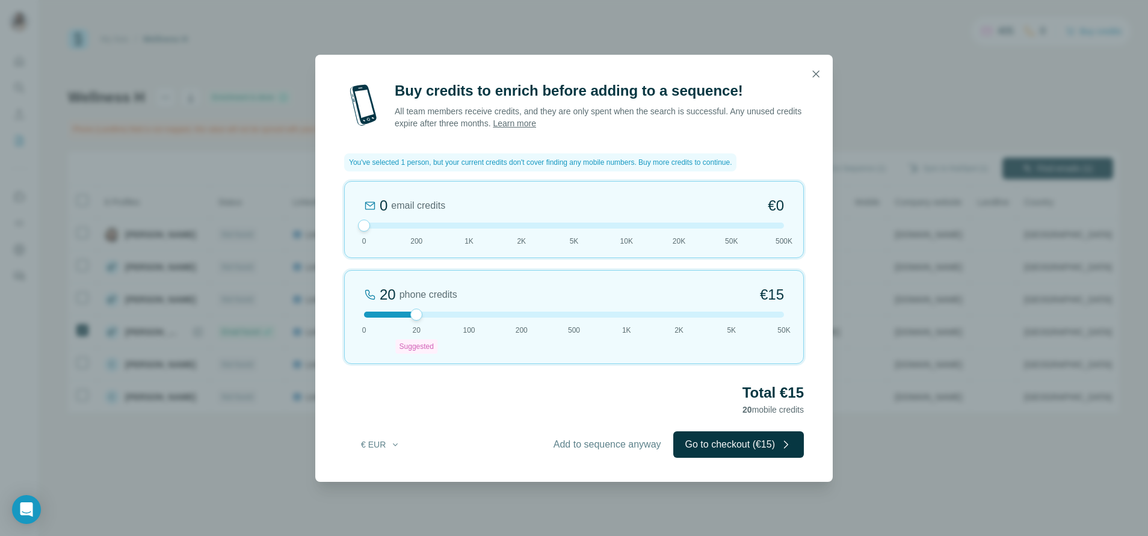
click at [630, 416] on div "Total €15 20 mobile credits" at bounding box center [574, 400] width 460 height 34
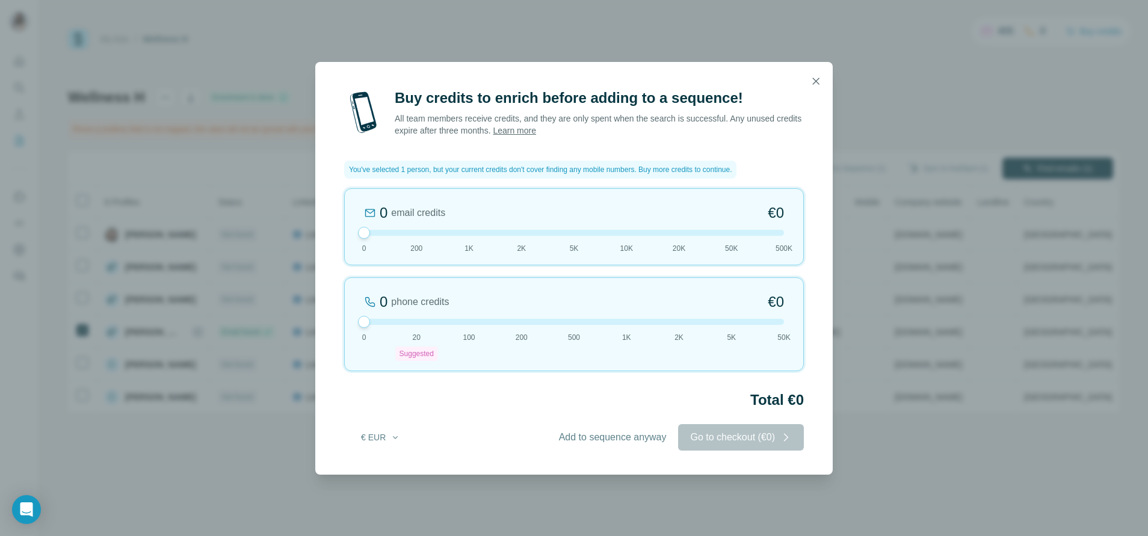
drag, startPoint x: 331, startPoint y: 296, endPoint x: 296, endPoint y: 288, distance: 35.8
click at [296, 288] on div "Buy credits to enrich before adding to a sequence! All team members receive cre…" at bounding box center [574, 268] width 1148 height 536
click at [568, 435] on span "Add to sequence anyway" at bounding box center [613, 437] width 108 height 14
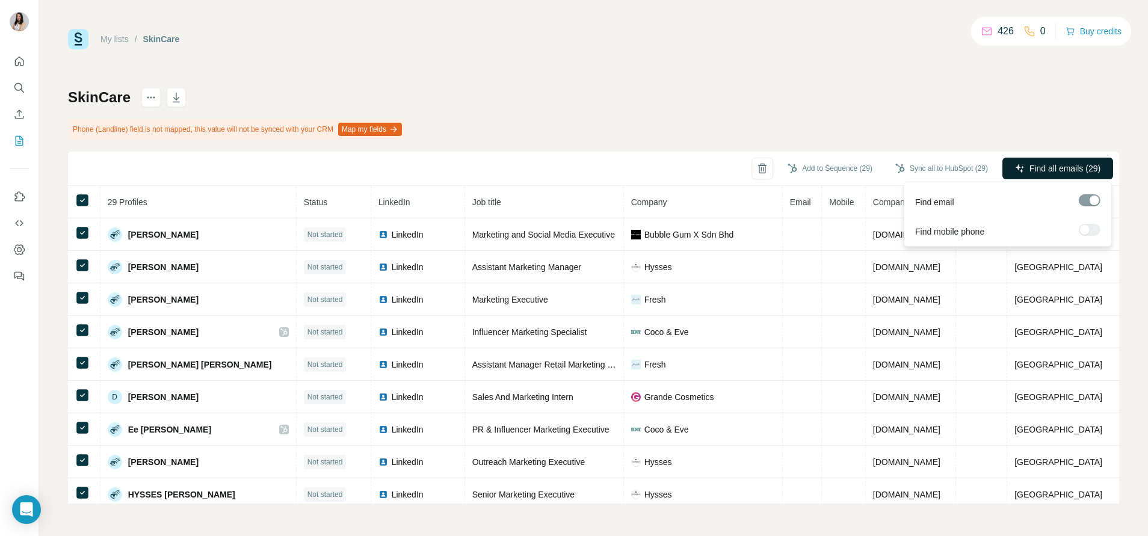
click at [1030, 161] on button "Find all emails (29)" at bounding box center [1057, 169] width 111 height 22
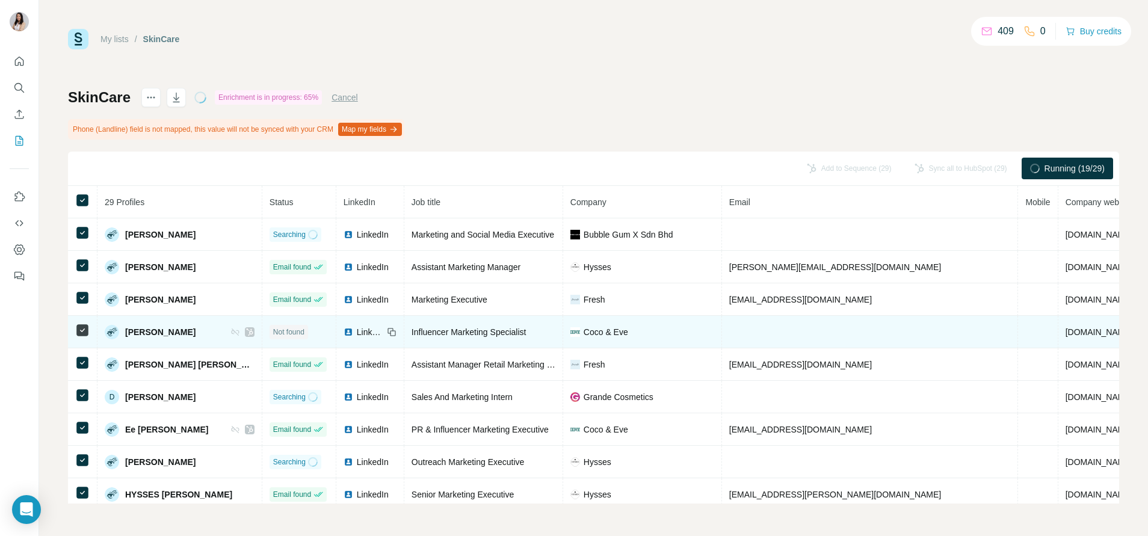
click at [246, 332] on icon at bounding box center [249, 332] width 7 height 10
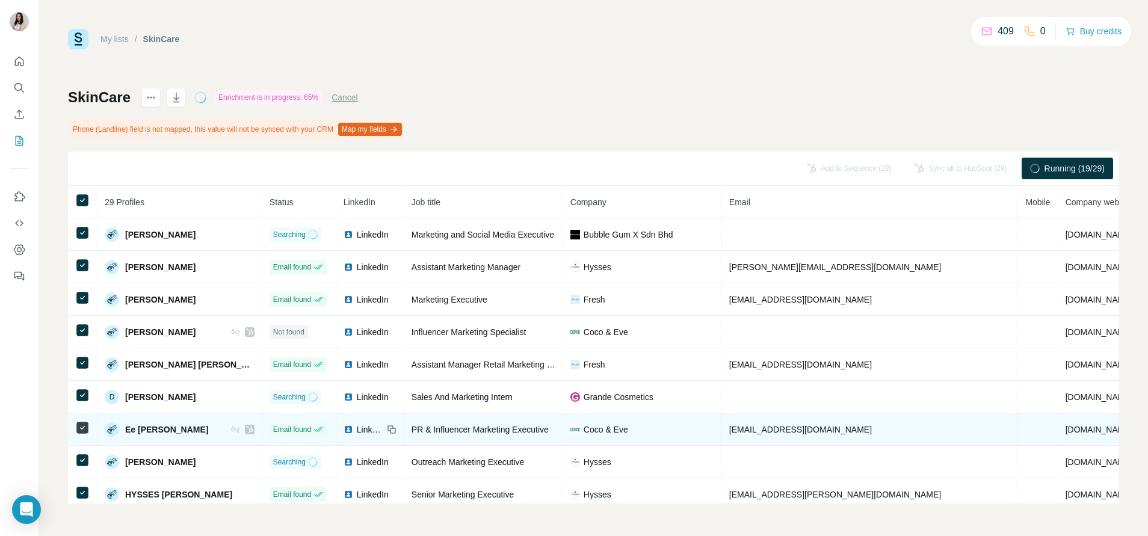
click at [245, 428] on div at bounding box center [250, 430] width 10 height 10
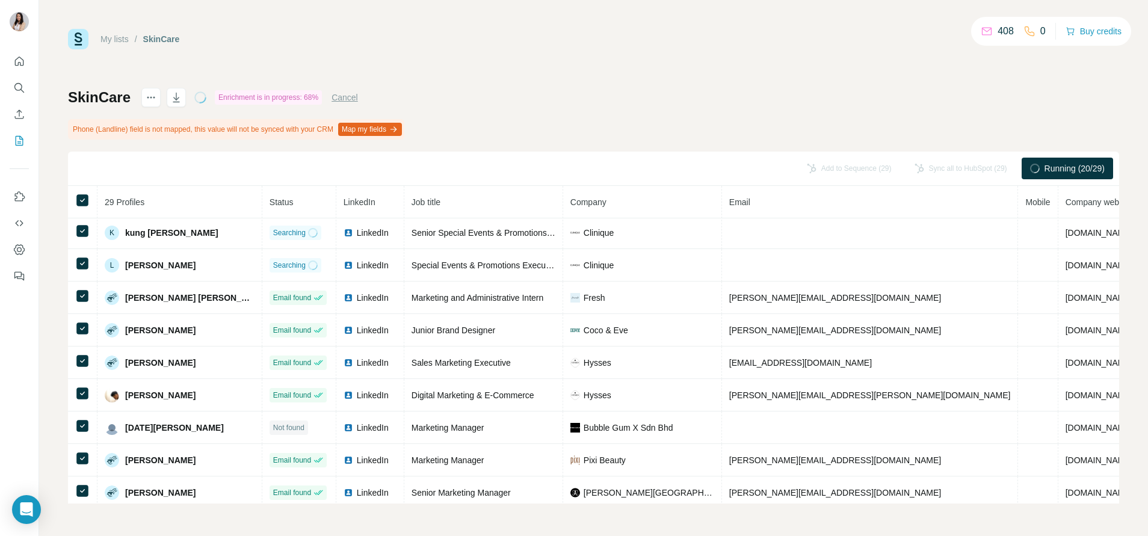
scroll to position [365, 0]
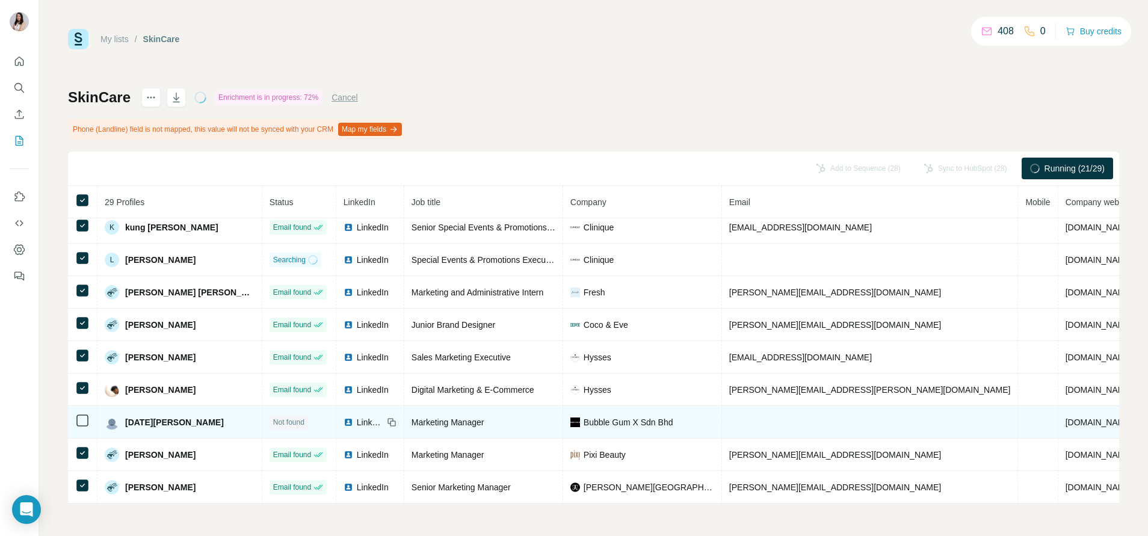
click at [343, 421] on img at bounding box center [348, 422] width 10 height 10
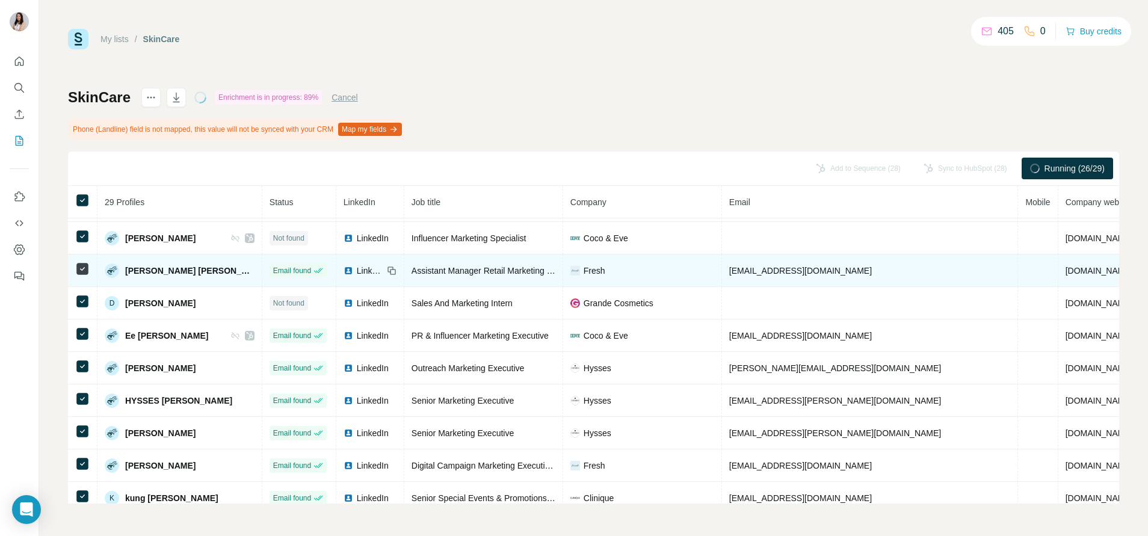
scroll to position [4, 0]
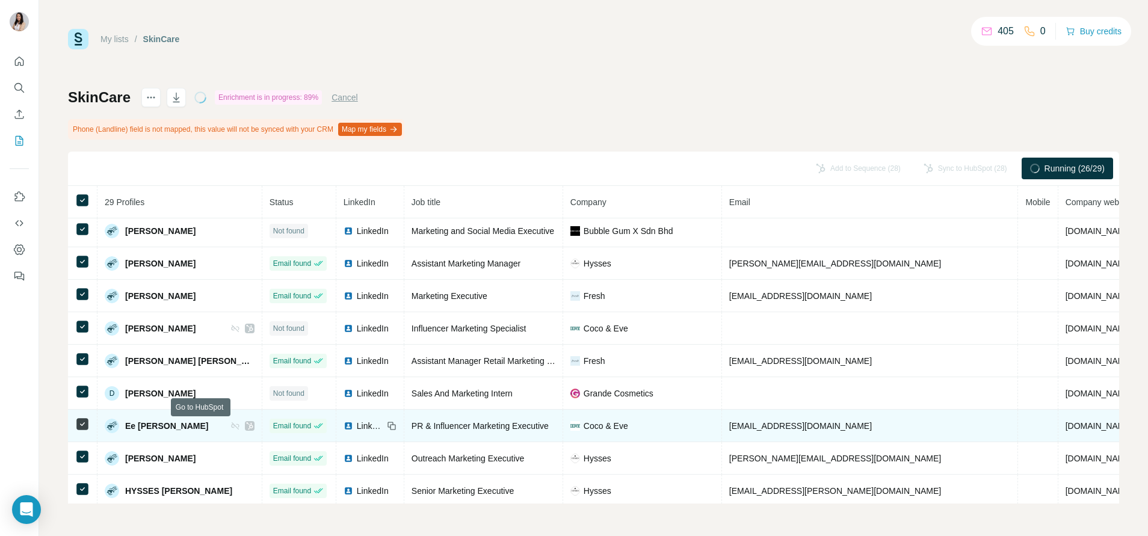
click at [246, 423] on icon at bounding box center [249, 426] width 7 height 10
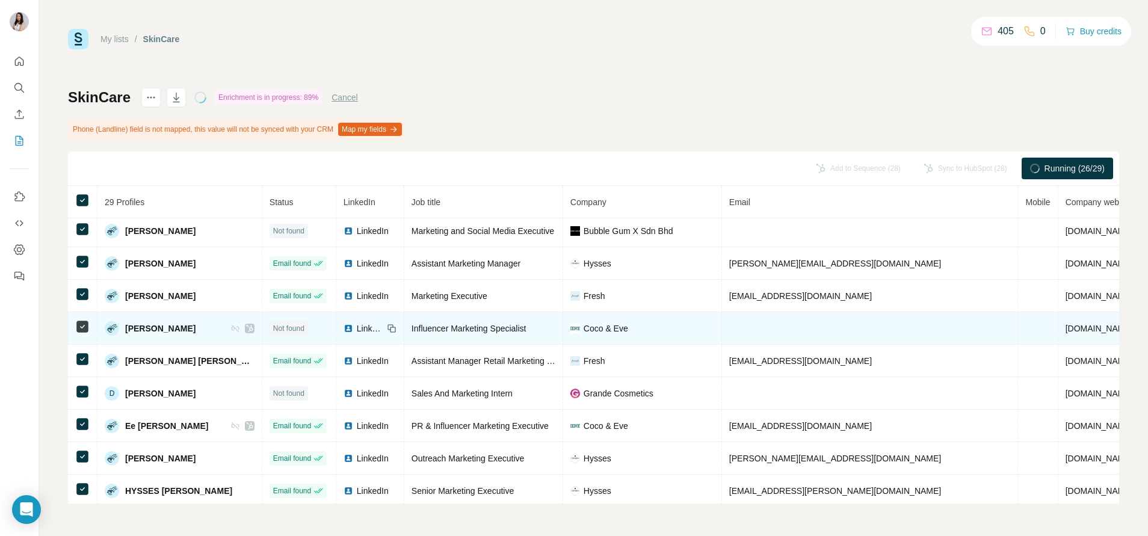
click at [246, 333] on icon at bounding box center [249, 329] width 7 height 10
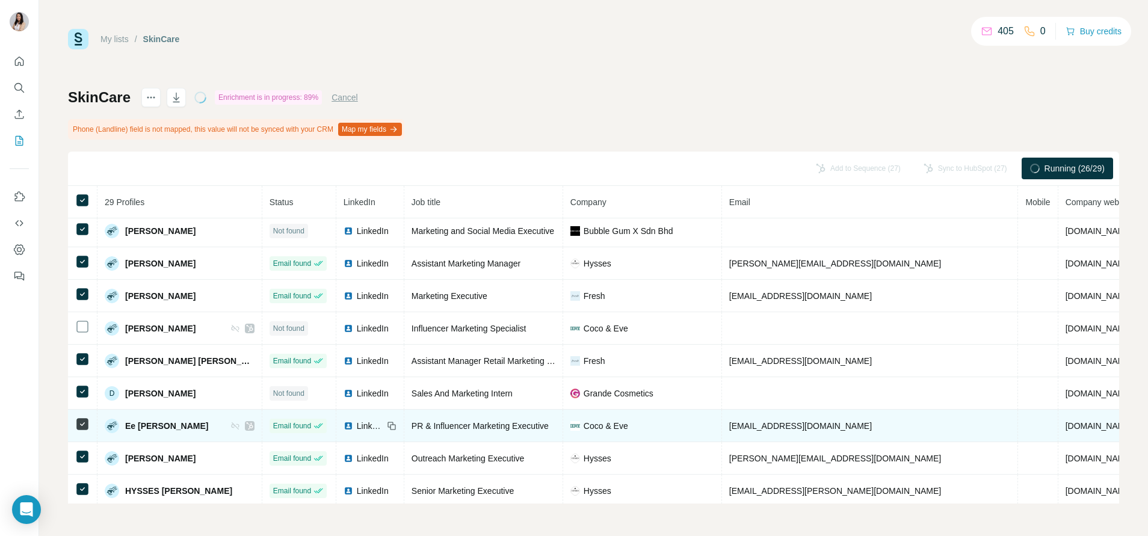
click at [88, 425] on icon at bounding box center [82, 424] width 14 height 14
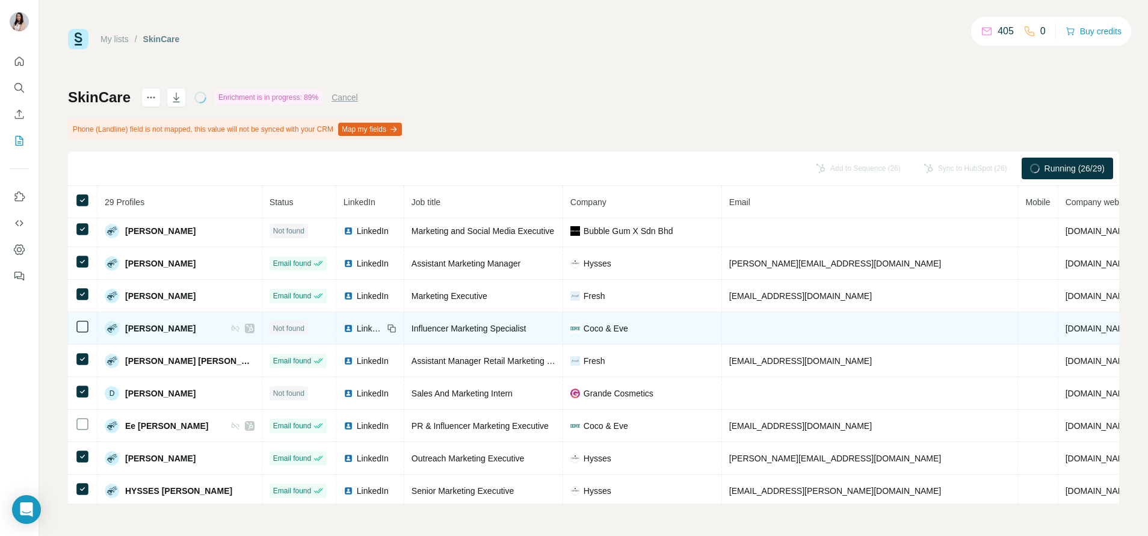
scroll to position [0, 0]
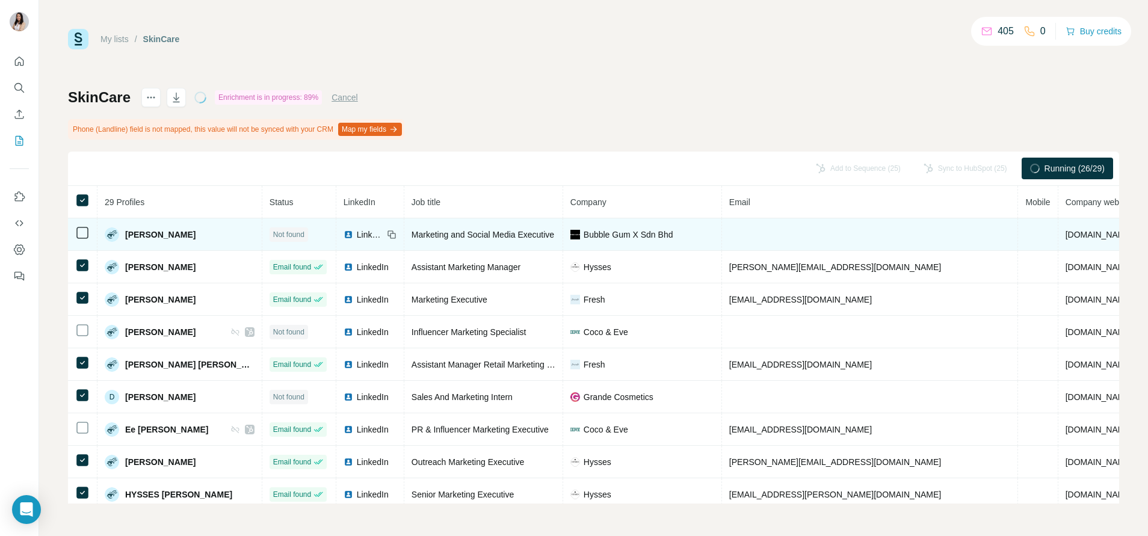
click at [343, 233] on img at bounding box center [348, 235] width 10 height 10
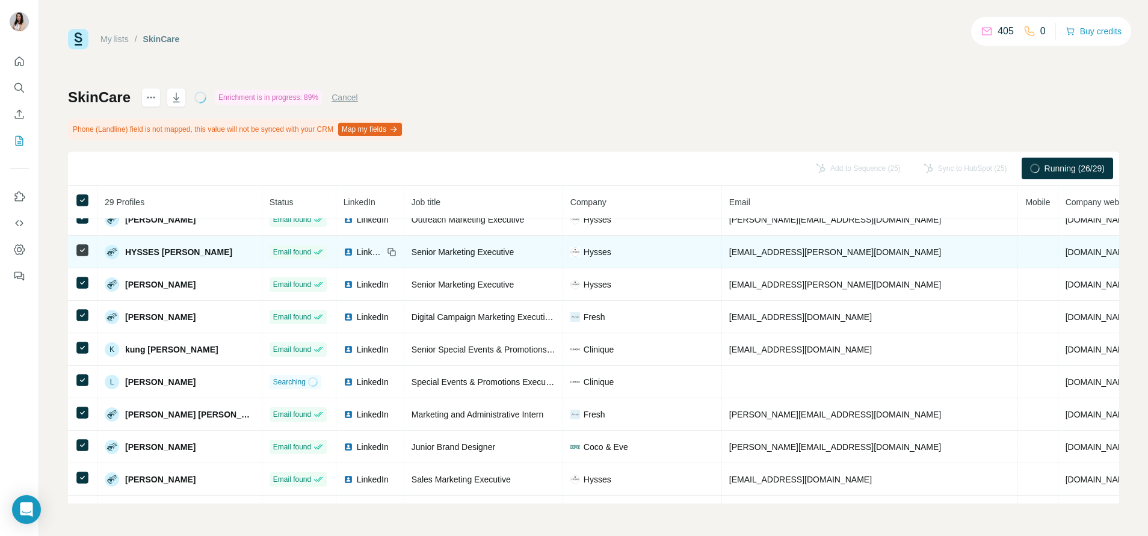
scroll to position [271, 0]
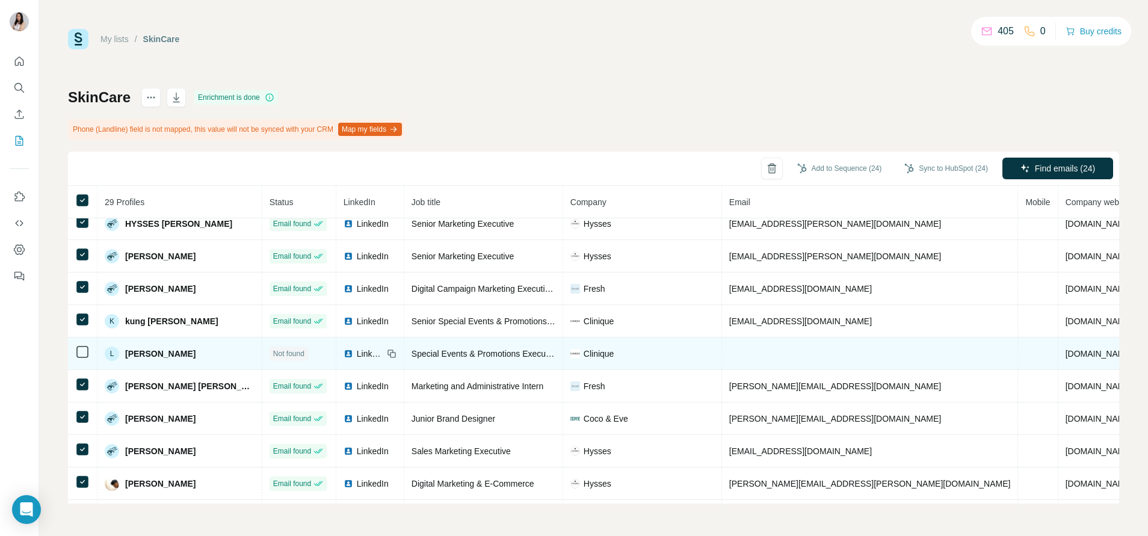
click at [343, 351] on div "LinkedIn" at bounding box center [363, 354] width 40 height 12
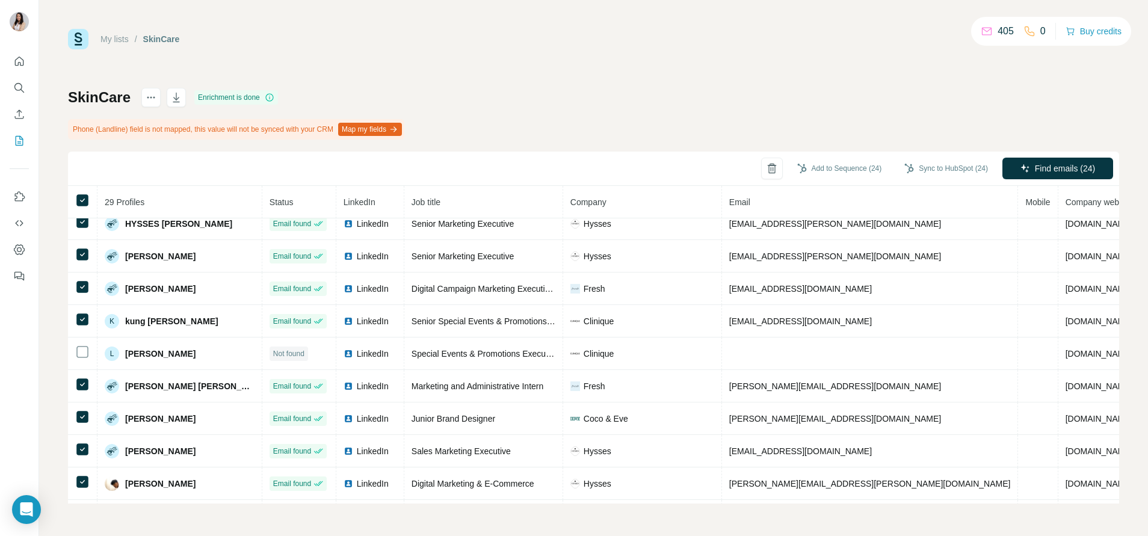
scroll to position [0, 0]
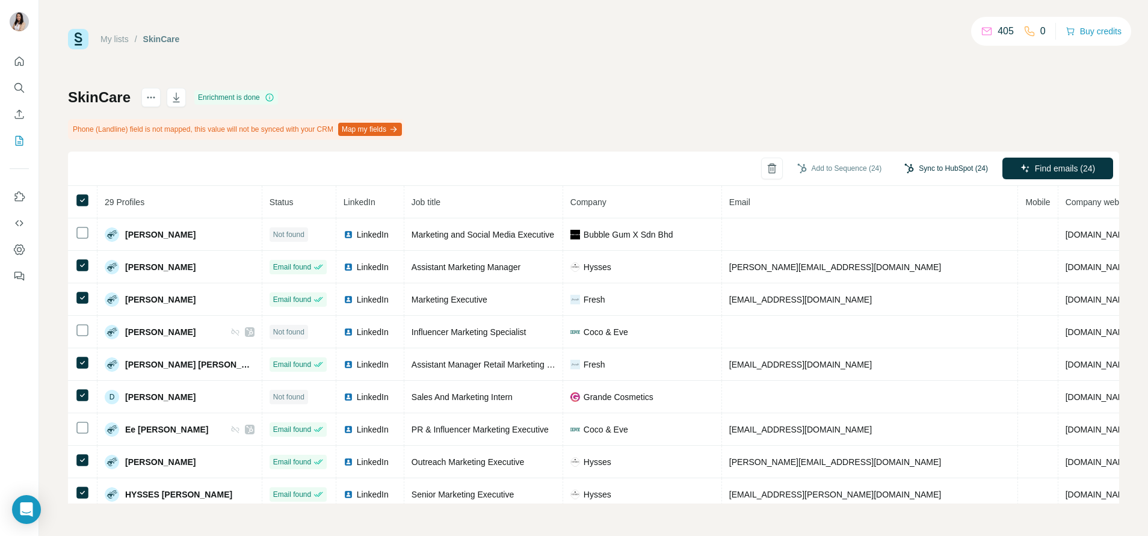
click at [943, 168] on button "Sync to HubSpot (24)" at bounding box center [946, 168] width 100 height 18
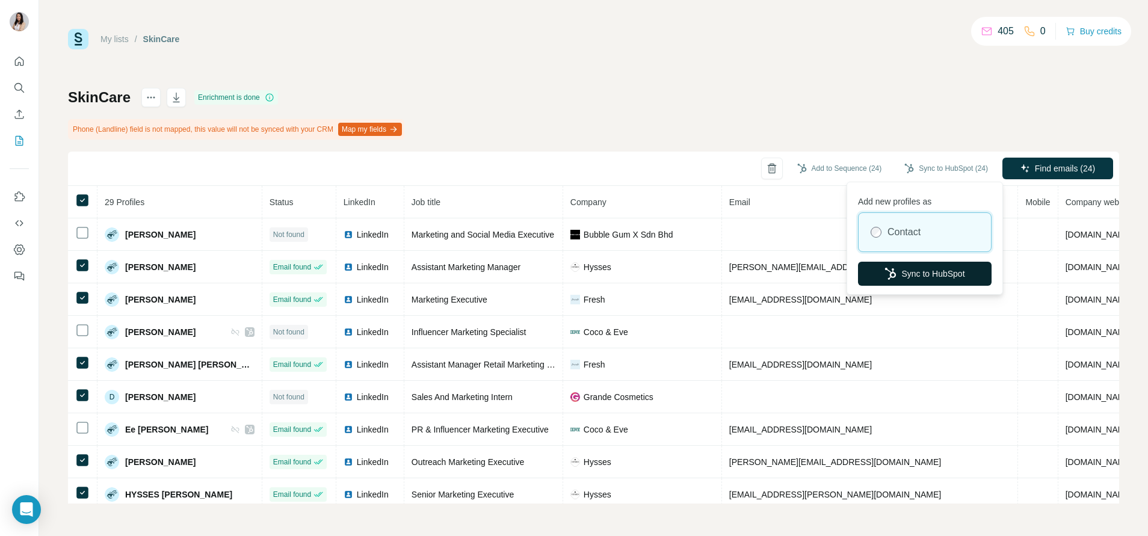
click at [933, 267] on button "Sync to HubSpot" at bounding box center [925, 274] width 134 height 24
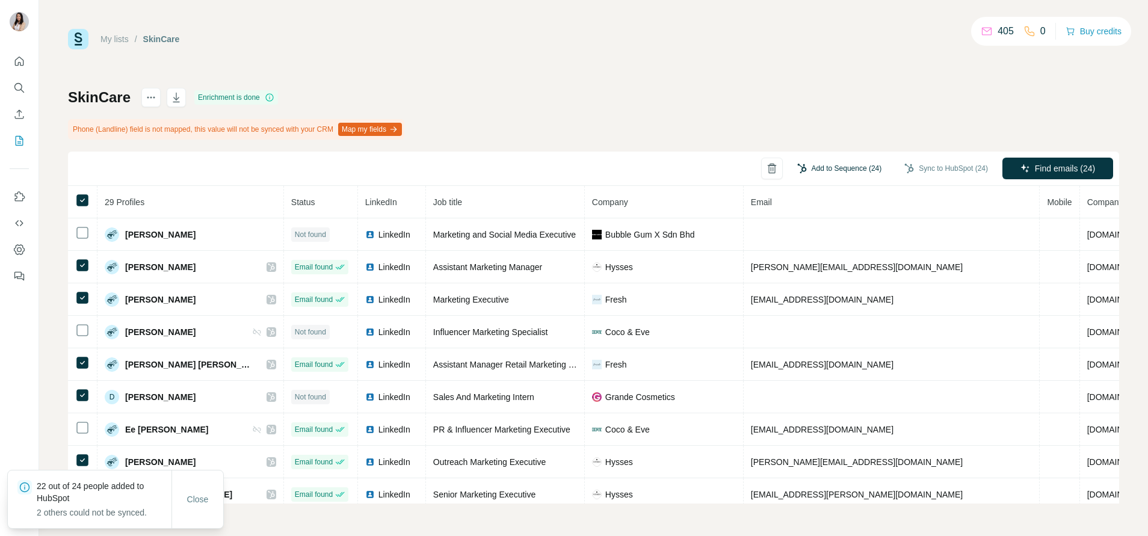
click at [832, 169] on button "Add to Sequence (24)" at bounding box center [840, 168] width 102 height 18
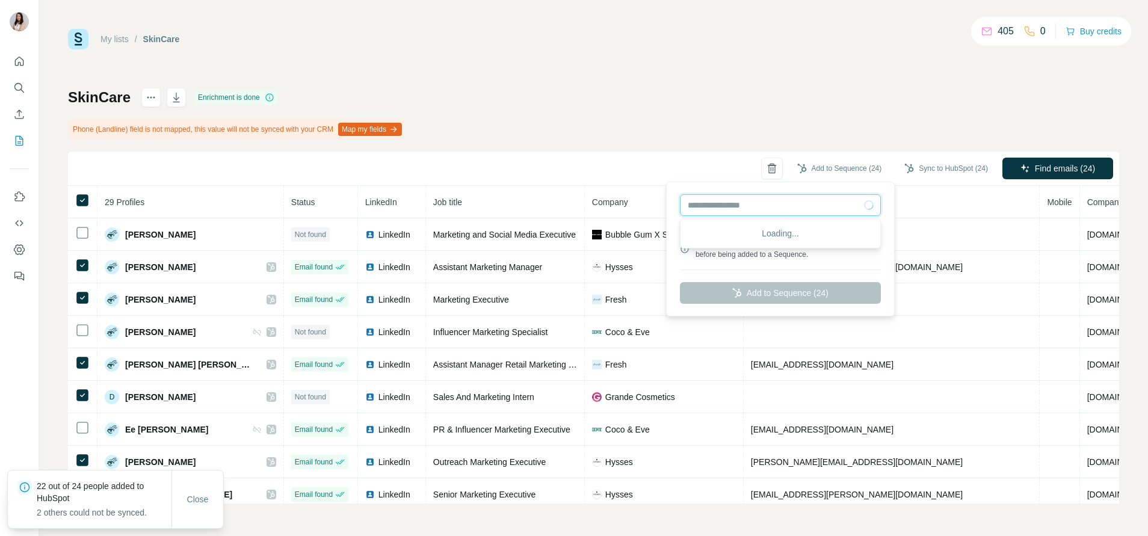
click at [775, 200] on input "text" at bounding box center [780, 205] width 201 height 22
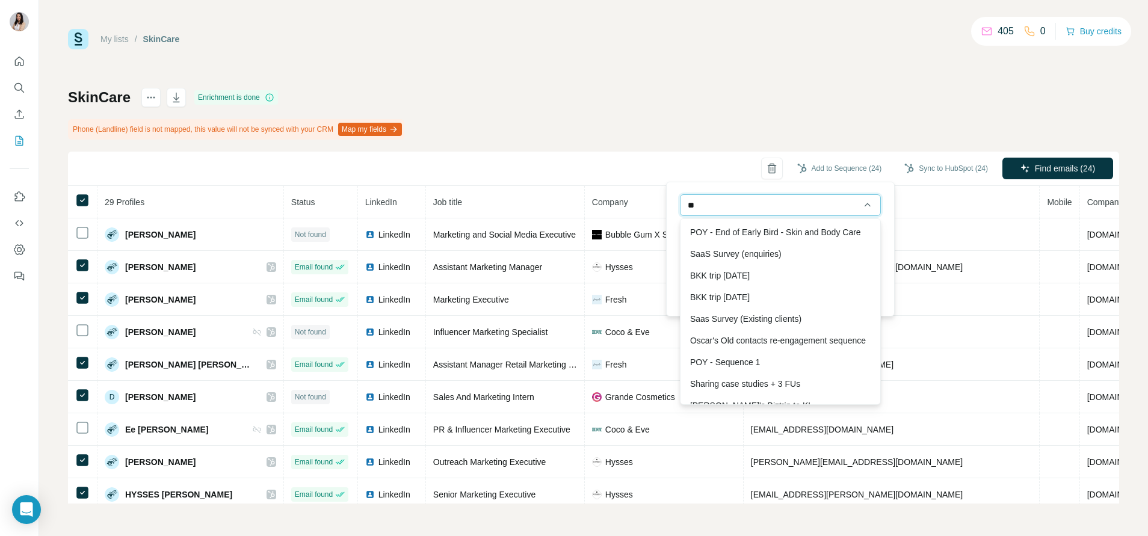
type input "*"
click at [784, 227] on div "POY + Case study" at bounding box center [780, 232] width 195 height 22
type input "**********"
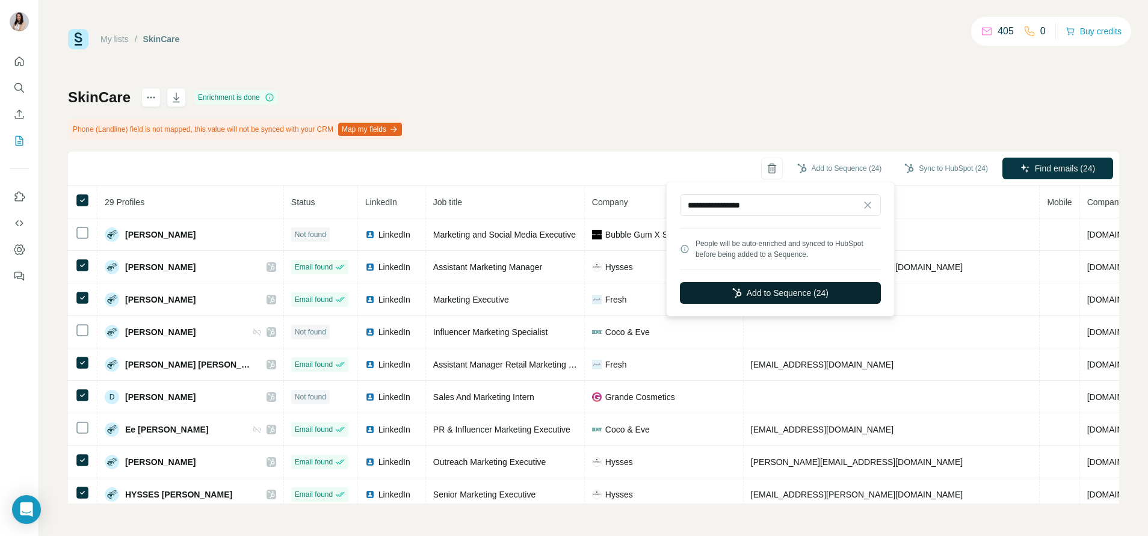
click at [773, 292] on button "Add to Sequence (24)" at bounding box center [780, 293] width 201 height 22
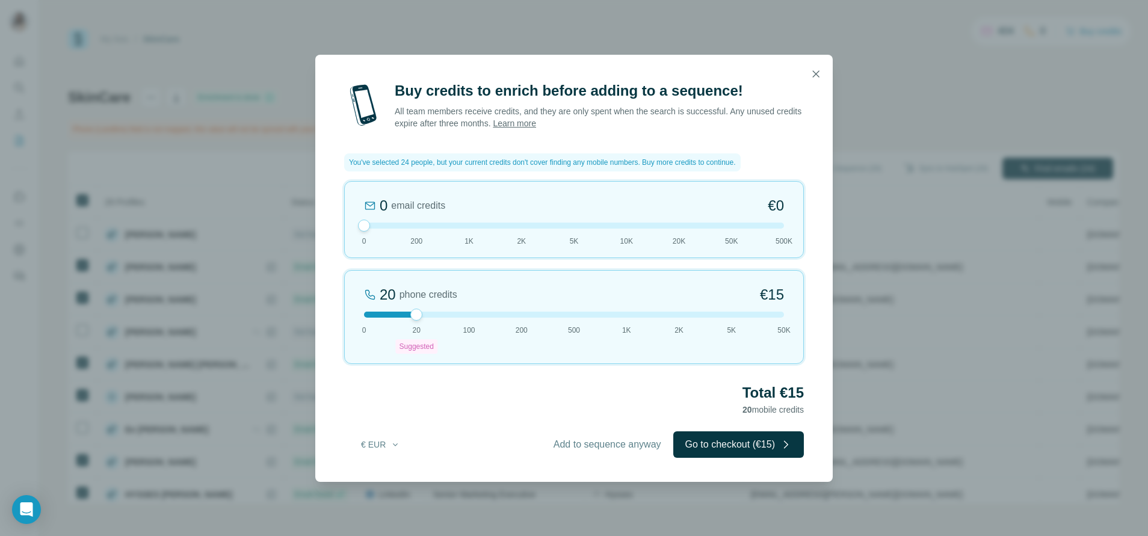
click at [420, 325] on span "20" at bounding box center [417, 330] width 8 height 11
drag, startPoint x: 416, startPoint y: 319, endPoint x: 349, endPoint y: 316, distance: 66.8
click at [350, 316] on div "20 phone credits €15 0 20 Suggested 100 200 500 1K 2K 5K 50K" at bounding box center [574, 317] width 460 height 94
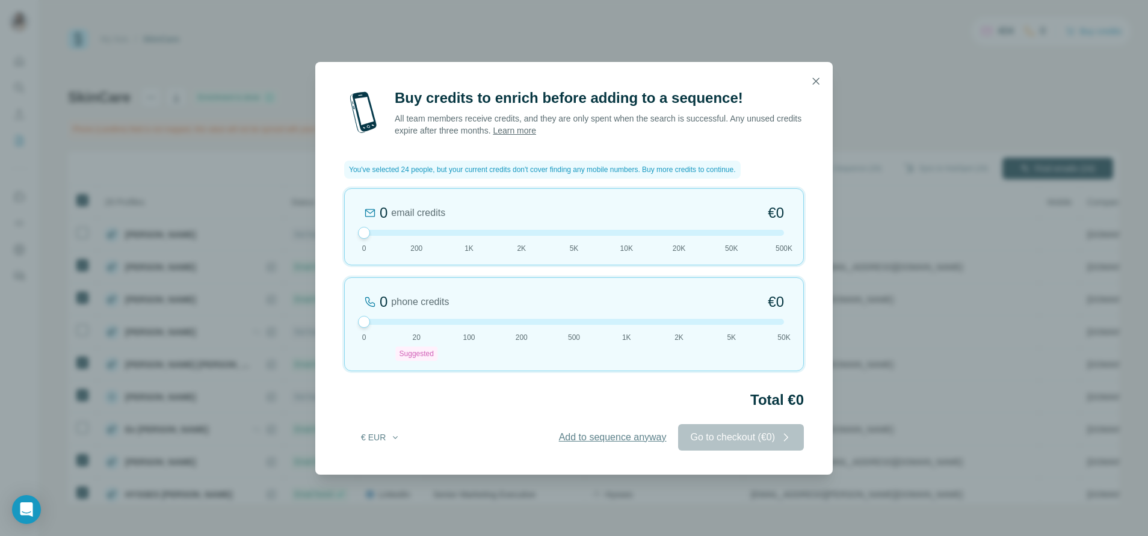
click at [576, 440] on span "Add to sequence anyway" at bounding box center [613, 437] width 108 height 14
